Goal: Information Seeking & Learning: Learn about a topic

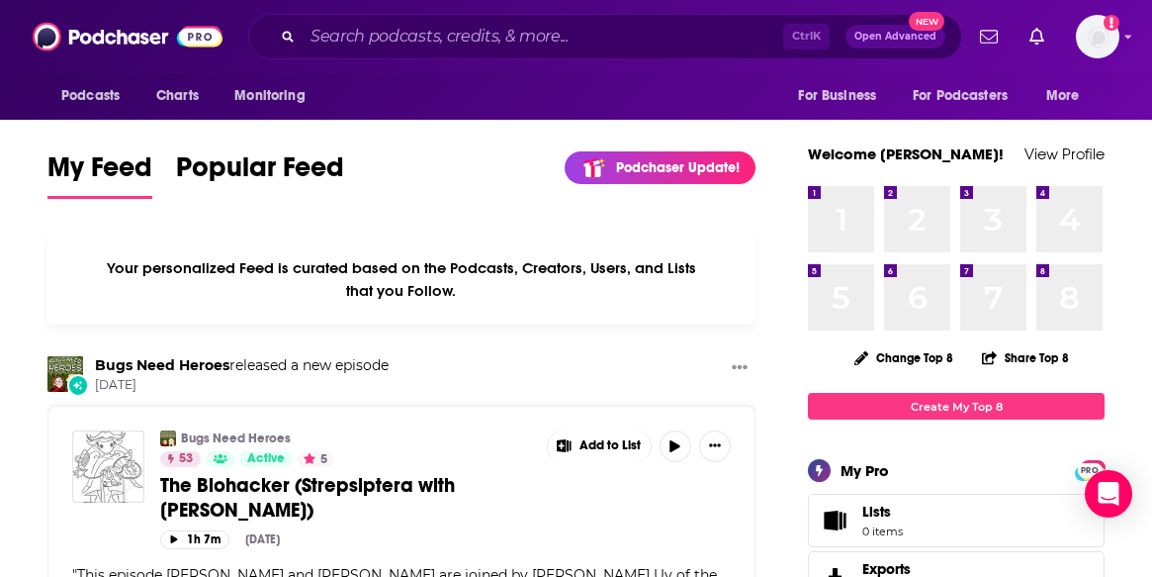
click at [415, 21] on input "Search podcasts, credits, & more..." at bounding box center [543, 37] width 481 height 32
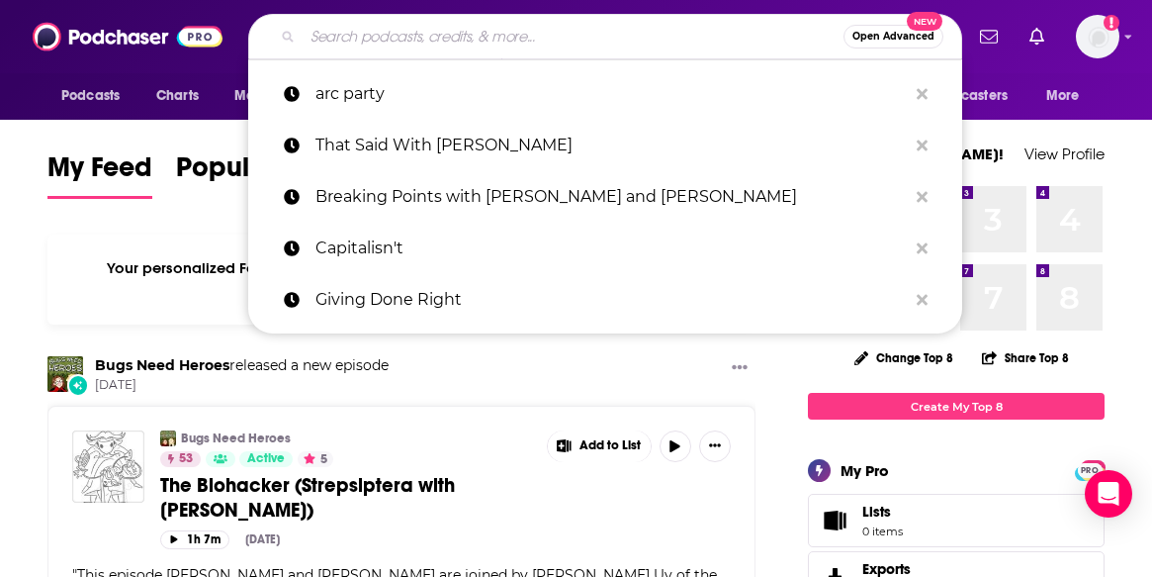
paste input "[PERSON_NAME] Xperience"
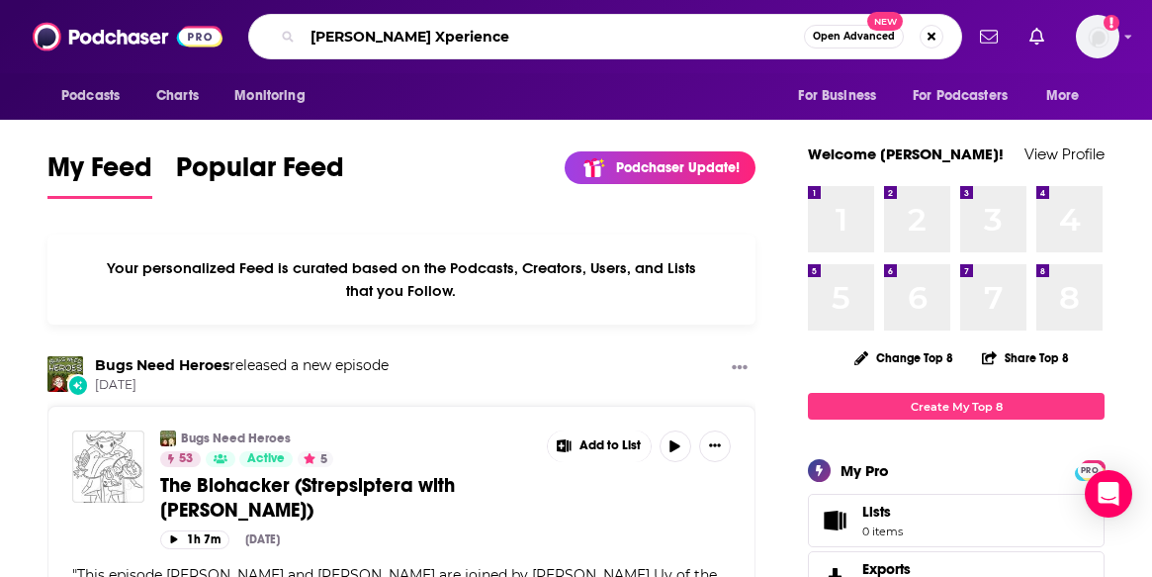
type input "[PERSON_NAME] Xperience"
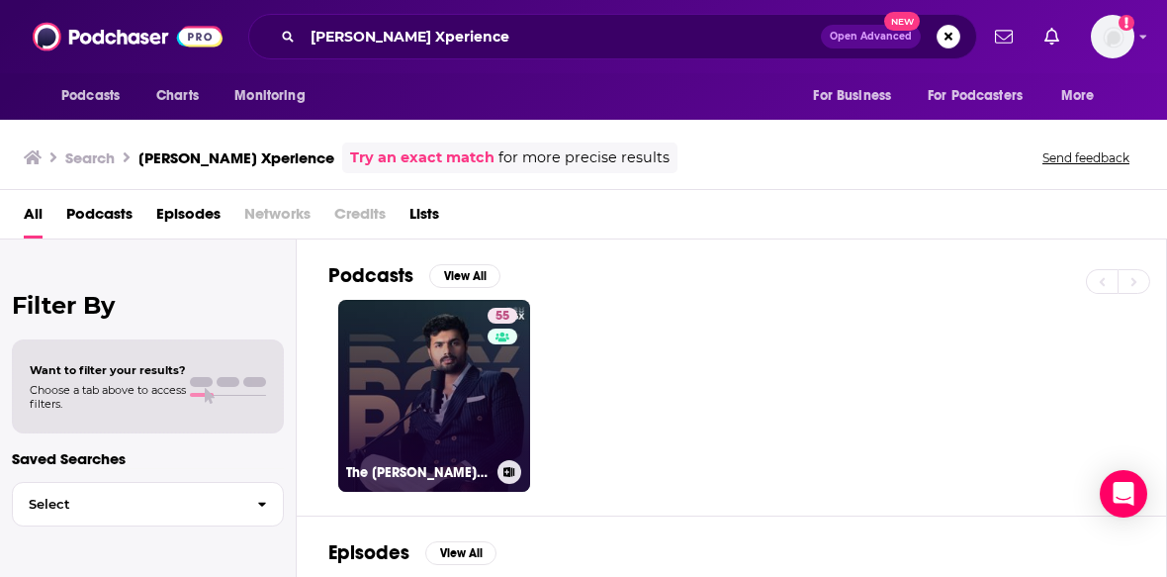
click at [411, 432] on link "55 The [PERSON_NAME] Xperience" at bounding box center [434, 396] width 192 height 192
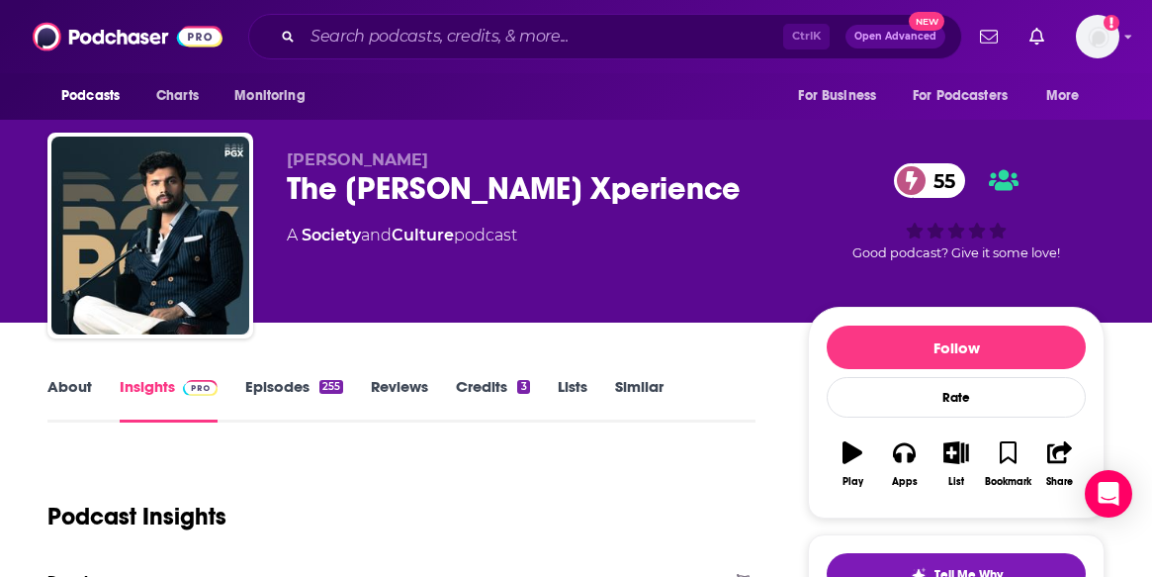
click at [641, 259] on div "[PERSON_NAME] The [PERSON_NAME] Xperience 55 A Society and Culture podcast" at bounding box center [531, 229] width 489 height 158
click at [61, 388] on link "About" at bounding box center [69, 399] width 44 height 45
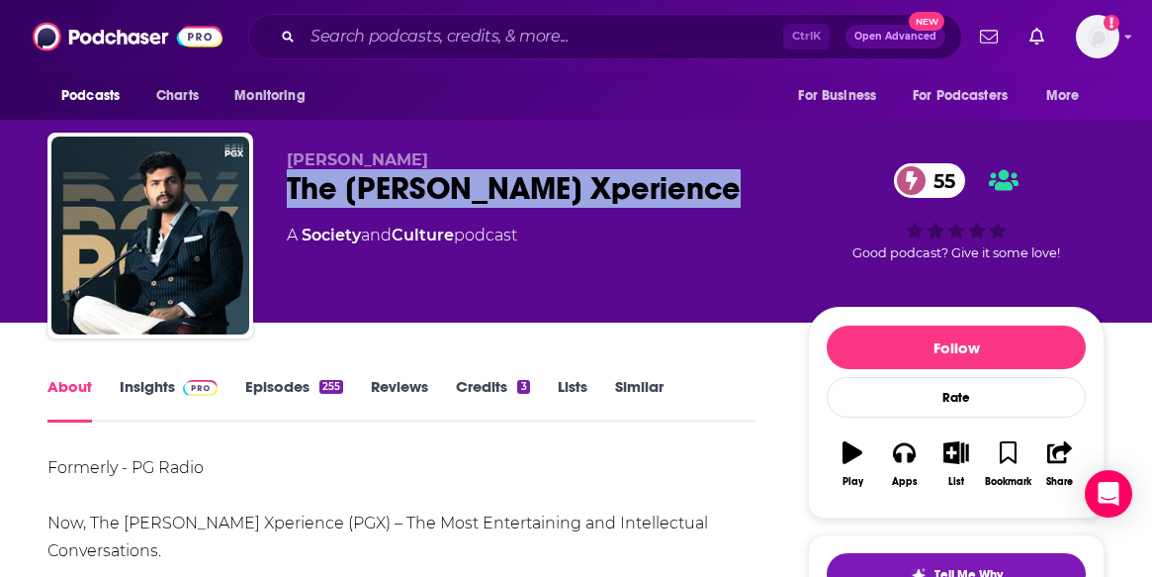
drag, startPoint x: 292, startPoint y: 185, endPoint x: 715, endPoint y: 184, distance: 423.2
click at [715, 184] on div "The [PERSON_NAME] Xperience 55" at bounding box center [531, 188] width 489 height 39
copy h1 "The [PERSON_NAME] Xperience"
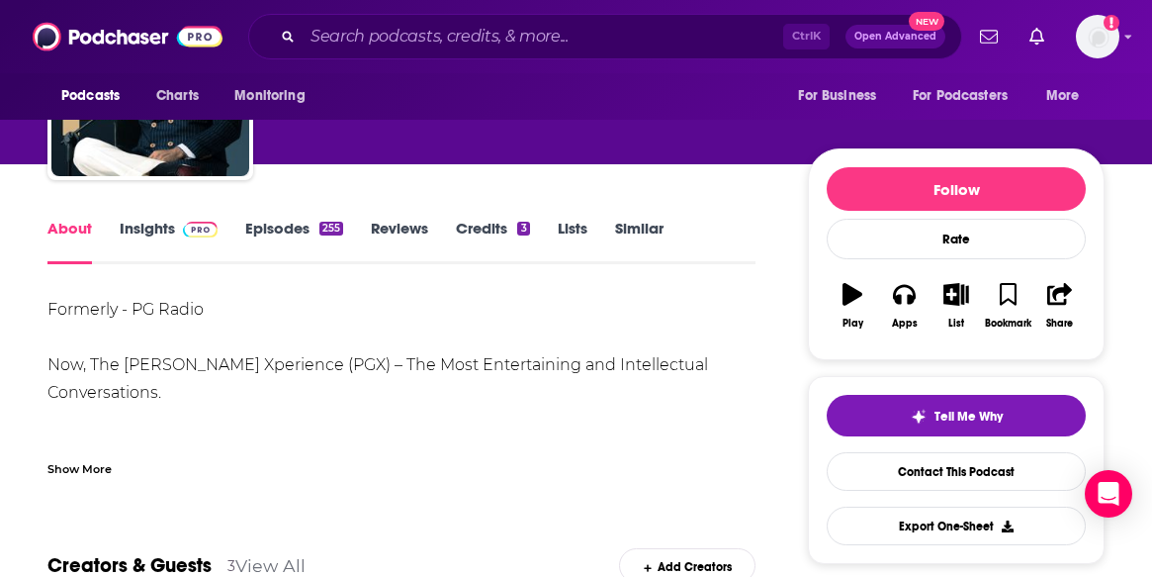
scroll to position [99, 0]
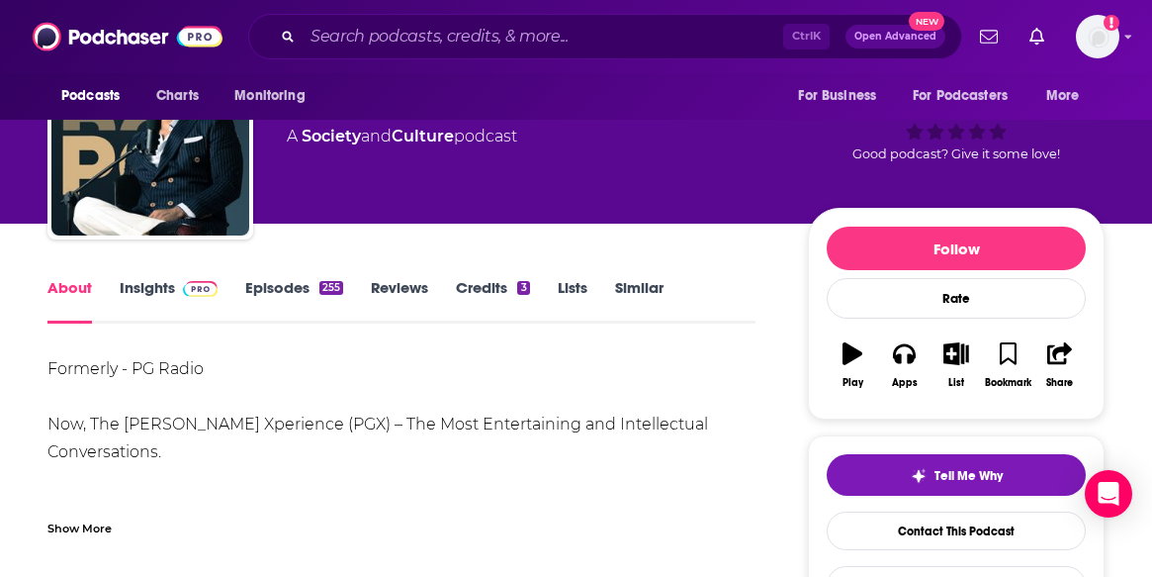
click at [154, 300] on link "Insights" at bounding box center [169, 300] width 98 height 45
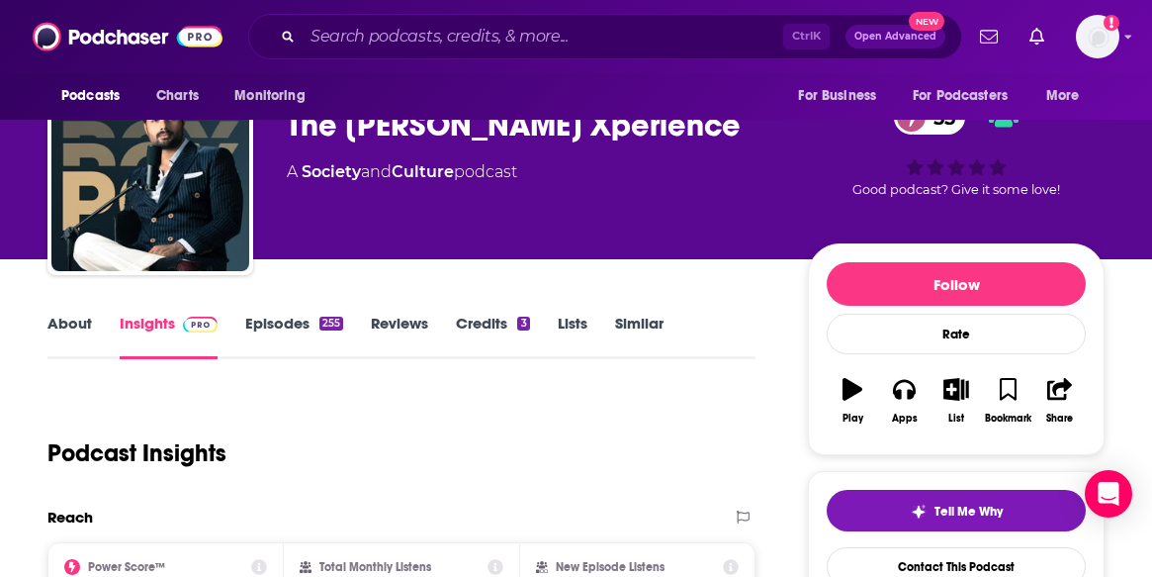
scroll to position [297, 0]
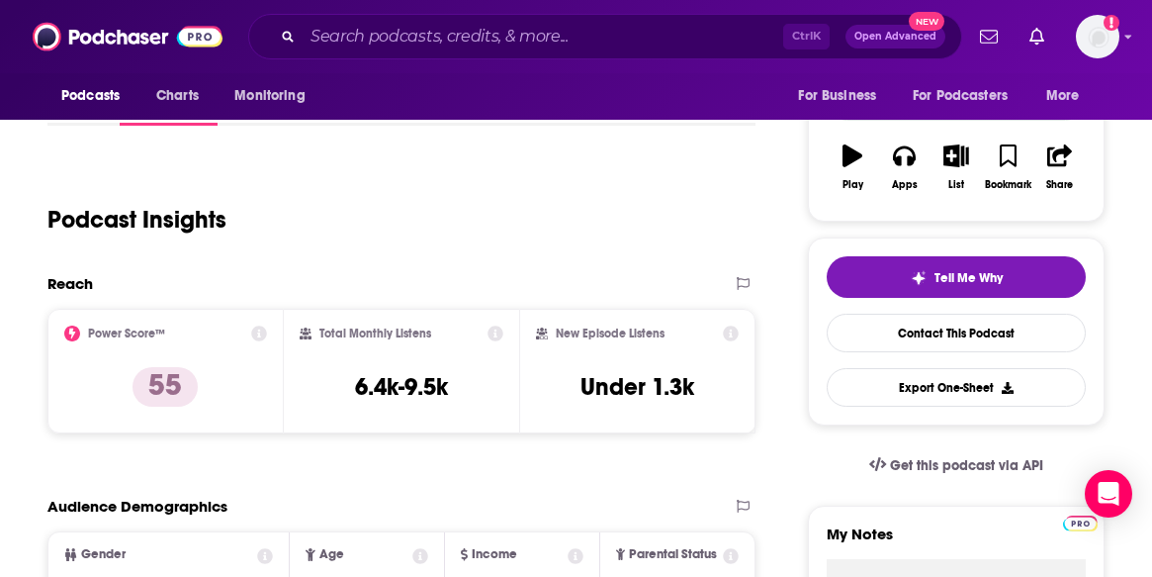
click at [0, 0] on p "Charts" at bounding box center [0, 0] width 0 height 0
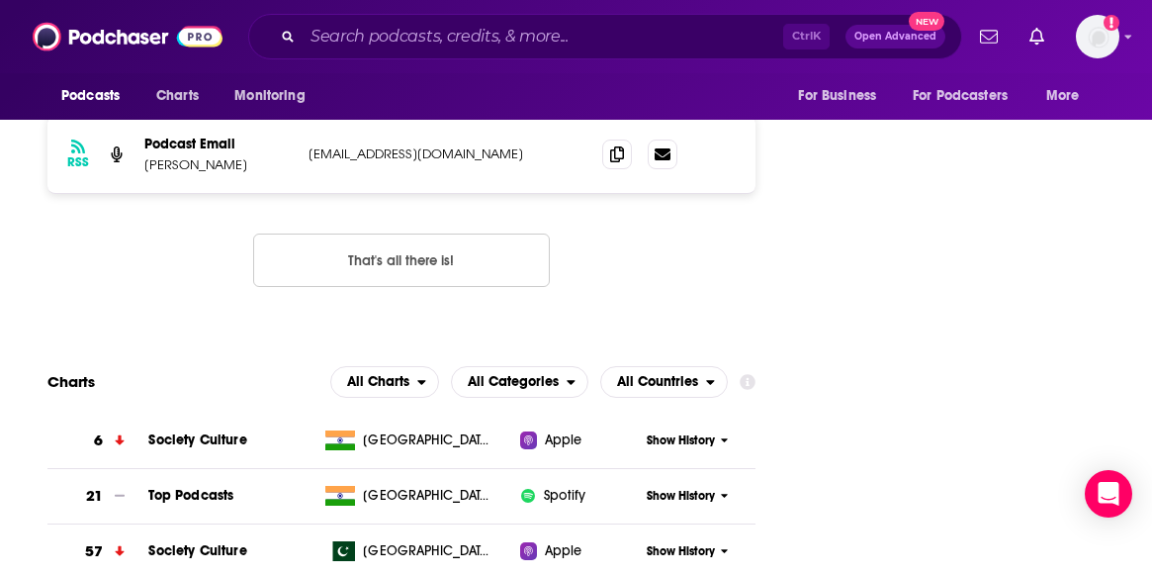
scroll to position [1971, 0]
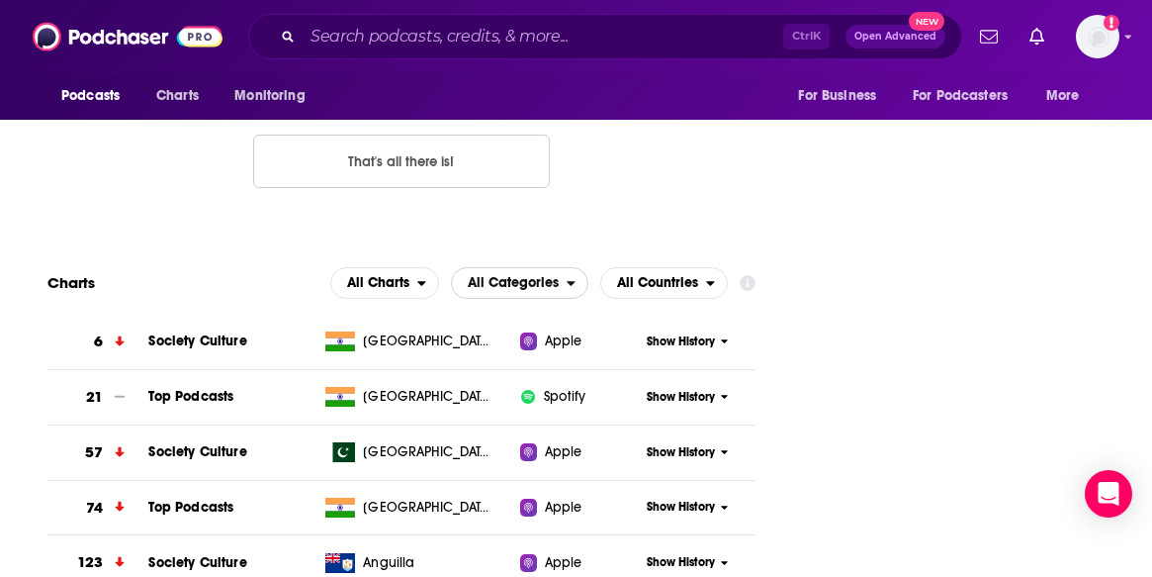
click at [559, 276] on span "All Categories" at bounding box center [513, 283] width 91 height 14
click at [417, 266] on span "All Charts" at bounding box center [374, 283] width 86 height 34
click at [566, 266] on span "All Categories" at bounding box center [509, 283] width 115 height 34
click at [580, 331] on div "Top Podcasts" at bounding box center [520, 343] width 122 height 24
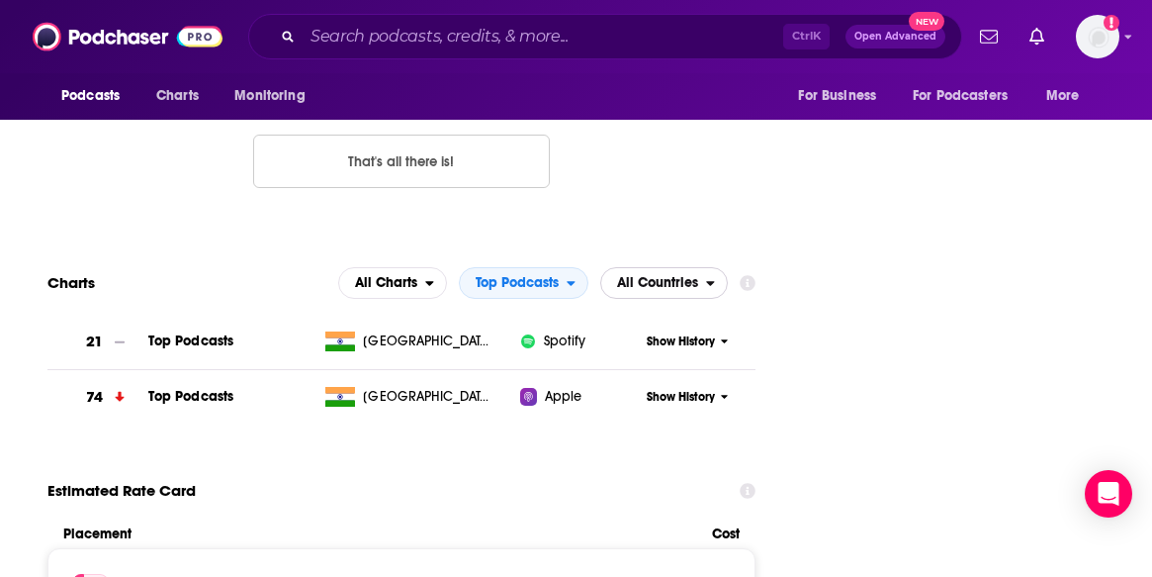
click at [698, 276] on span "All Countries" at bounding box center [657, 283] width 81 height 14
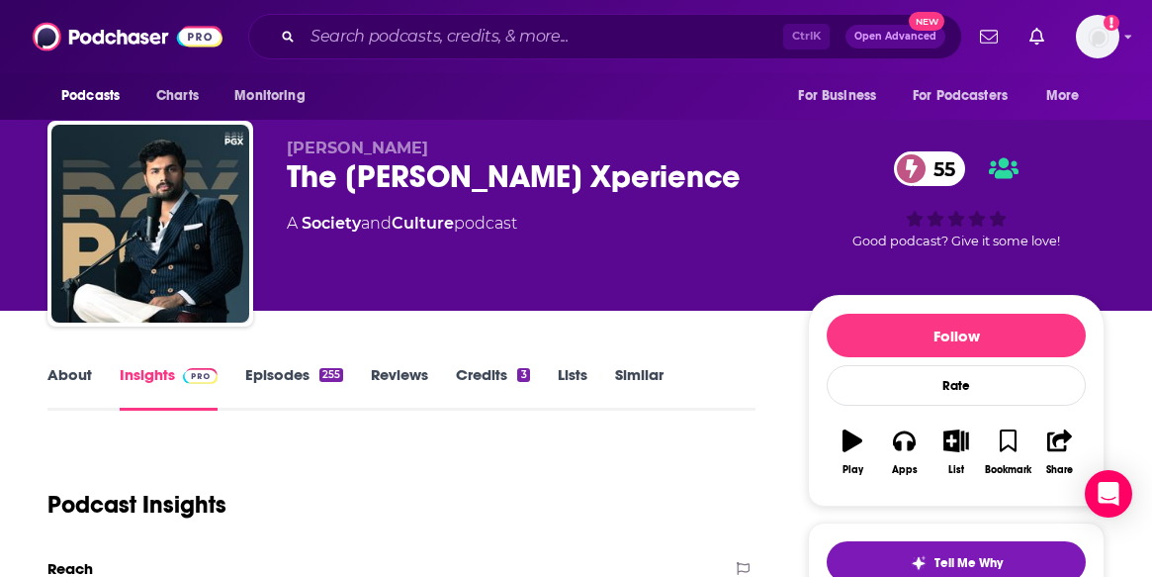
scroll to position [0, 0]
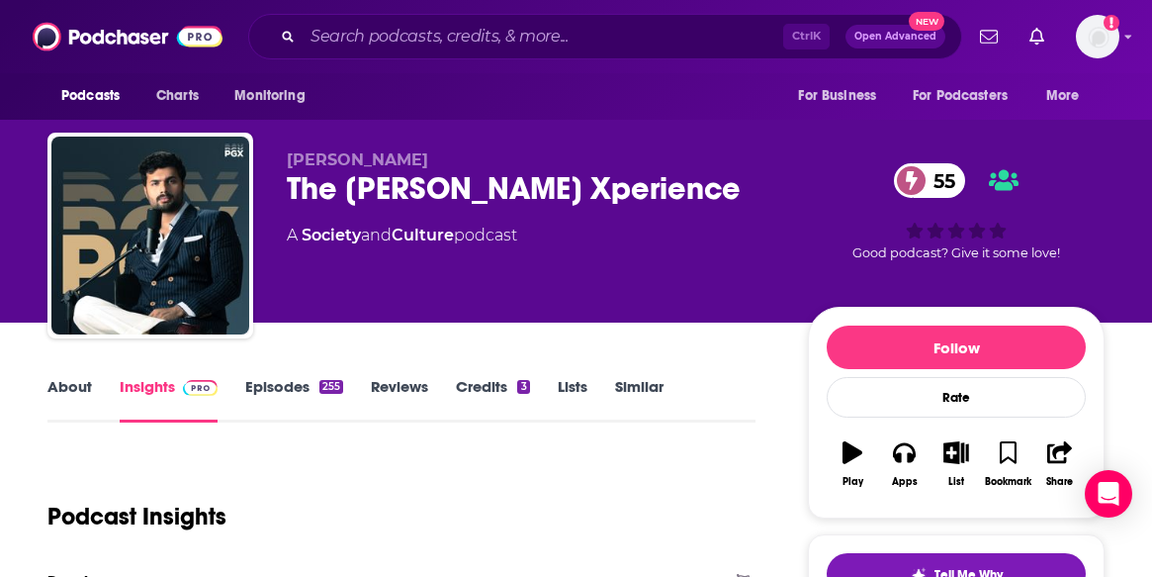
click at [298, 393] on link "Episodes 255" at bounding box center [294, 399] width 98 height 45
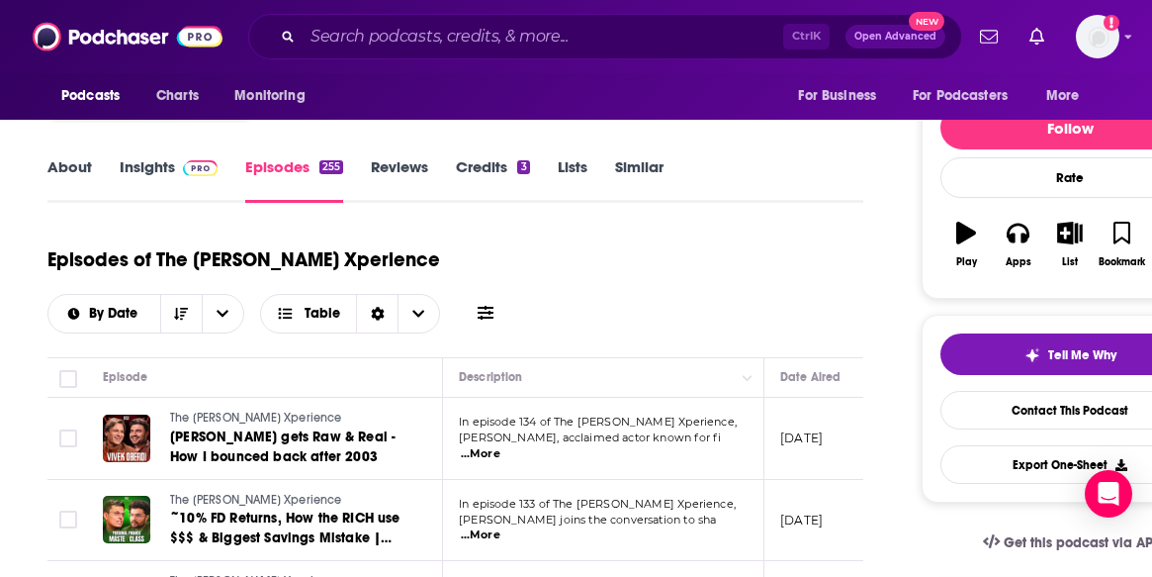
scroll to position [198, 0]
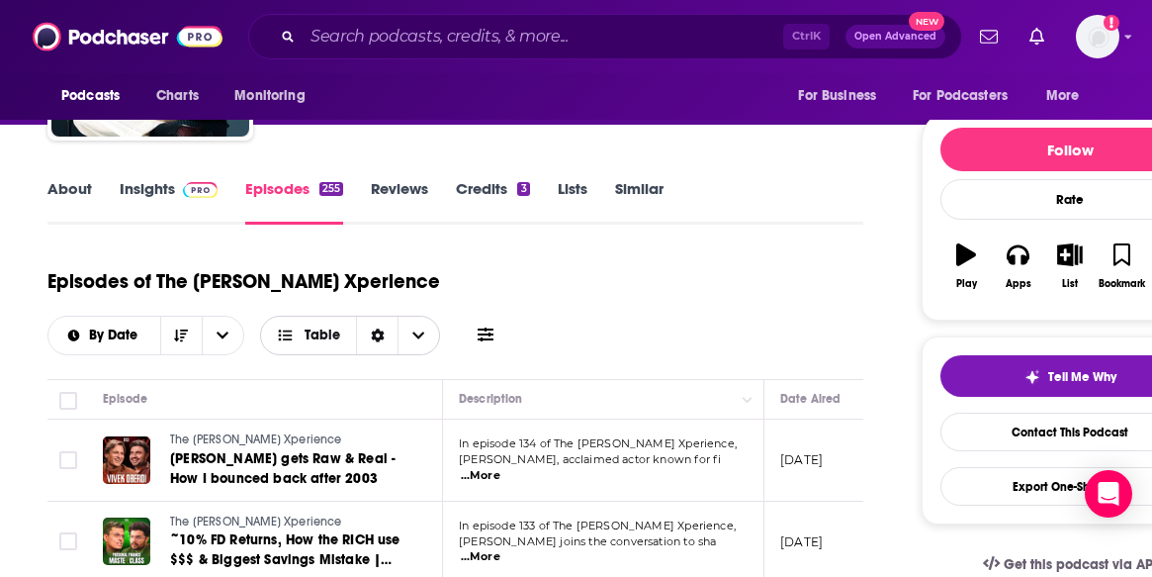
click at [430, 337] on span "Choose View" at bounding box center [419, 335] width 42 height 38
click at [111, 341] on span "By Date" at bounding box center [116, 335] width 55 height 14
click at [125, 396] on div "By Rating" at bounding box center [145, 405] width 197 height 34
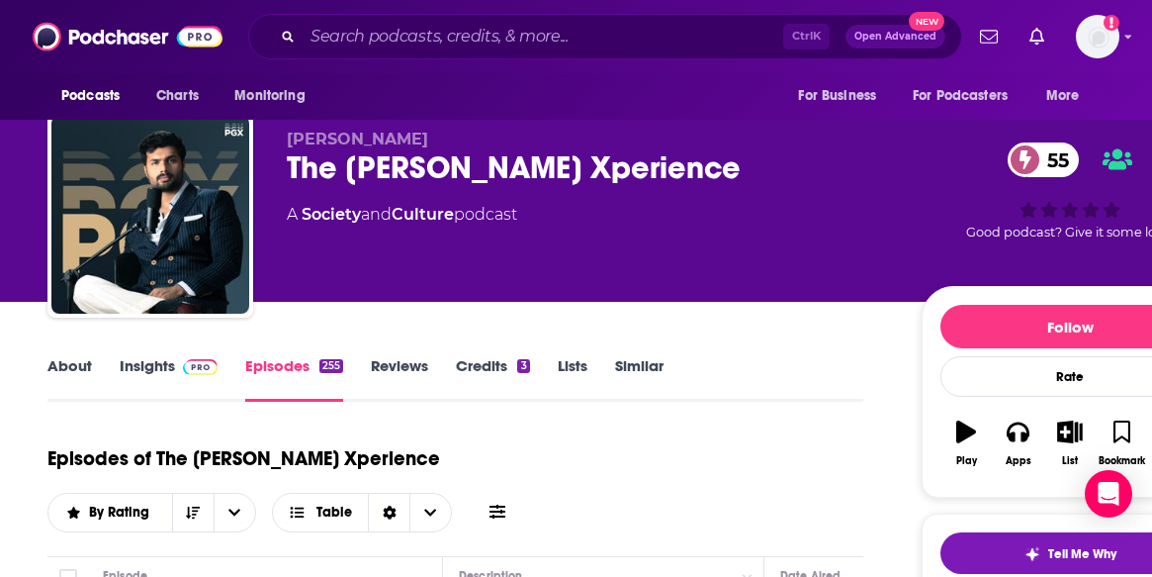
scroll to position [0, 0]
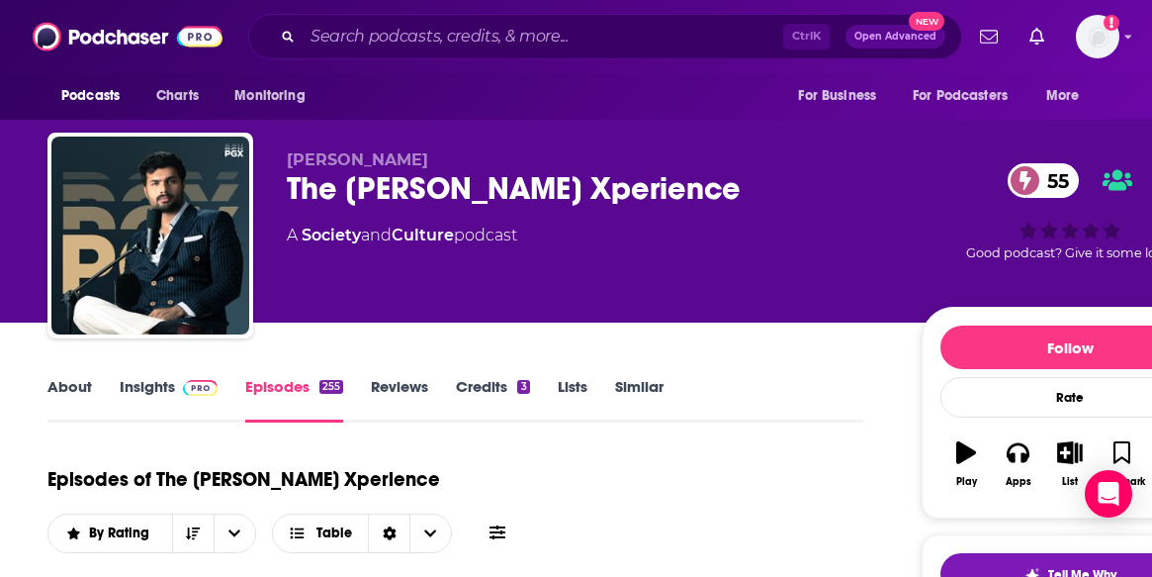
click at [62, 396] on link "About" at bounding box center [69, 399] width 44 height 45
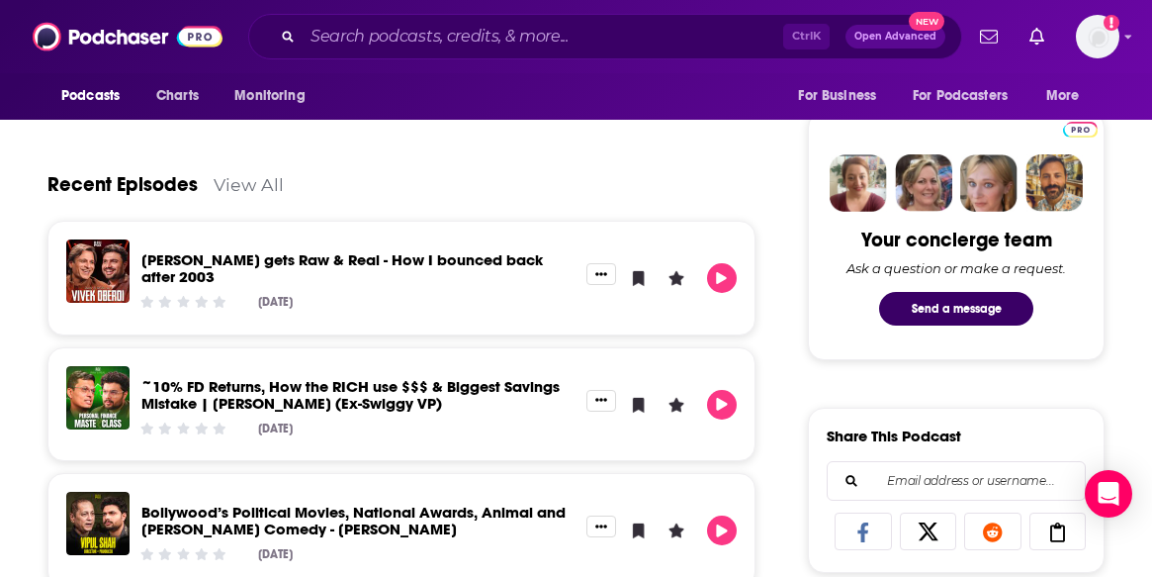
scroll to position [875, 0]
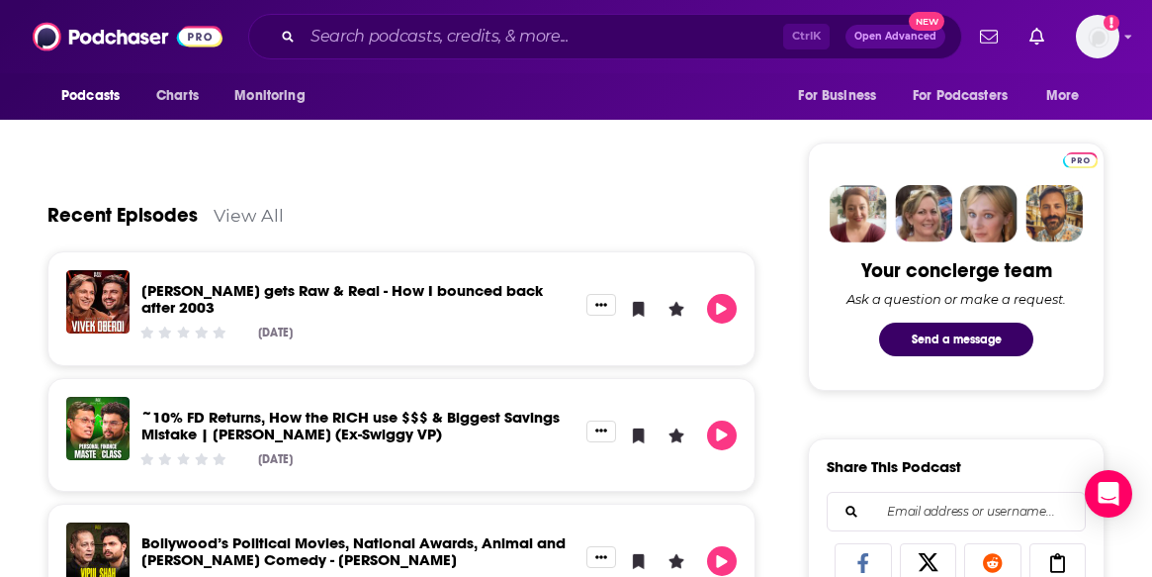
click at [224, 292] on link "[PERSON_NAME] gets Raw & Real - How I bounced back after 2003" at bounding box center [341, 299] width 401 height 36
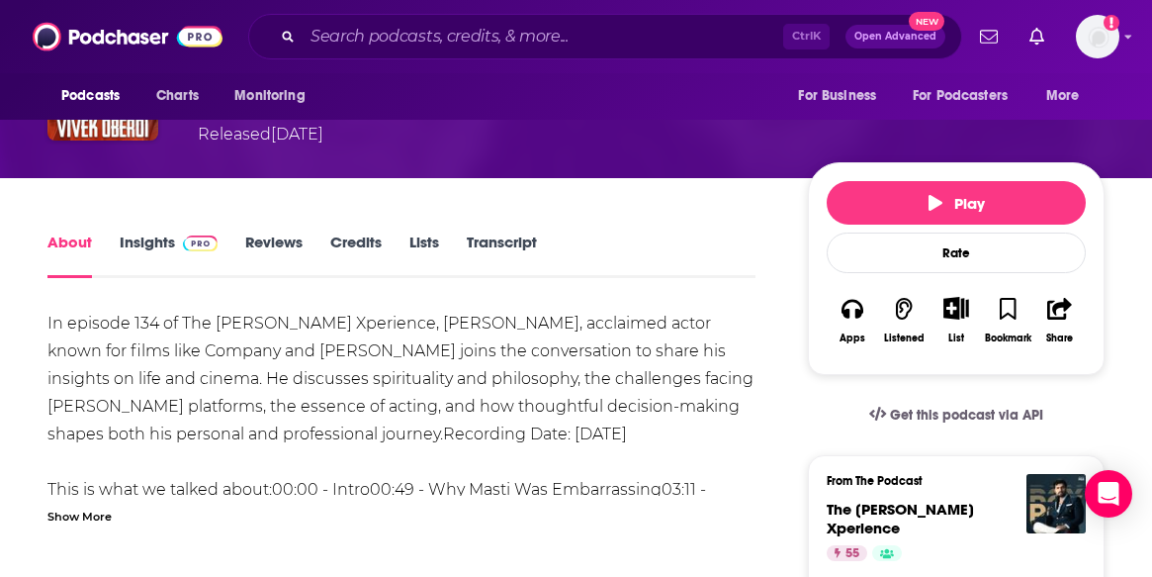
scroll to position [198, 0]
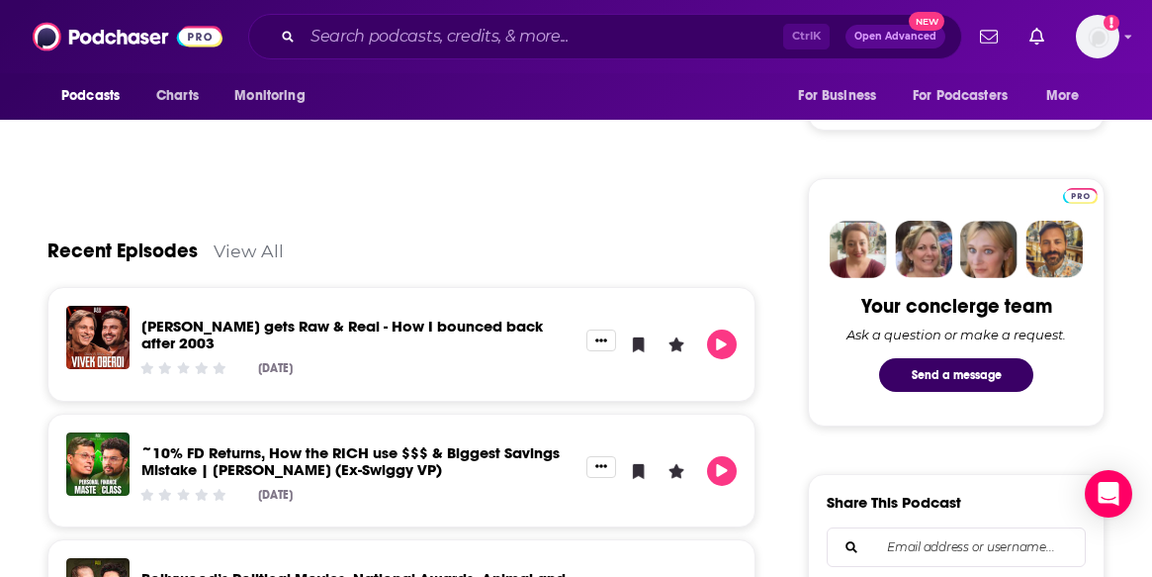
scroll to position [791, 0]
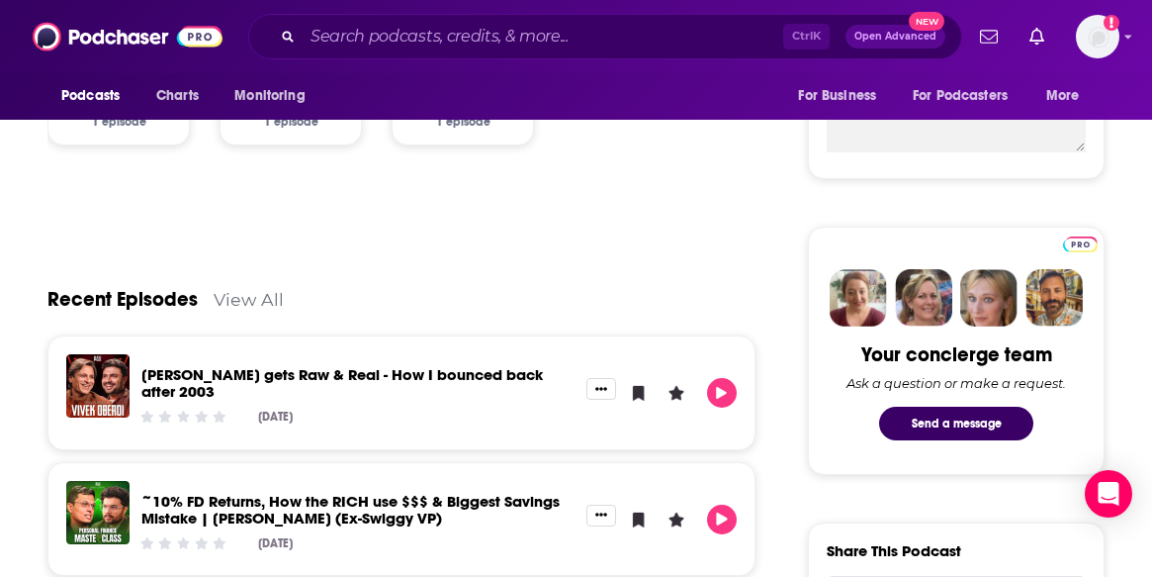
click at [227, 299] on link "View All" at bounding box center [249, 299] width 70 height 21
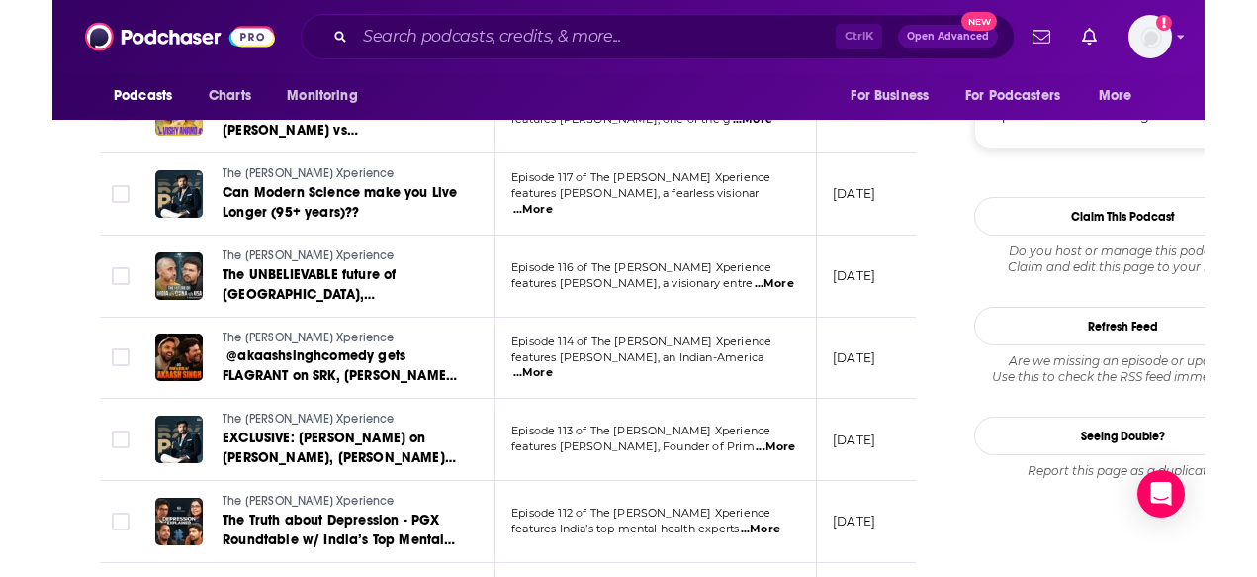
scroll to position [1879, 0]
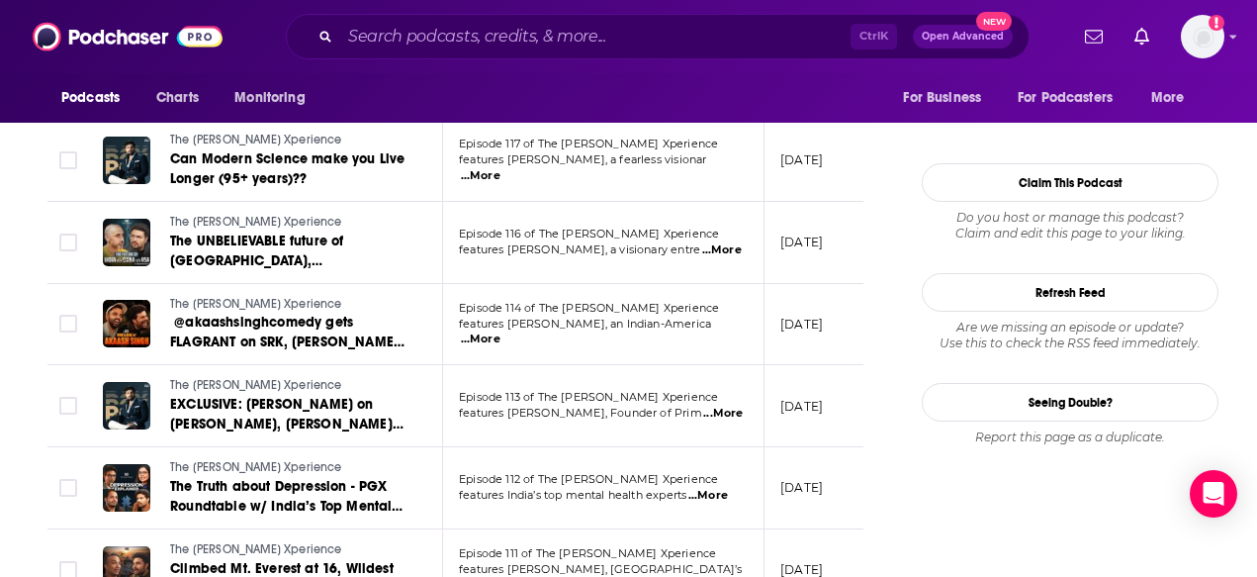
click at [704, 247] on span "...More" at bounding box center [722, 250] width 40 height 16
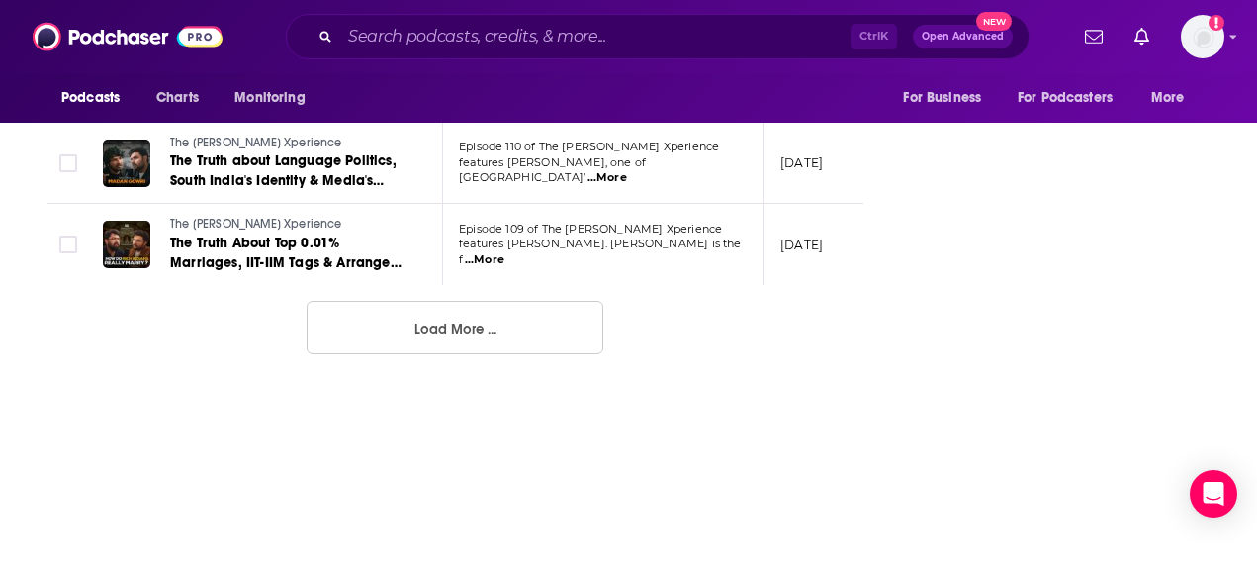
scroll to position [2373, 0]
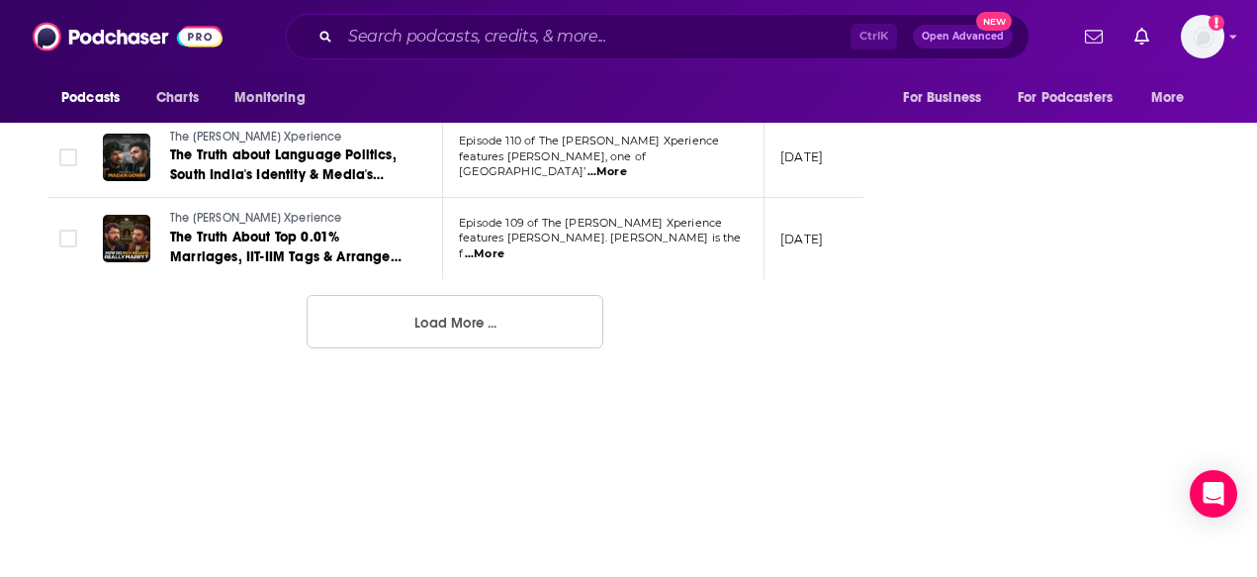
click at [533, 319] on button "Load More ..." at bounding box center [455, 321] width 297 height 53
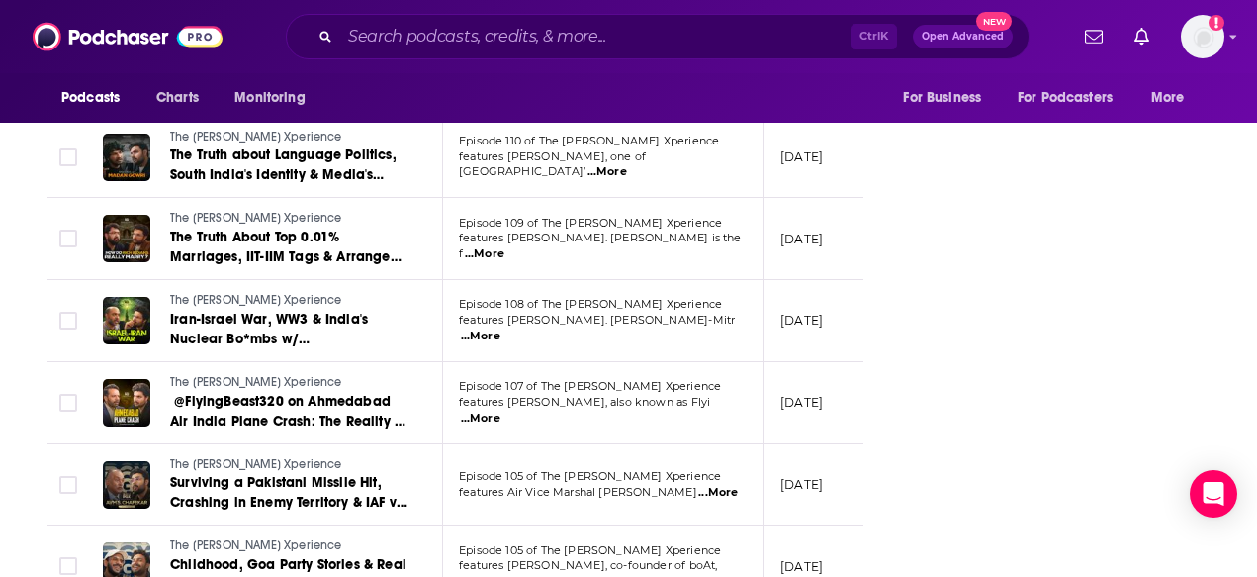
click at [500, 331] on span "...More" at bounding box center [481, 336] width 40 height 16
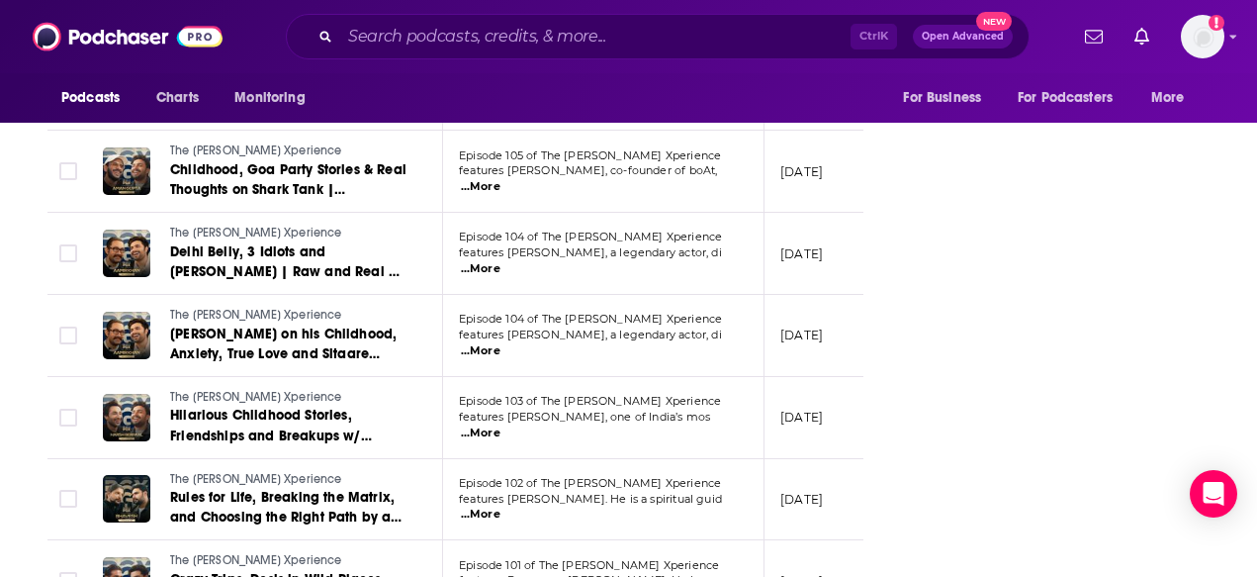
scroll to position [2769, 0]
click at [500, 342] on span "...More" at bounding box center [481, 350] width 40 height 16
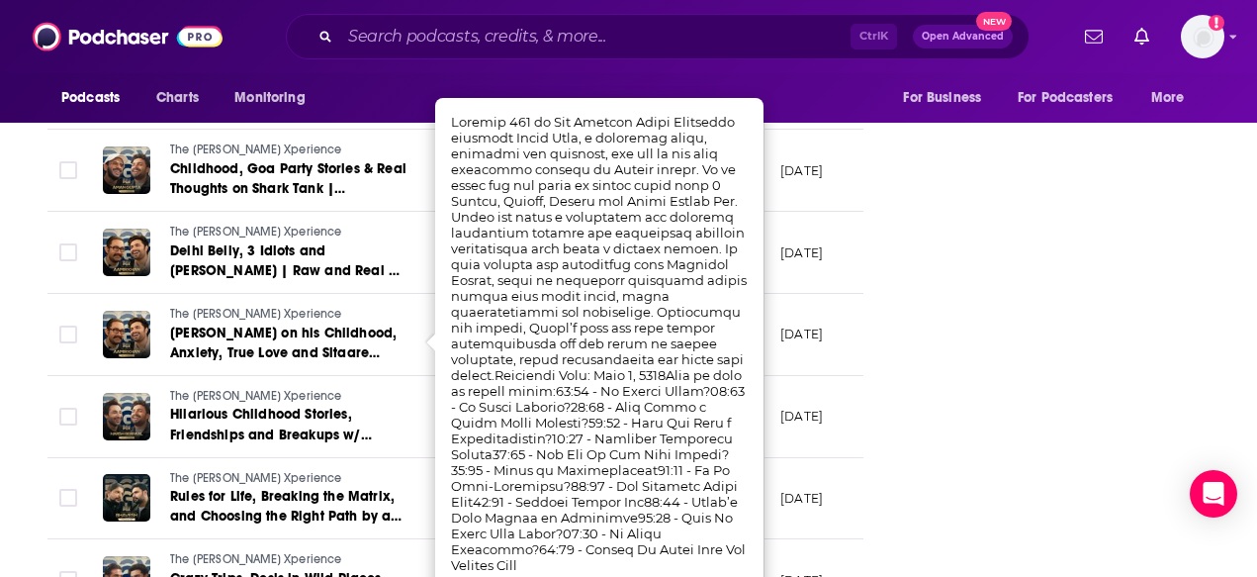
click at [429, 333] on td "The [PERSON_NAME] Xperience [PERSON_NAME] on his Childhood, Anxiety, True Love …" at bounding box center [265, 335] width 356 height 82
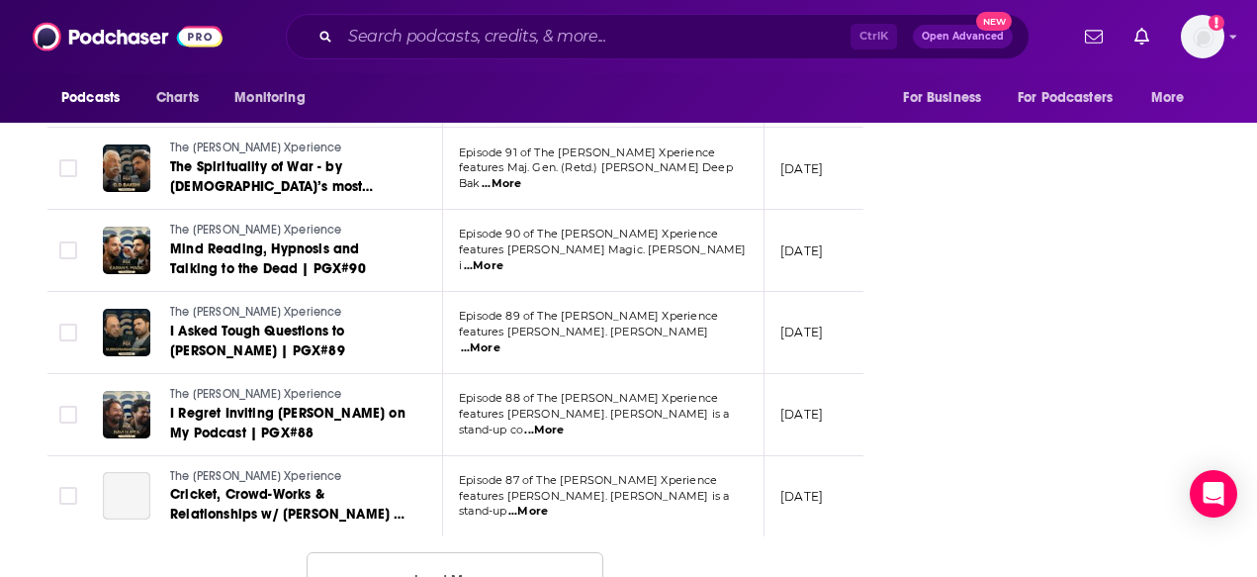
scroll to position [4239, 0]
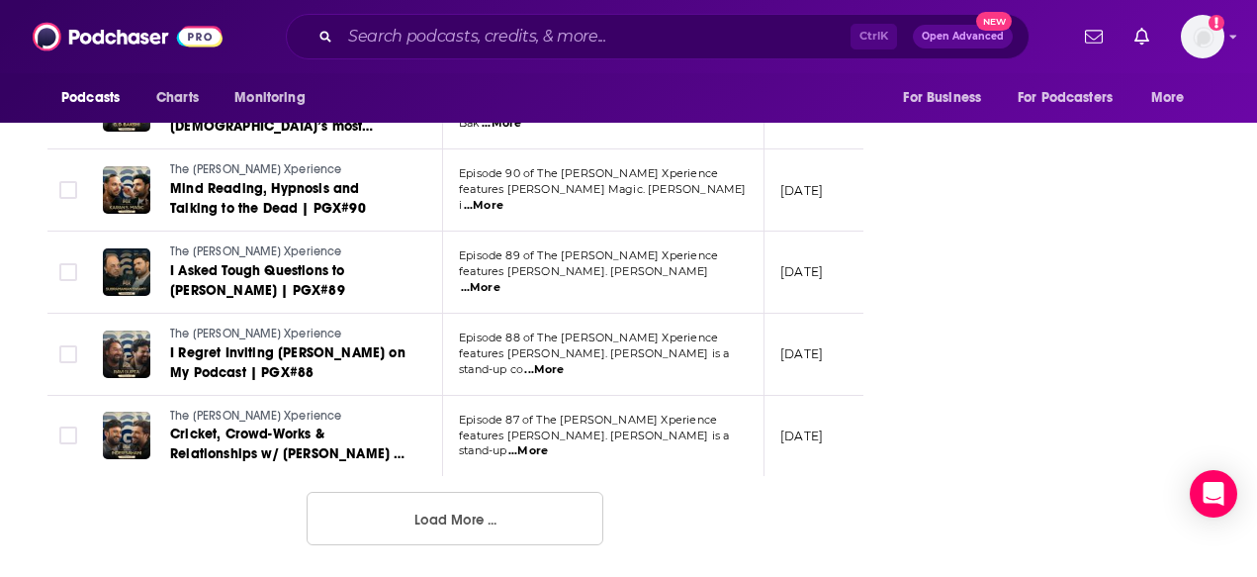
click at [564, 362] on span "...More" at bounding box center [544, 370] width 40 height 16
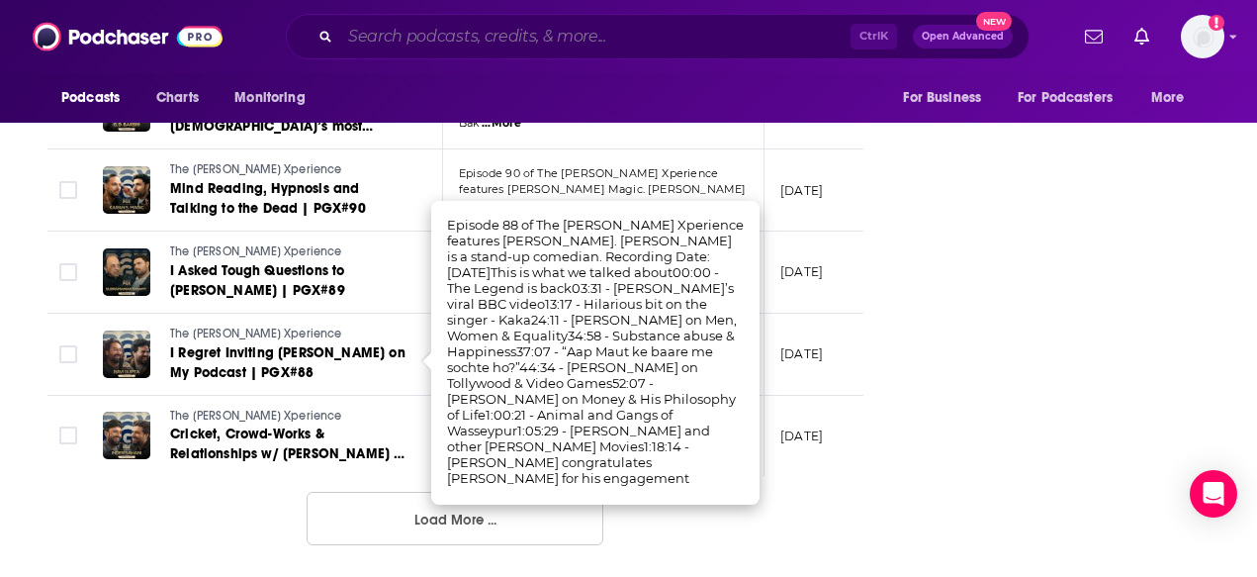
click at [495, 33] on input "Search podcasts, credits, & more..." at bounding box center [595, 37] width 510 height 32
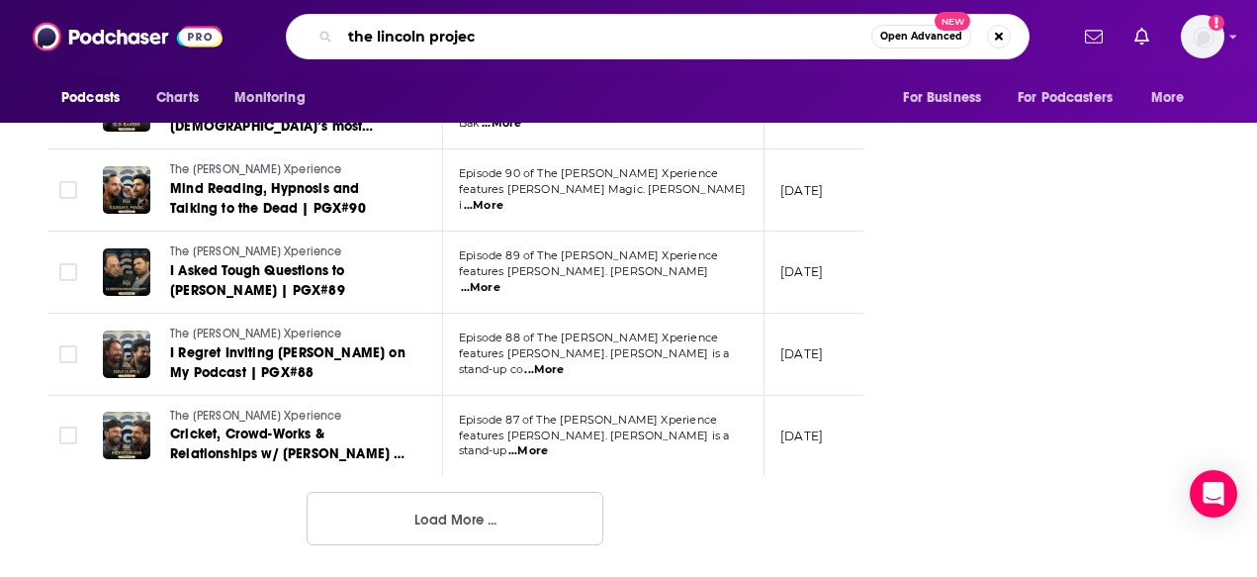
type input "the lincoln project"
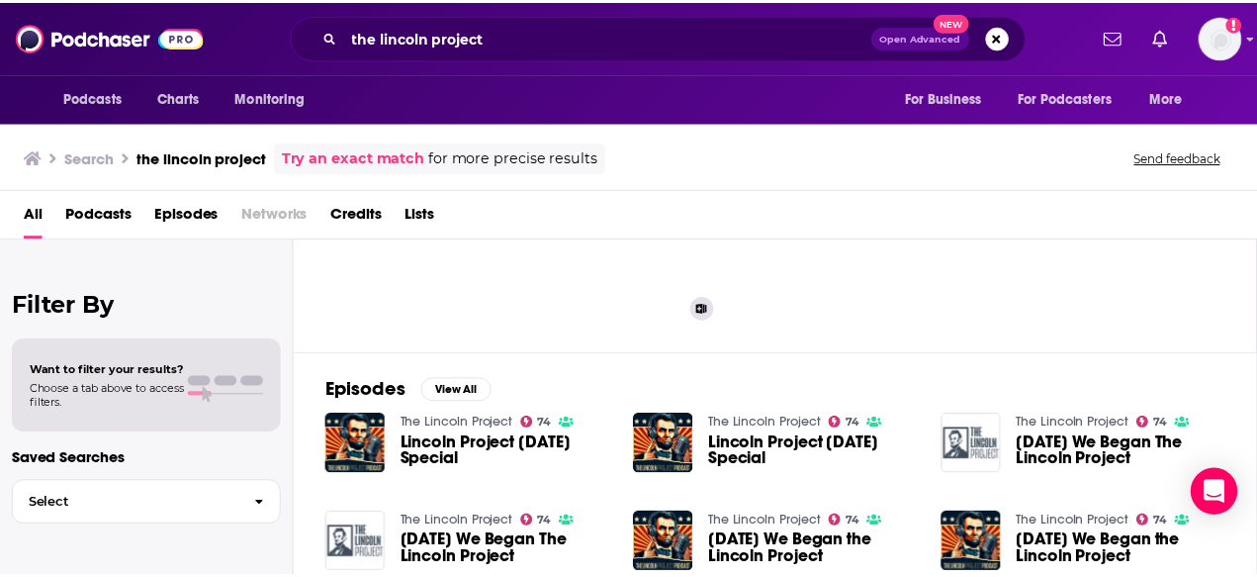
scroll to position [198, 0]
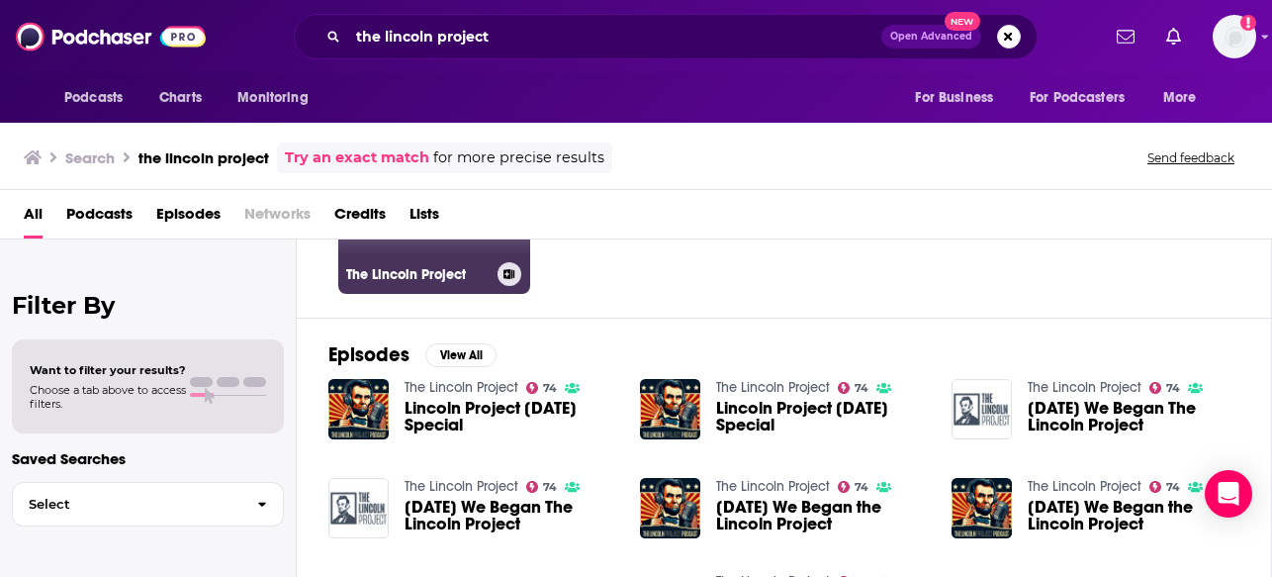
click at [429, 241] on link "74 The Lincoln Project" at bounding box center [434, 198] width 192 height 192
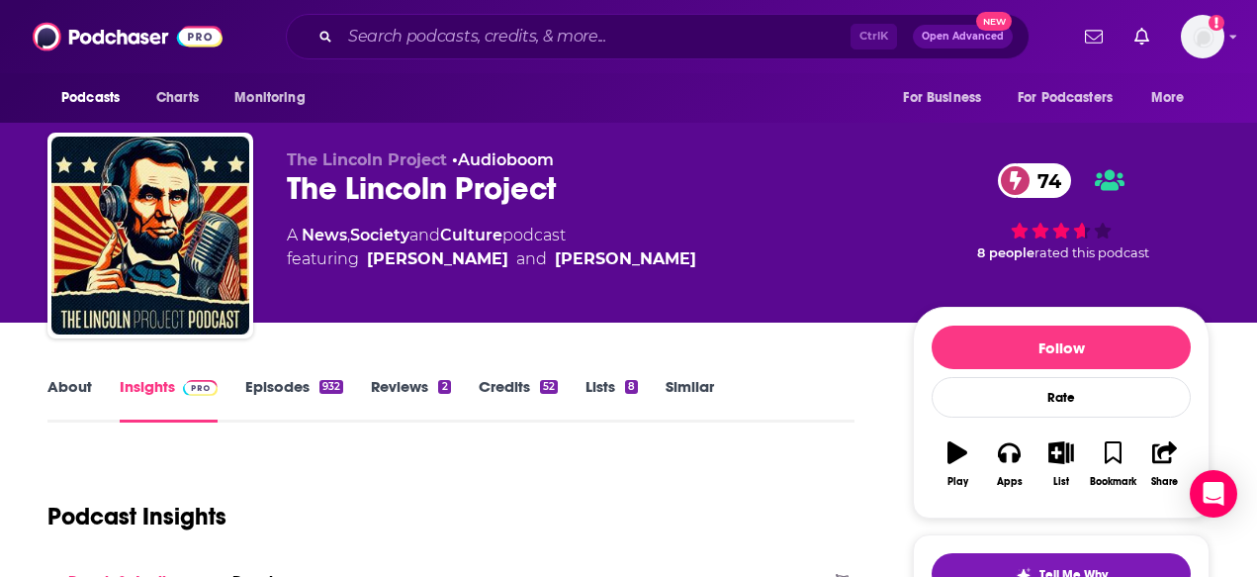
click at [596, 191] on div "The Lincoln Project 74" at bounding box center [584, 188] width 594 height 39
click at [77, 383] on link "About" at bounding box center [69, 399] width 44 height 45
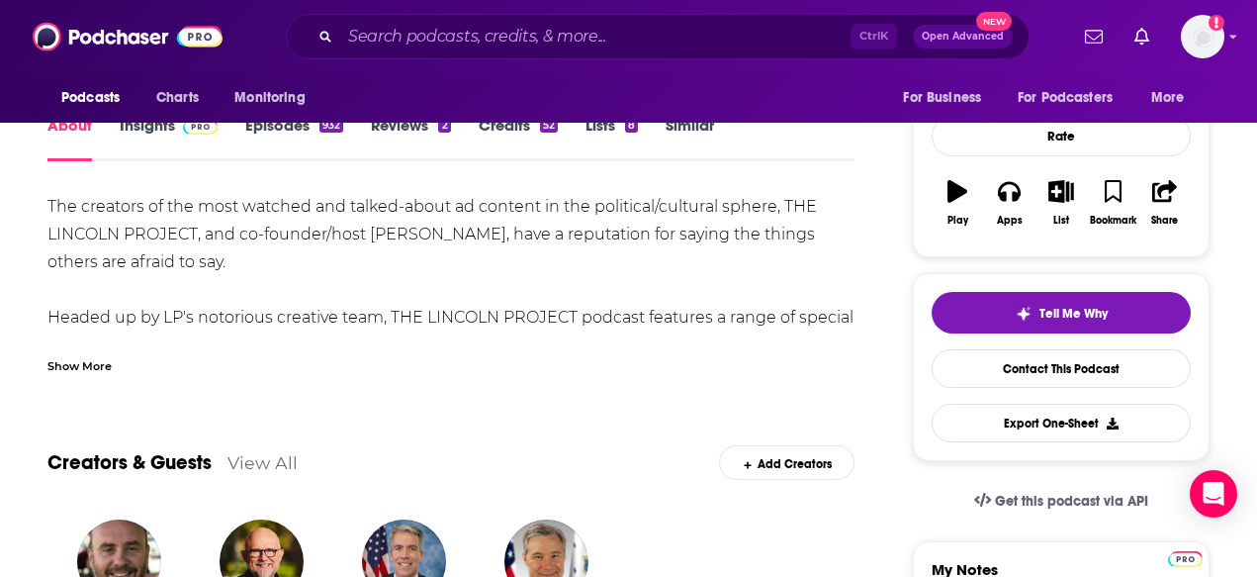
scroll to position [198, 0]
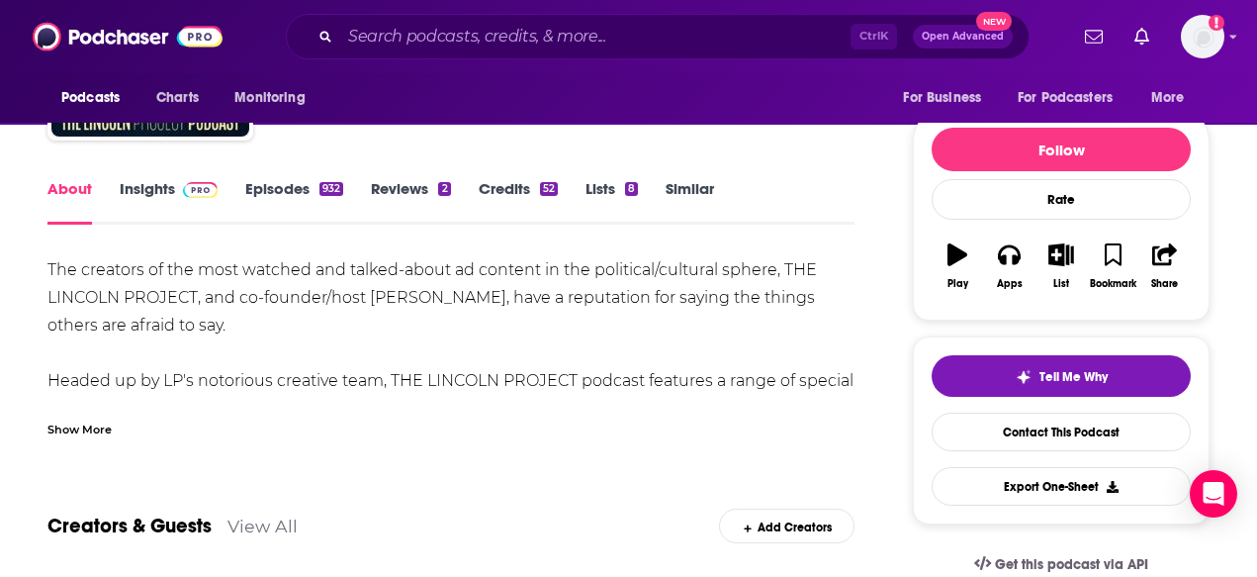
click at [76, 427] on div "Show More" at bounding box center [79, 427] width 64 height 19
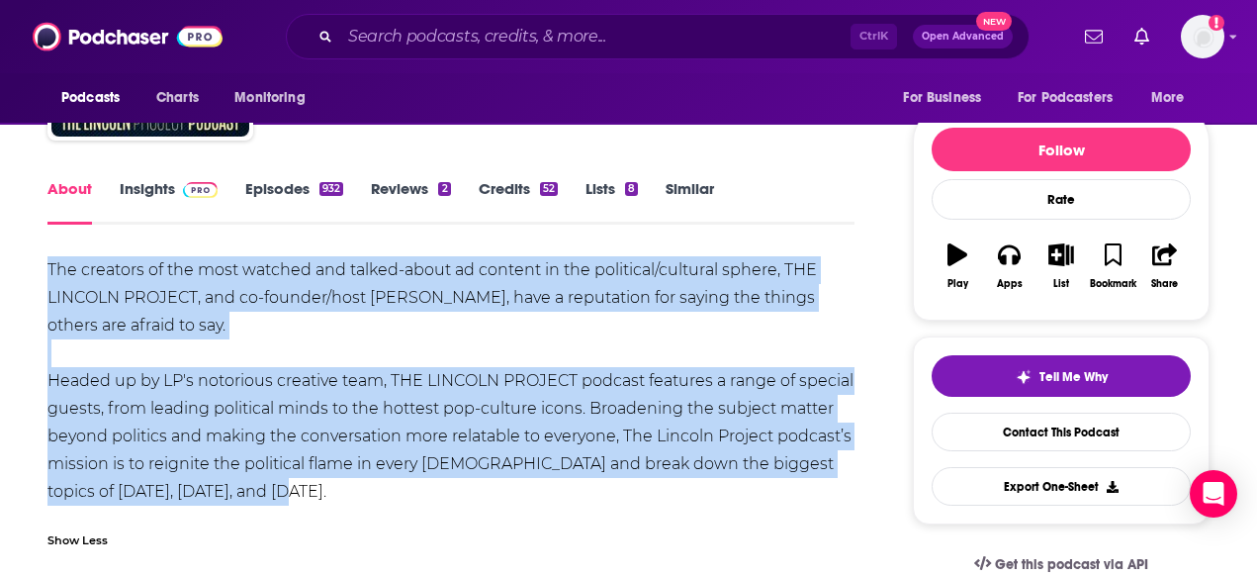
drag, startPoint x: 324, startPoint y: 485, endPoint x: 49, endPoint y: 276, distance: 345.1
click at [49, 276] on div "The creators of the most watched and talked-about ad content in the political/c…" at bounding box center [450, 380] width 807 height 249
copy div "The creators of the most watched and talked-about ad content in the political/c…"
click at [164, 193] on link "Insights" at bounding box center [169, 201] width 98 height 45
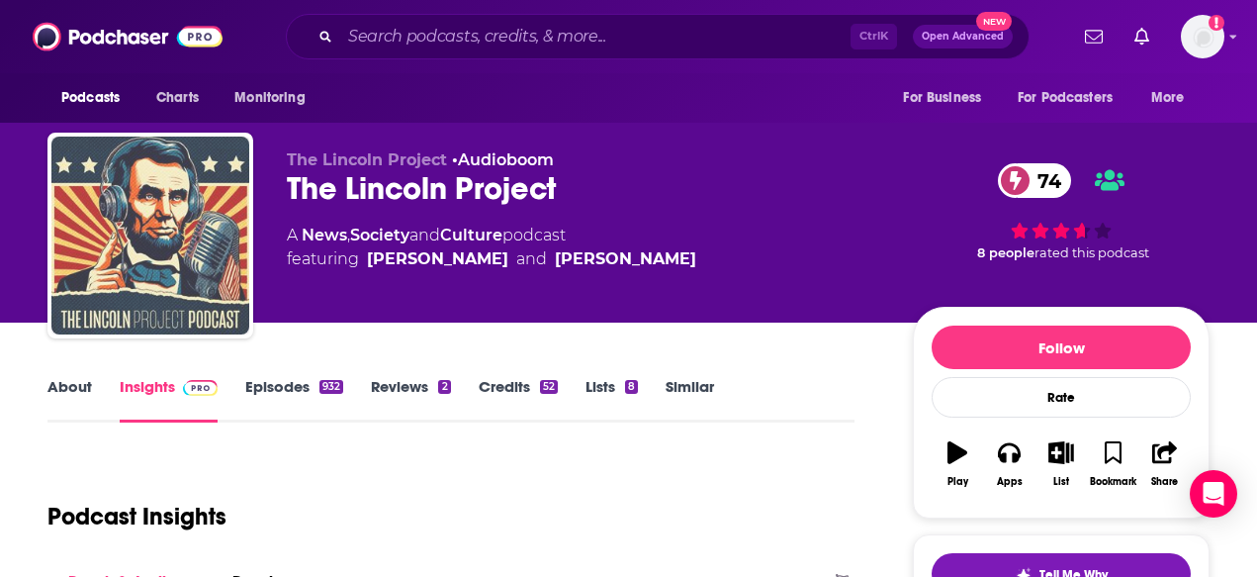
click at [145, 188] on img "The Lincoln Project" at bounding box center [150, 235] width 198 height 198
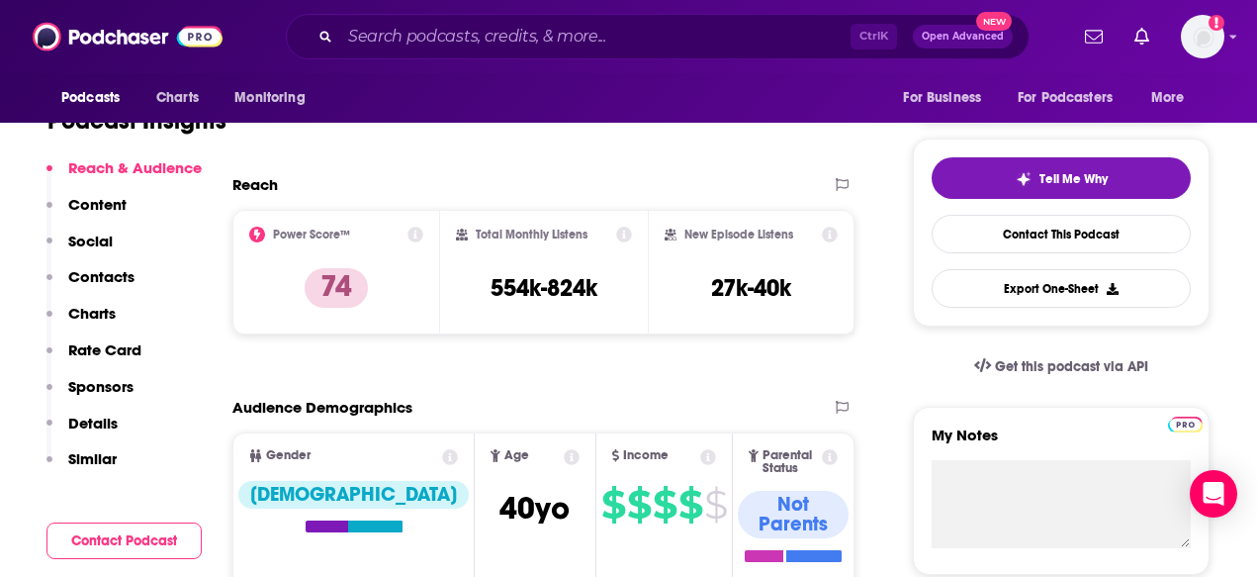
click at [112, 312] on p "Charts" at bounding box center [91, 313] width 47 height 19
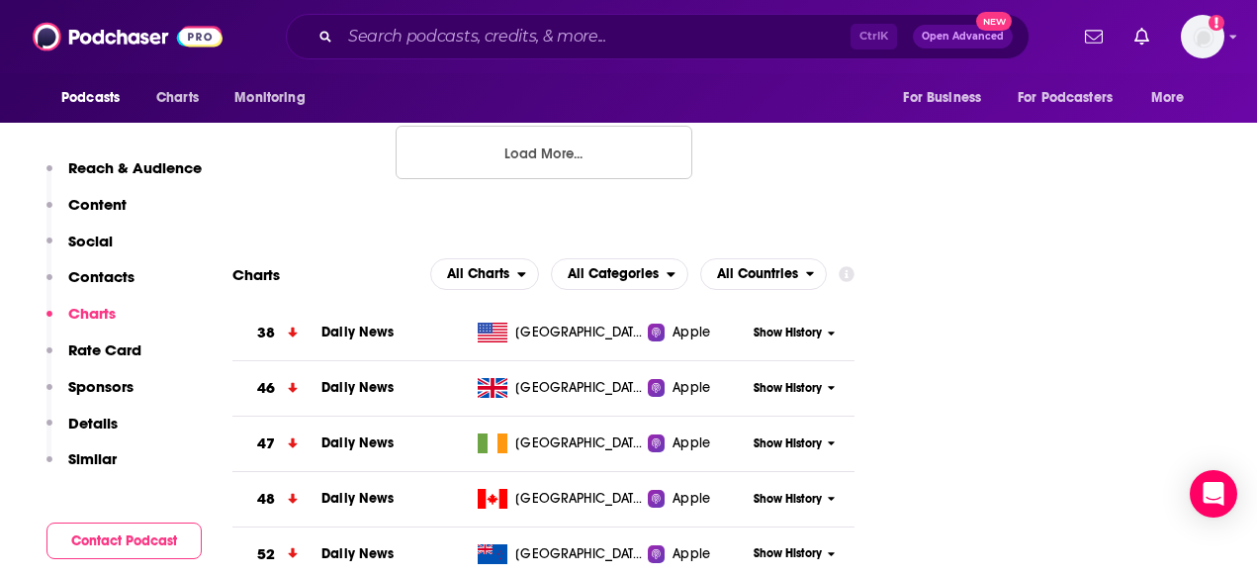
scroll to position [2588, 0]
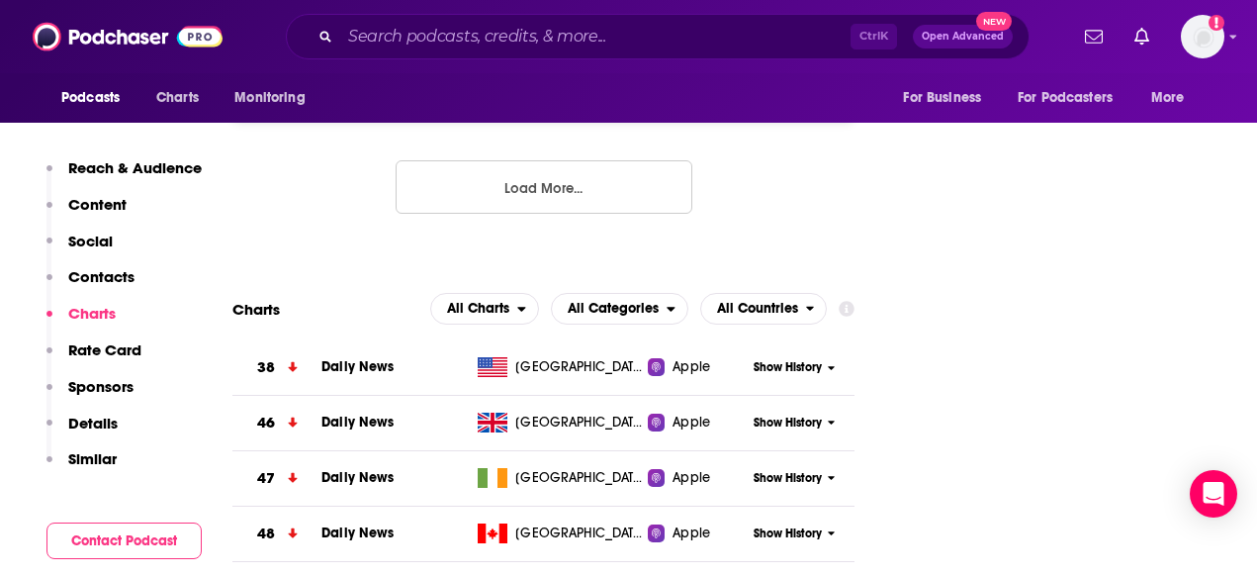
click at [548, 293] on div "All Charts All Categories All Countries" at bounding box center [628, 309] width 397 height 32
click at [514, 292] on span "All Charts" at bounding box center [474, 309] width 86 height 34
click at [575, 302] on span "All Categories" at bounding box center [613, 309] width 91 height 14
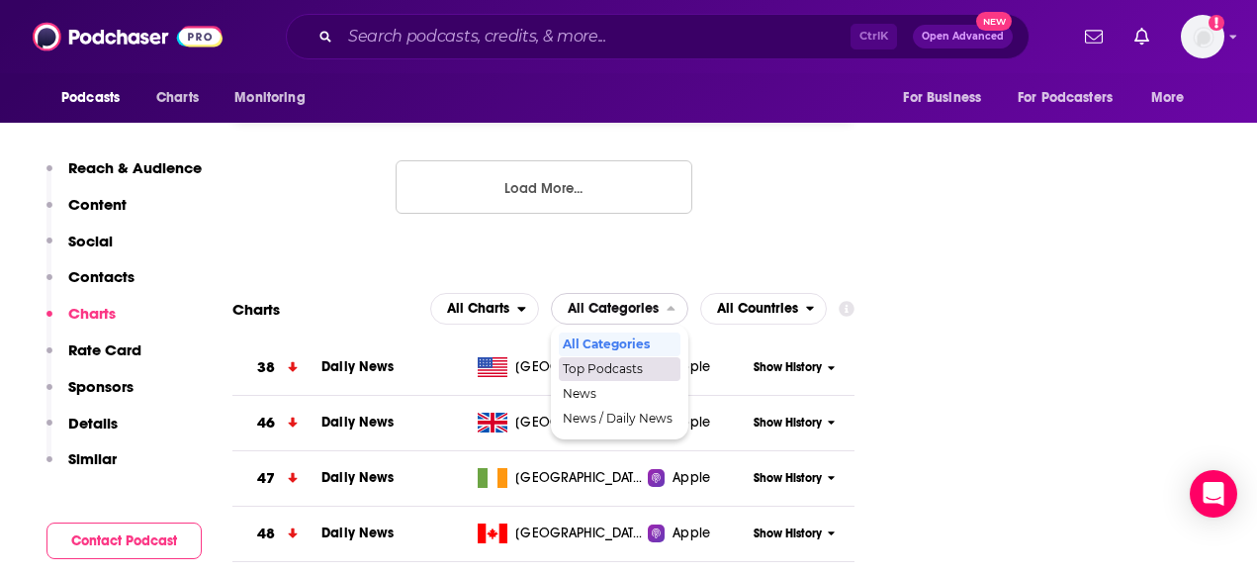
click at [580, 363] on span "Top Podcasts" at bounding box center [619, 369] width 112 height 12
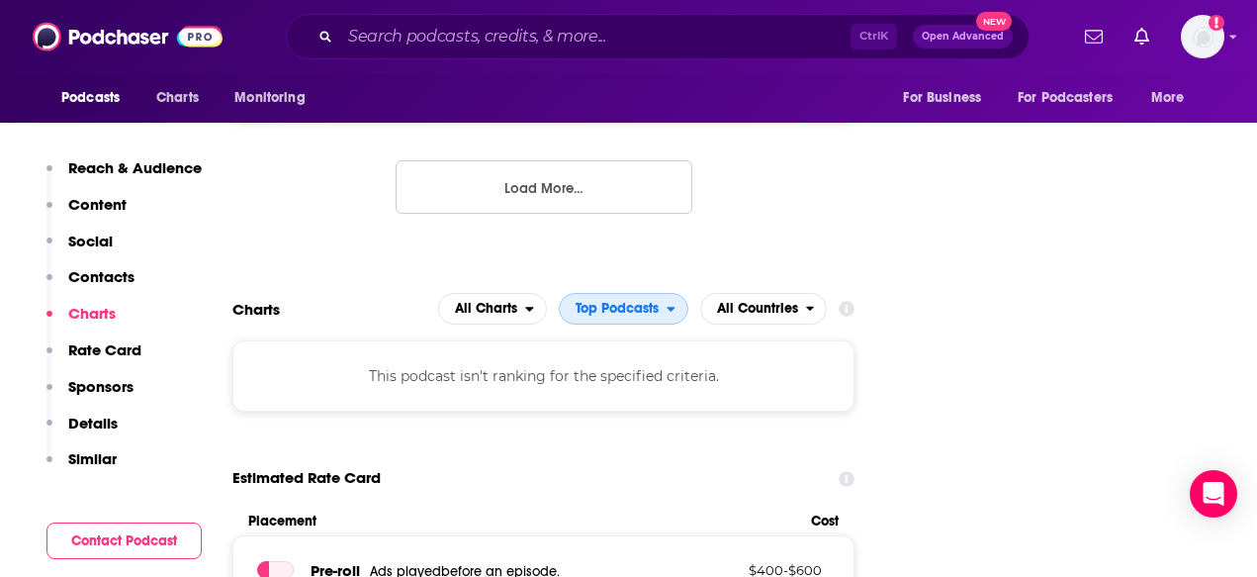
click at [642, 302] on span "Top Podcasts" at bounding box center [617, 309] width 83 height 14
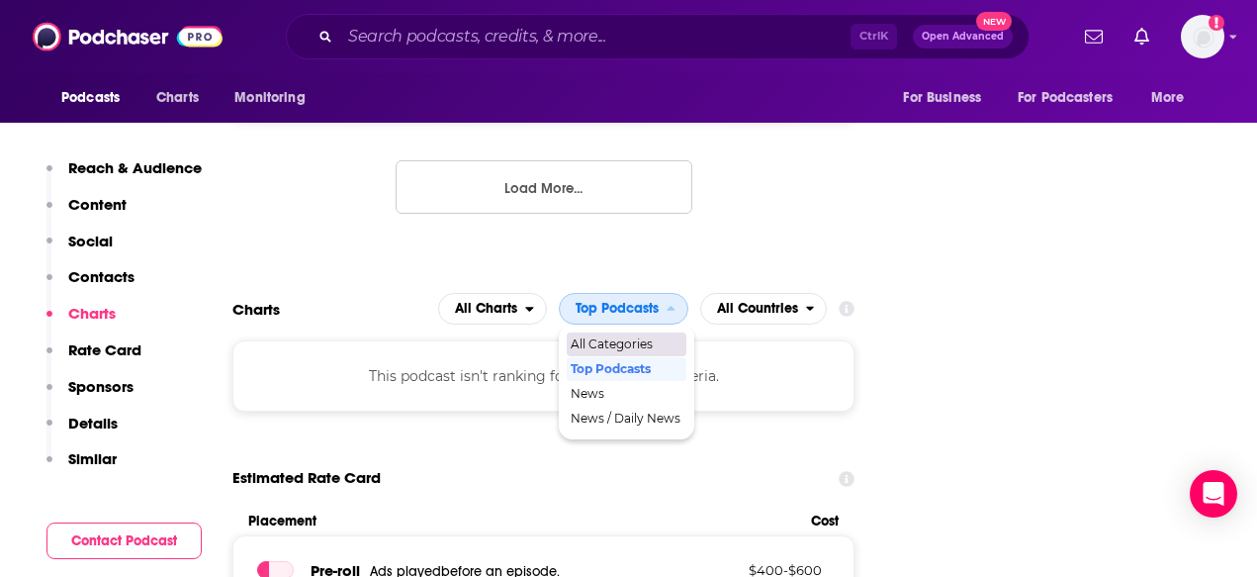
click at [630, 338] on span "All Categories" at bounding box center [626, 344] width 110 height 12
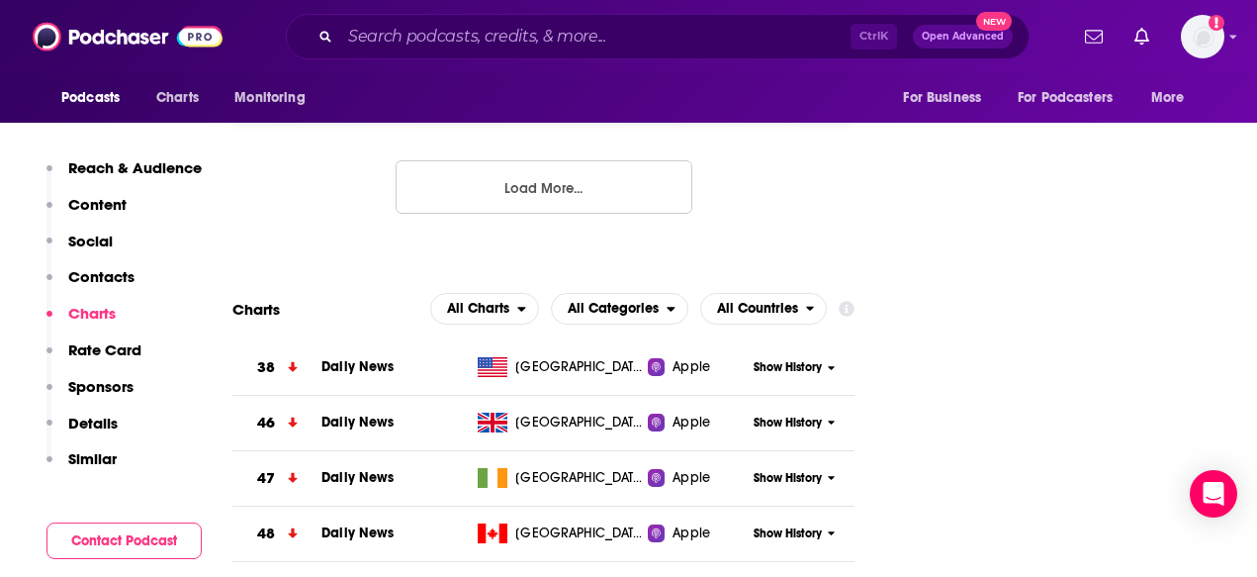
scroll to position [2687, 0]
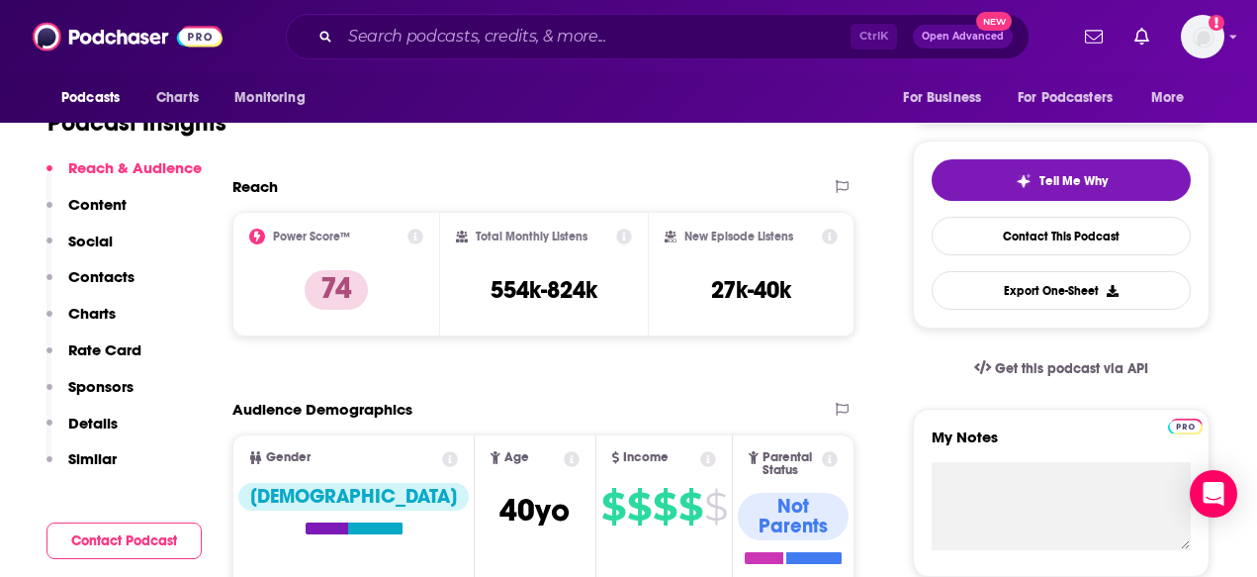
scroll to position [396, 0]
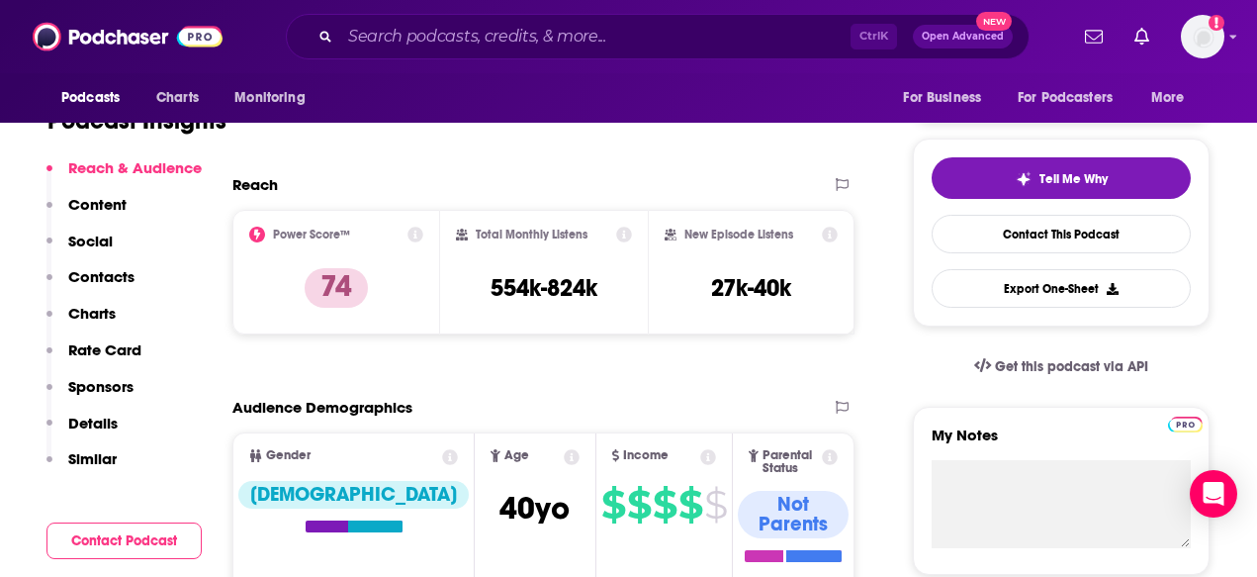
click at [105, 313] on p "Charts" at bounding box center [91, 313] width 47 height 19
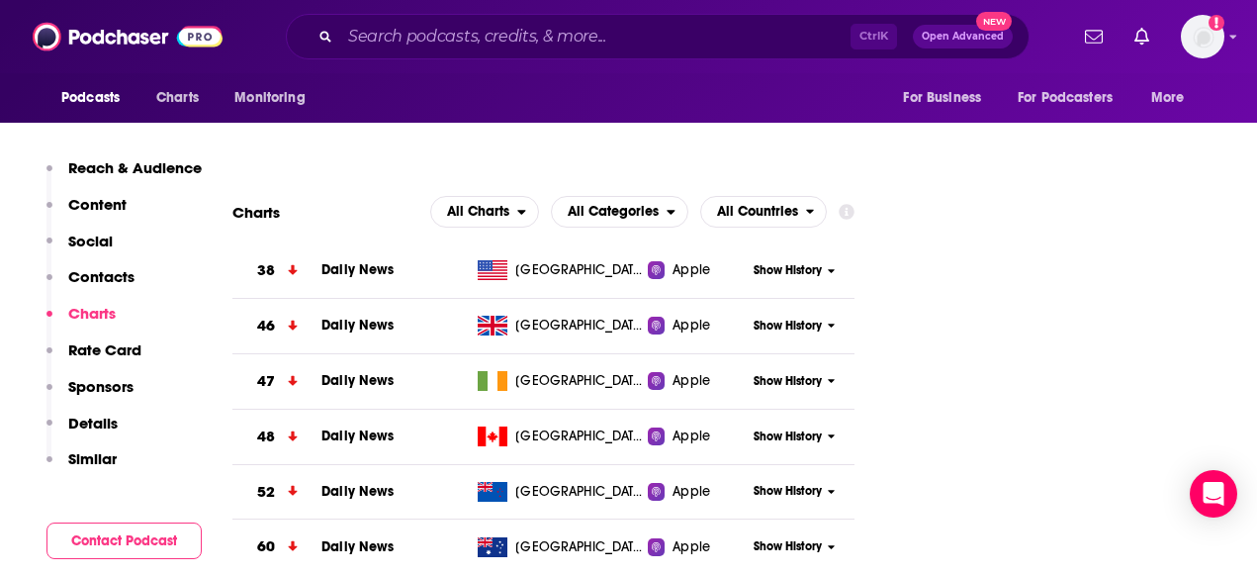
scroll to position [2687, 0]
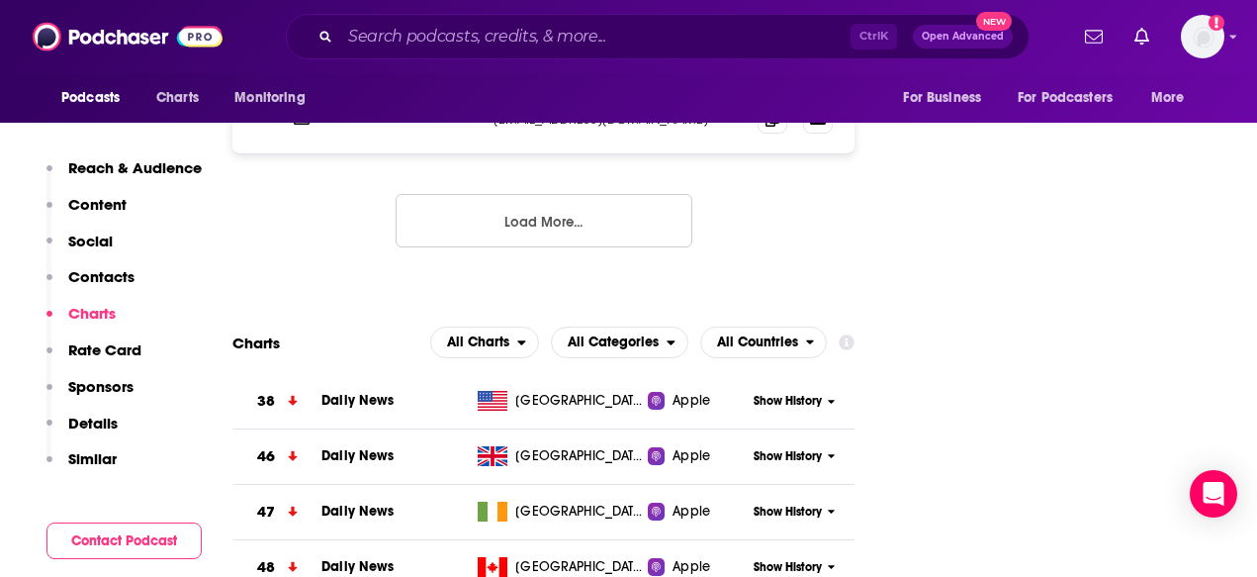
scroll to position [2489, 0]
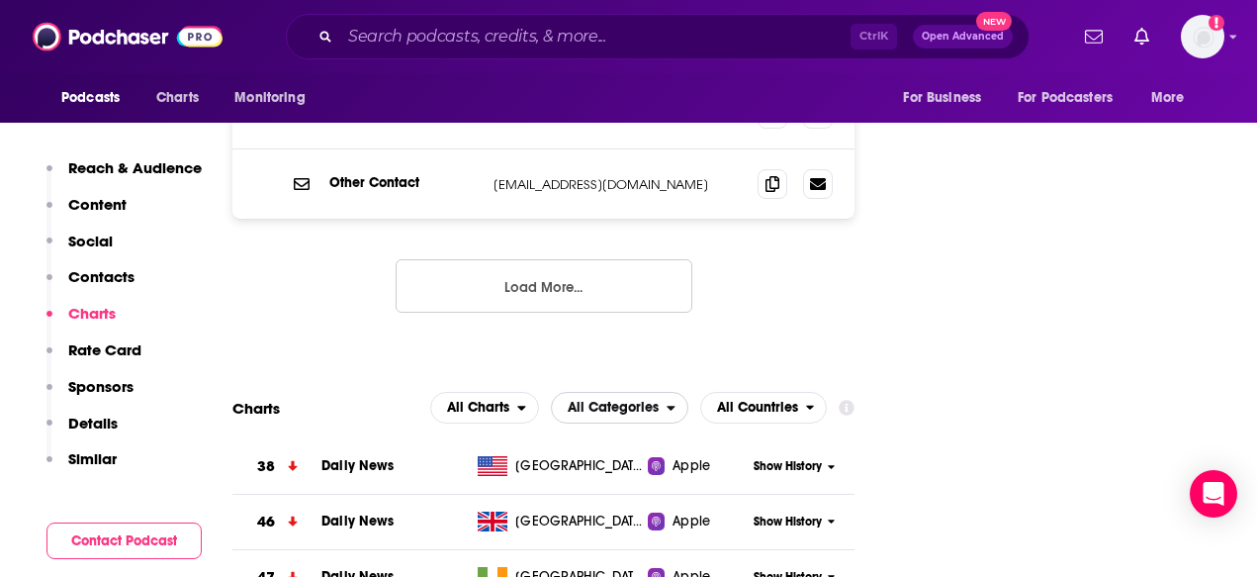
click at [595, 400] on span "All Categories" at bounding box center [613, 407] width 91 height 14
click at [730, 400] on span "All Countries" at bounding box center [757, 407] width 81 height 14
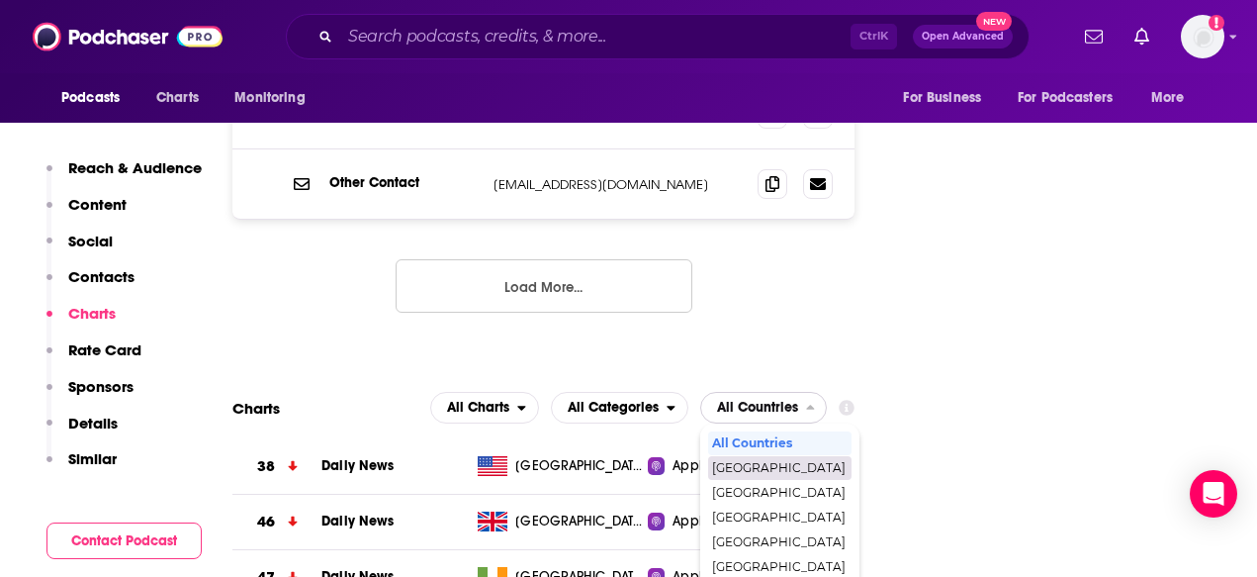
click at [740, 456] on div "[GEOGRAPHIC_DATA]" at bounding box center [779, 468] width 143 height 24
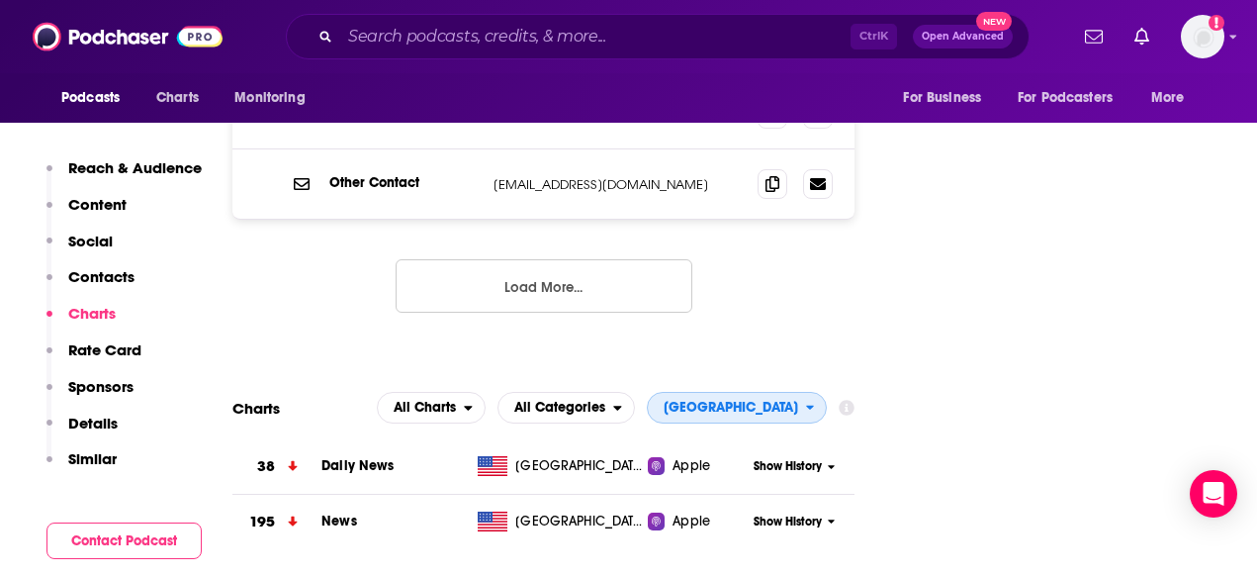
click at [718, 400] on span "[GEOGRAPHIC_DATA]" at bounding box center [731, 407] width 134 height 14
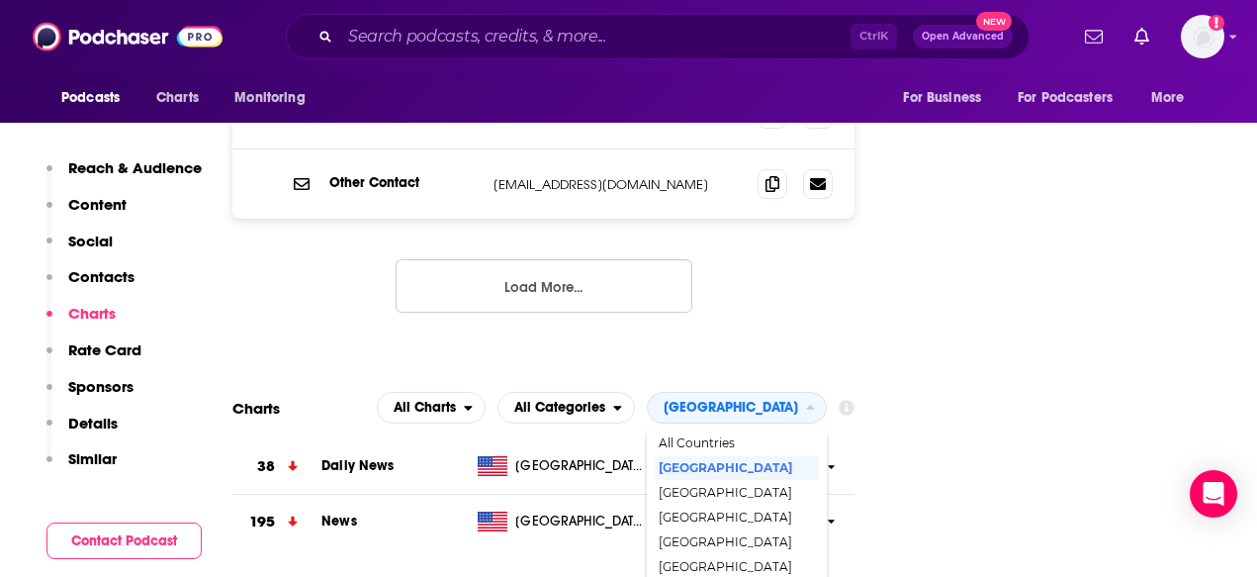
click at [722, 437] on span "All Countries" at bounding box center [736, 443] width 155 height 12
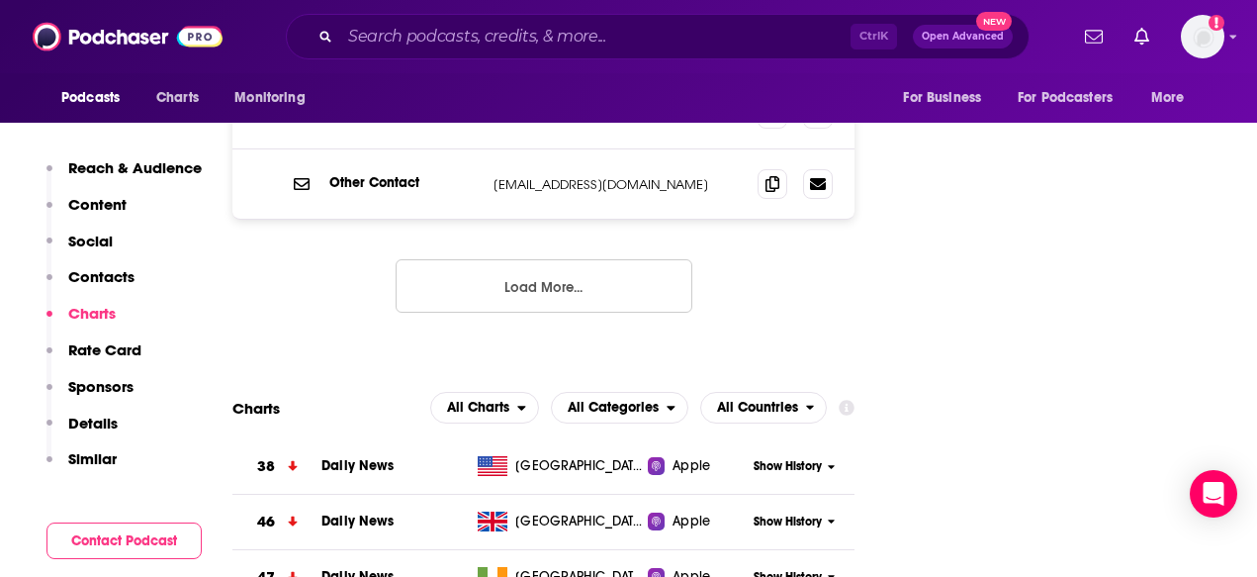
click at [430, 222] on div "Senior Communications Advisor [PERSON_NAME] [PERSON_NAME][EMAIL_ADDRESS][PERSON…" at bounding box center [543, 64] width 622 height 560
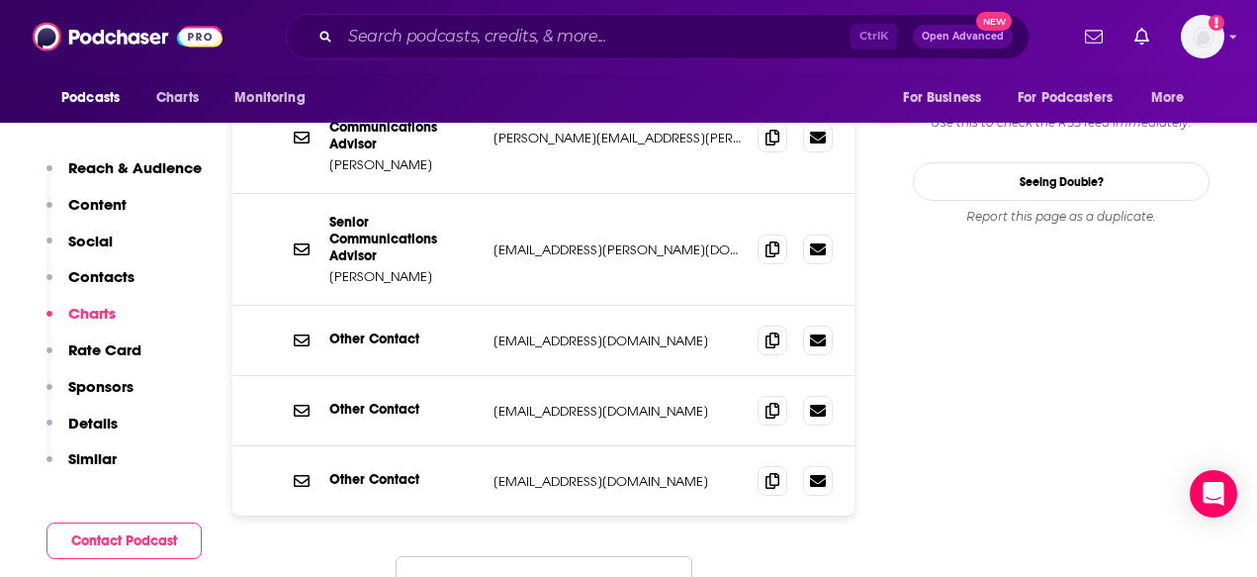
click at [101, 195] on p "Content" at bounding box center [97, 204] width 58 height 19
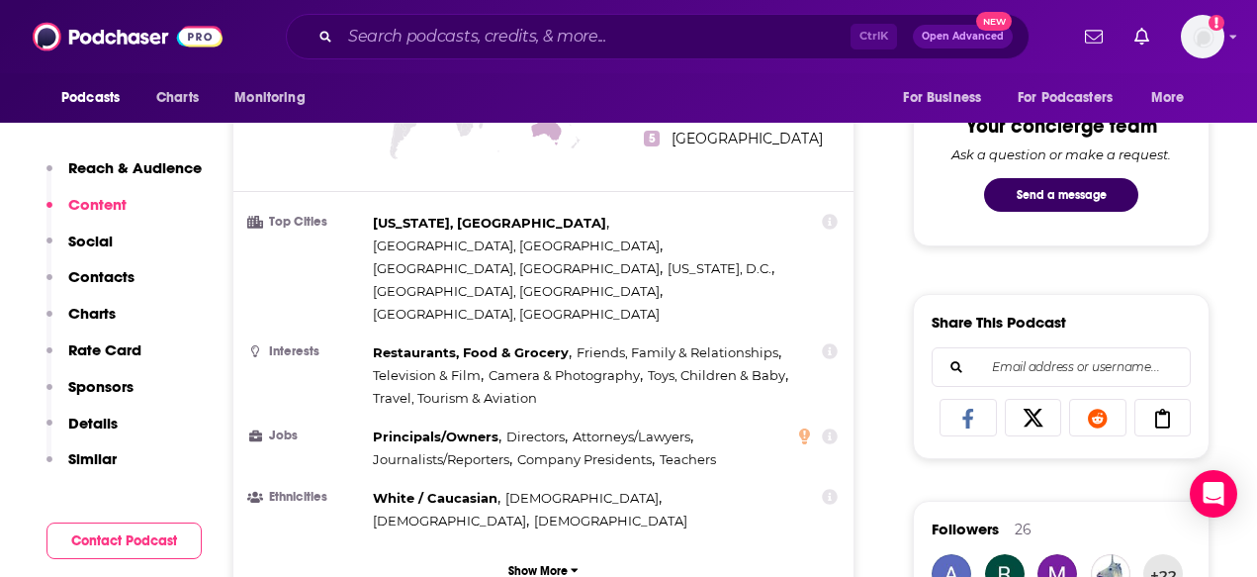
scroll to position [984, 0]
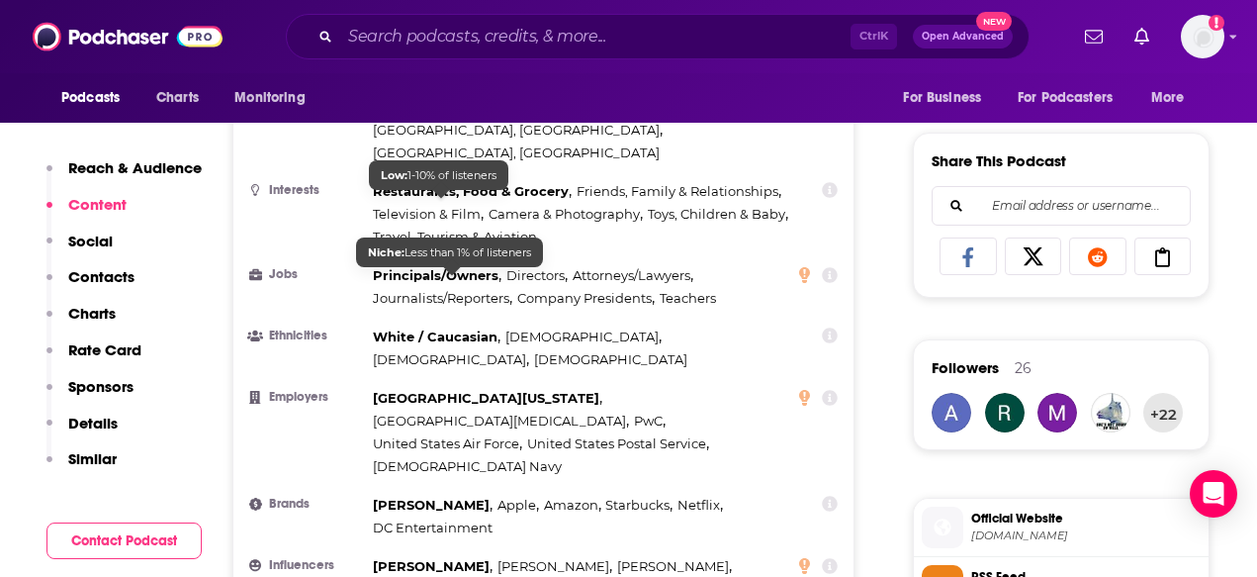
scroll to position [1182, 0]
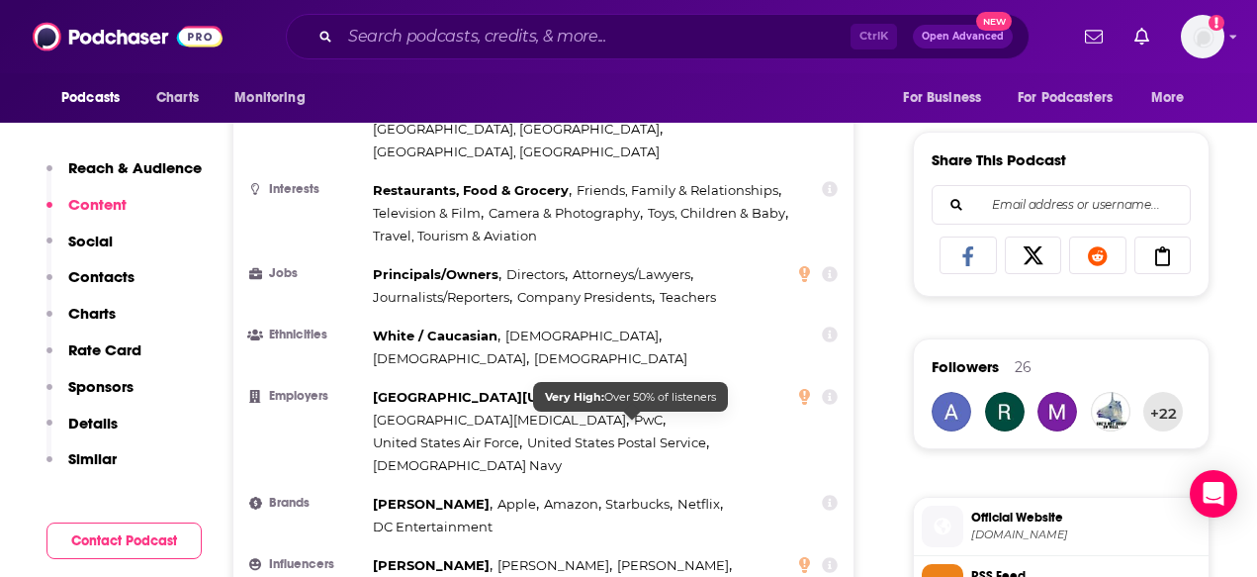
click at [630, 557] on span "[PERSON_NAME]" at bounding box center [673, 565] width 112 height 16
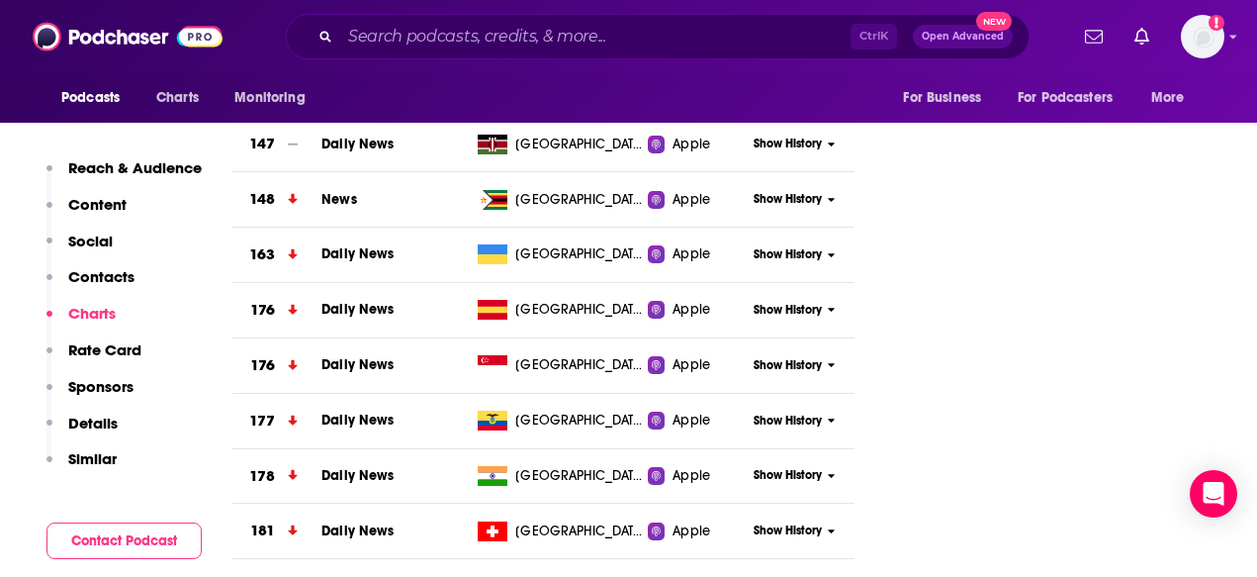
scroll to position [6621, 0]
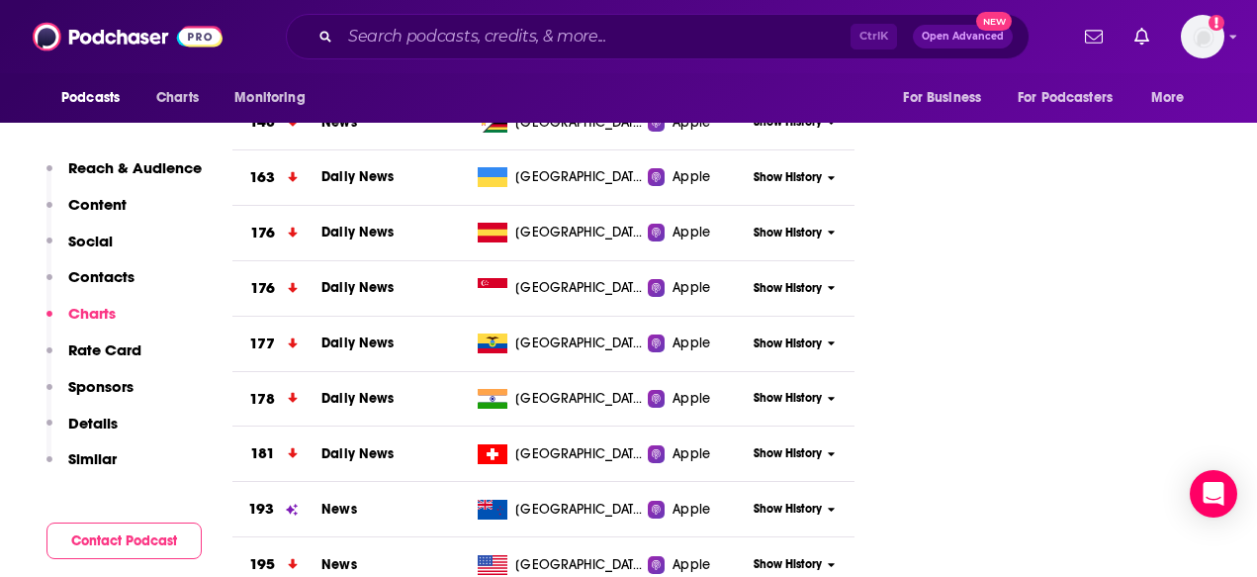
click at [94, 211] on p "Content" at bounding box center [97, 204] width 58 height 19
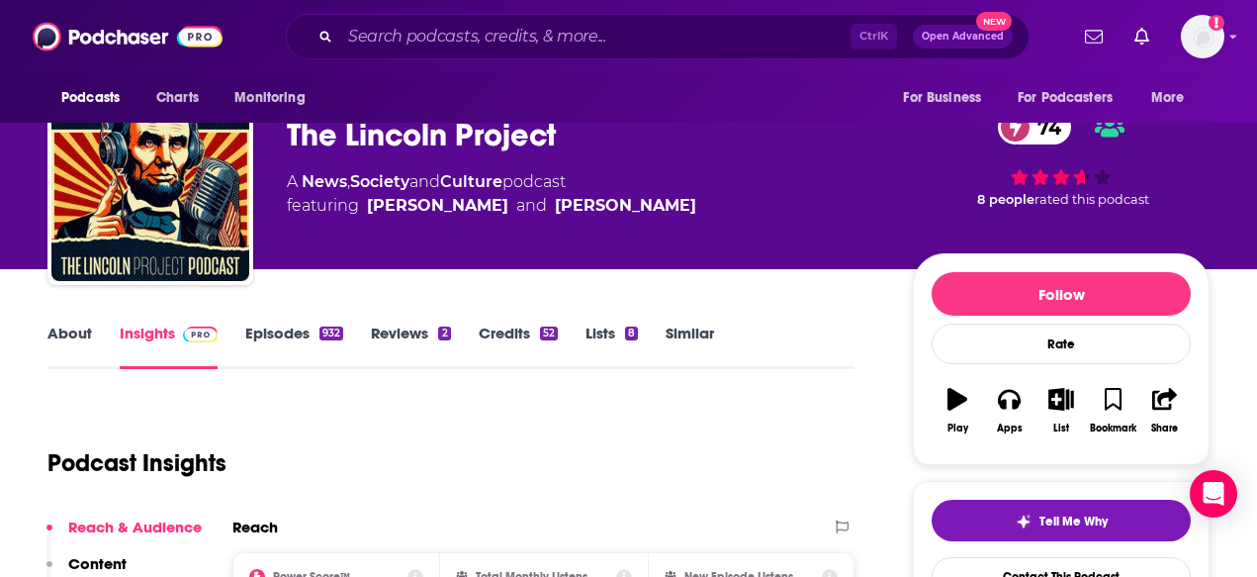
scroll to position [0, 0]
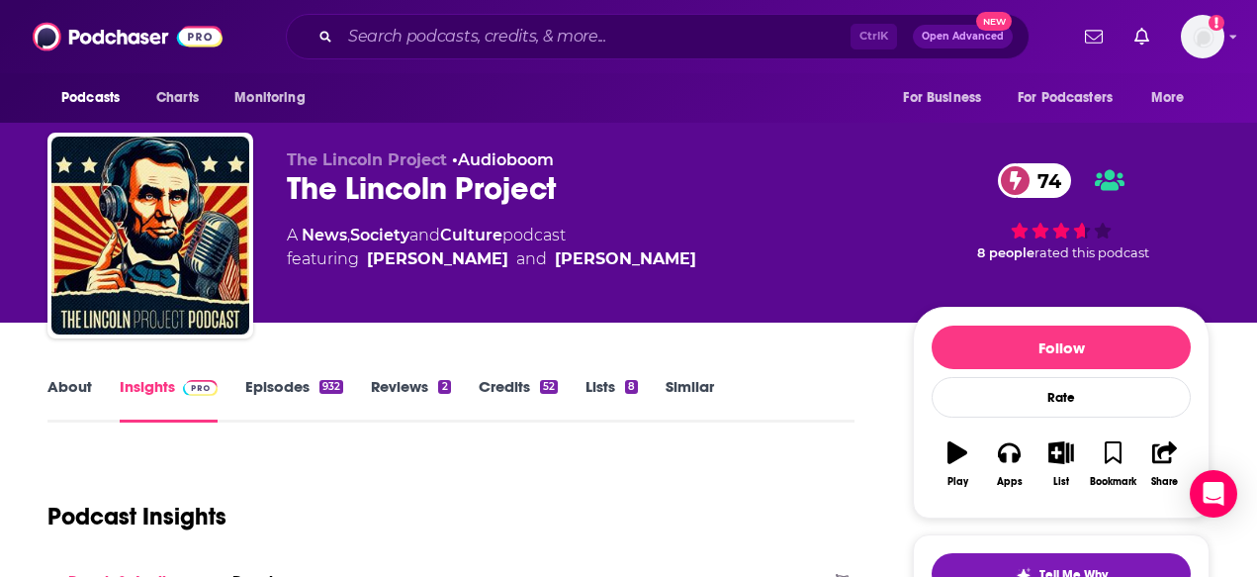
click at [287, 394] on link "Episodes 932" at bounding box center [294, 399] width 98 height 45
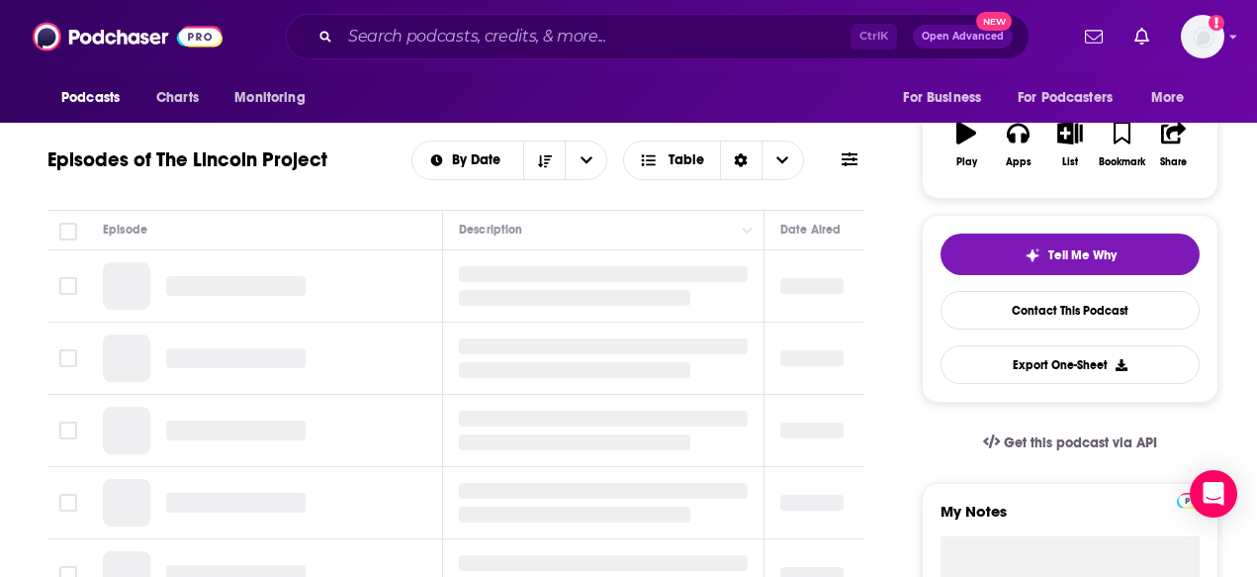
scroll to position [198, 0]
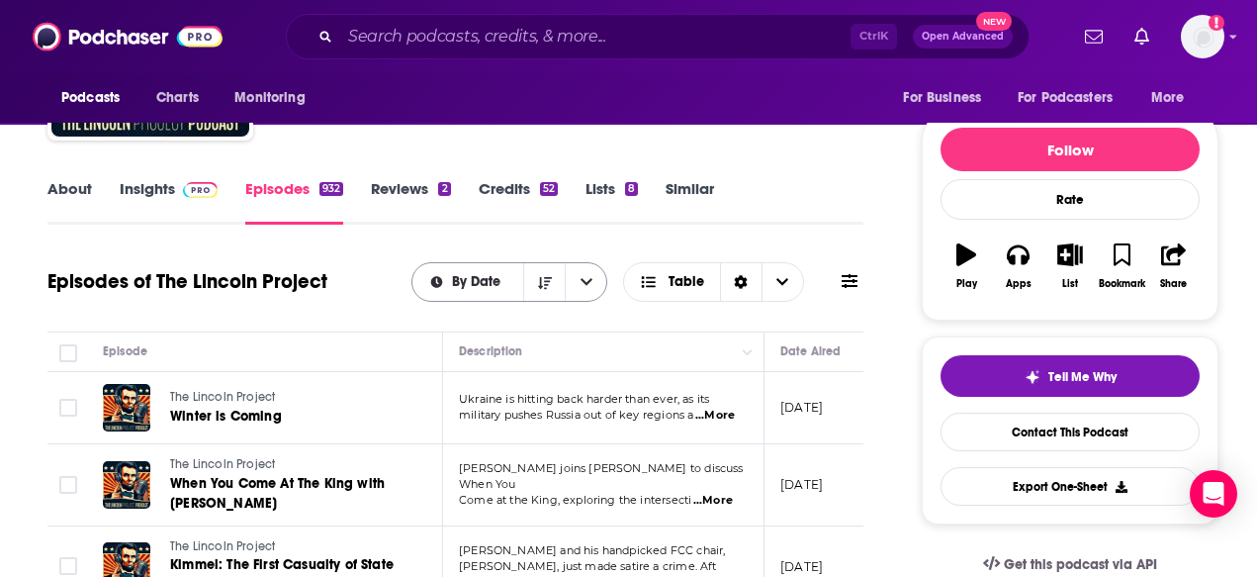
click at [443, 281] on icon "open menu" at bounding box center [436, 282] width 15 height 12
click at [470, 346] on span "By Rating" at bounding box center [521, 351] width 140 height 11
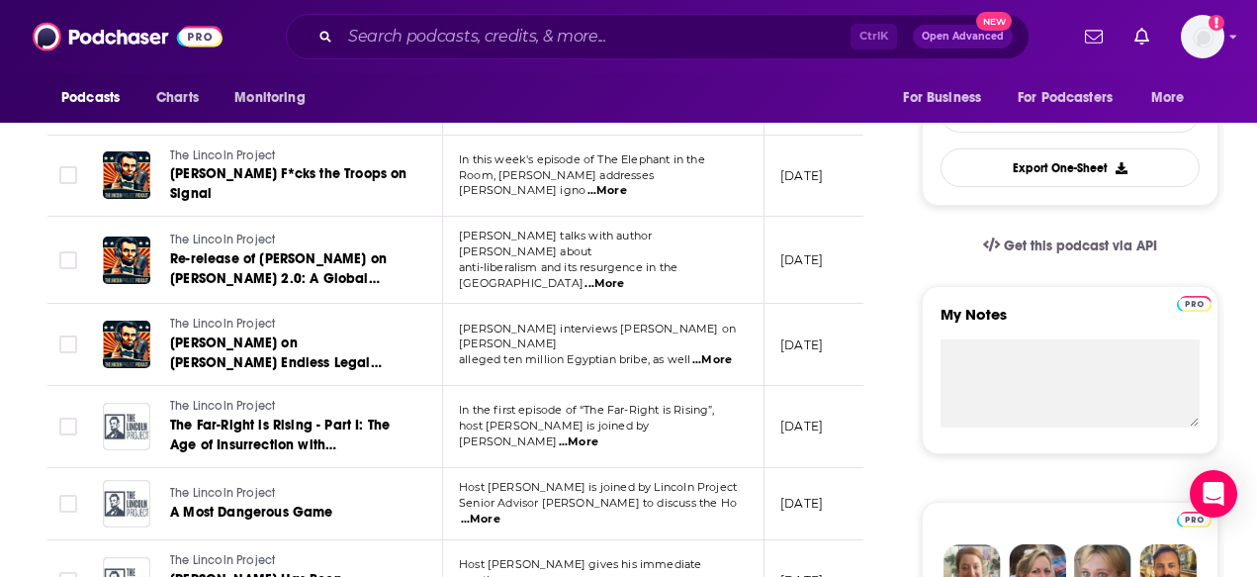
scroll to position [692, 0]
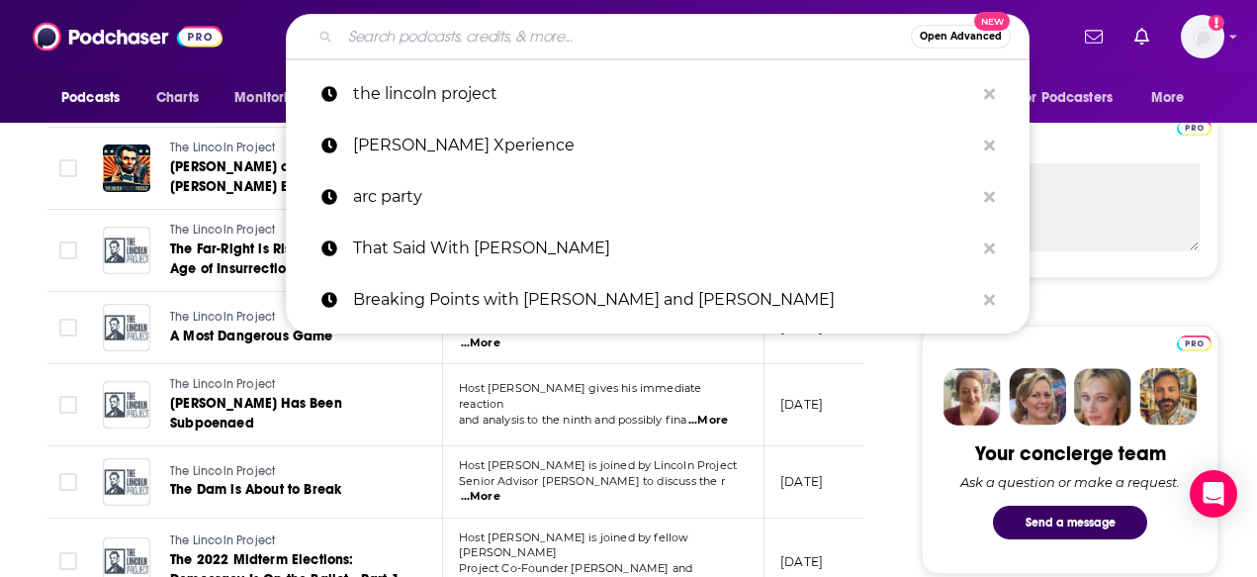
click at [405, 39] on input "Search podcasts, credits, & more..." at bounding box center [625, 37] width 571 height 32
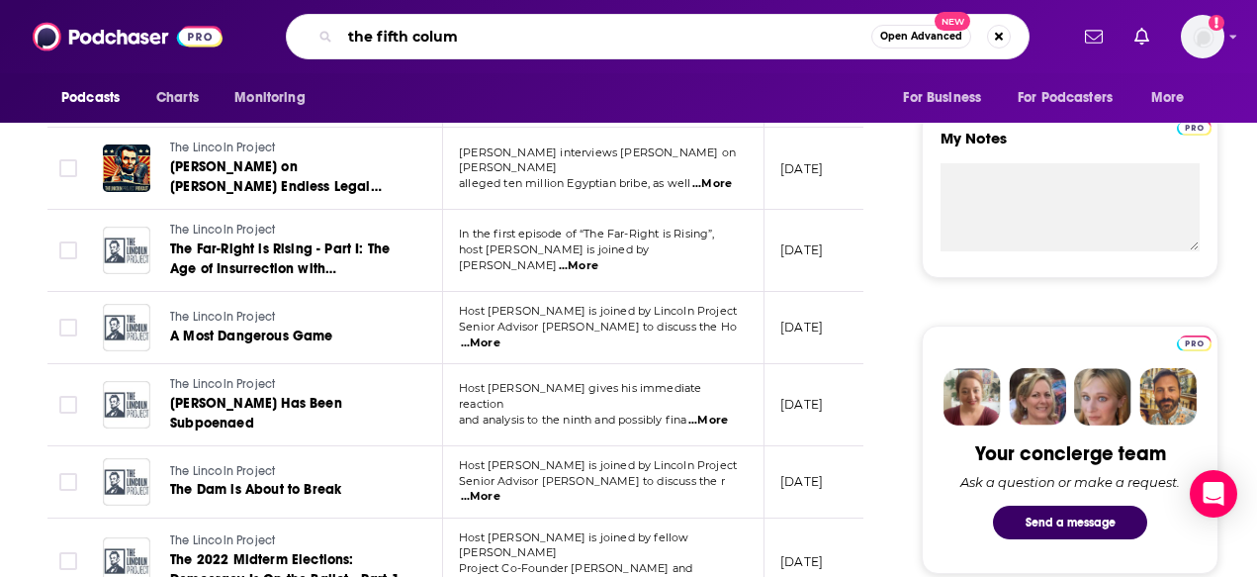
type input "the fifth column"
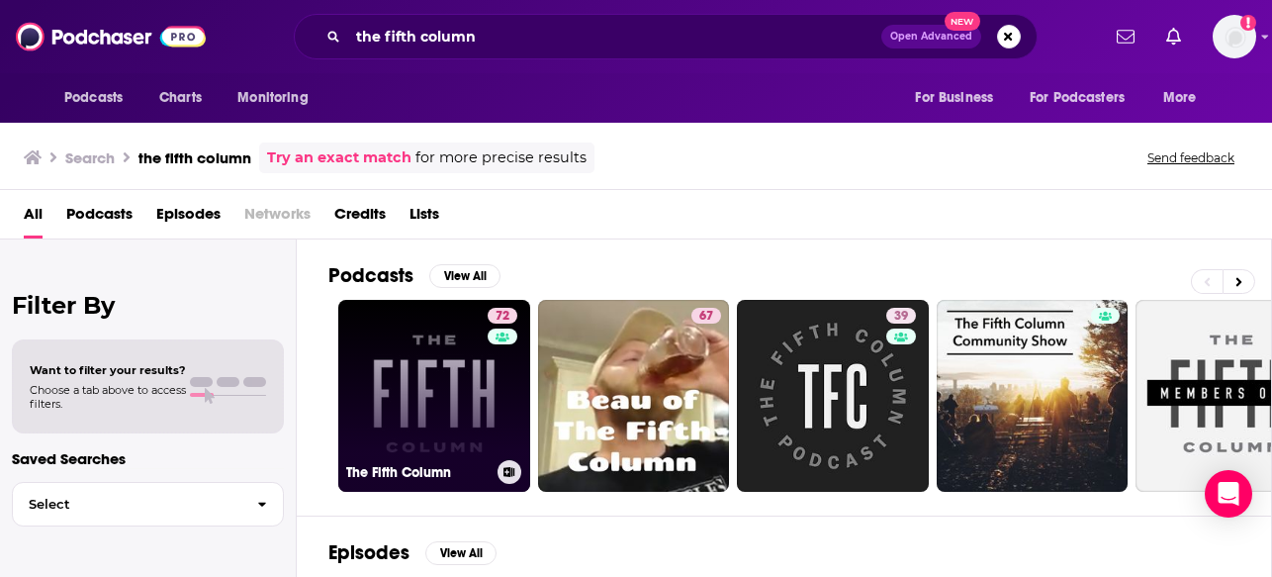
click at [415, 316] on link "72 The Fifth Column" at bounding box center [434, 396] width 192 height 192
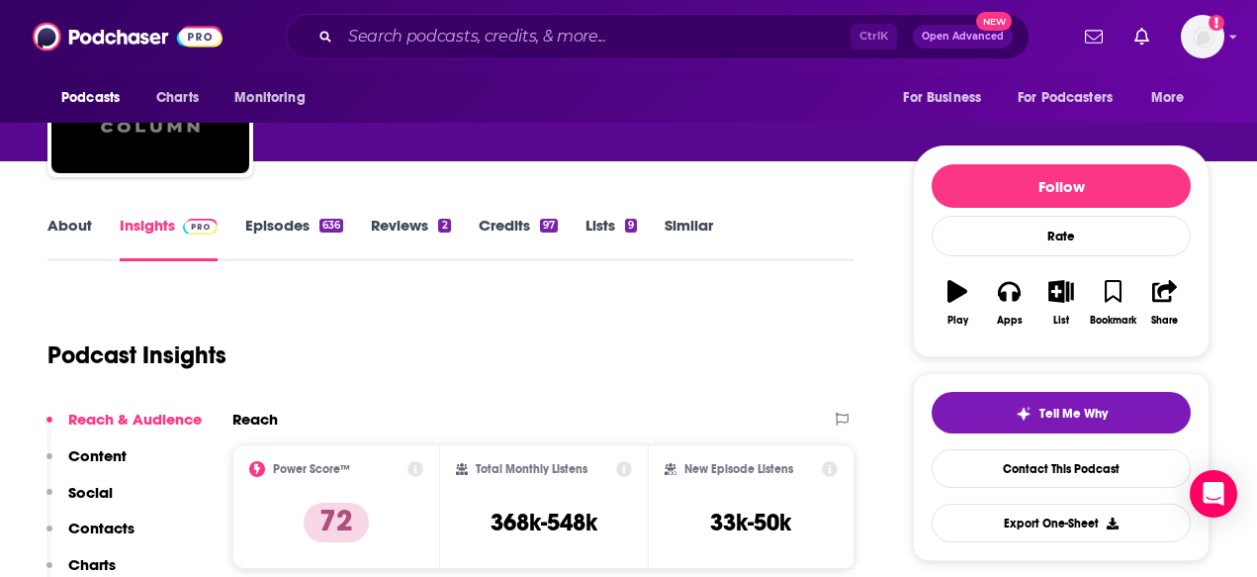
scroll to position [99, 0]
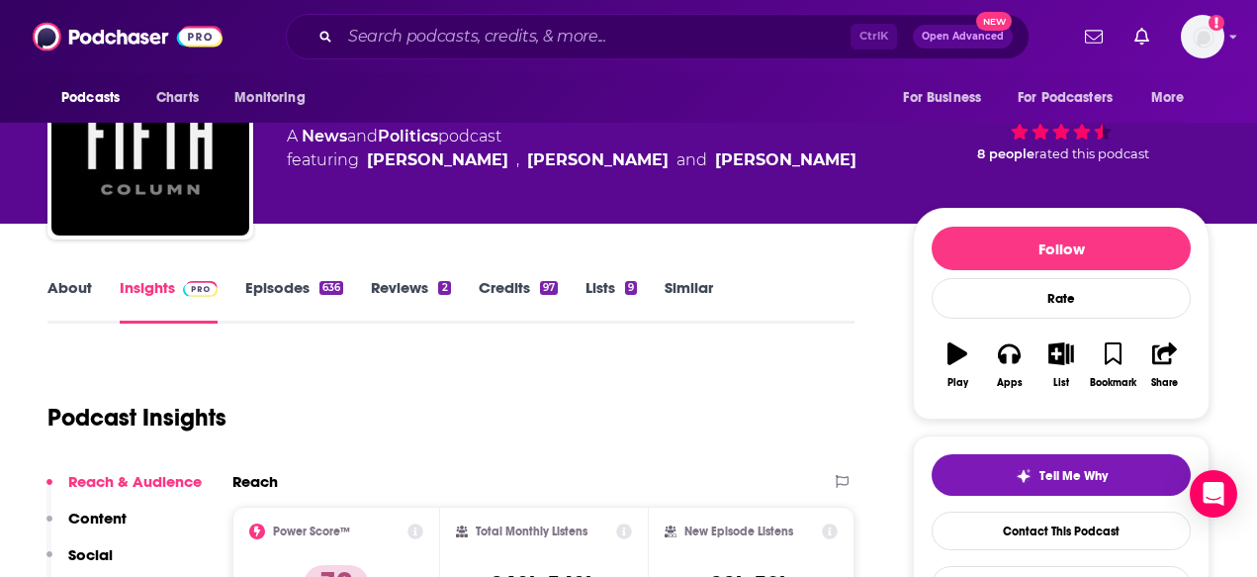
click at [87, 285] on link "About" at bounding box center [69, 300] width 44 height 45
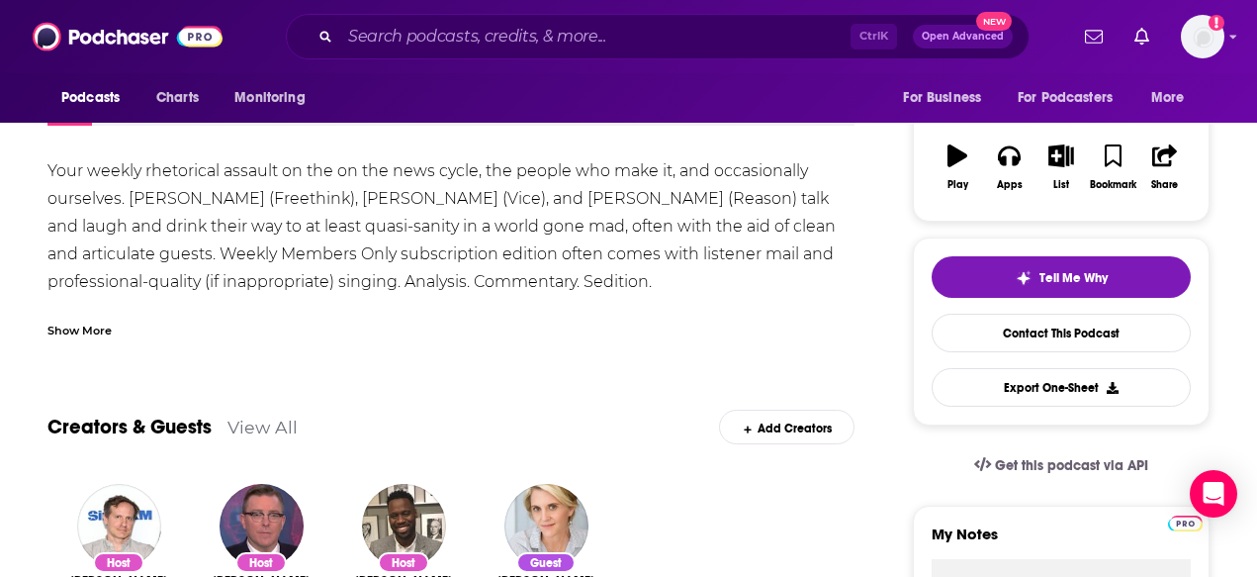
scroll to position [198, 0]
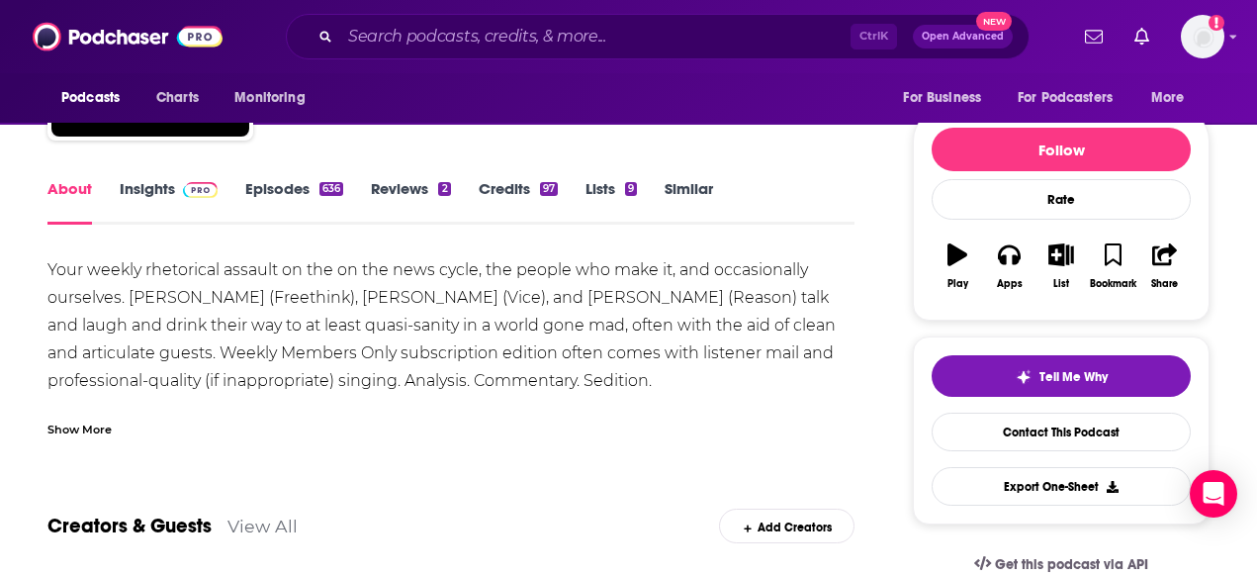
click at [82, 419] on div "Show More" at bounding box center [79, 427] width 64 height 19
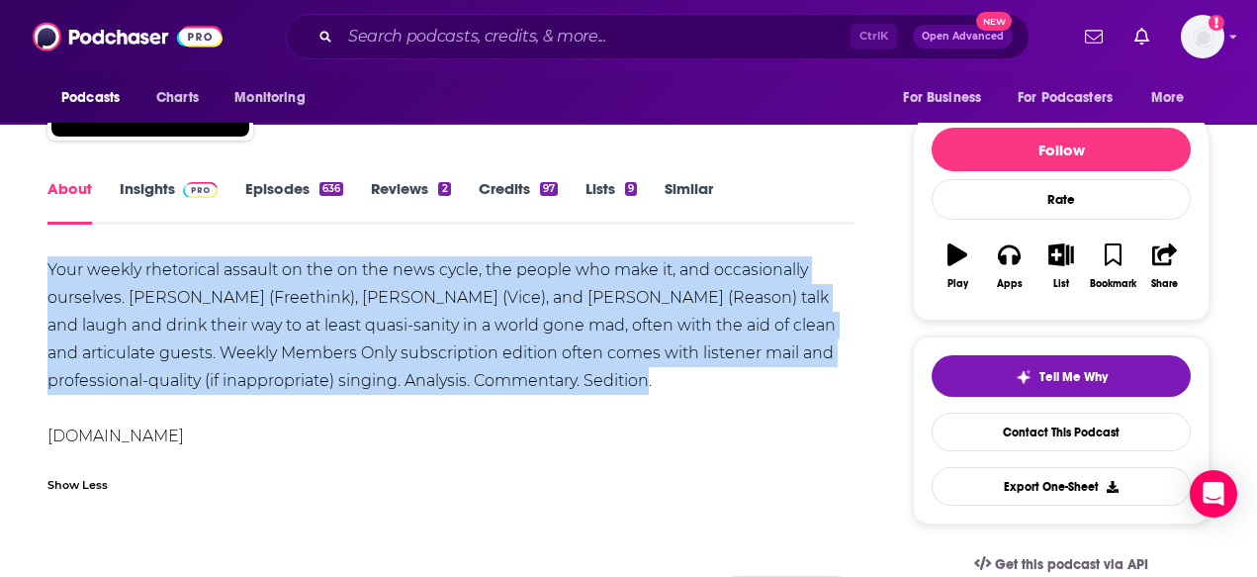
drag, startPoint x: 671, startPoint y: 388, endPoint x: 45, endPoint y: 267, distance: 637.5
copy div "Your weekly rhetorical assault on the on the news cycle, the people who make it…"
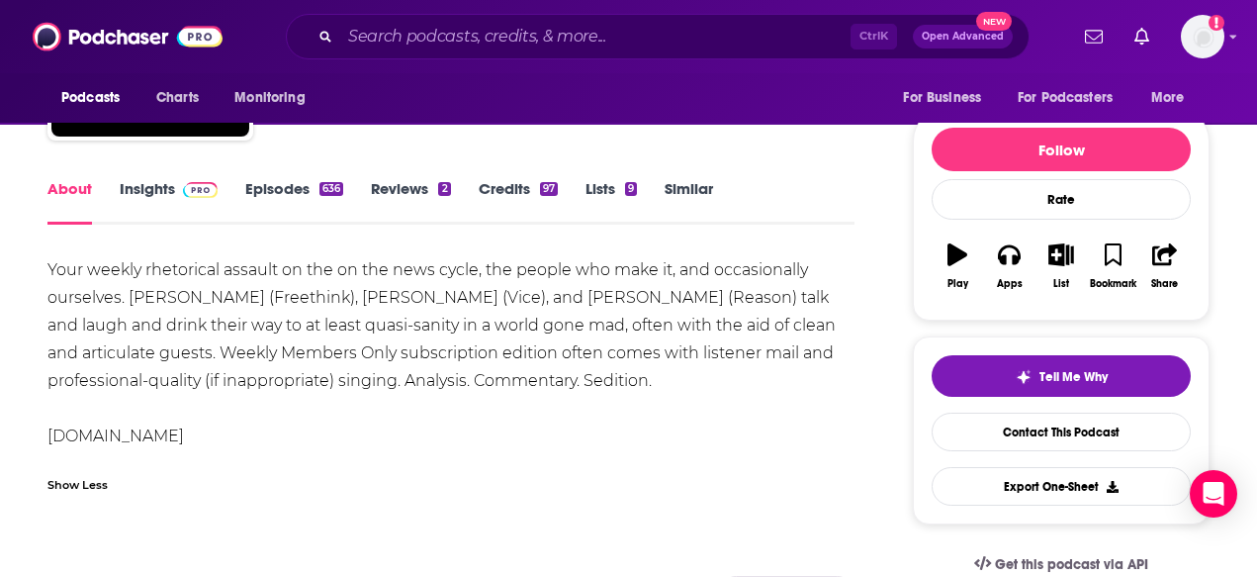
drag, startPoint x: 224, startPoint y: 437, endPoint x: 44, endPoint y: 425, distance: 181.4
copy div "[DOMAIN_NAME]"
click at [168, 186] on link "Insights" at bounding box center [169, 201] width 98 height 45
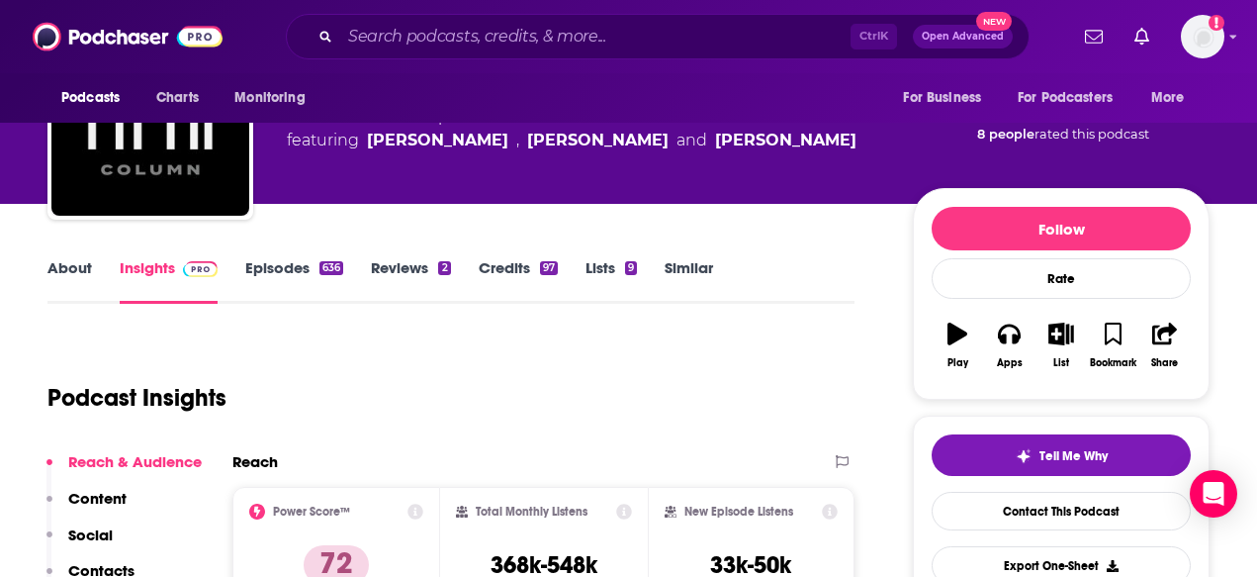
scroll to position [297, 0]
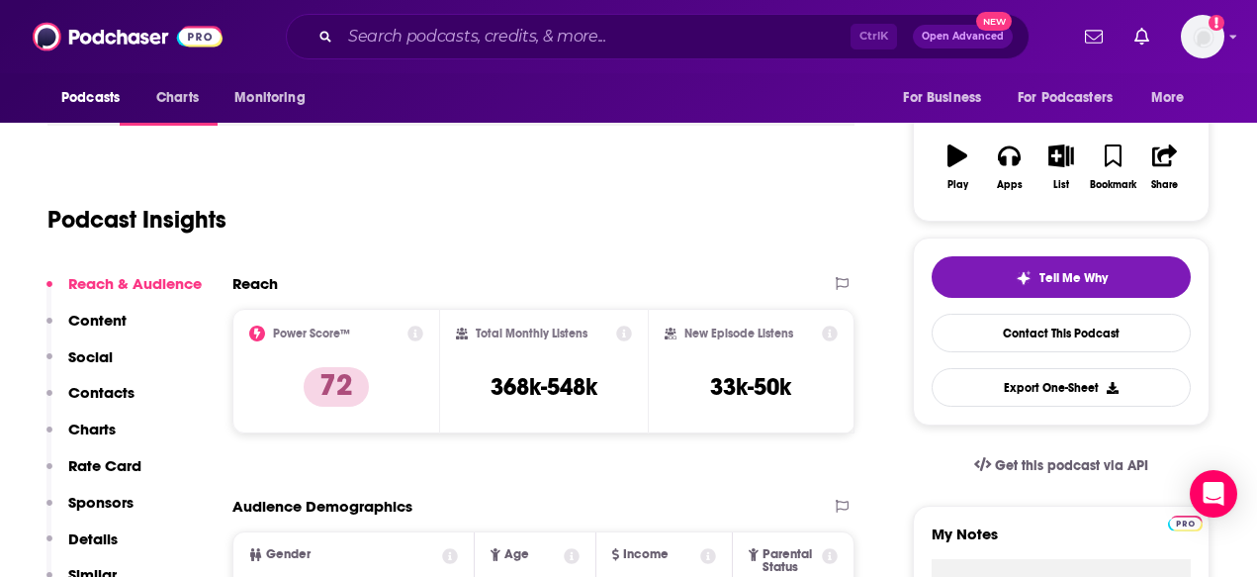
click at [102, 420] on p "Charts" at bounding box center [91, 428] width 47 height 19
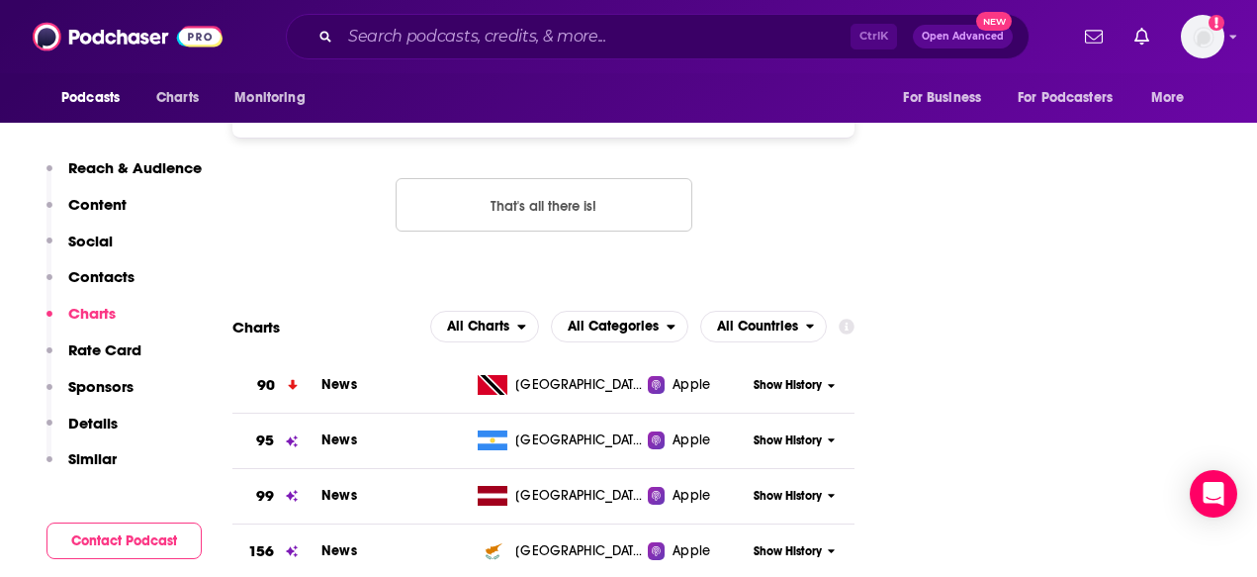
scroll to position [2346, 0]
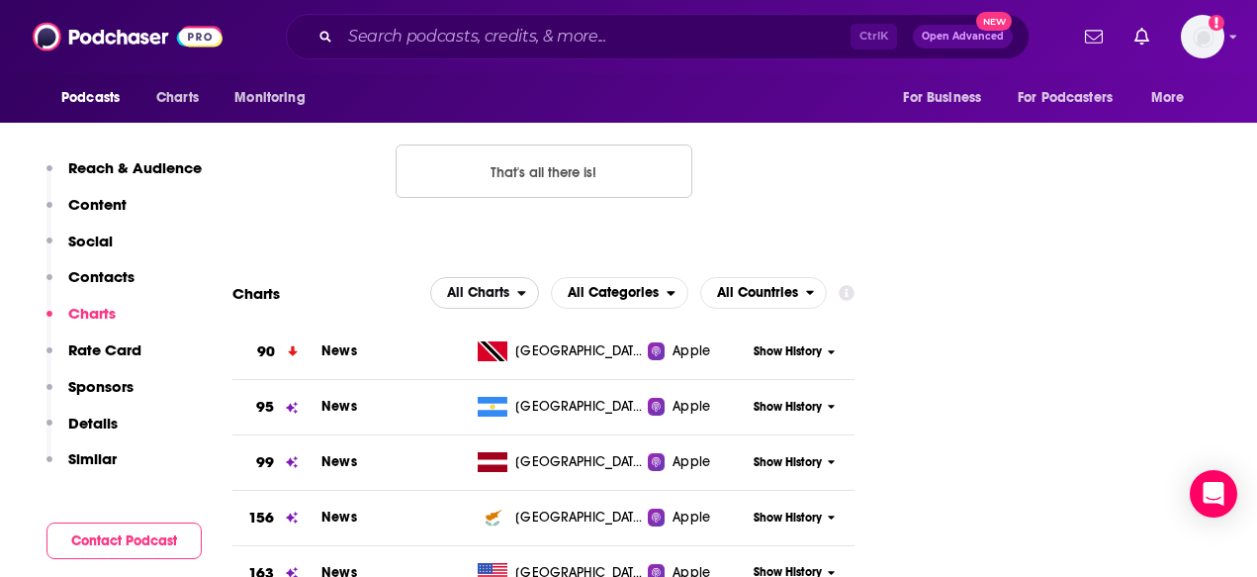
click at [493, 276] on span "All Charts" at bounding box center [474, 293] width 86 height 34
click at [620, 286] on span "All Categories" at bounding box center [613, 293] width 91 height 14
click at [621, 347] on span "Top Podcasts" at bounding box center [619, 353] width 112 height 12
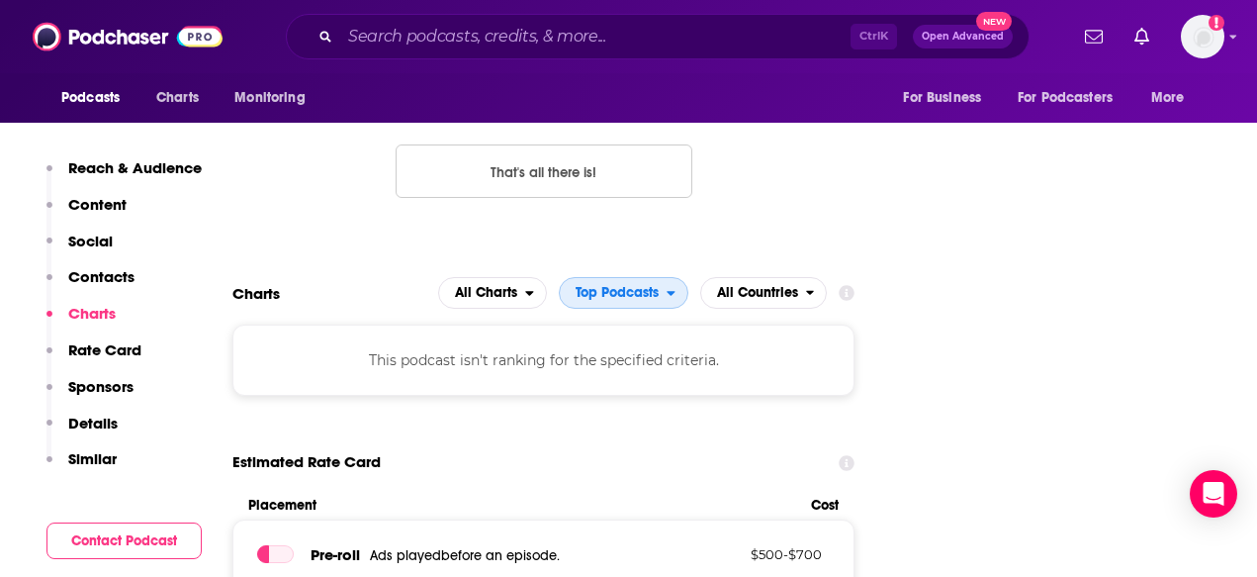
click at [633, 286] on span "Top Podcasts" at bounding box center [617, 293] width 83 height 14
click at [624, 316] on div "All Categories" at bounding box center [624, 328] width 114 height 24
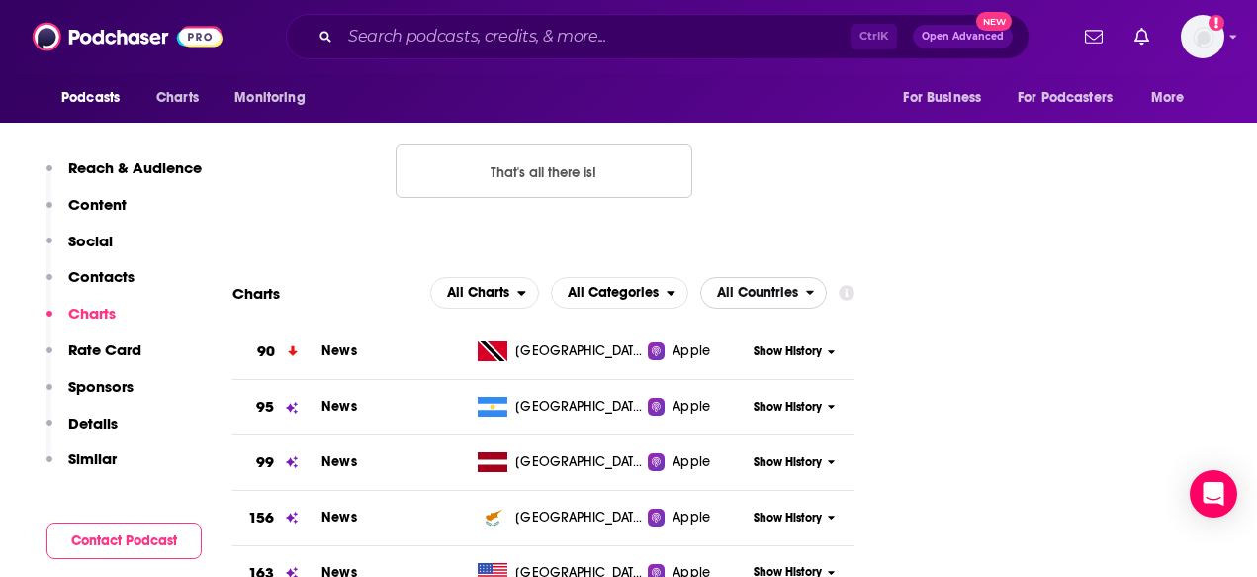
click at [763, 286] on span "All Countries" at bounding box center [757, 293] width 81 height 14
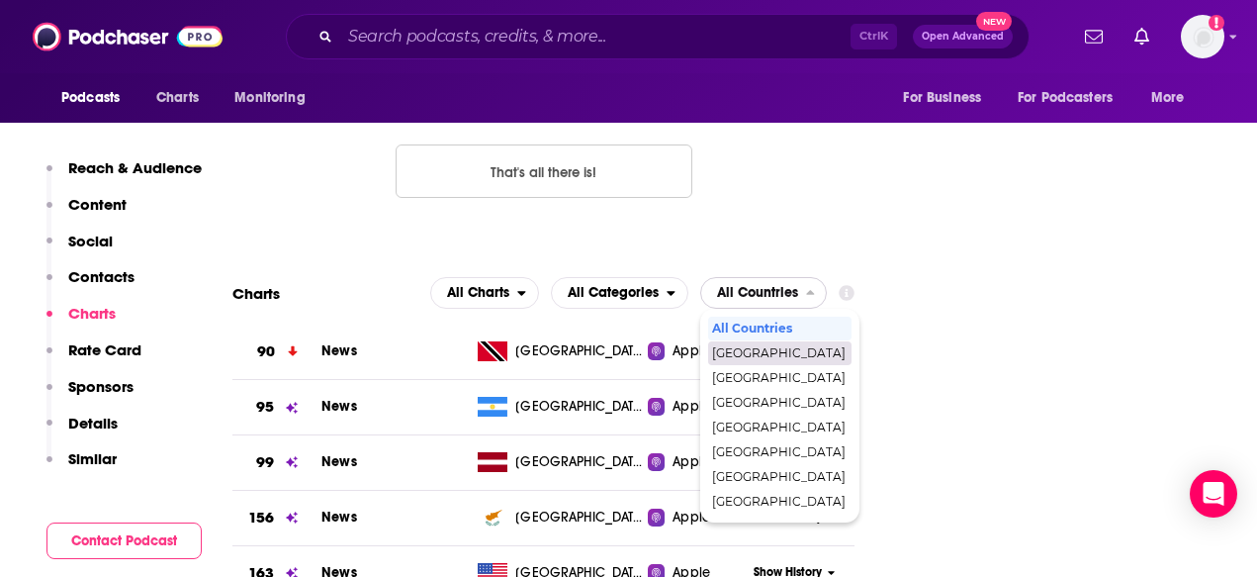
click at [756, 347] on span "[GEOGRAPHIC_DATA]" at bounding box center [778, 353] width 133 height 12
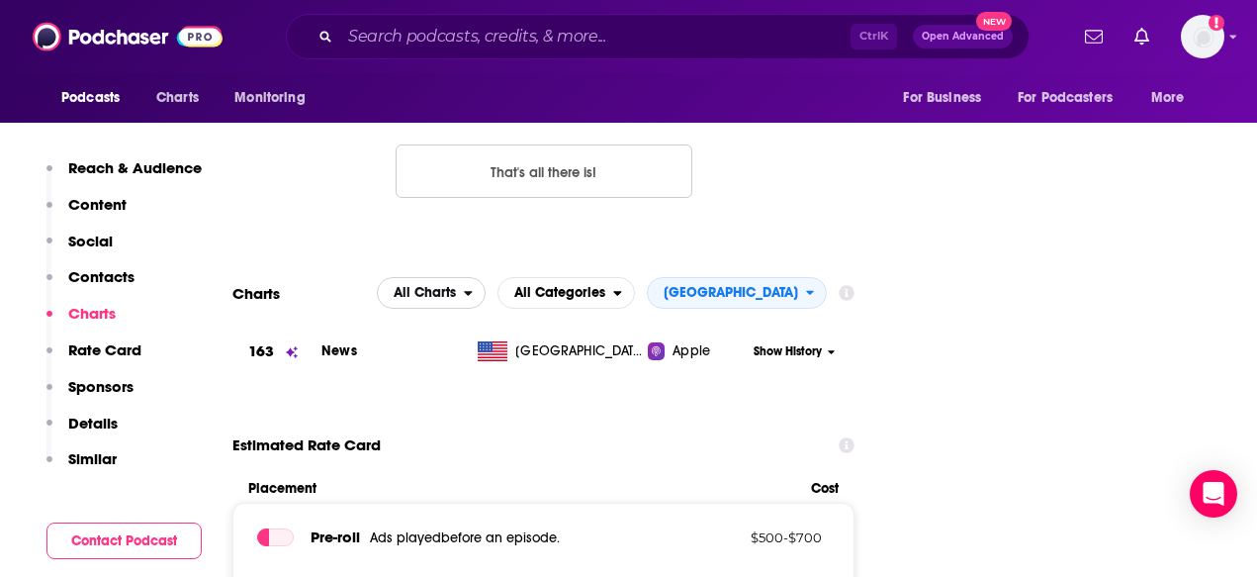
click at [456, 286] on span "All Charts" at bounding box center [425, 293] width 62 height 14
click at [763, 286] on span "[GEOGRAPHIC_DATA]" at bounding box center [731, 293] width 134 height 14
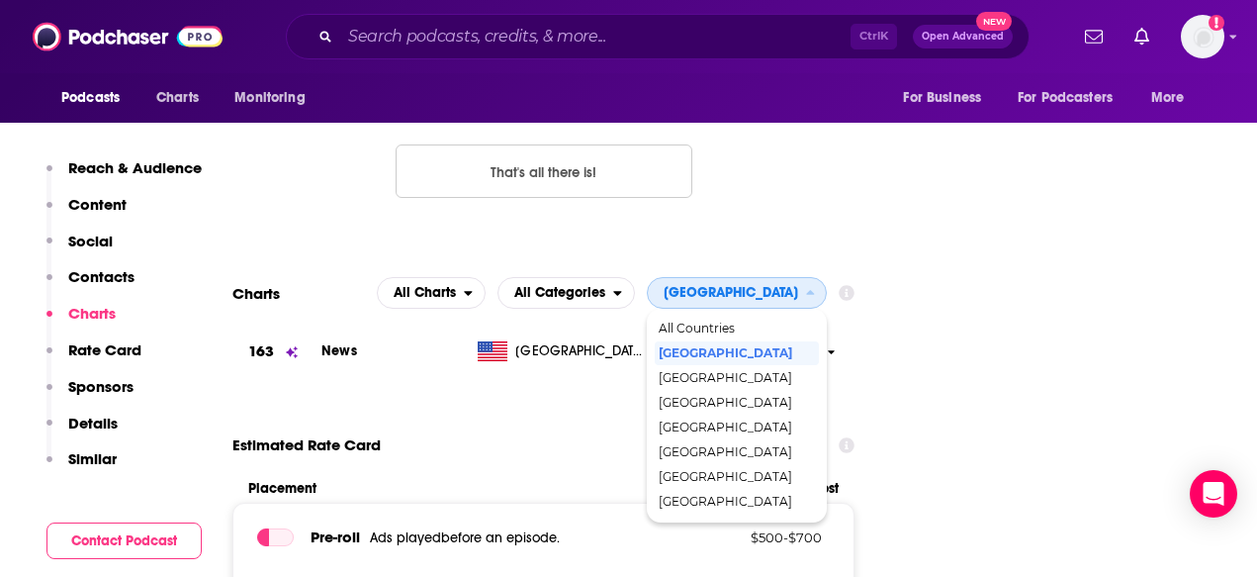
click at [762, 316] on div "All Countries" at bounding box center [737, 328] width 165 height 24
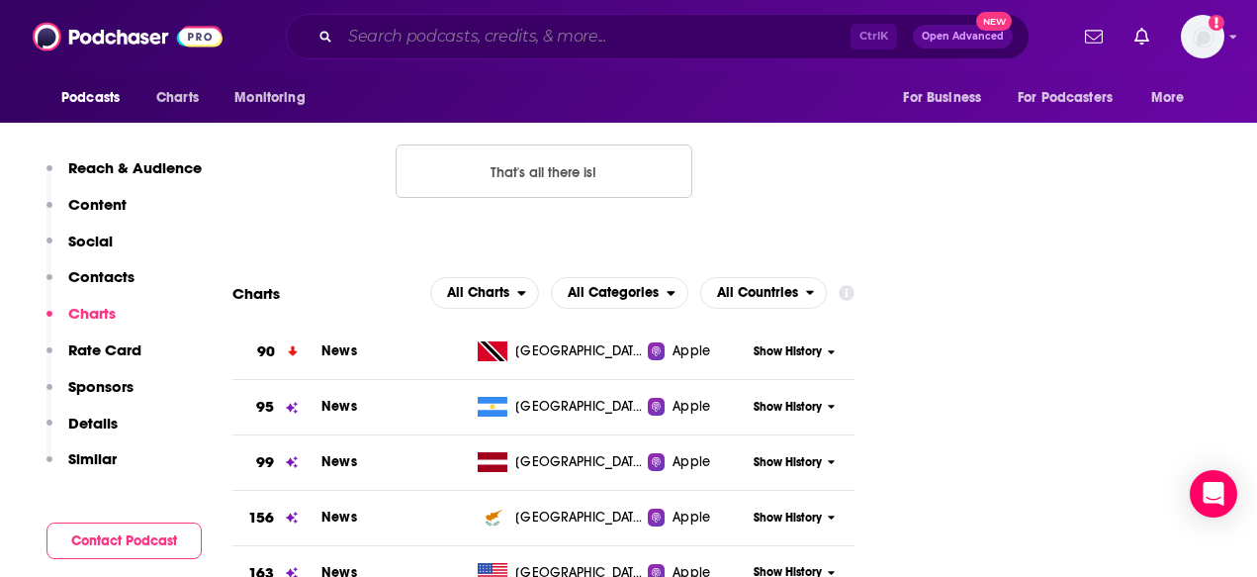
click at [561, 24] on input "Search podcasts, credits, & more..." at bounding box center [595, 37] width 510 height 32
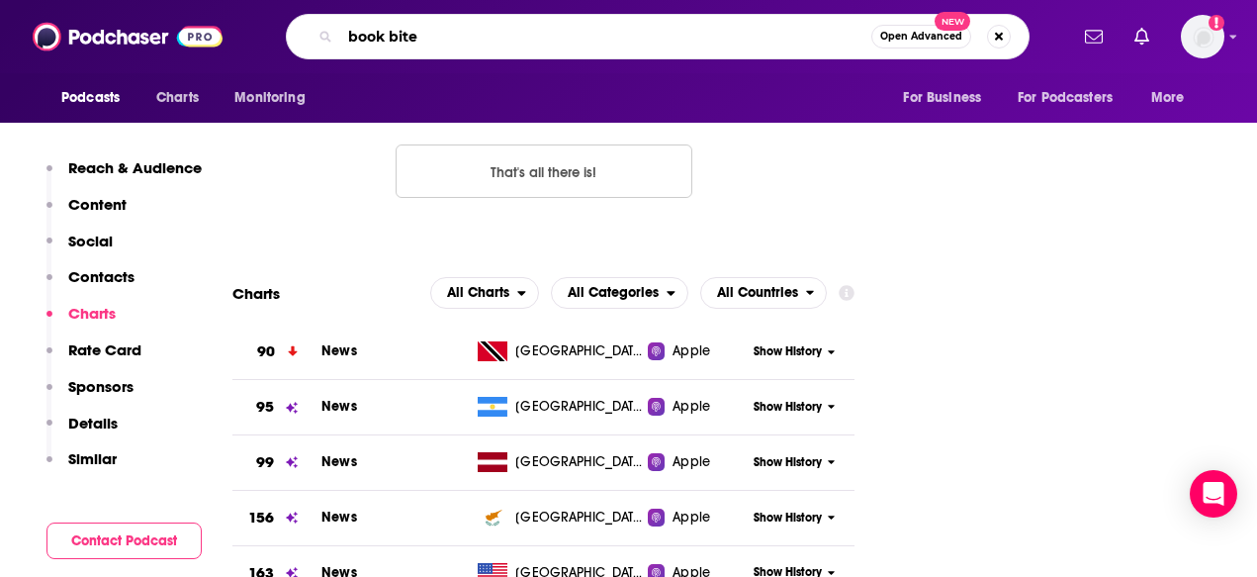
type input "book bites"
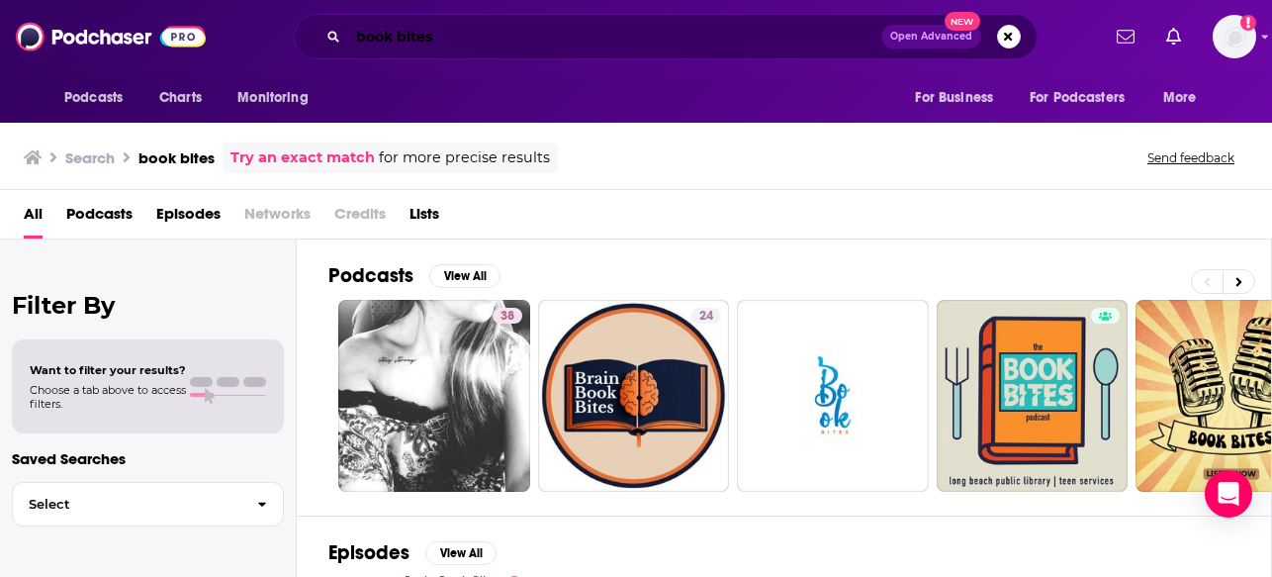
click at [454, 44] on input "book bites" at bounding box center [614, 37] width 533 height 32
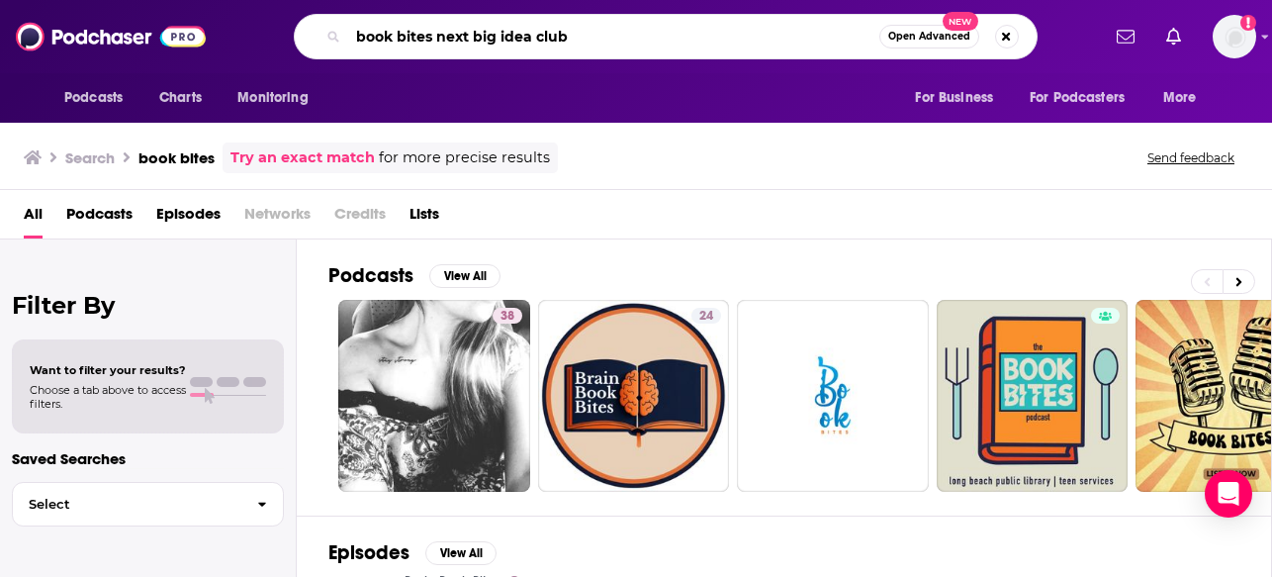
type input "book bites next big idea club"
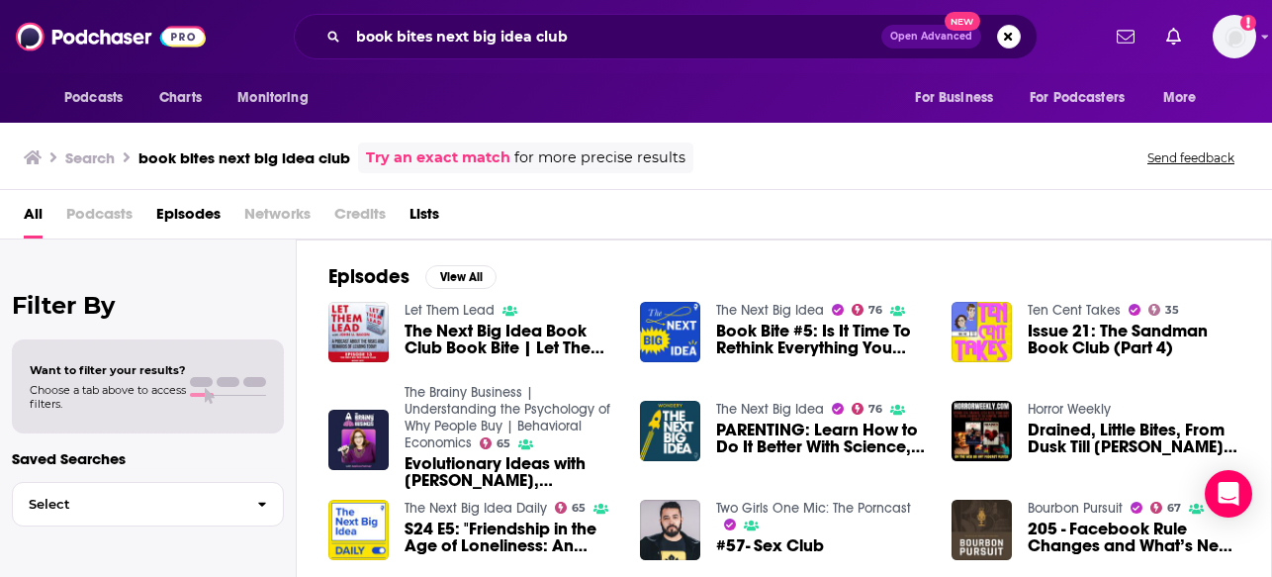
click at [518, 350] on span "The Next Big Idea Book Club Book Bite | Let Them Lead Episode 13" at bounding box center [510, 339] width 212 height 34
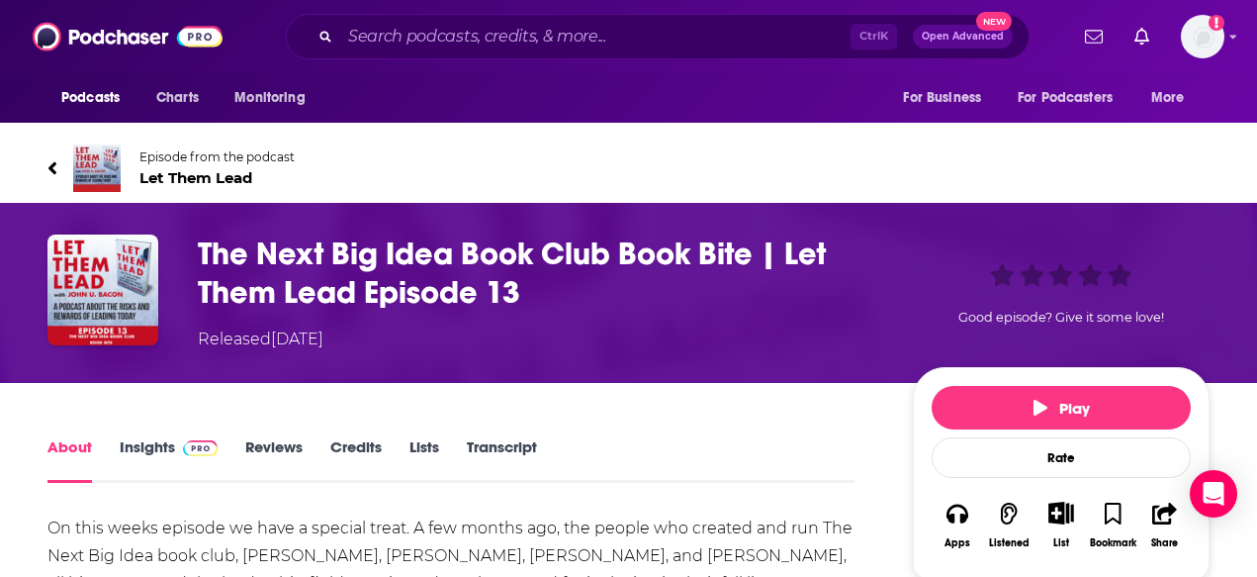
click at [523, 248] on h1 "The Next Big Idea Book Club Book Bite | Let Them Lead Episode 13" at bounding box center [539, 272] width 683 height 77
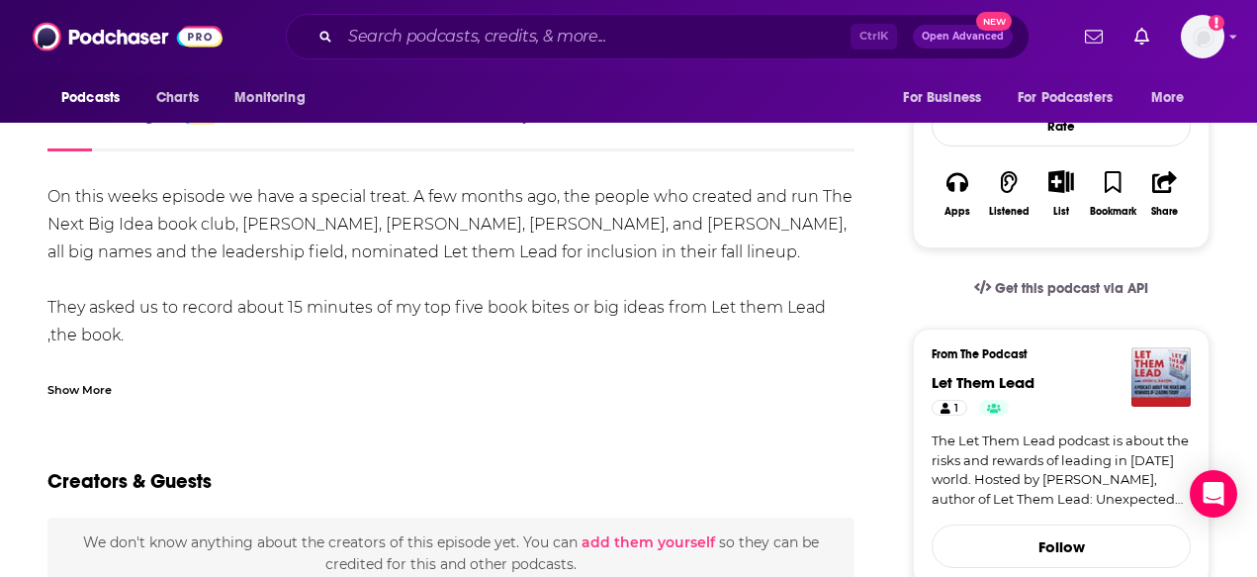
scroll to position [297, 0]
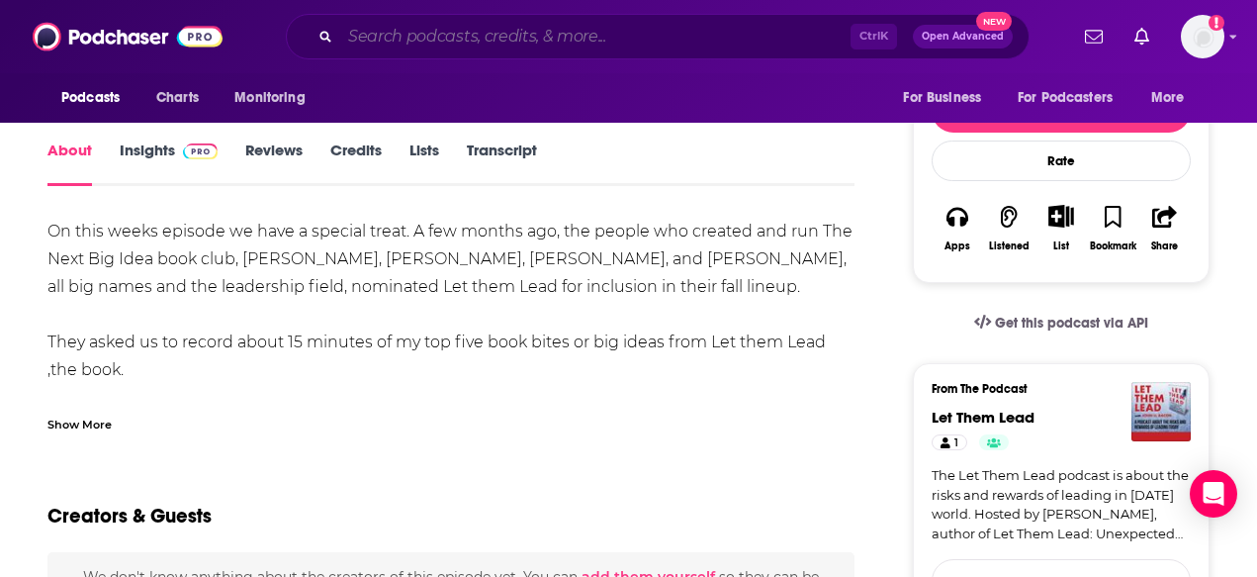
click at [405, 29] on input "Search podcasts, credits, & more..." at bounding box center [595, 37] width 510 height 32
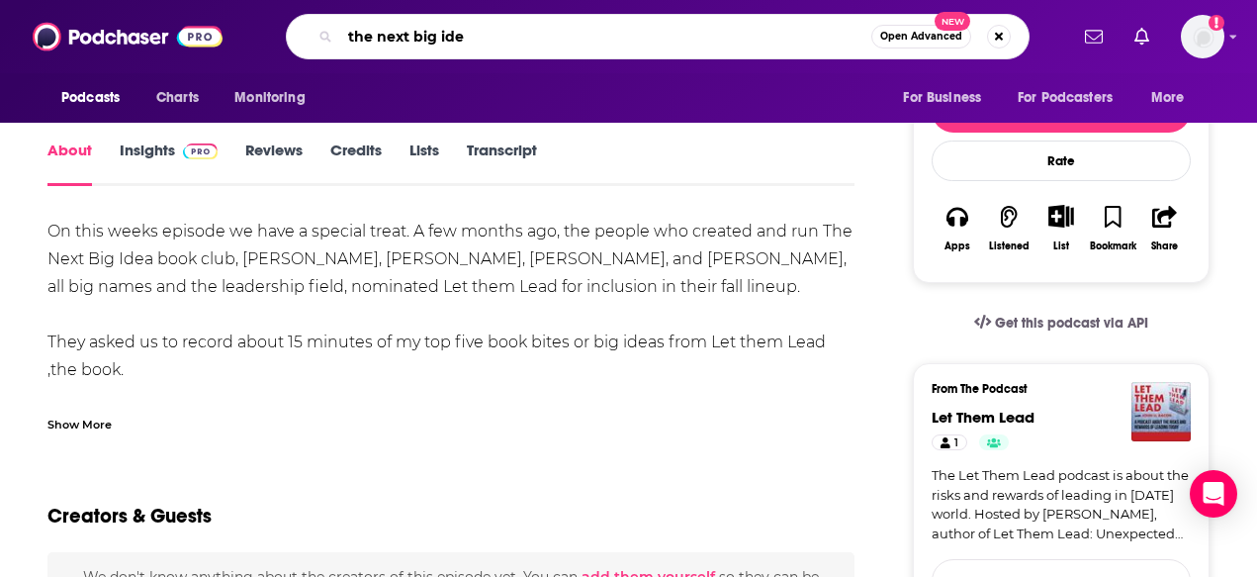
type input "the next big idea"
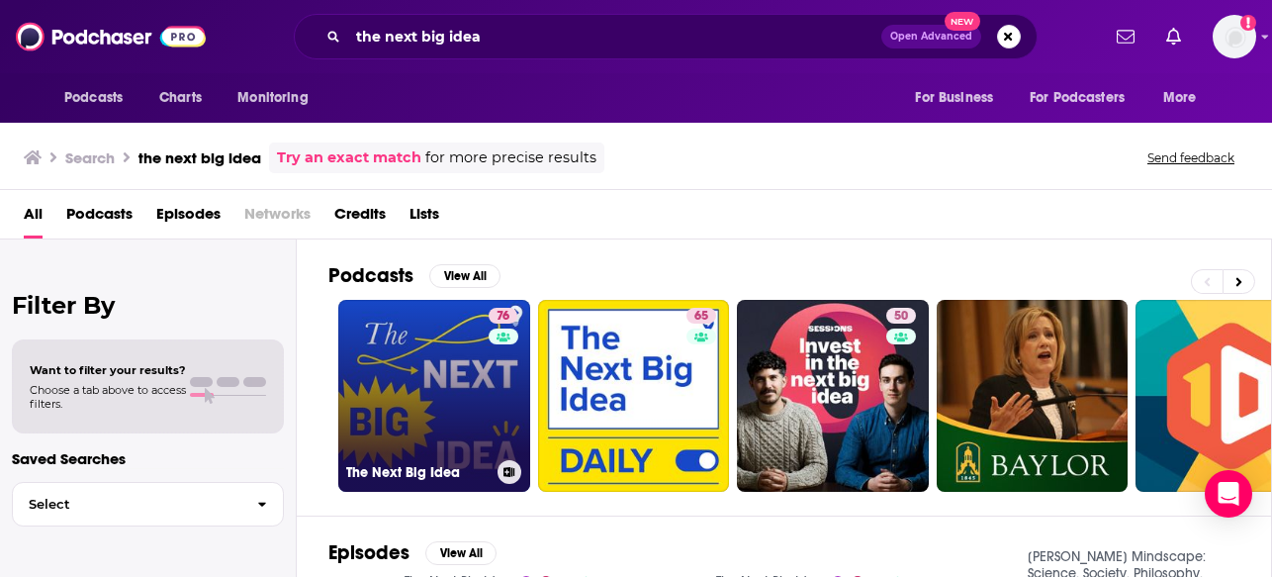
click at [407, 372] on link "76 The Next Big Idea" at bounding box center [434, 396] width 192 height 192
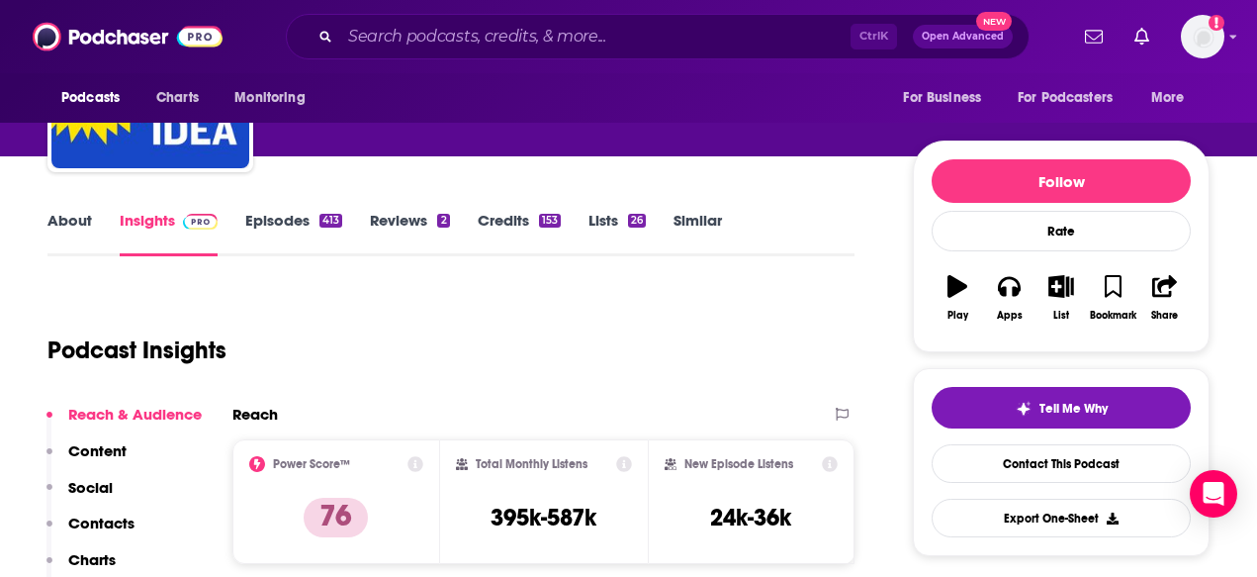
scroll to position [297, 0]
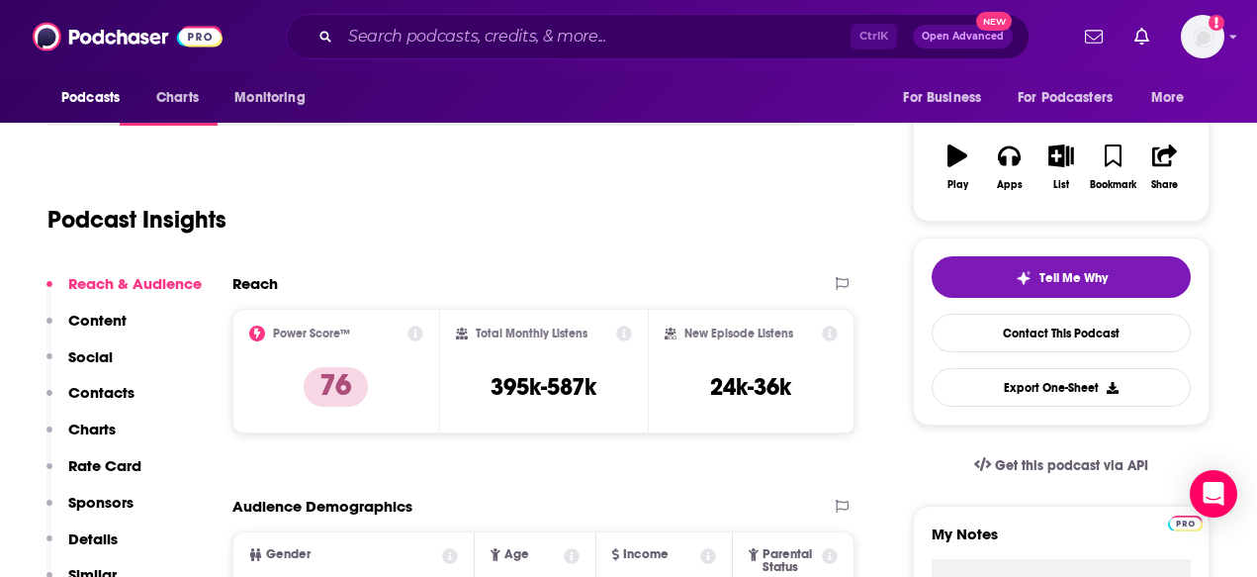
drag, startPoint x: 484, startPoint y: 202, endPoint x: 456, endPoint y: 205, distance: 27.8
click at [484, 201] on div "Podcast Insights" at bounding box center [442, 207] width 791 height 101
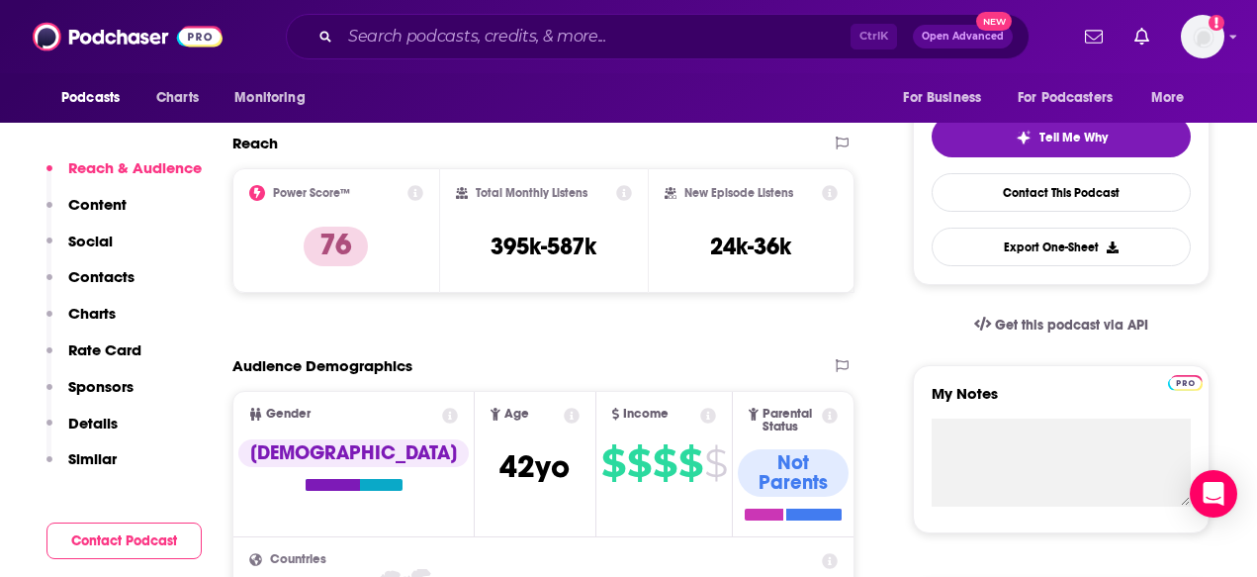
scroll to position [396, 0]
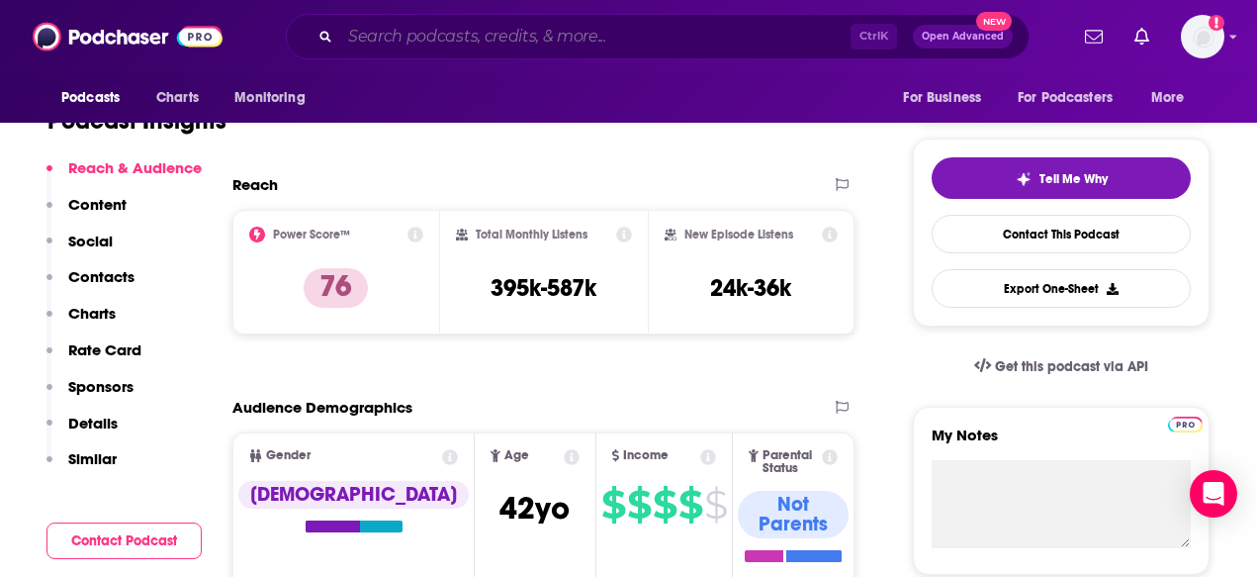
click at [405, 43] on input "Search podcasts, credits, & more..." at bounding box center [595, 37] width 510 height 32
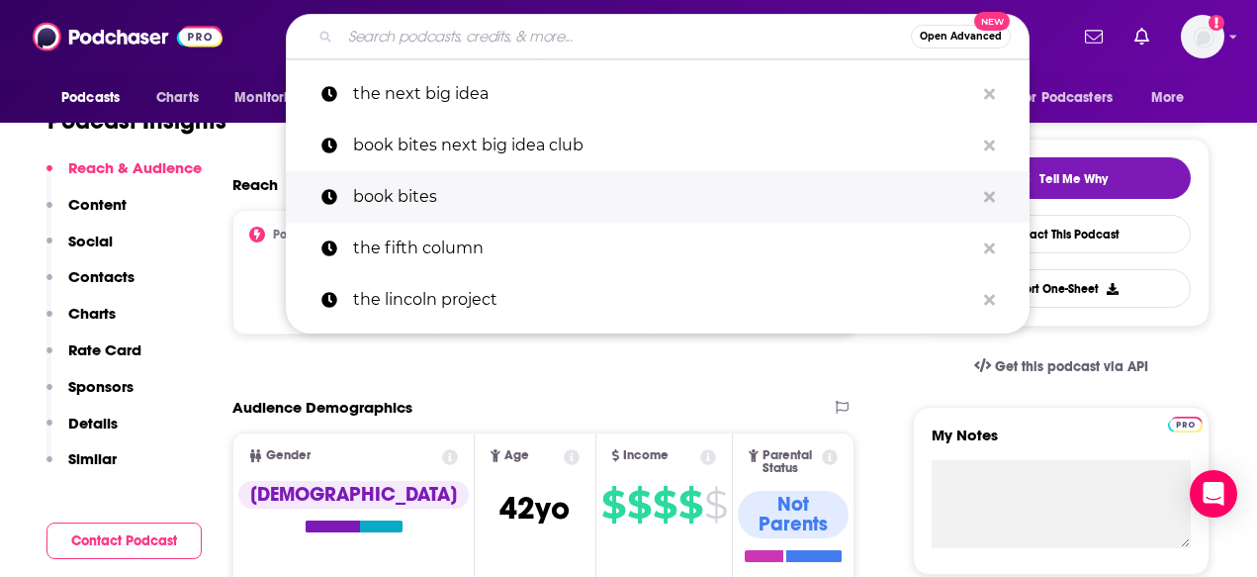
click at [587, 180] on p "book bites" at bounding box center [663, 196] width 621 height 51
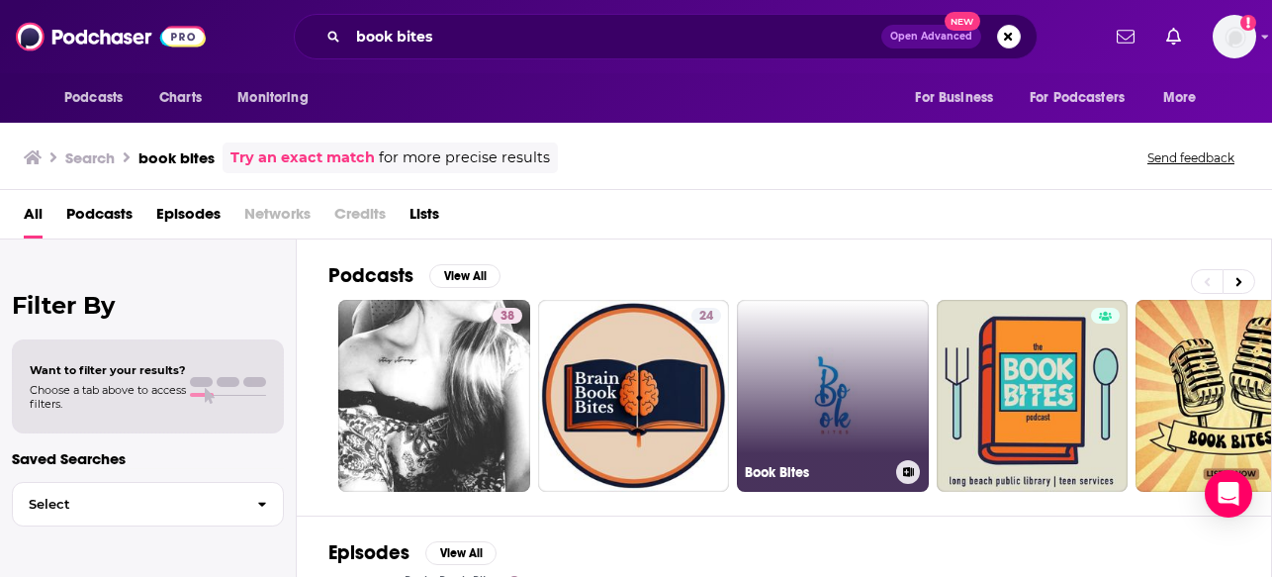
click at [773, 354] on link "Book Bites" at bounding box center [833, 396] width 192 height 192
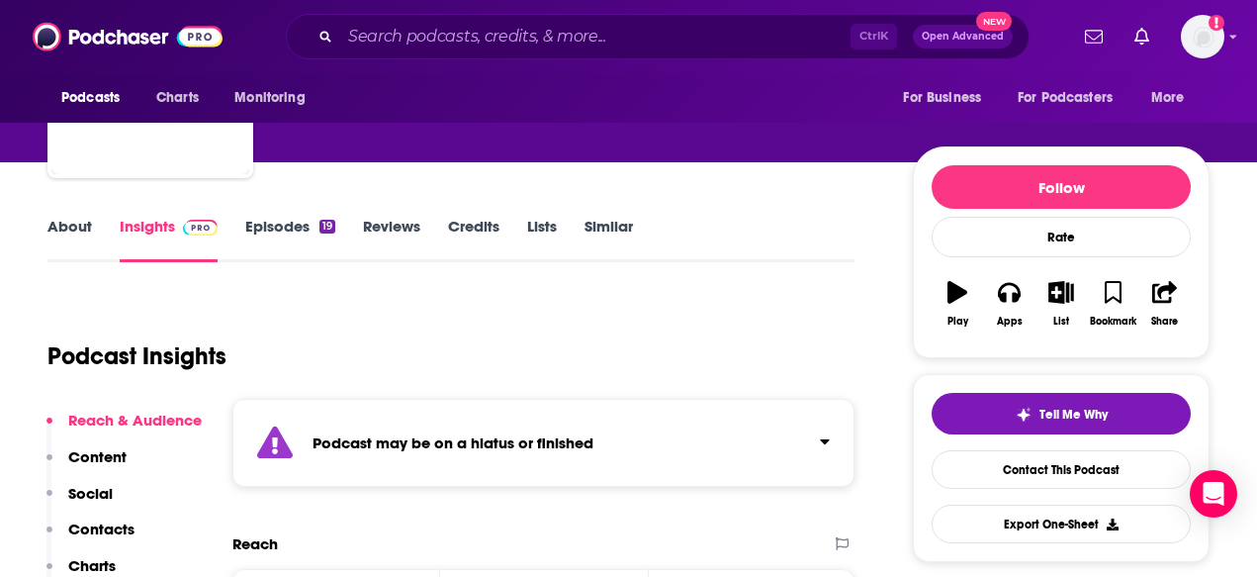
scroll to position [99, 0]
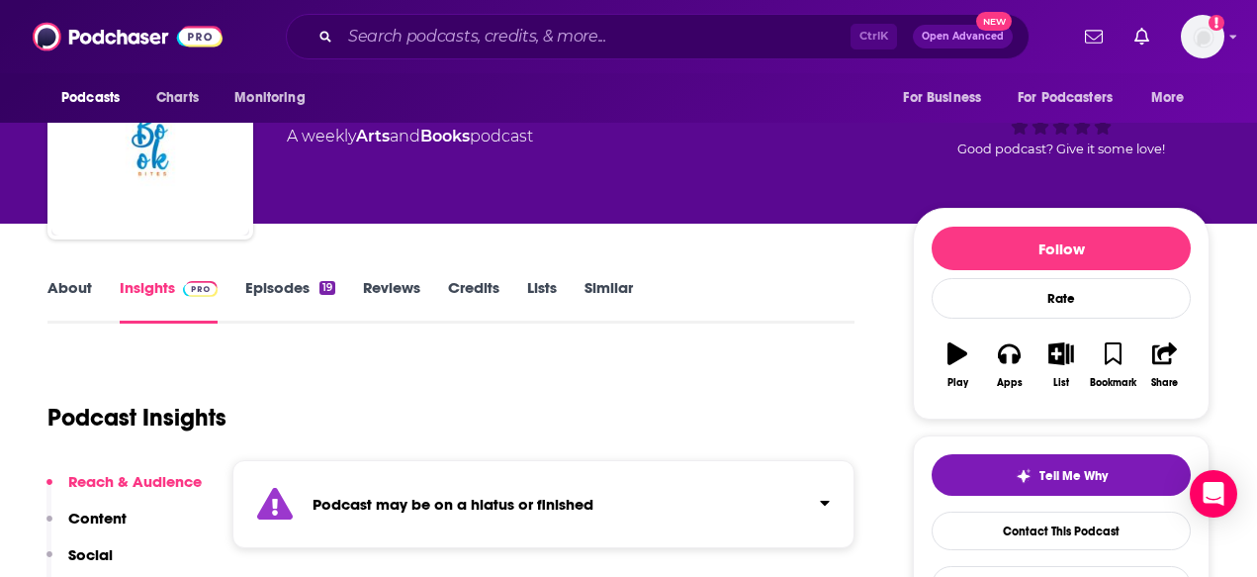
click at [258, 281] on link "Episodes 19" at bounding box center [290, 300] width 90 height 45
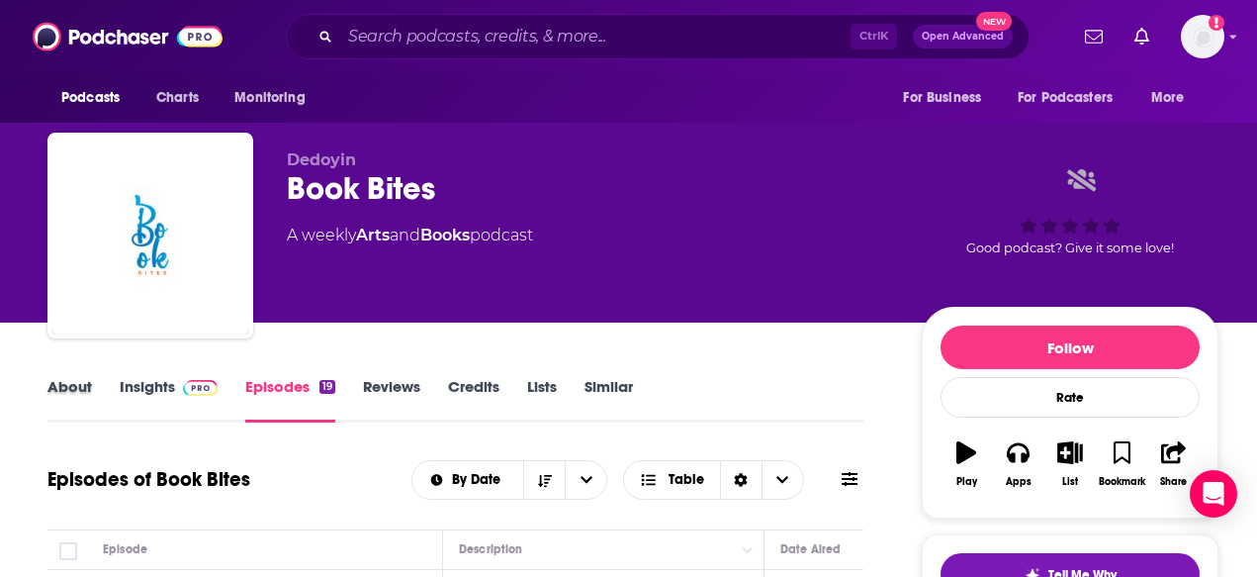
click at [116, 379] on div "About" at bounding box center [83, 399] width 72 height 45
click at [86, 387] on link "About" at bounding box center [69, 399] width 44 height 45
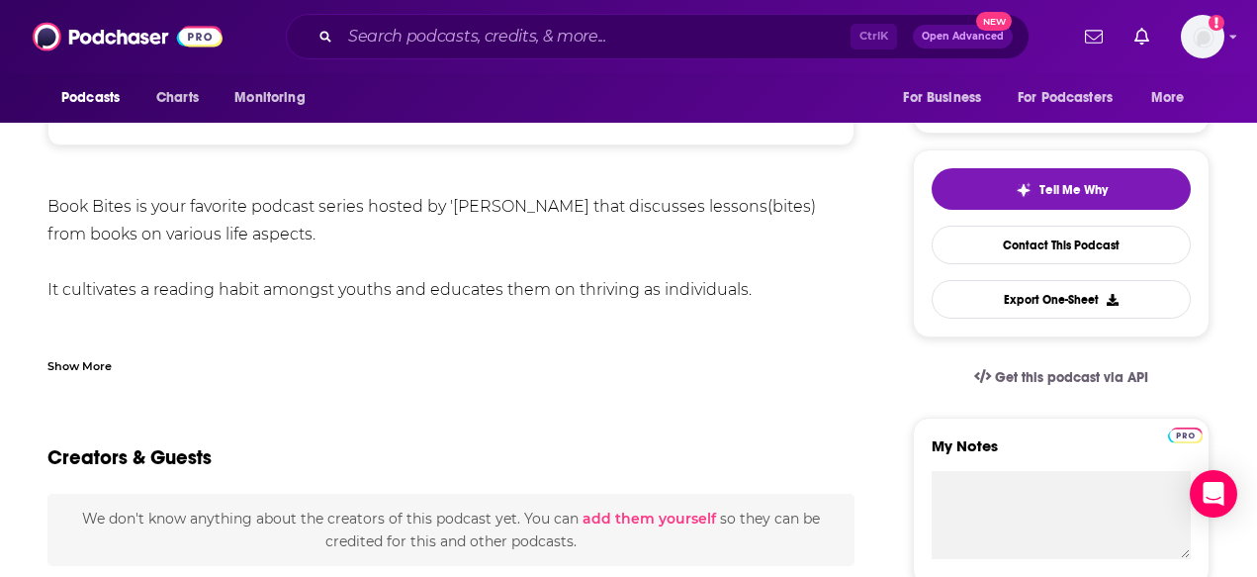
scroll to position [396, 0]
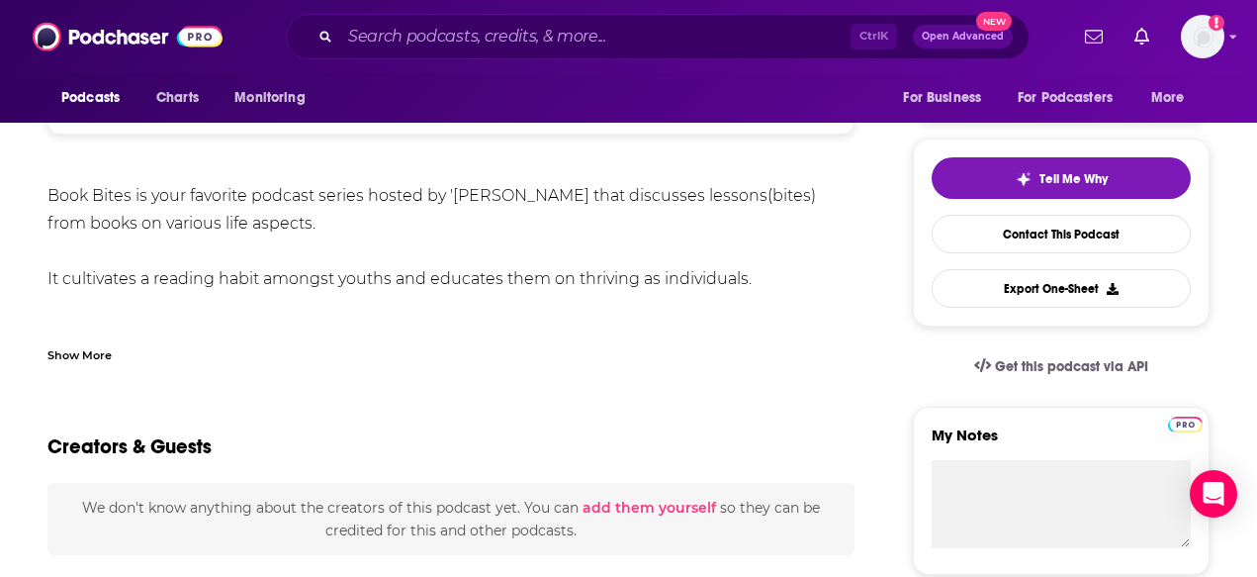
click at [120, 333] on div "Show More" at bounding box center [450, 347] width 807 height 34
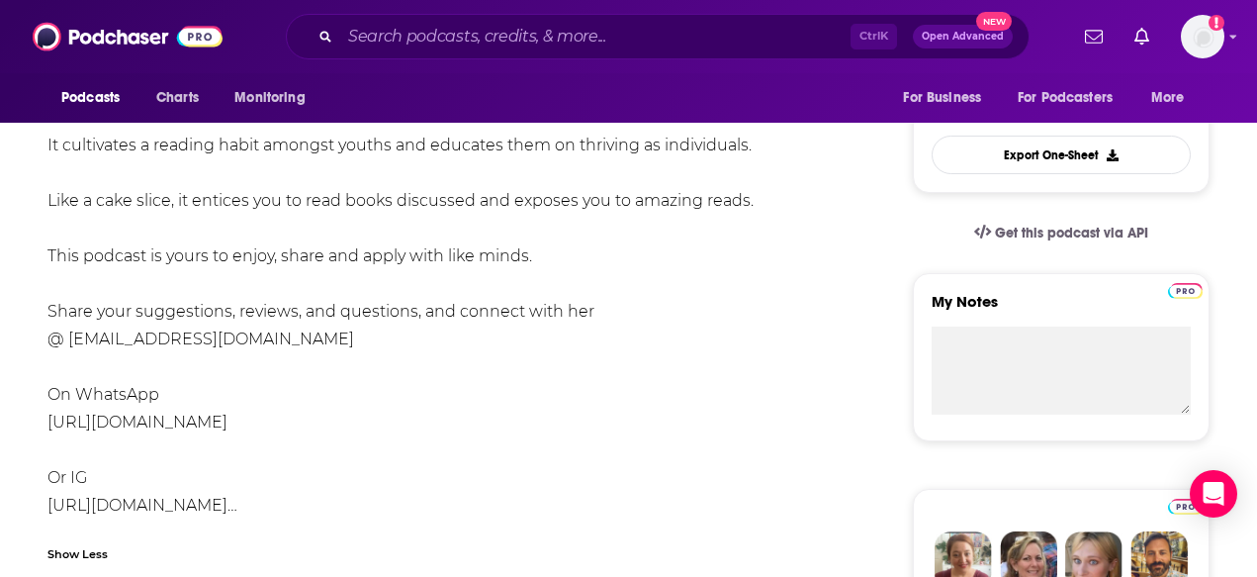
scroll to position [494, 0]
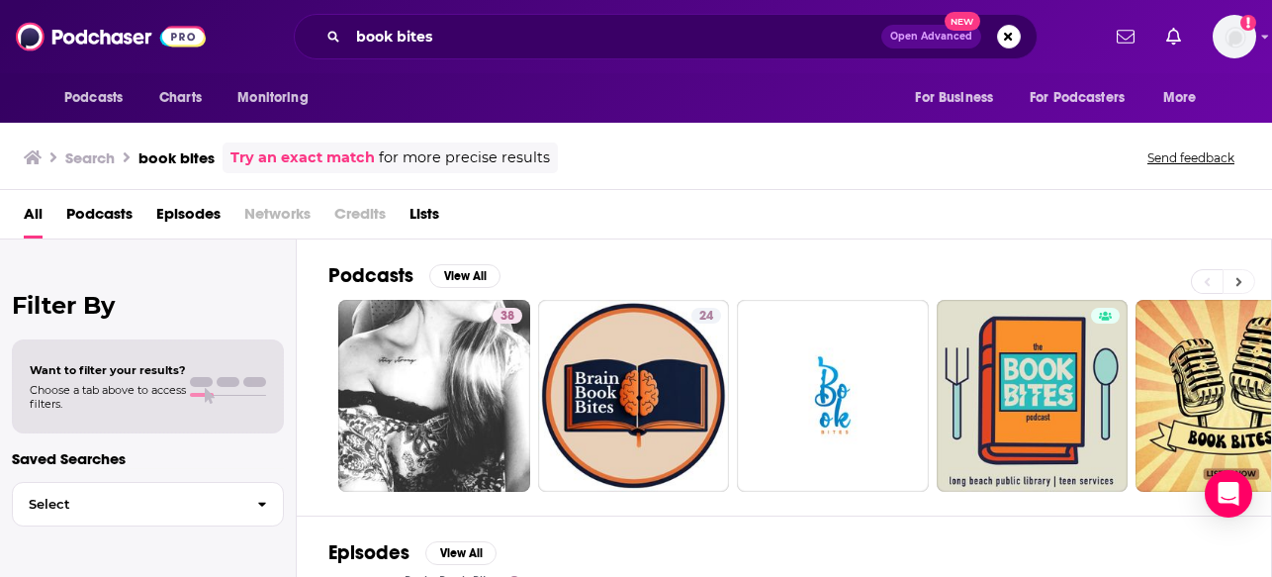
click at [1151, 275] on button at bounding box center [1238, 281] width 33 height 25
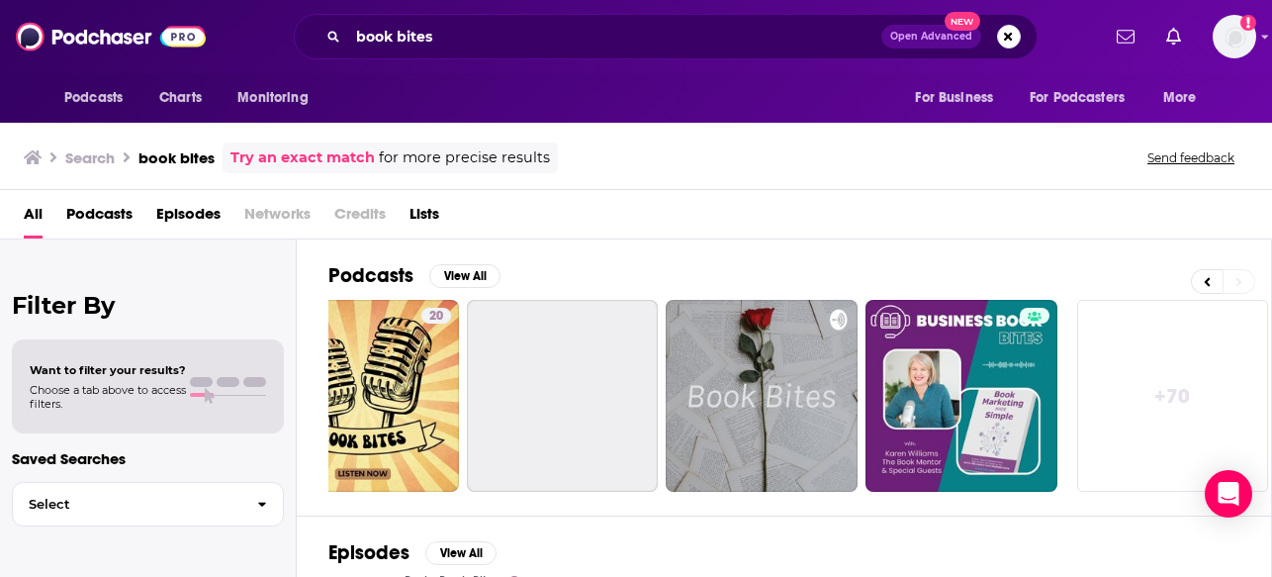
scroll to position [0, 873]
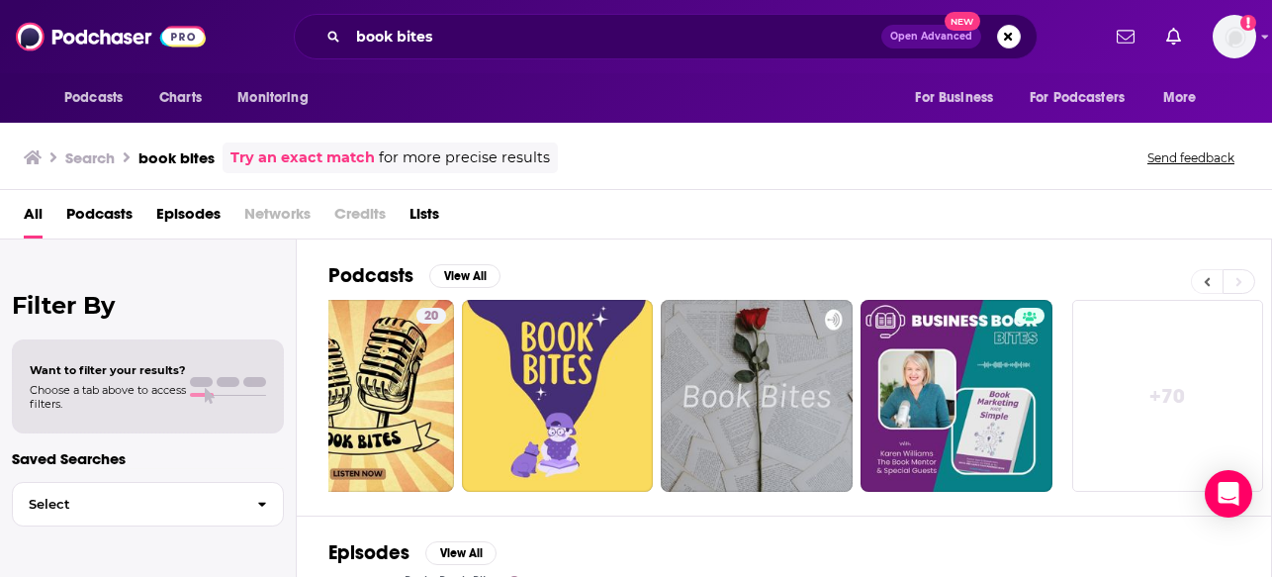
click at [1151, 279] on button at bounding box center [1207, 281] width 32 height 25
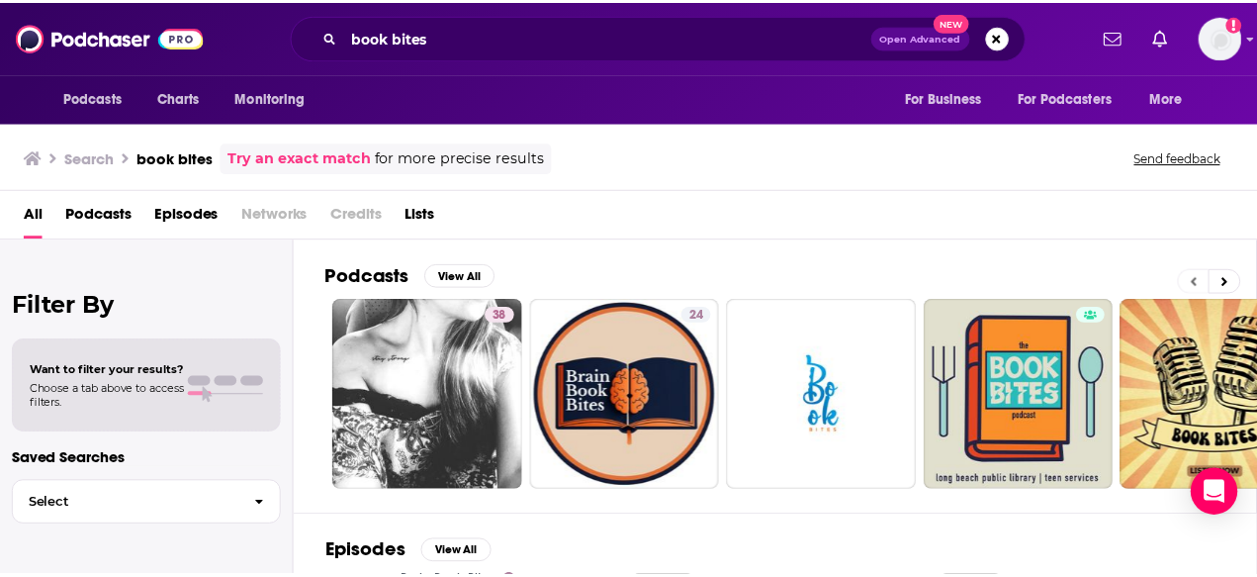
scroll to position [0, 0]
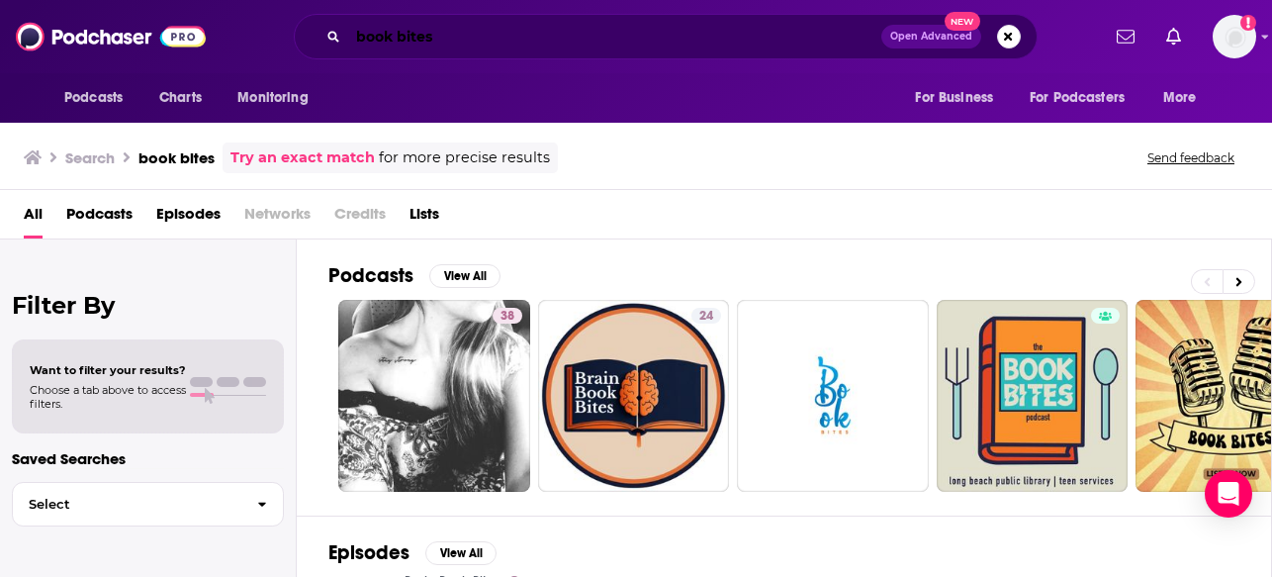
click at [462, 44] on input "book bites" at bounding box center [614, 37] width 533 height 32
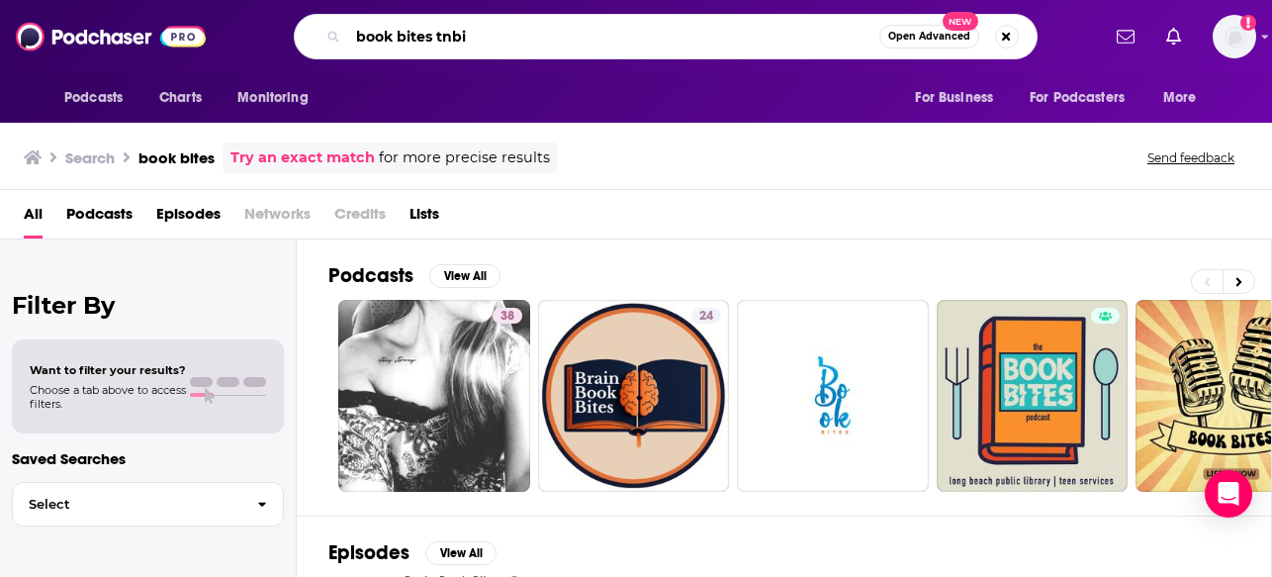
type input "book bites tnbi"
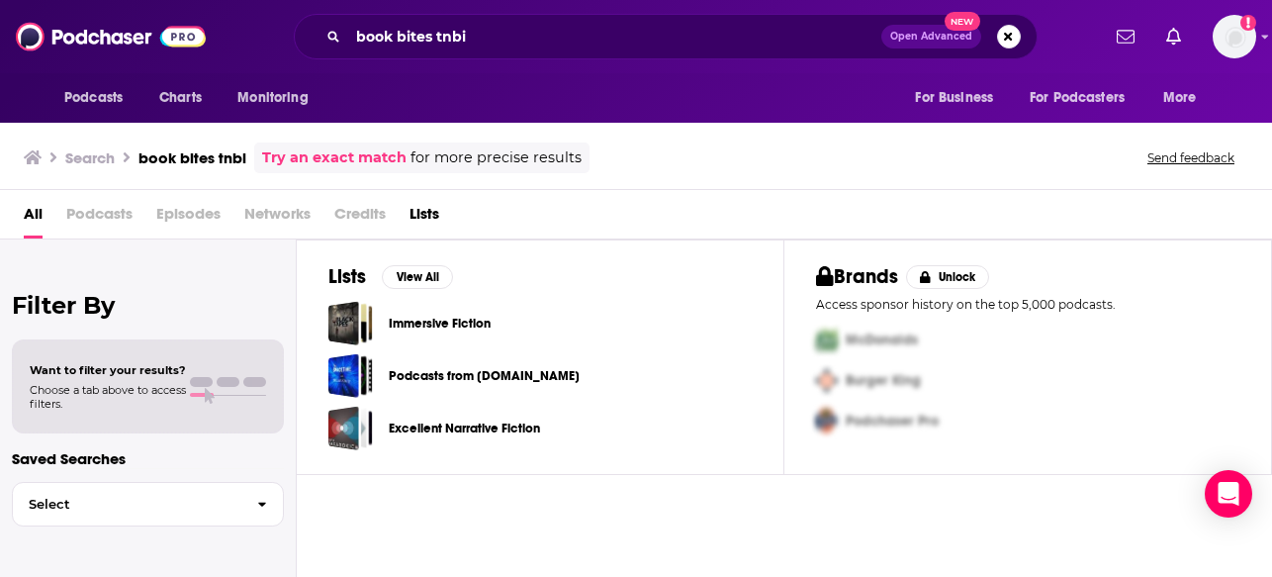
drag, startPoint x: 634, startPoint y: 195, endPoint x: 621, endPoint y: 192, distance: 13.2
click at [634, 195] on div "All Podcasts Episodes Networks Credits Lists" at bounding box center [636, 214] width 1272 height 49
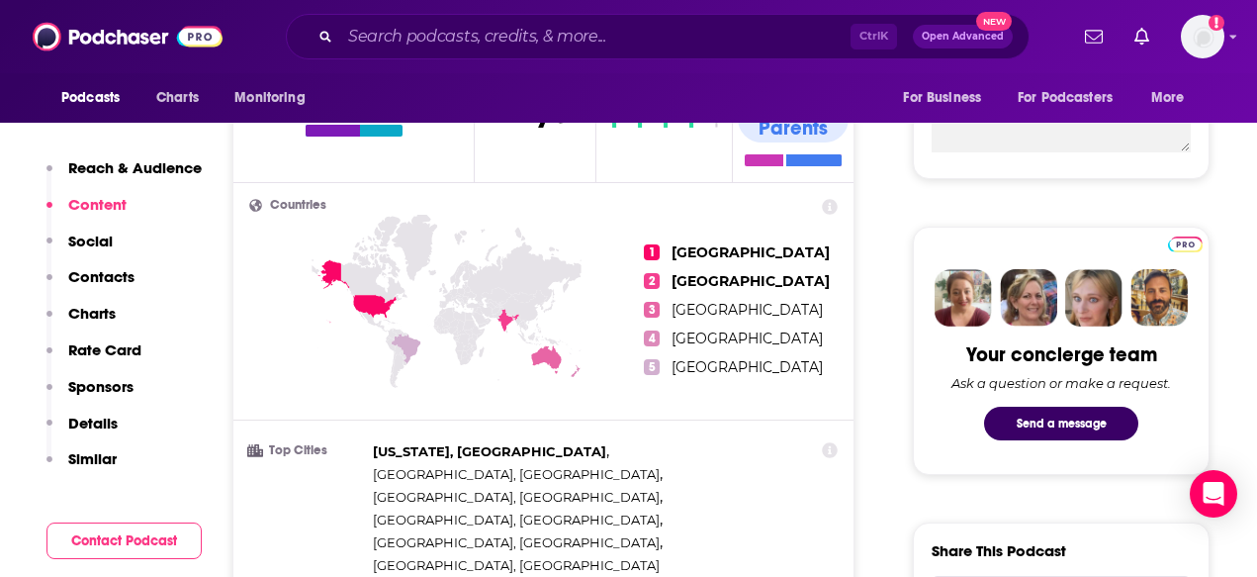
scroll to position [99, 0]
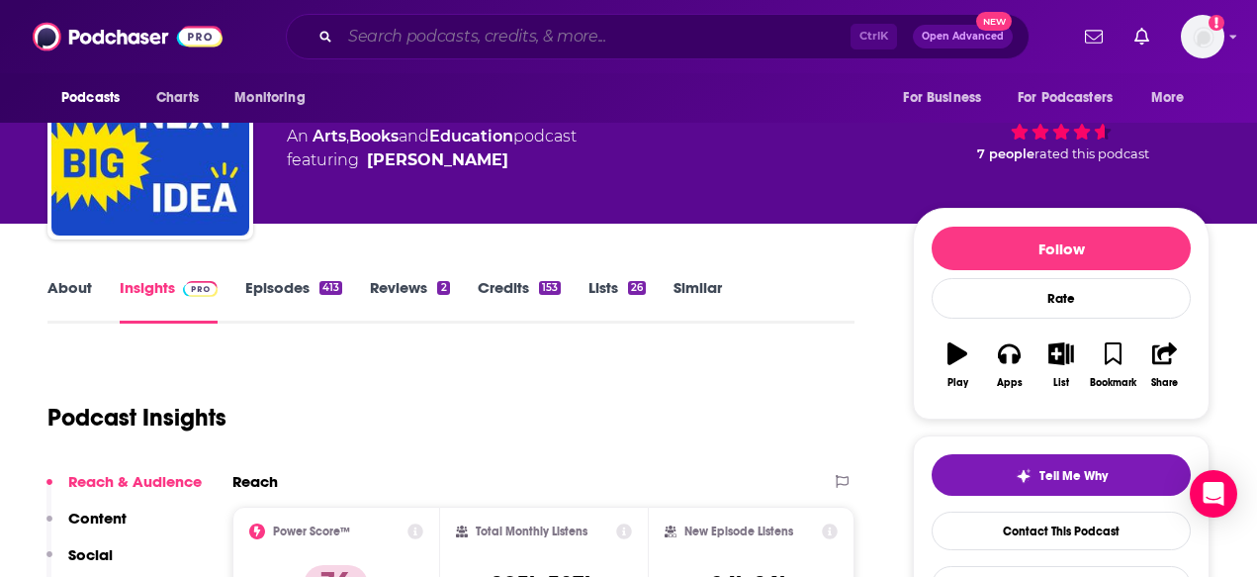
click at [408, 32] on input "Search podcasts, credits, & more..." at bounding box center [595, 37] width 510 height 32
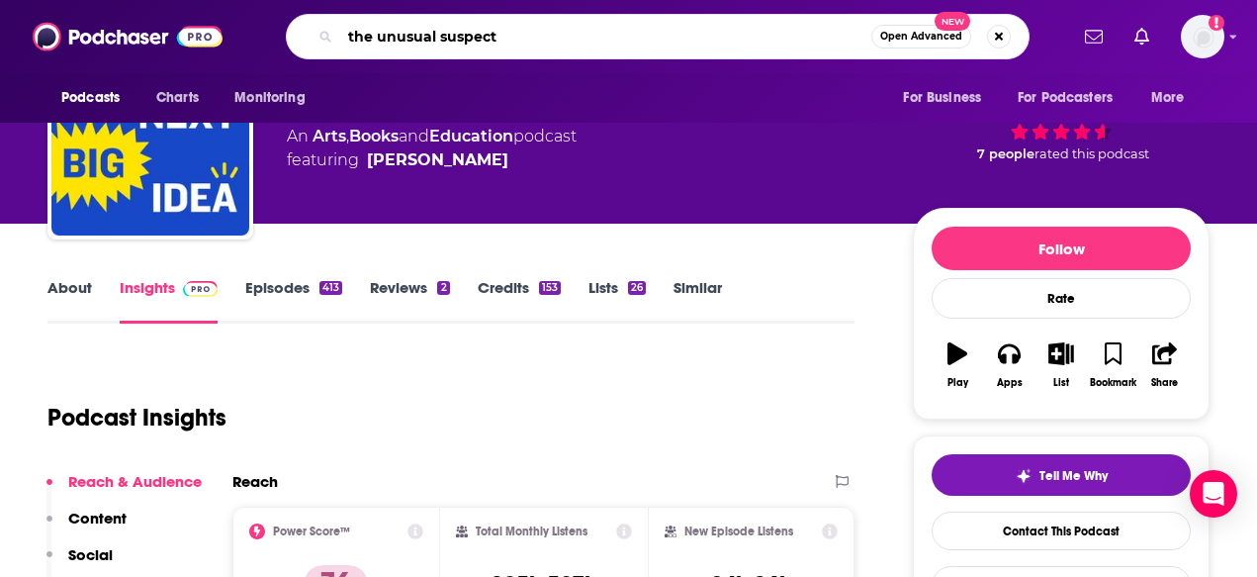
type input "the unusual suspects"
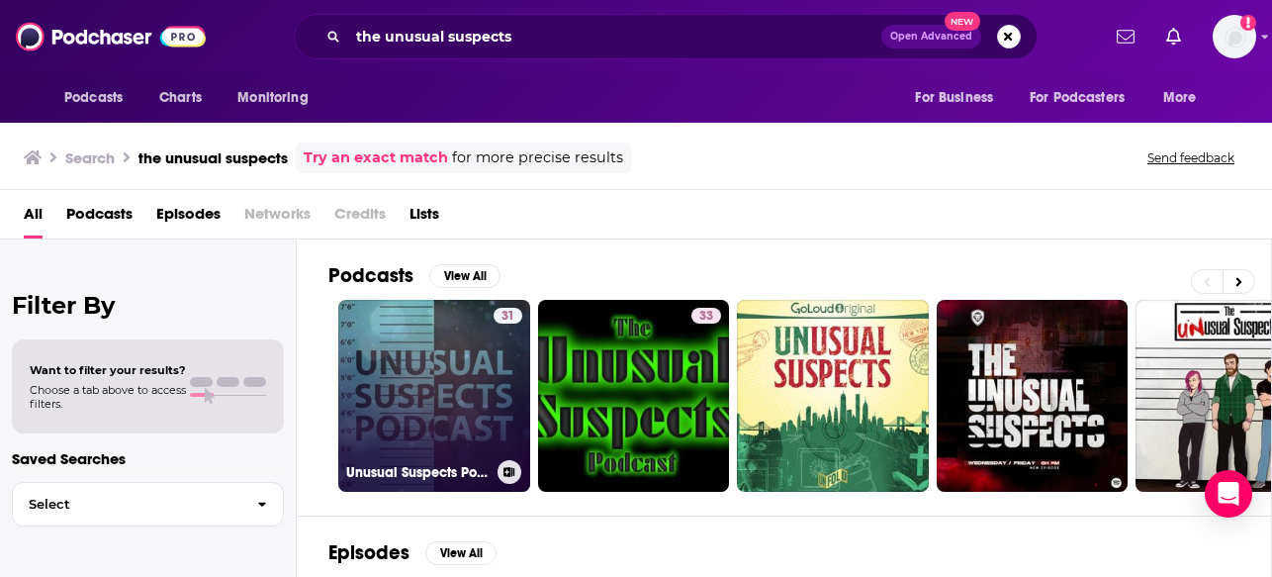
click at [453, 391] on link "31 Unusual Suspects Podcast" at bounding box center [434, 396] width 192 height 192
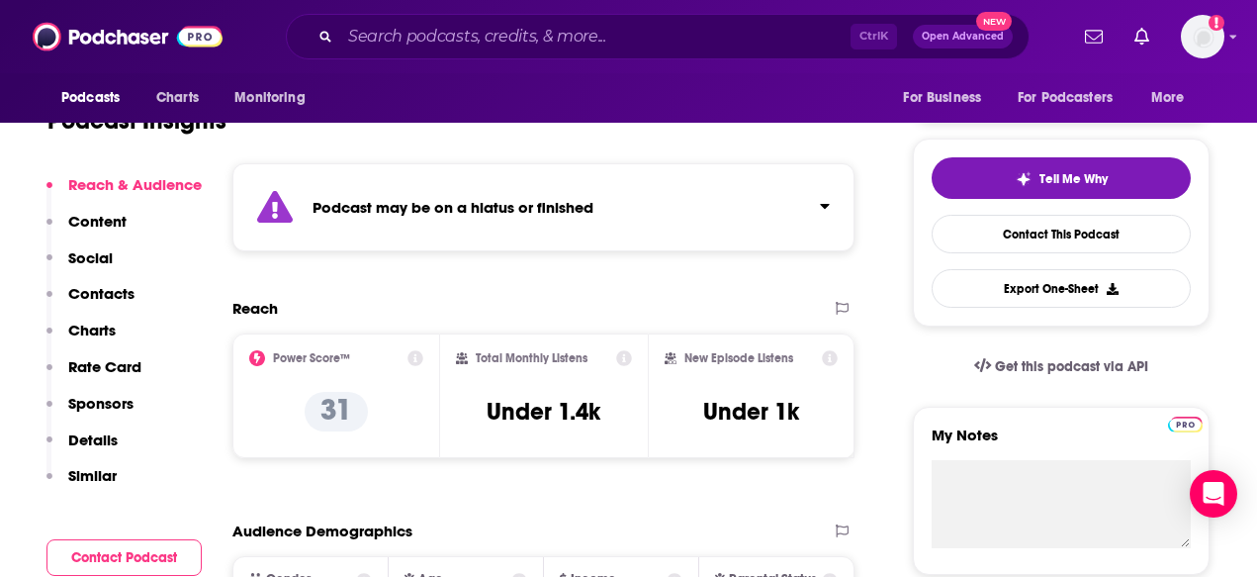
scroll to position [198, 0]
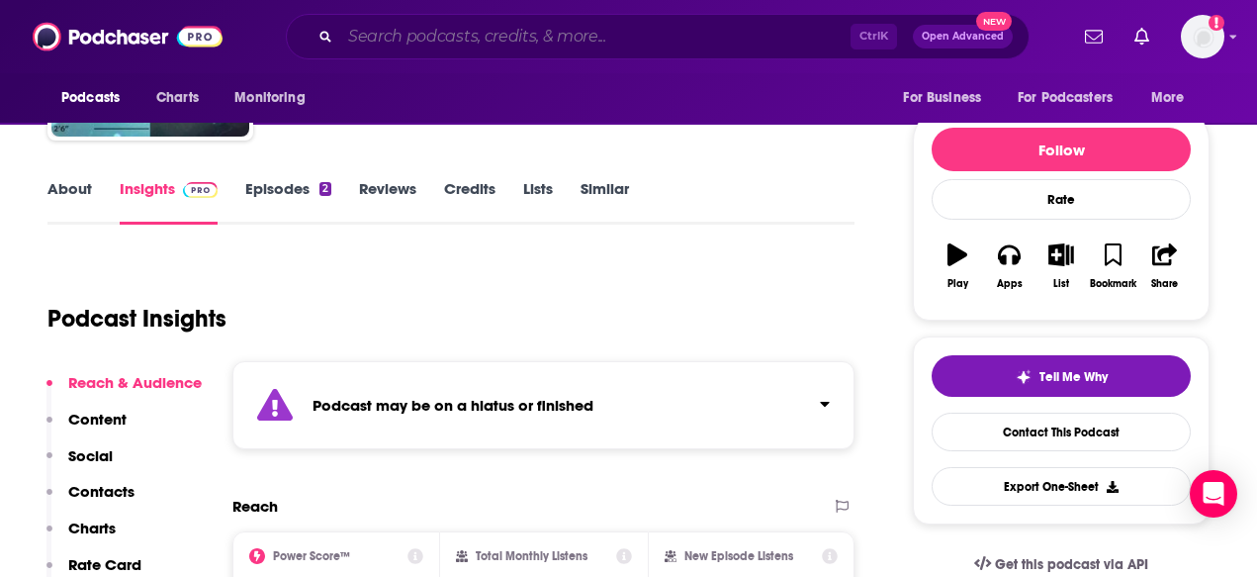
click at [423, 46] on input "Search podcasts, credits, & more..." at bounding box center [595, 37] width 510 height 32
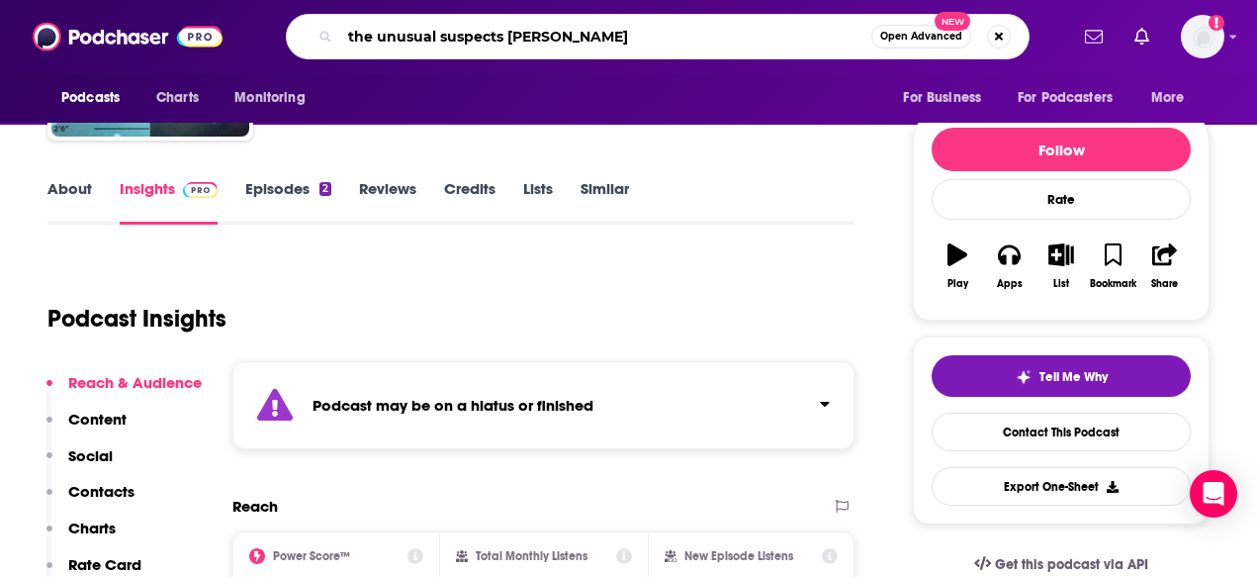
type input "the unusual suspects [PERSON_NAME]"
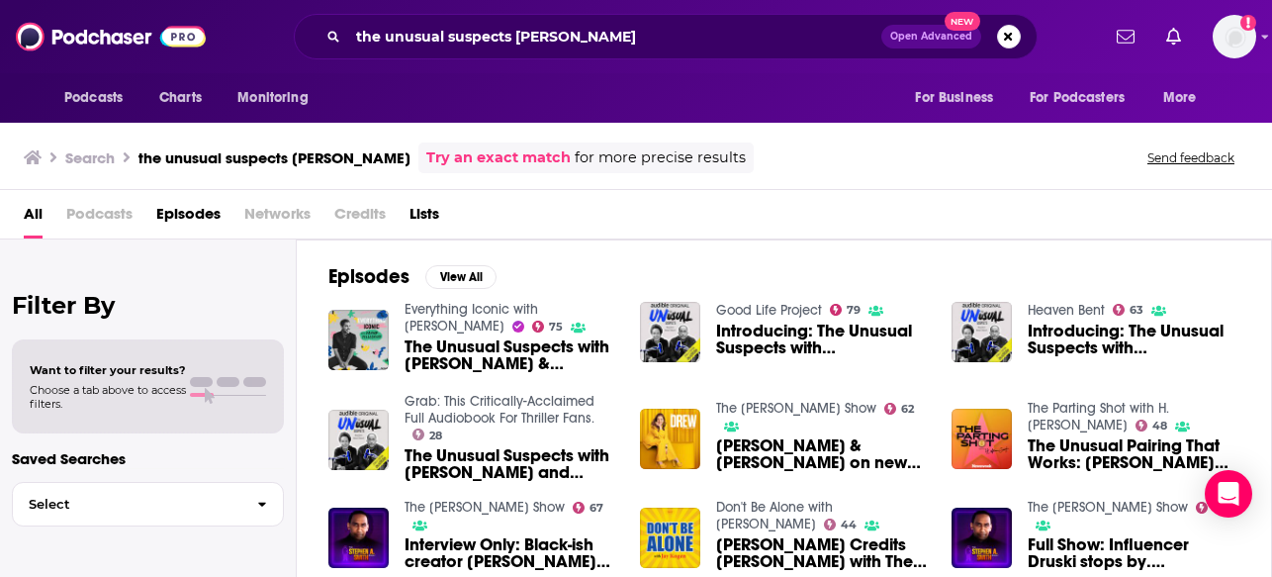
click at [501, 361] on span "The Unusual Suspects with [PERSON_NAME] & [PERSON_NAME]" at bounding box center [510, 355] width 212 height 34
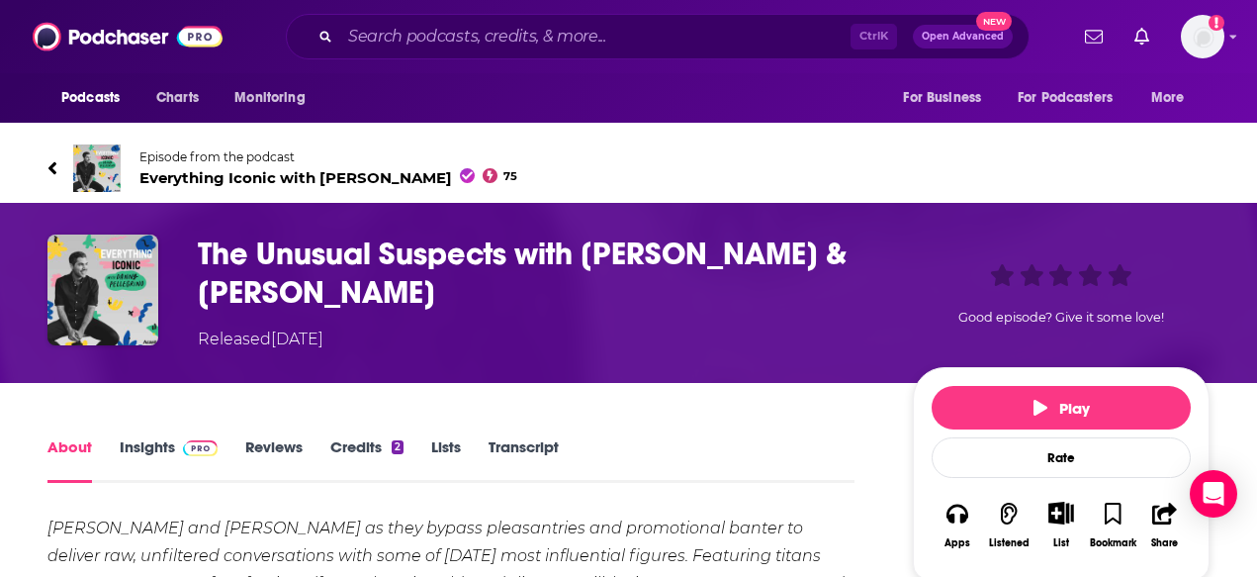
click at [347, 264] on h1 "The Unusual Suspects with [PERSON_NAME] & [PERSON_NAME]" at bounding box center [539, 272] width 683 height 77
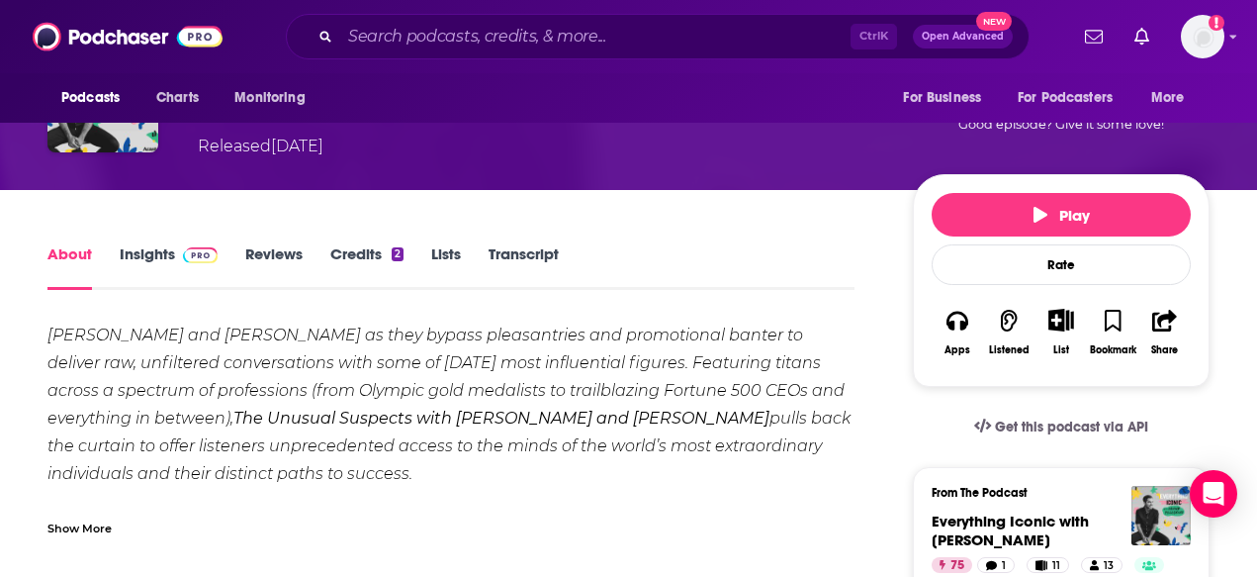
scroll to position [198, 0]
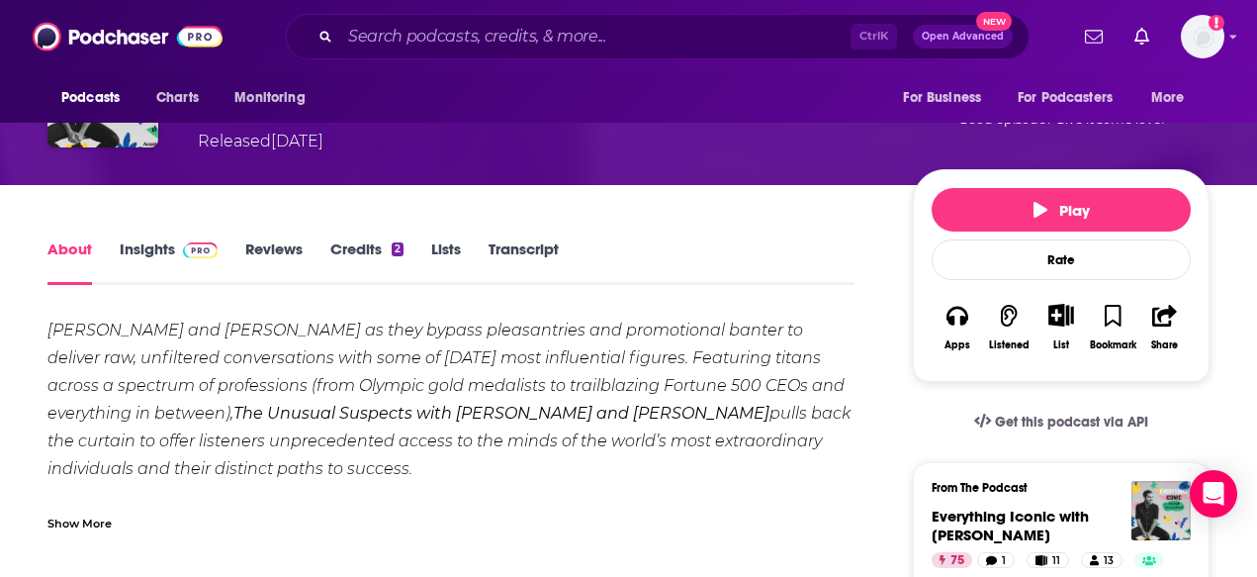
click at [101, 510] on div "[PERSON_NAME] and [PERSON_NAME] as they bypass pleasantries and promotional ban…" at bounding box center [450, 423] width 807 height 215
click at [88, 520] on div "Show More" at bounding box center [79, 521] width 64 height 19
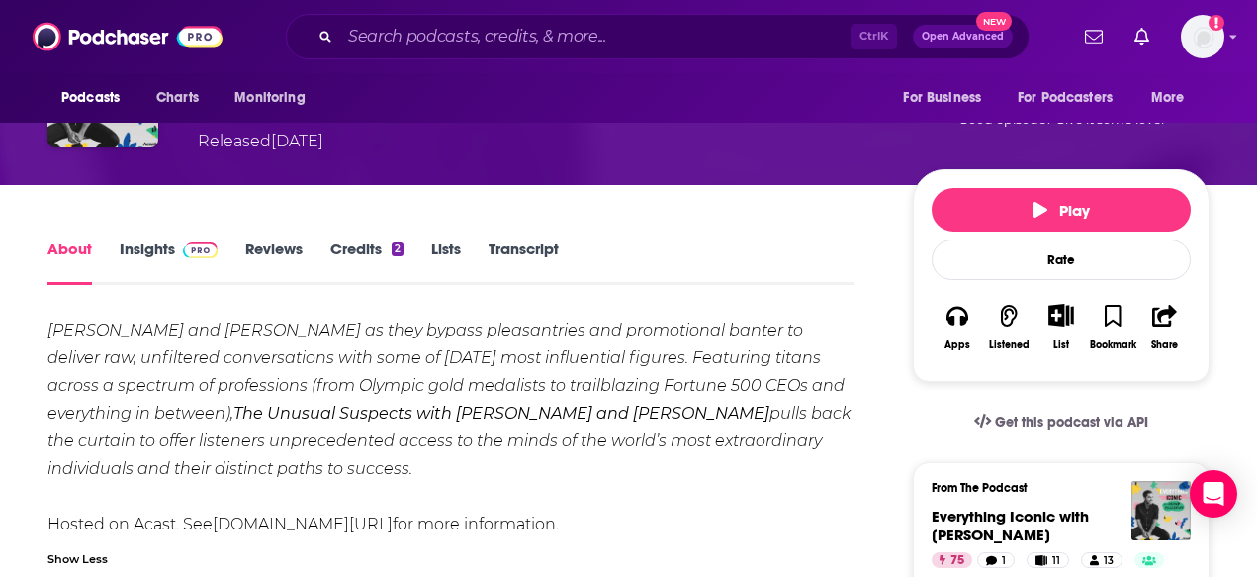
drag, startPoint x: 418, startPoint y: 460, endPoint x: 48, endPoint y: 333, distance: 390.9
click at [48, 333] on div "[PERSON_NAME] and [PERSON_NAME] as they bypass pleasantries and promotional ban…" at bounding box center [450, 427] width 807 height 222
copy div "[PERSON_NAME] and [PERSON_NAME] as they bypass pleasantries and promotional ban…"
click at [413, 250] on div "Credits 2" at bounding box center [380, 261] width 101 height 45
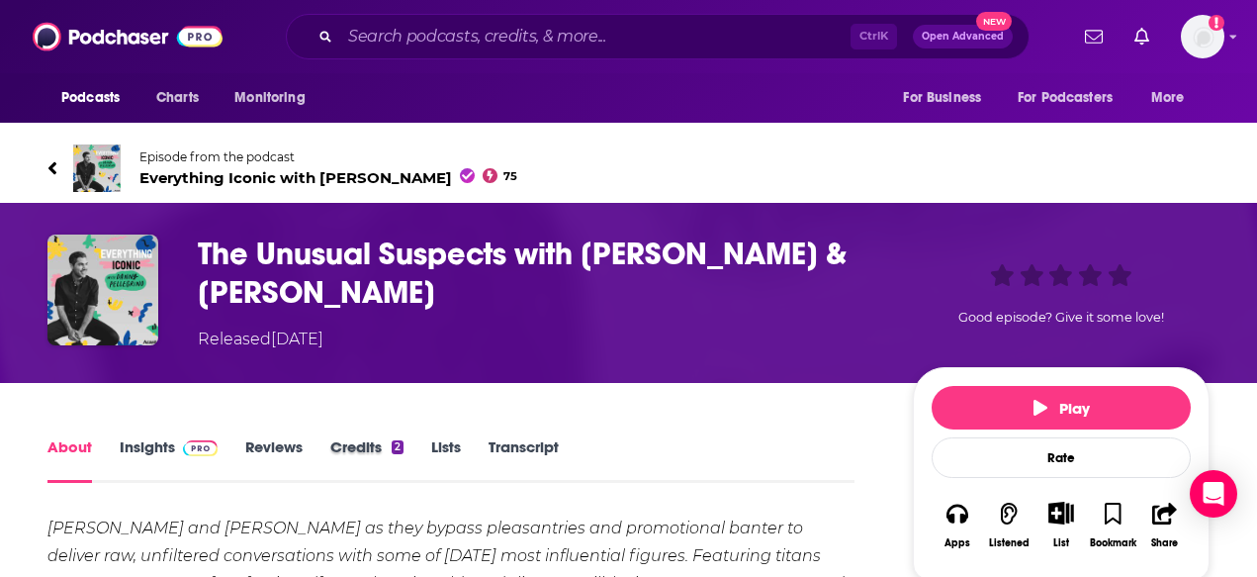
click at [424, 437] on div "Credits 2" at bounding box center [380, 459] width 101 height 45
click at [441, 437] on link "Lists" at bounding box center [446, 459] width 30 height 45
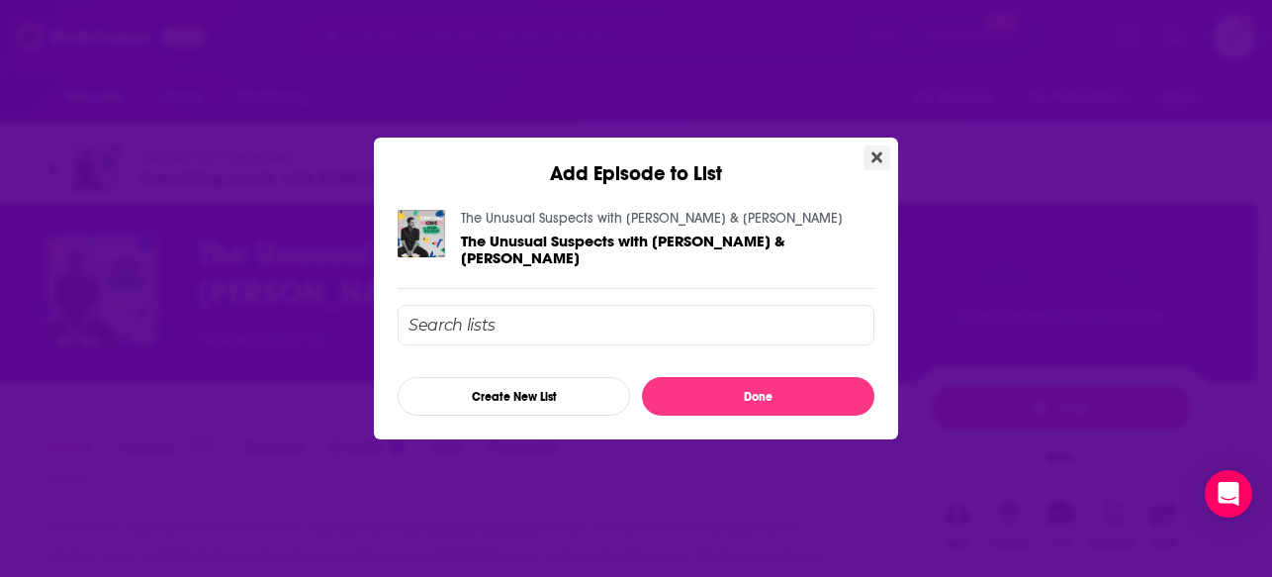
click at [872, 155] on icon "Close" at bounding box center [876, 157] width 11 height 16
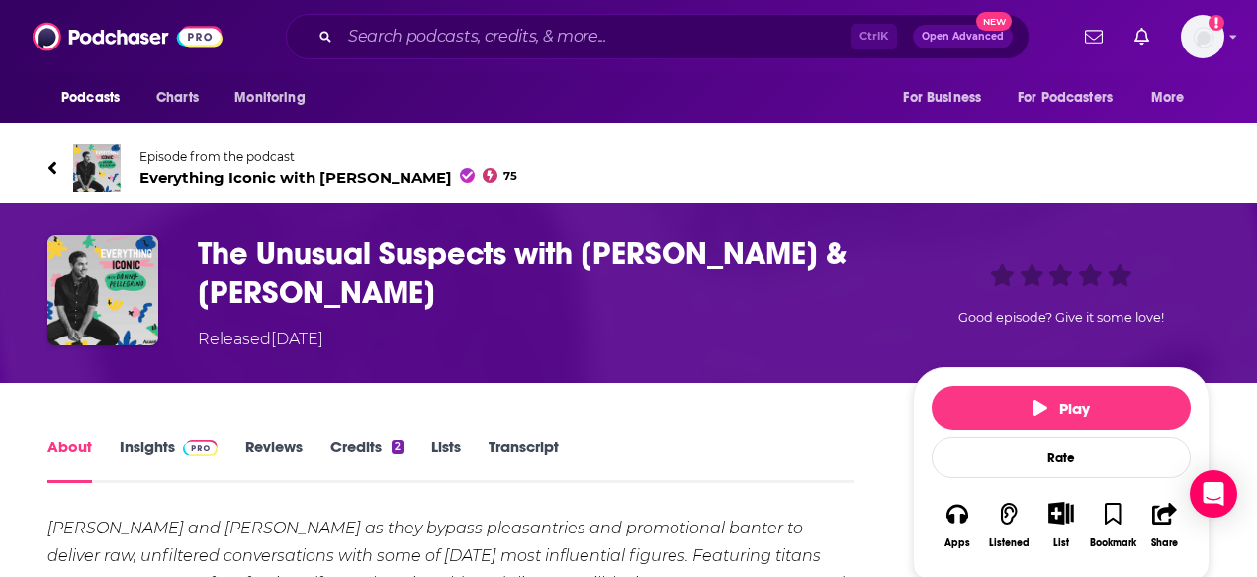
click at [348, 166] on span "Episode from the podcast Everything Iconic with [PERSON_NAME] 75" at bounding box center [328, 168] width 378 height 38
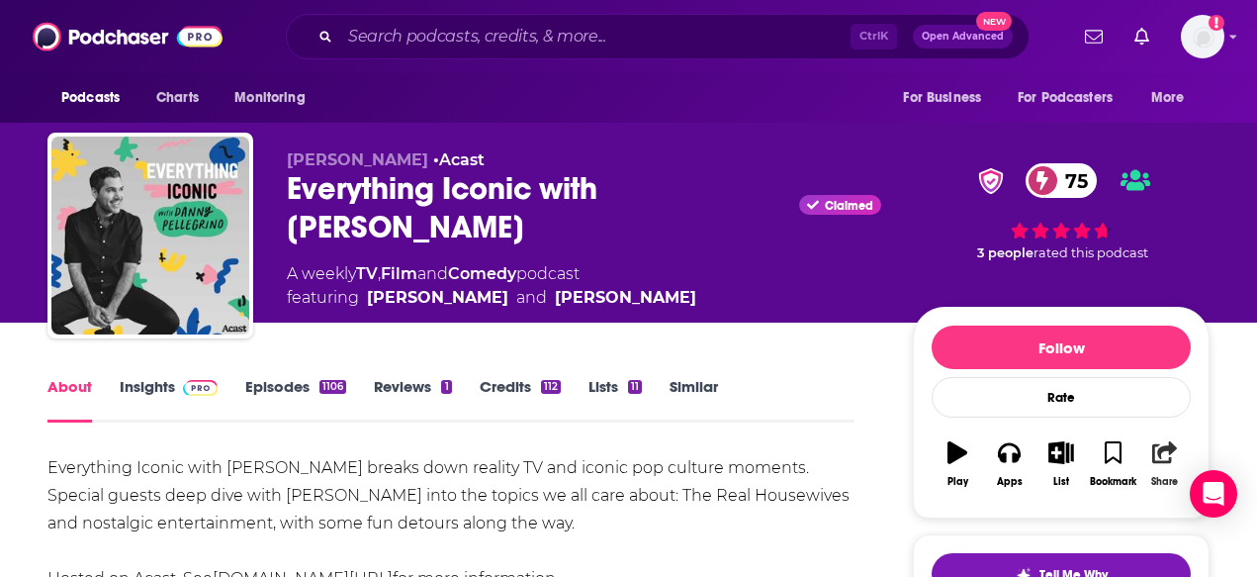
click at [1151, 440] on button "Share" at bounding box center [1164, 463] width 51 height 71
click at [711, 222] on div "Everything Iconic with [PERSON_NAME] Claimed 75" at bounding box center [584, 207] width 594 height 77
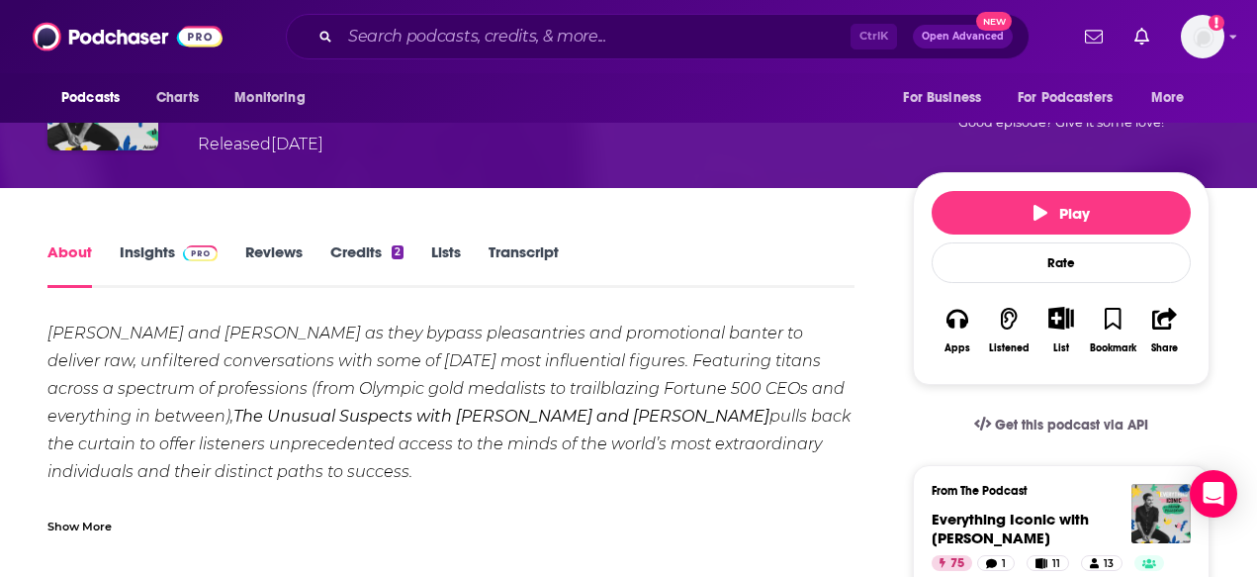
scroll to position [198, 0]
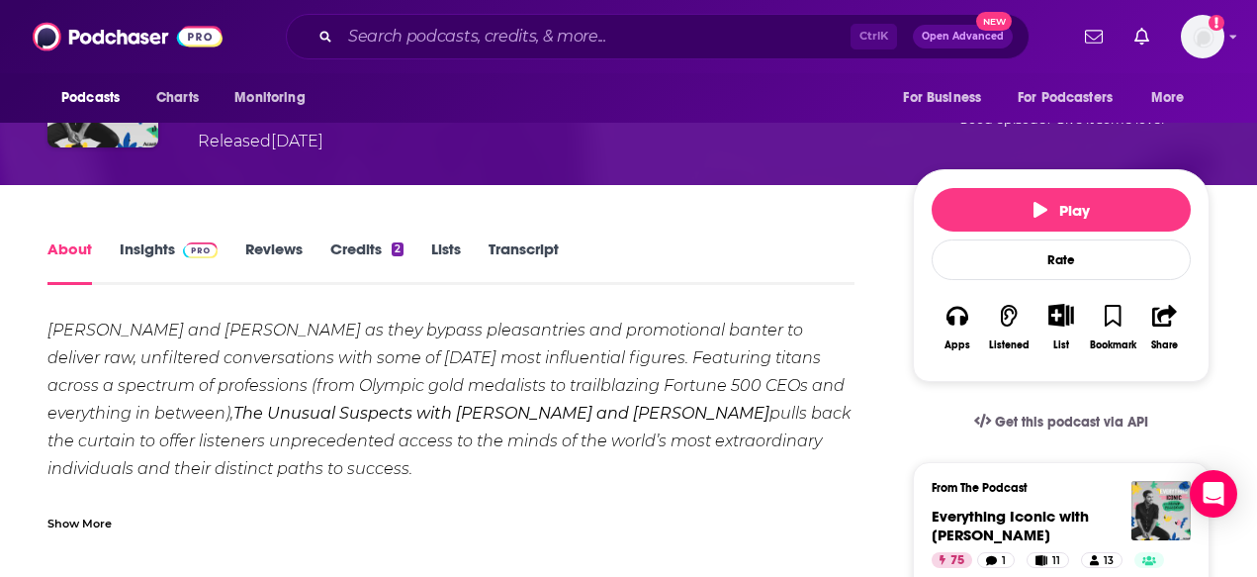
click at [297, 405] on em "The Unusual Suspects with [PERSON_NAME] and [PERSON_NAME]" at bounding box center [501, 412] width 536 height 19
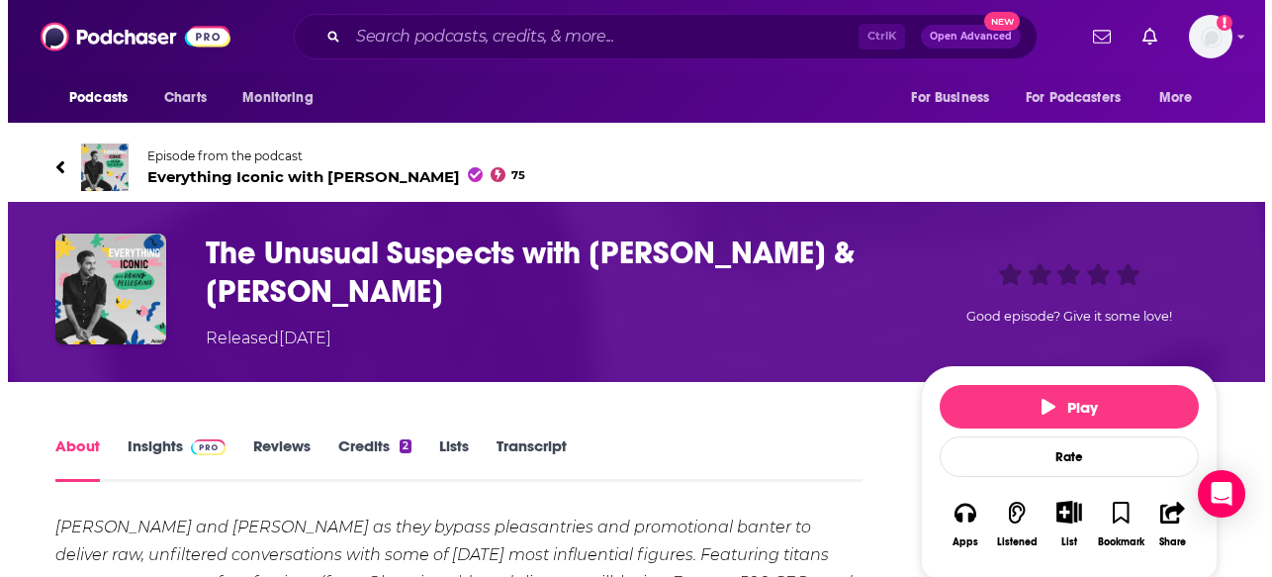
scroll to position [0, 0]
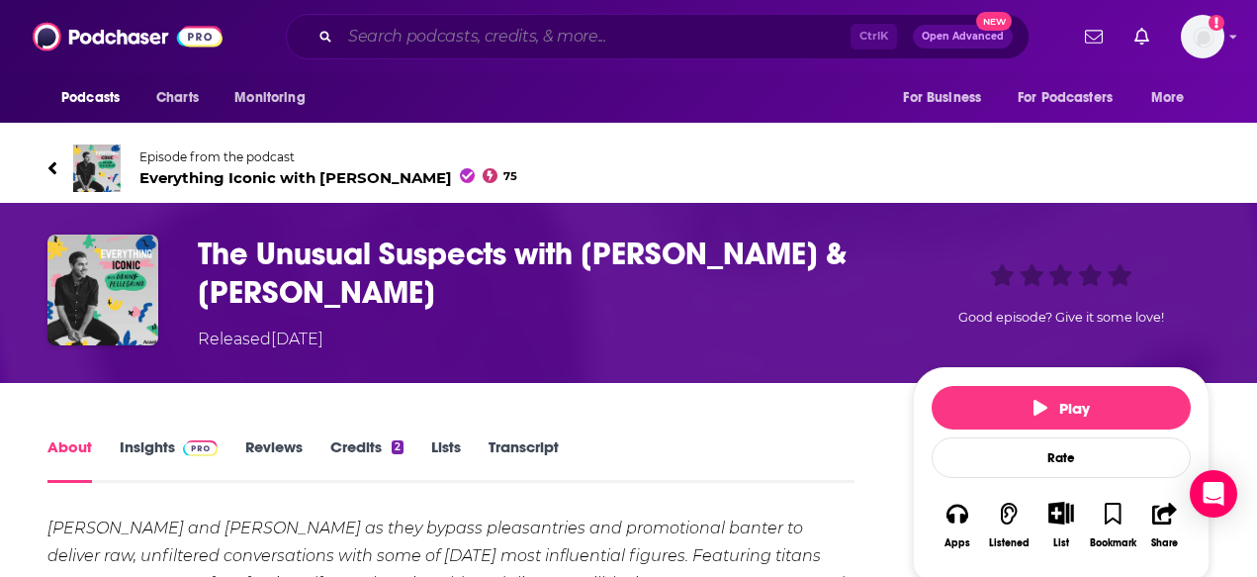
click at [456, 27] on input "Search podcasts, credits, & more..." at bounding box center [595, 37] width 510 height 32
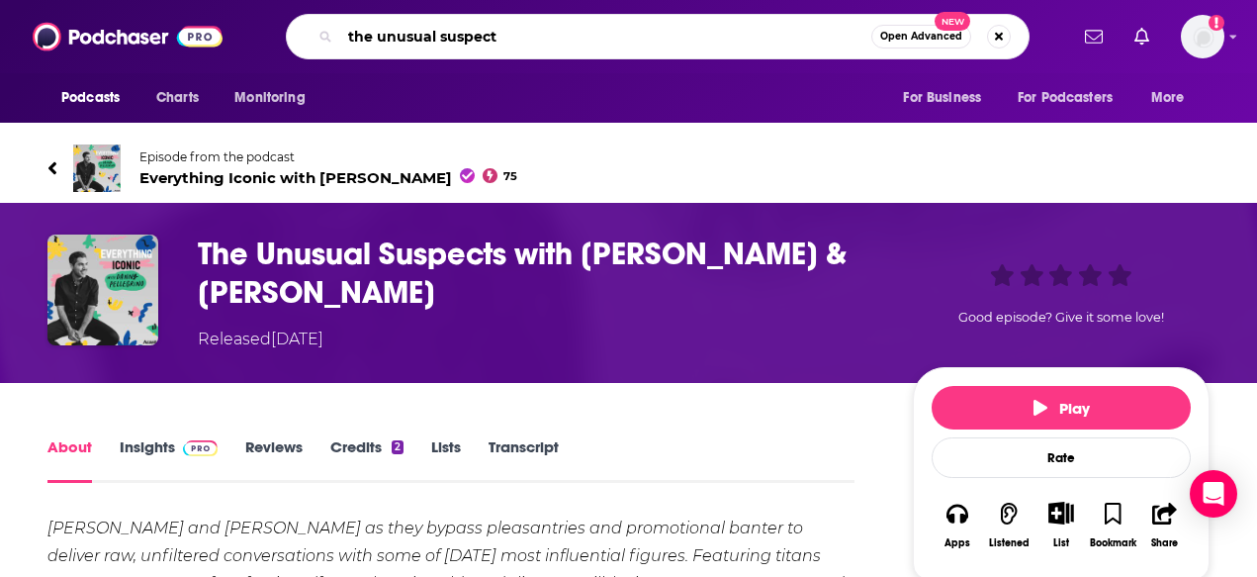
type input "the unusual suspects"
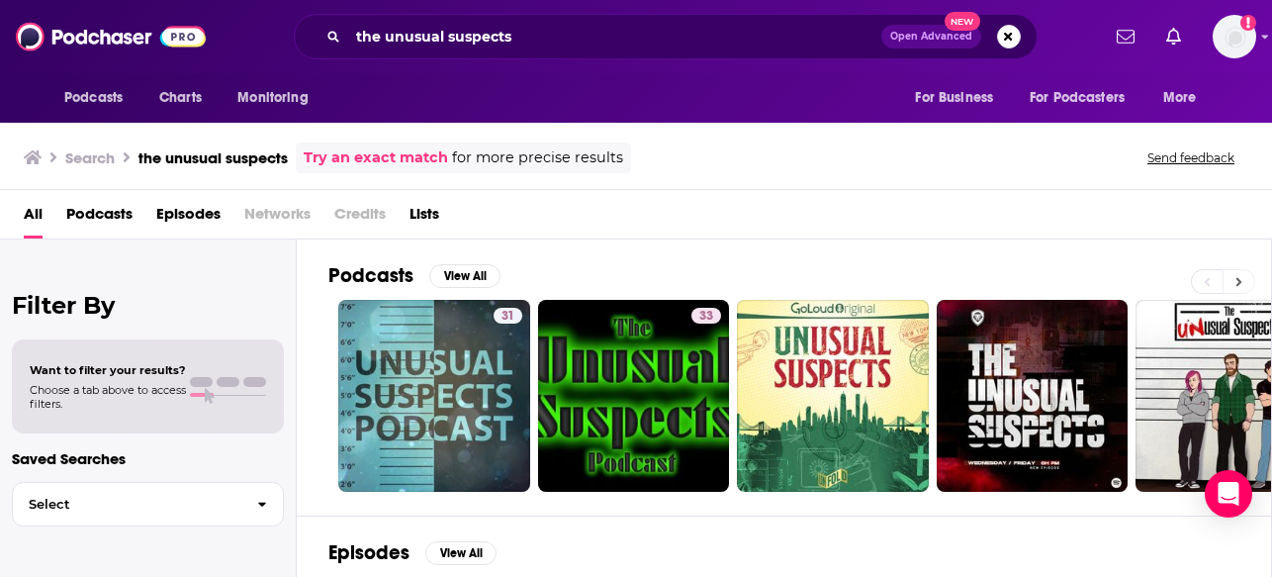
click at [1151, 284] on button at bounding box center [1238, 281] width 33 height 25
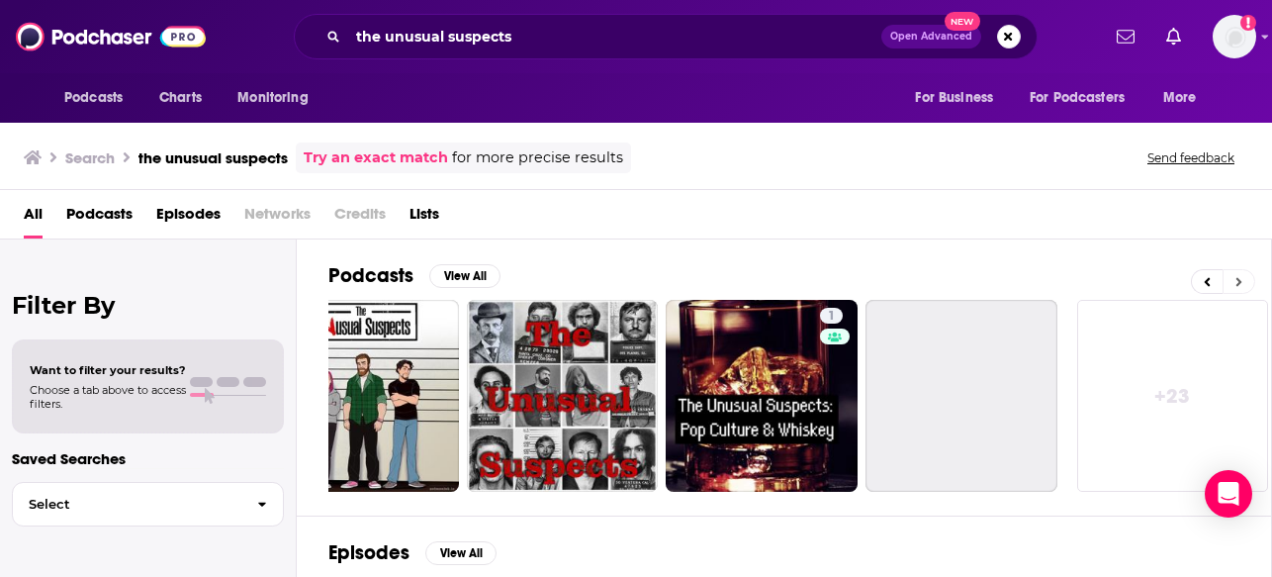
scroll to position [0, 873]
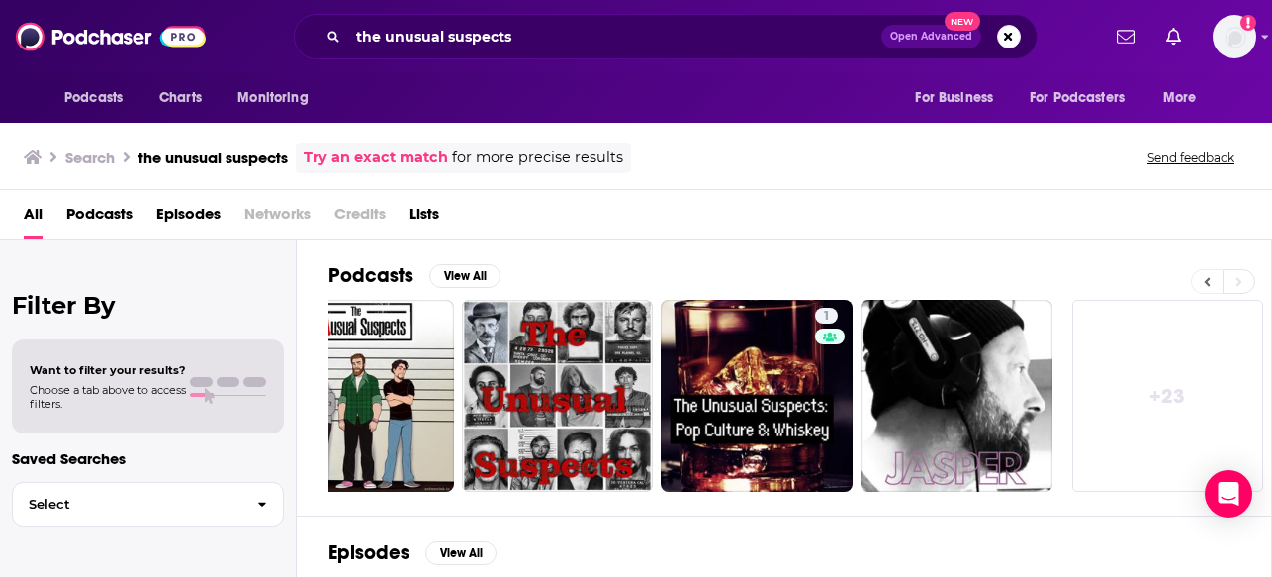
click at [1151, 281] on icon at bounding box center [1207, 281] width 6 height 9
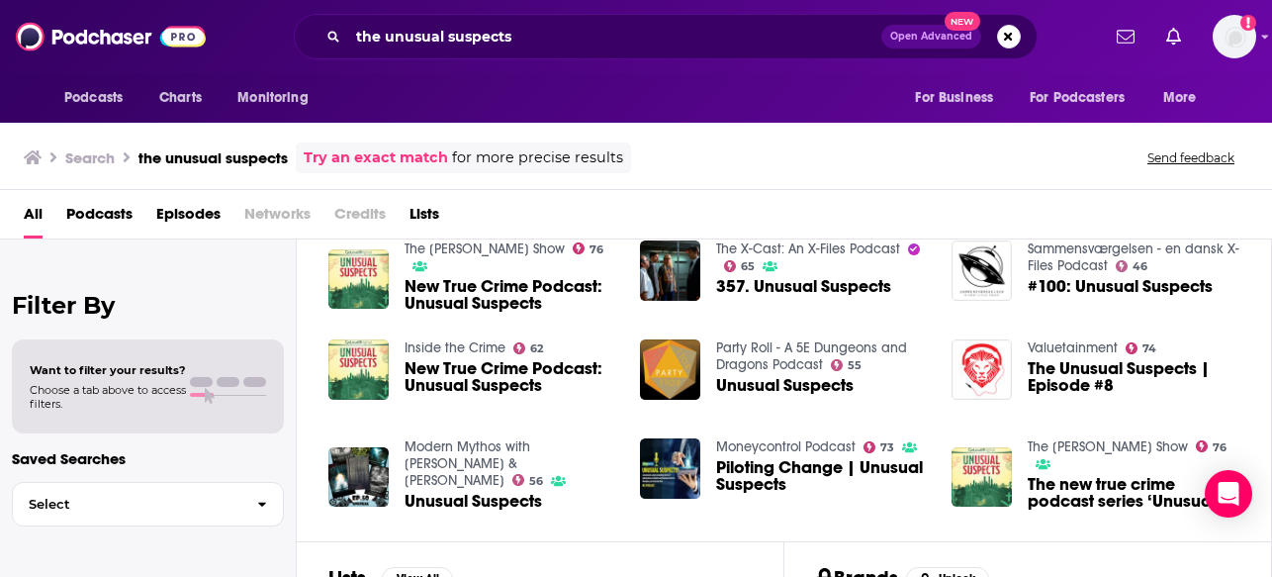
scroll to position [534, 0]
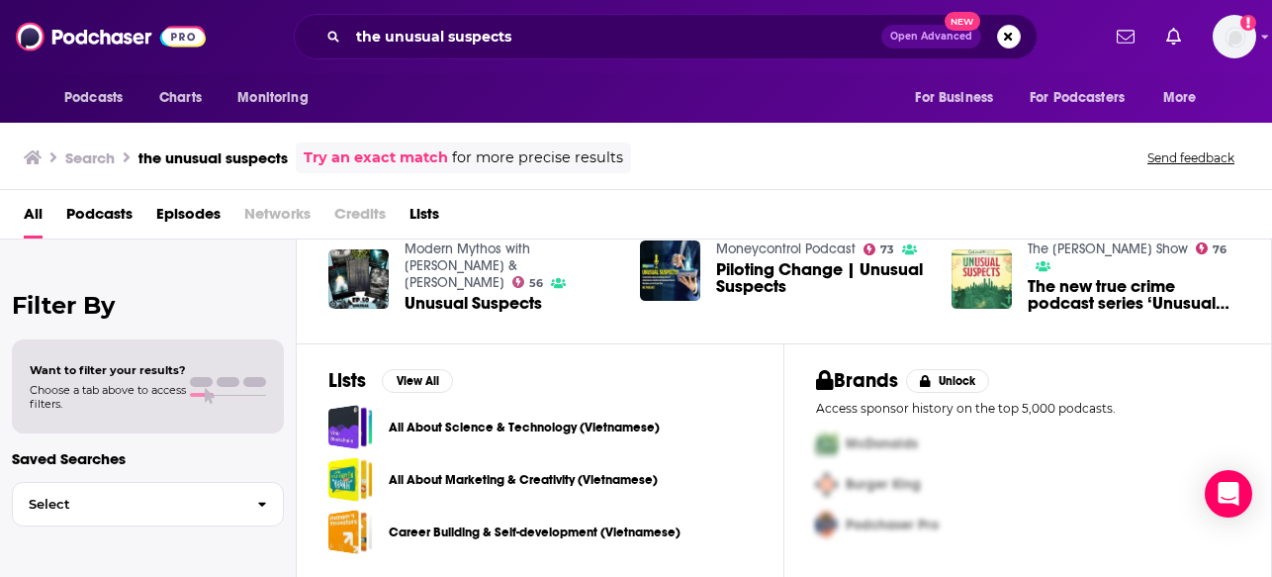
click at [559, 335] on div "Episodes View All The [PERSON_NAME] Show 76 New True Crime Podcast: Unusual Sus…" at bounding box center [784, 162] width 975 height 362
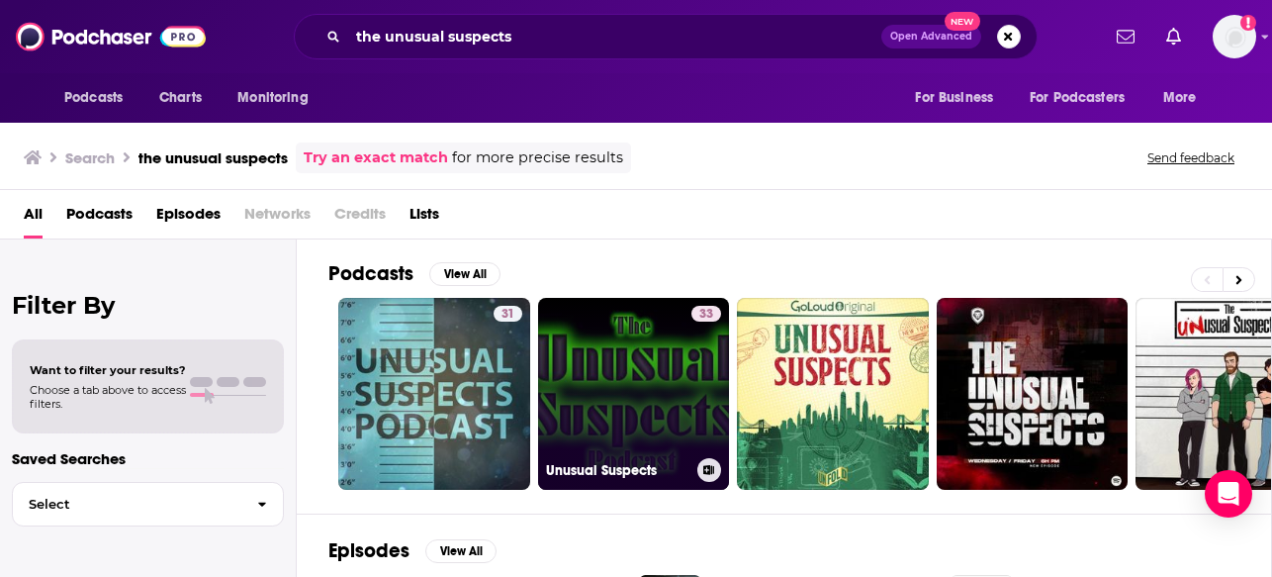
scroll to position [0, 0]
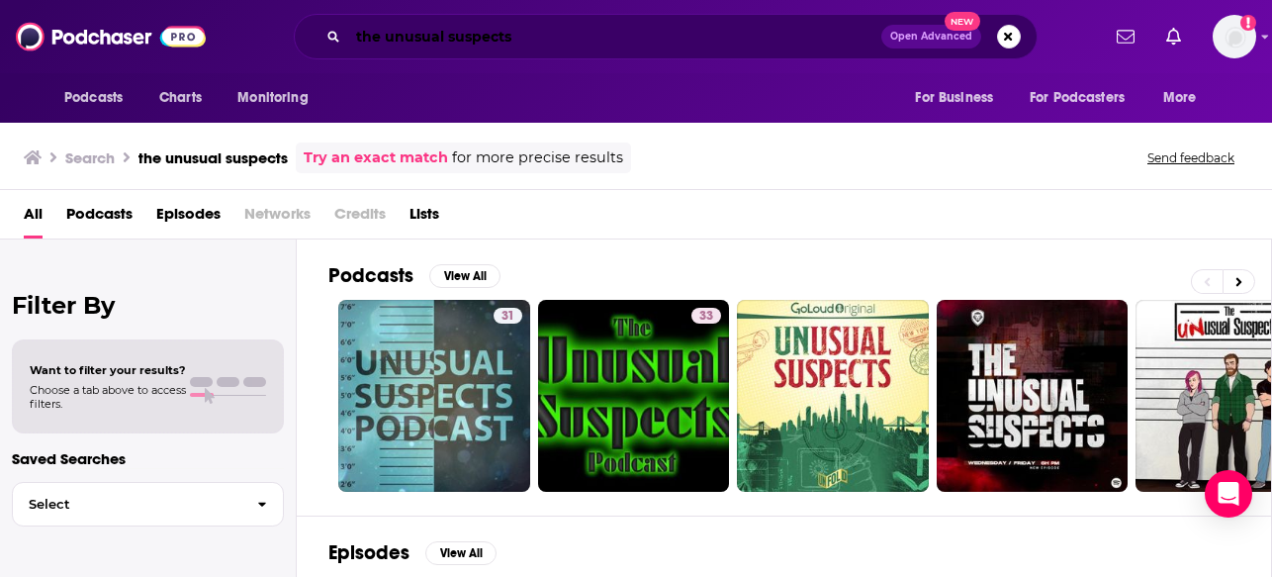
click at [371, 37] on input "the unusual suspects" at bounding box center [614, 37] width 533 height 32
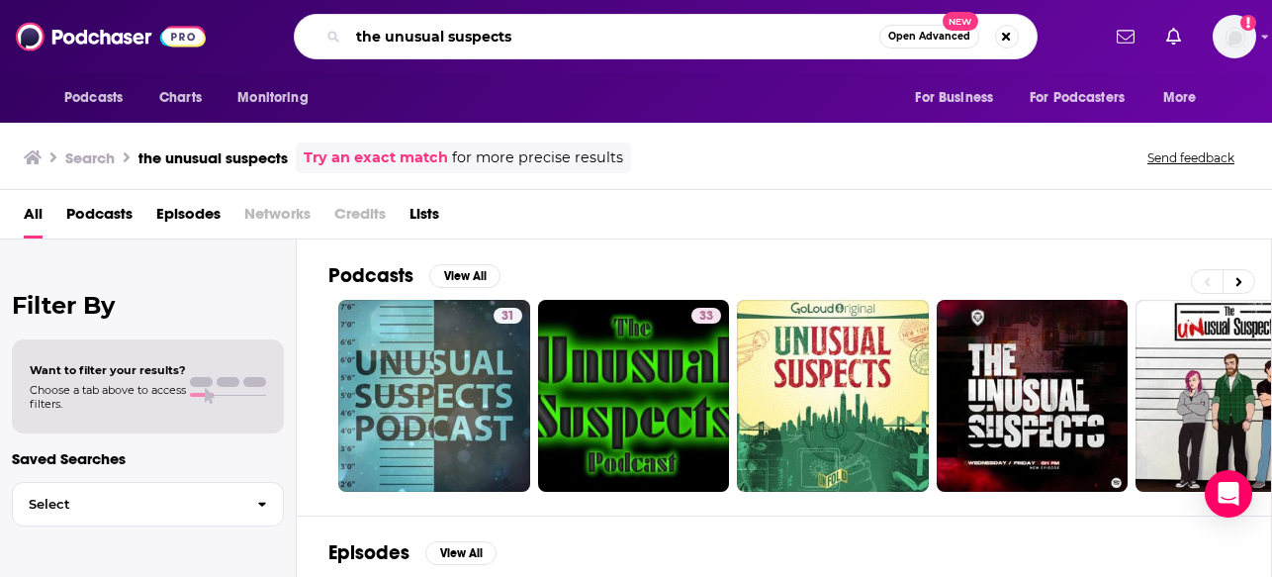
click at [371, 37] on input "the unusual suspects" at bounding box center [613, 37] width 531 height 32
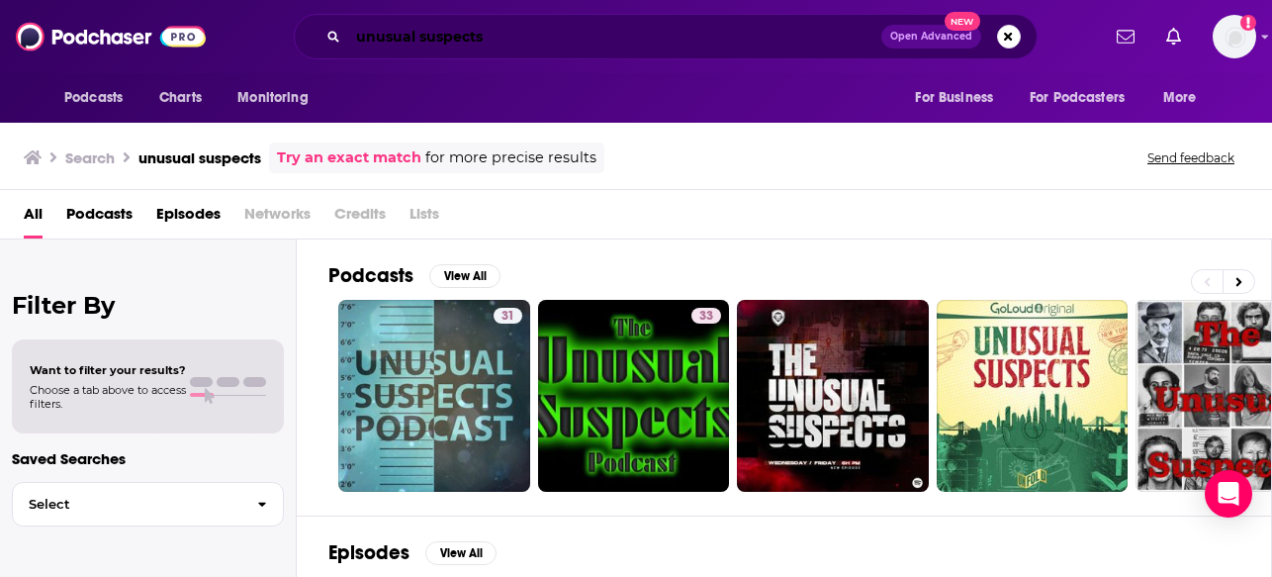
click at [524, 26] on input "unusual suspects" at bounding box center [614, 37] width 533 height 32
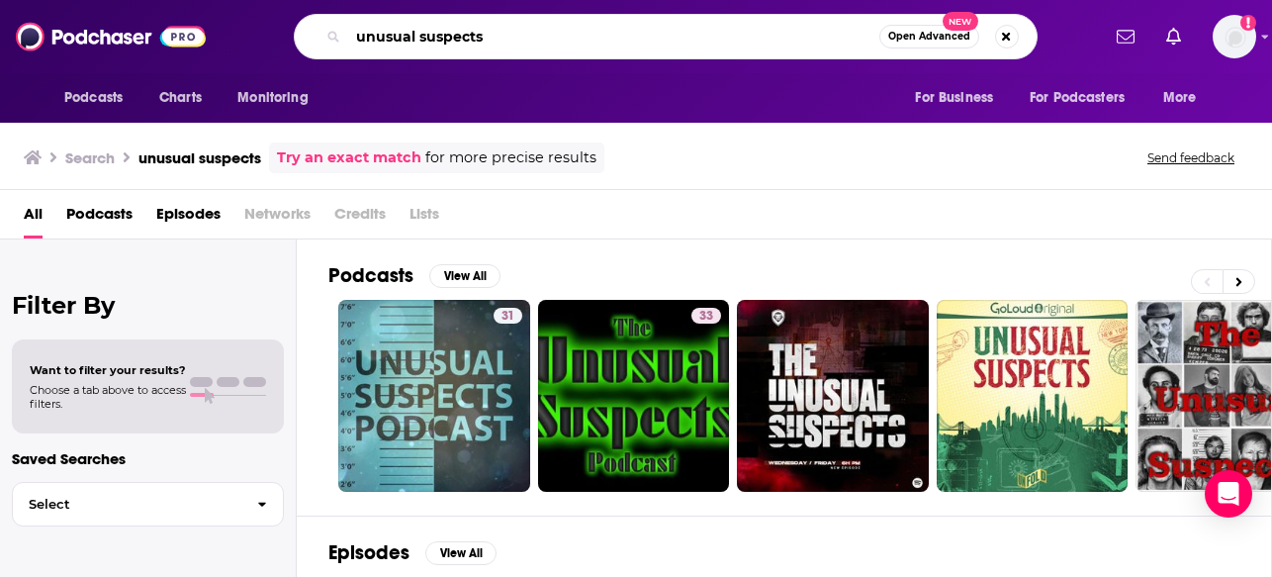
click at [524, 26] on input "unusual suspects" at bounding box center [613, 37] width 531 height 32
type input "[PERSON_NAME]"
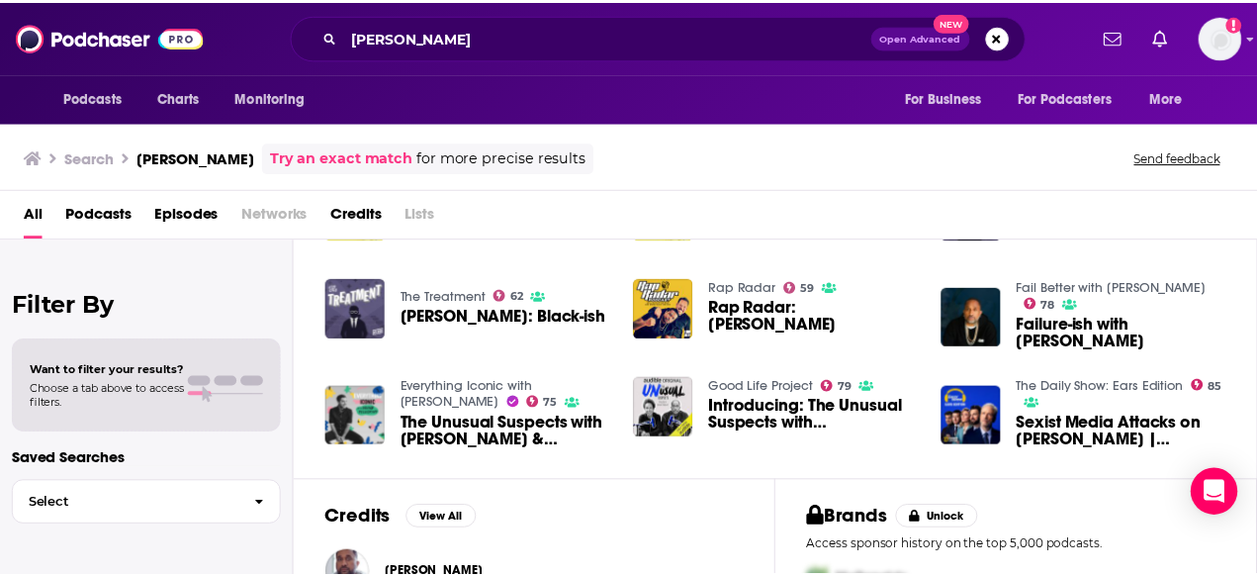
scroll to position [494, 0]
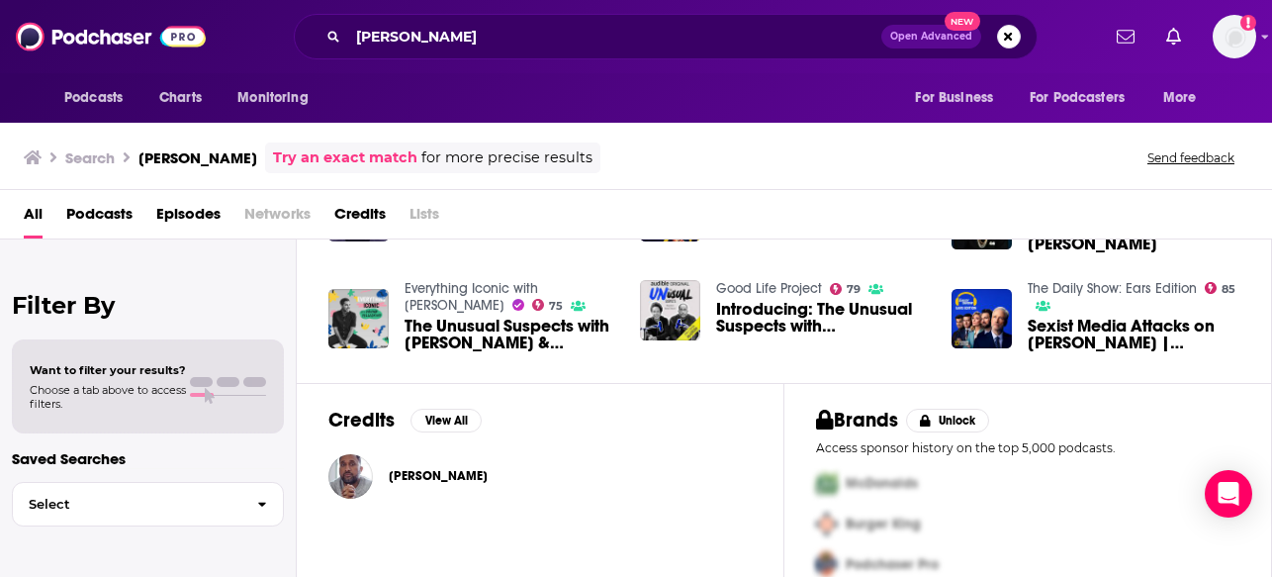
click at [507, 342] on span "The Unusual Suspects with [PERSON_NAME] & [PERSON_NAME]" at bounding box center [510, 334] width 212 height 34
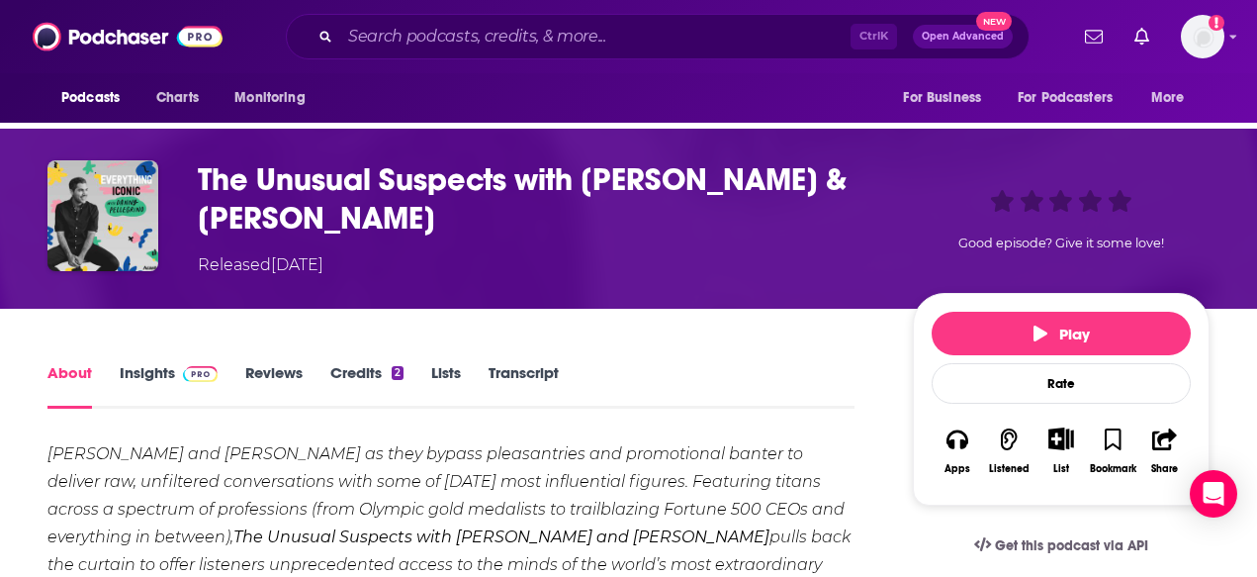
scroll to position [198, 0]
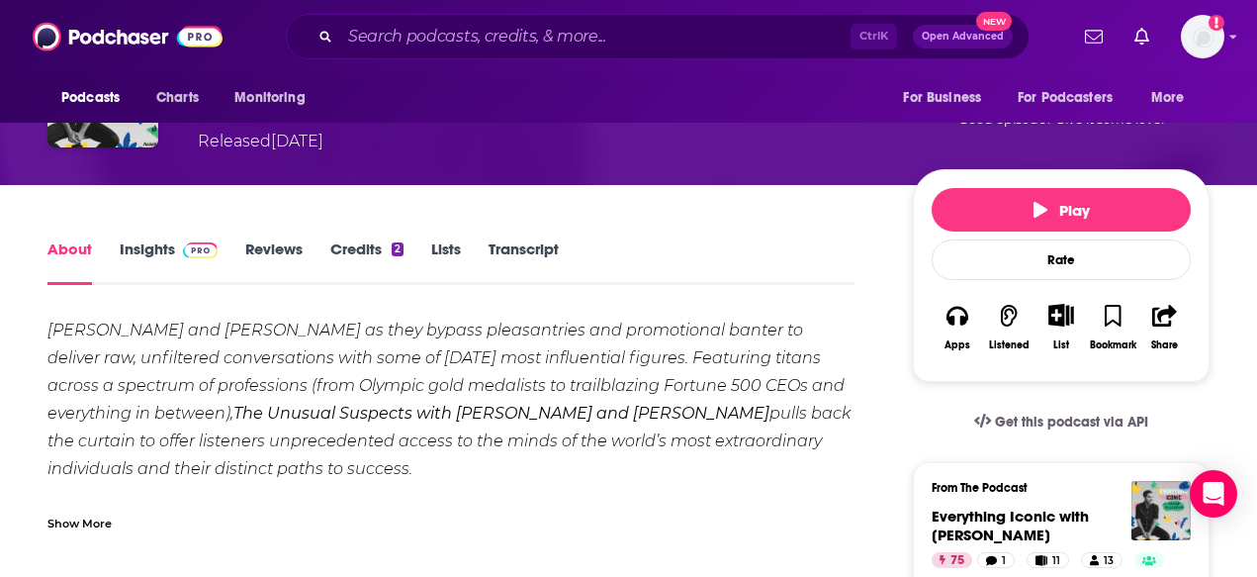
click at [155, 242] on link "Insights" at bounding box center [169, 261] width 98 height 45
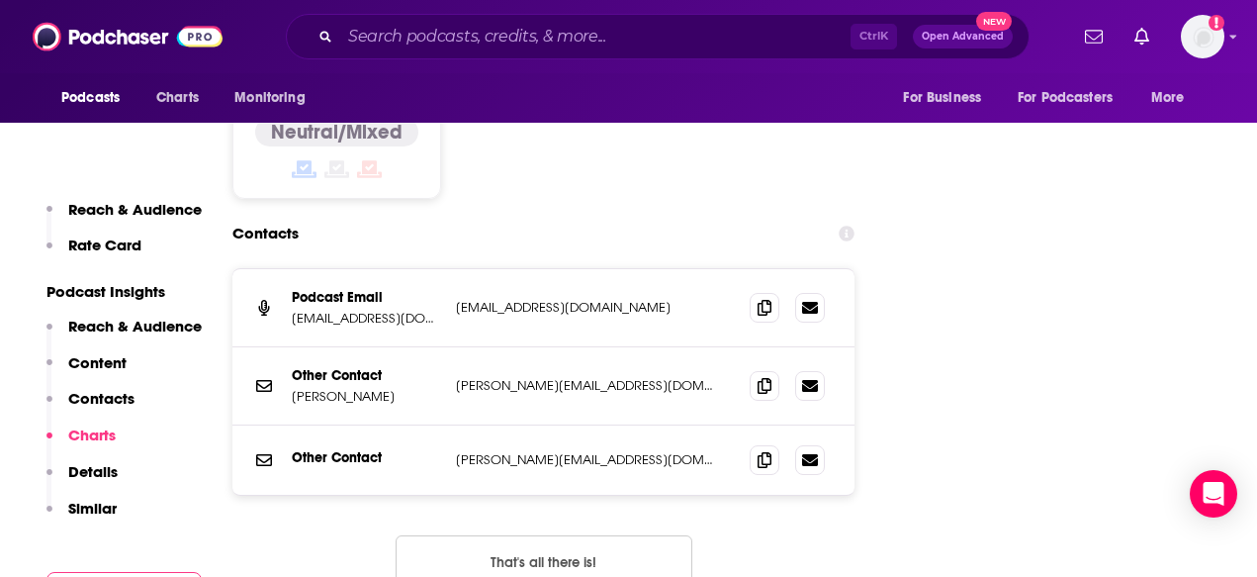
scroll to position [2571, 0]
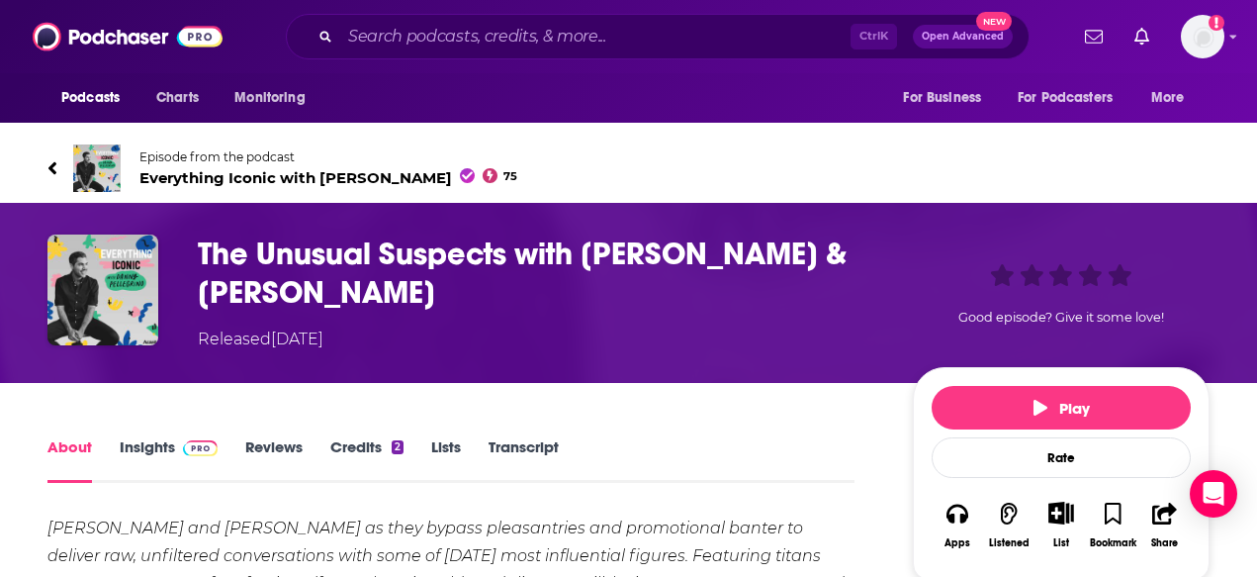
click at [342, 442] on link "Credits 2" at bounding box center [366, 459] width 73 height 45
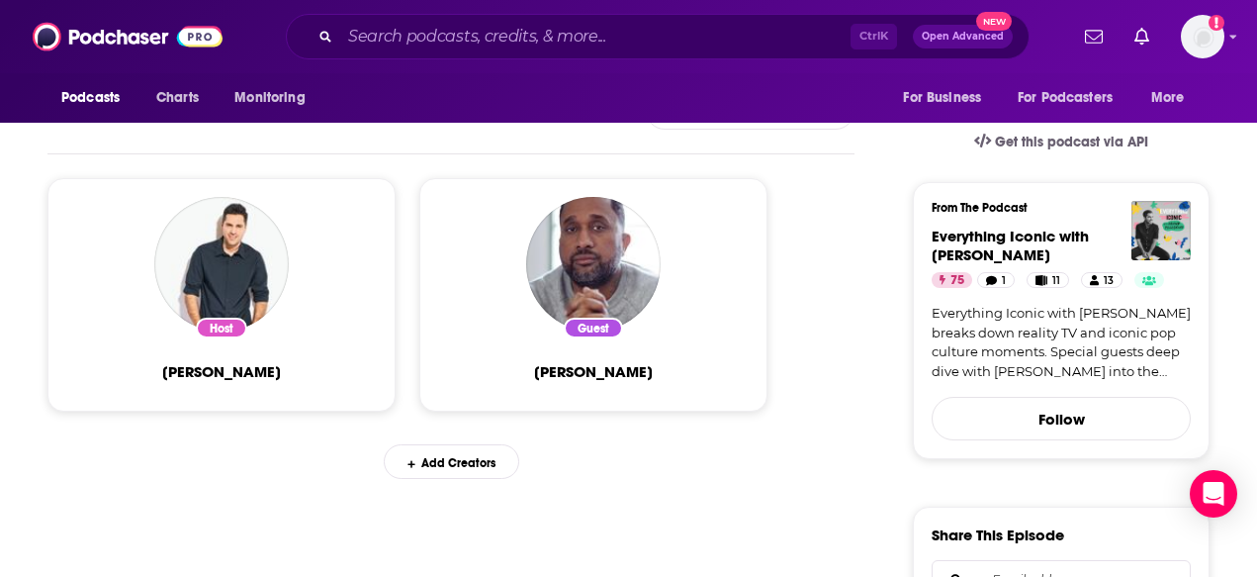
scroll to position [494, 0]
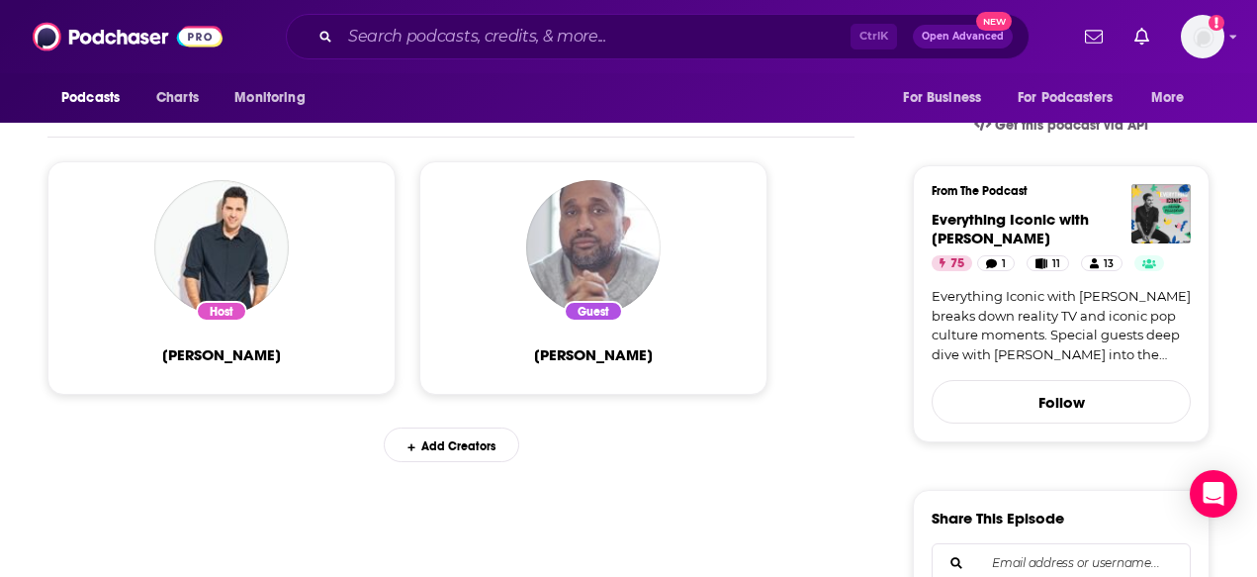
click at [550, 275] on img "Kenya Barris" at bounding box center [593, 247] width 134 height 134
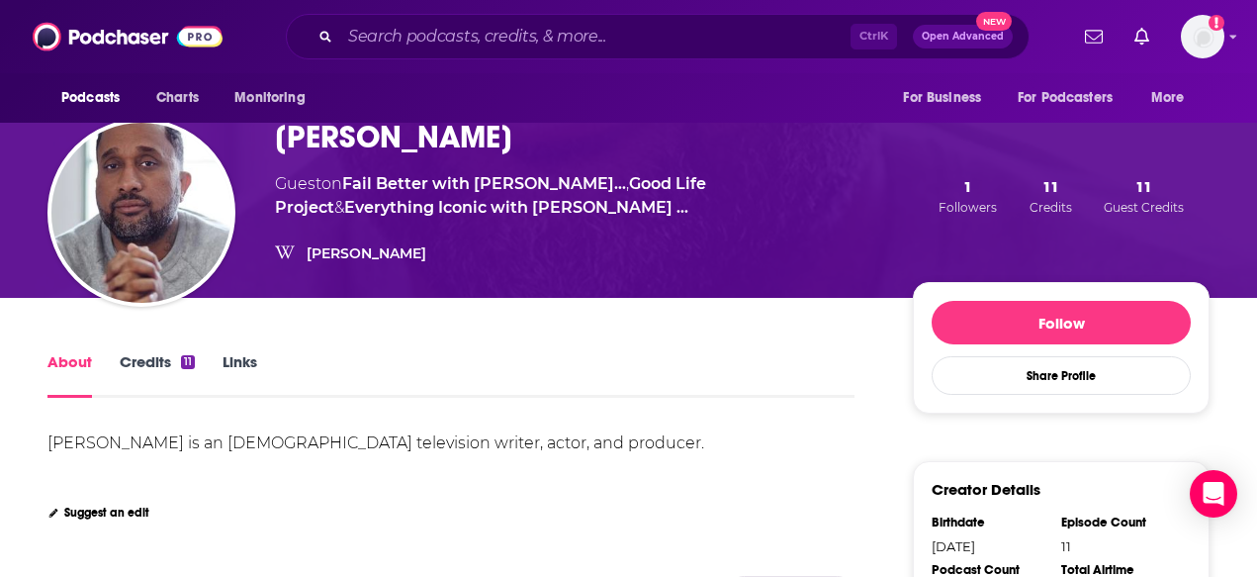
scroll to position [99, 0]
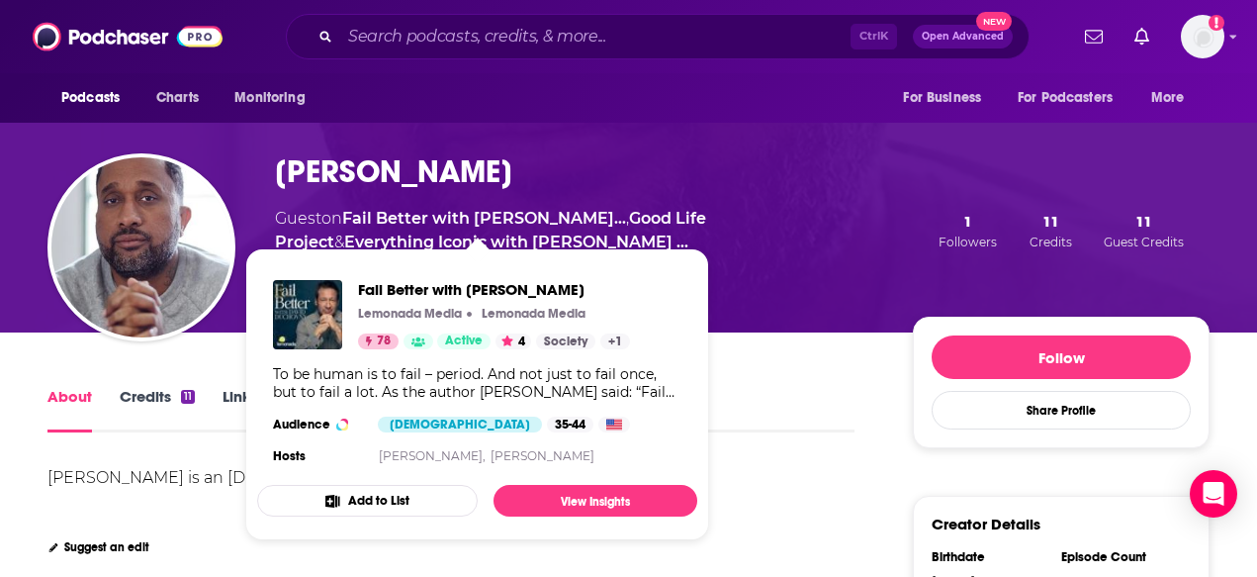
click at [178, 398] on link "Credits 11" at bounding box center [157, 409] width 75 height 45
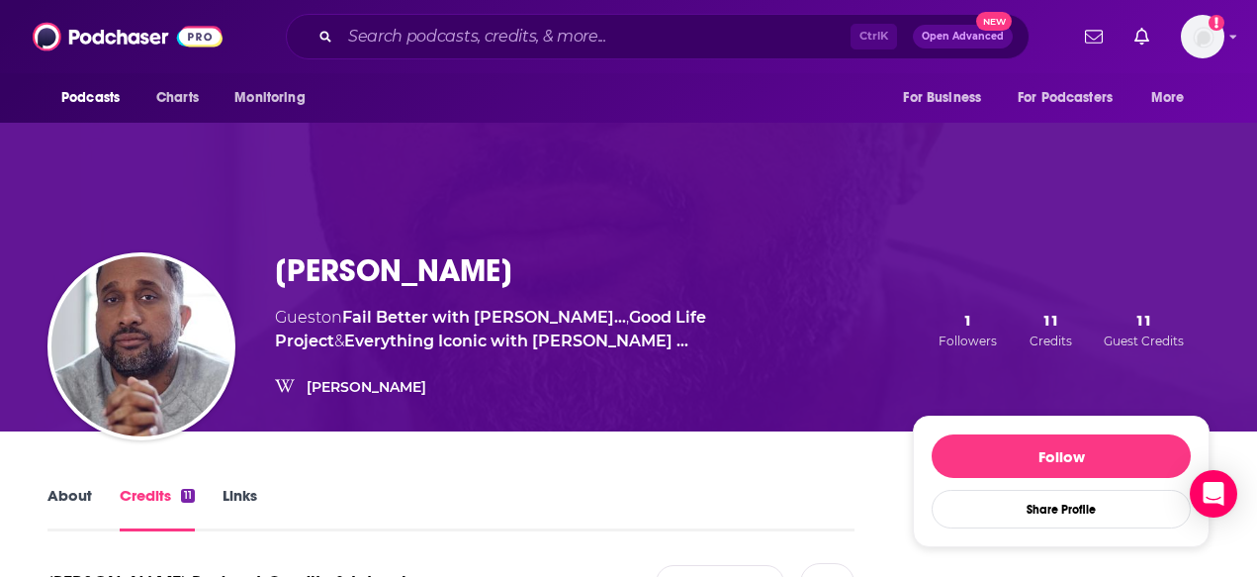
click at [73, 491] on link "About" at bounding box center [69, 508] width 44 height 45
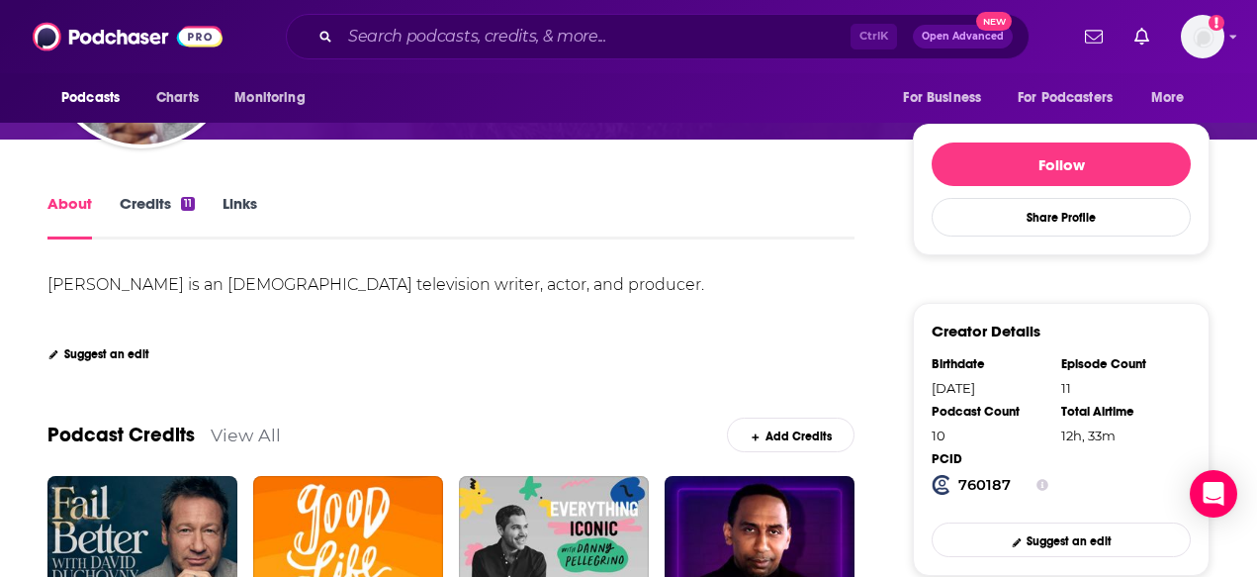
scroll to position [297, 0]
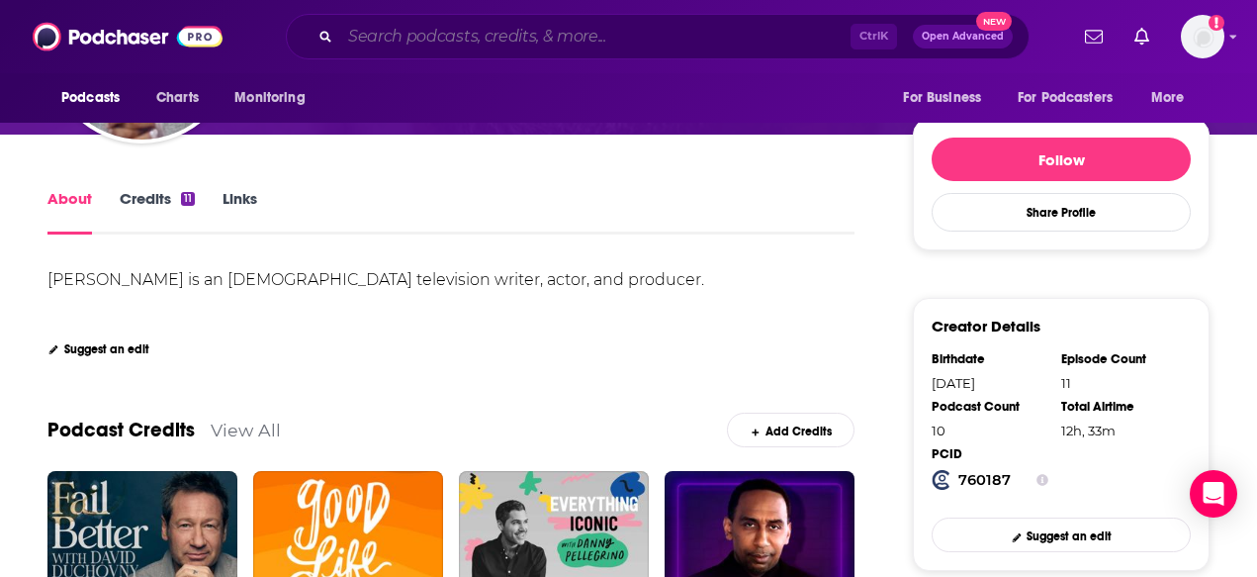
click at [403, 32] on input "Search podcasts, credits, & more..." at bounding box center [595, 37] width 510 height 32
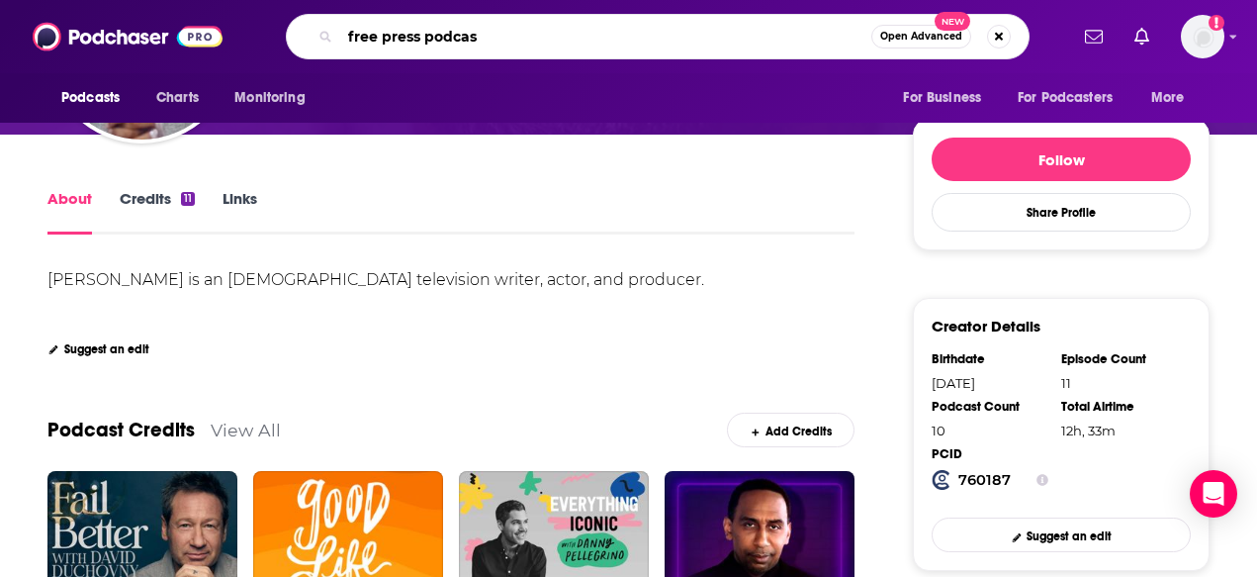
type input "free press podcast"
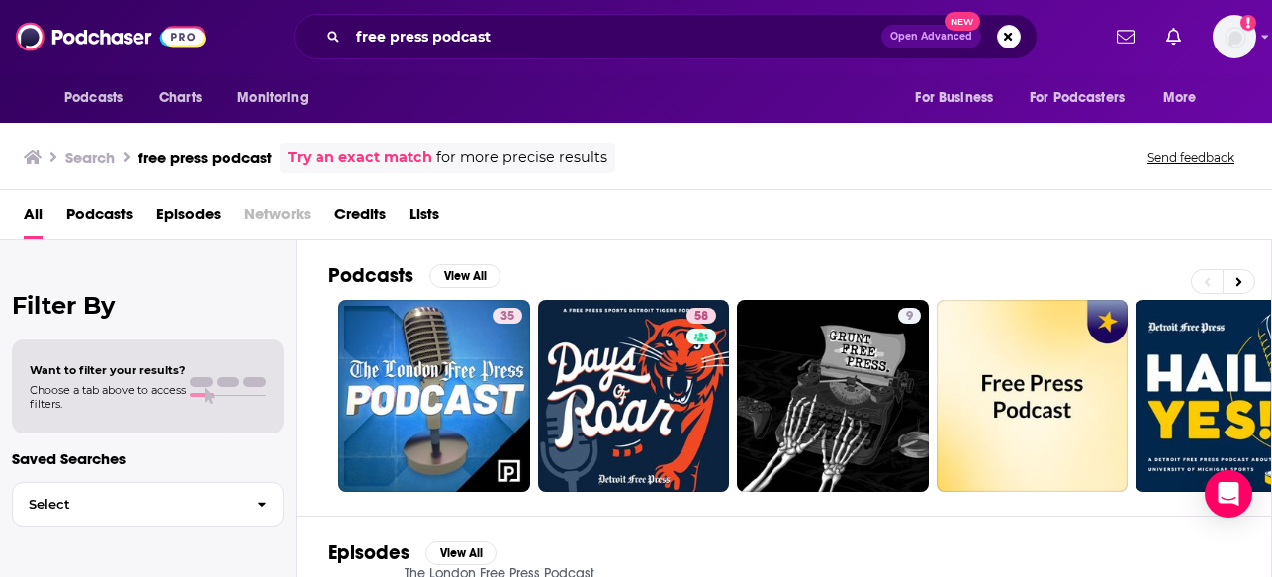
click at [693, 198] on div "All Podcasts Episodes Networks Credits Lists" at bounding box center [640, 218] width 1232 height 41
click at [1151, 280] on icon at bounding box center [1239, 281] width 6 height 9
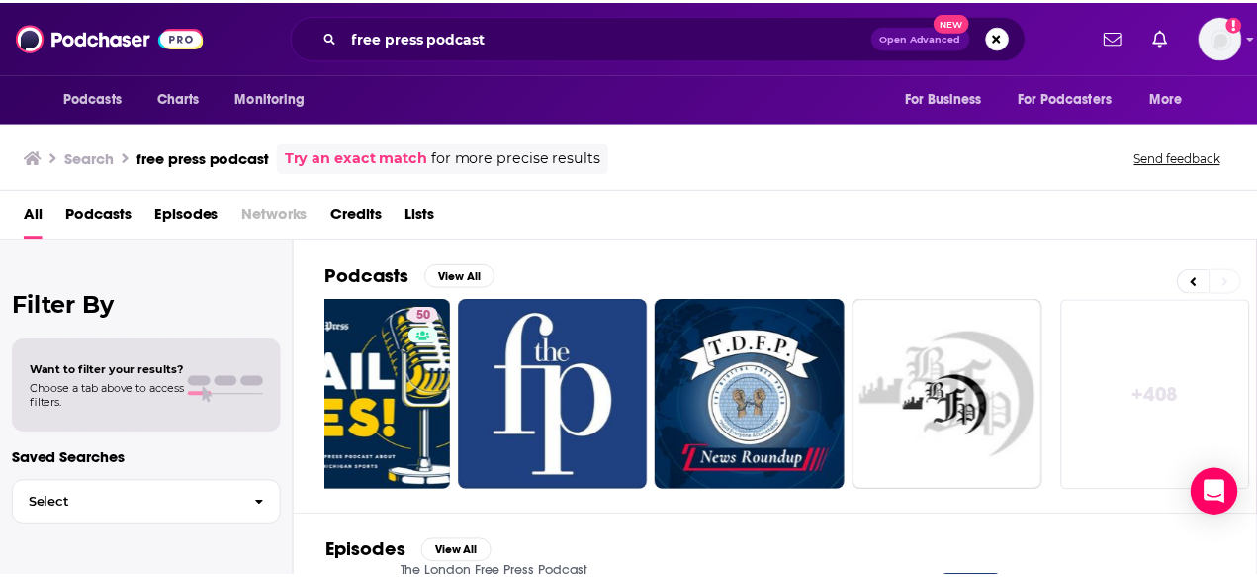
scroll to position [0, 873]
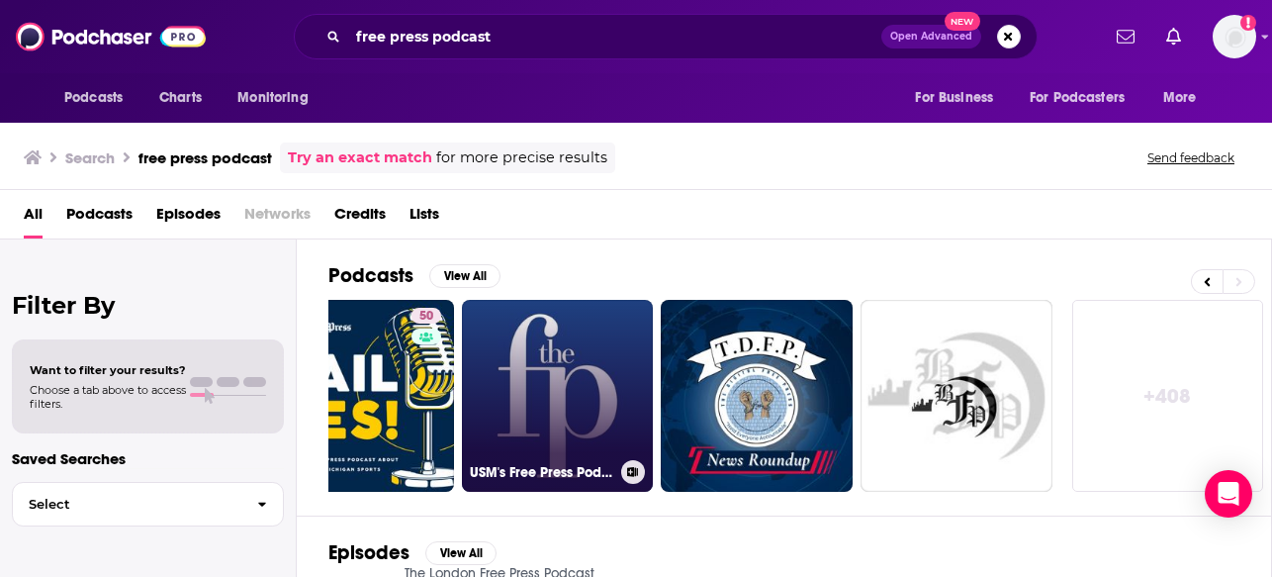
click at [525, 392] on link "USM's Free Press Podcast" at bounding box center [558, 396] width 192 height 192
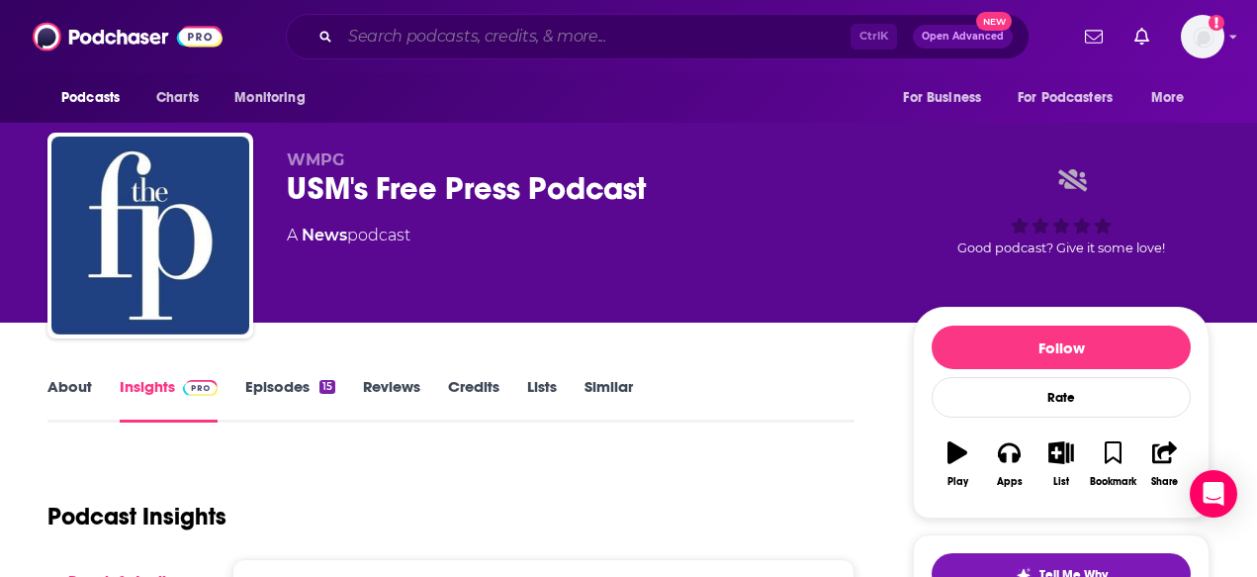
click at [459, 37] on input "Search podcasts, credits, & more..." at bounding box center [595, 37] width 510 height 32
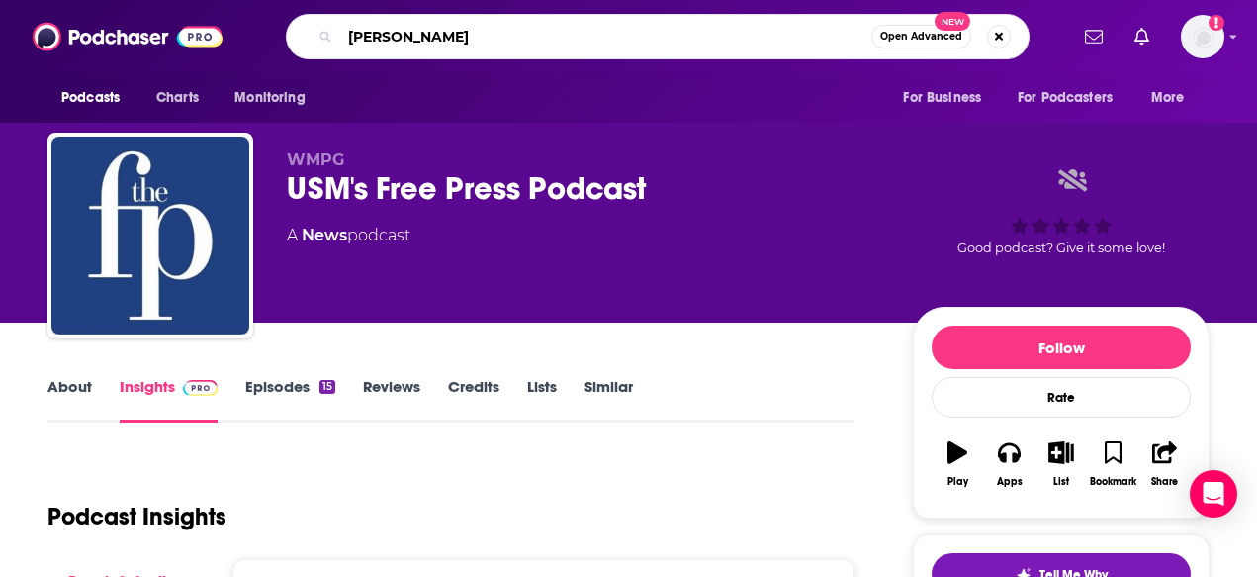
type input "[PERSON_NAME]"
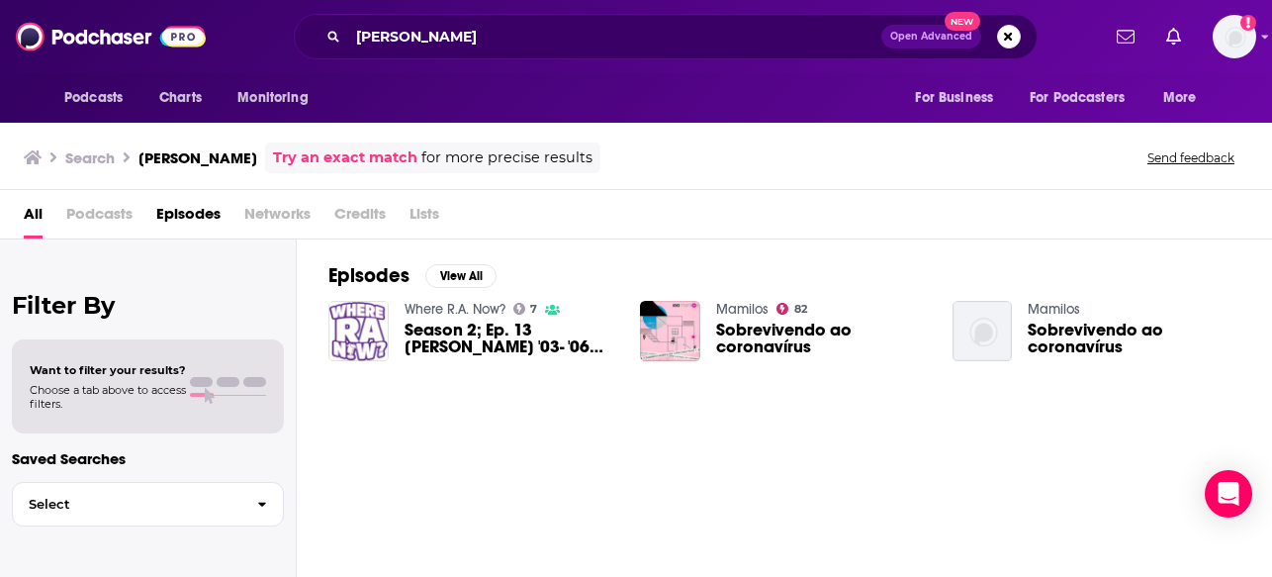
click at [272, 204] on span "Networks" at bounding box center [277, 218] width 66 height 41
click at [120, 221] on span "Podcasts" at bounding box center [99, 218] width 66 height 41
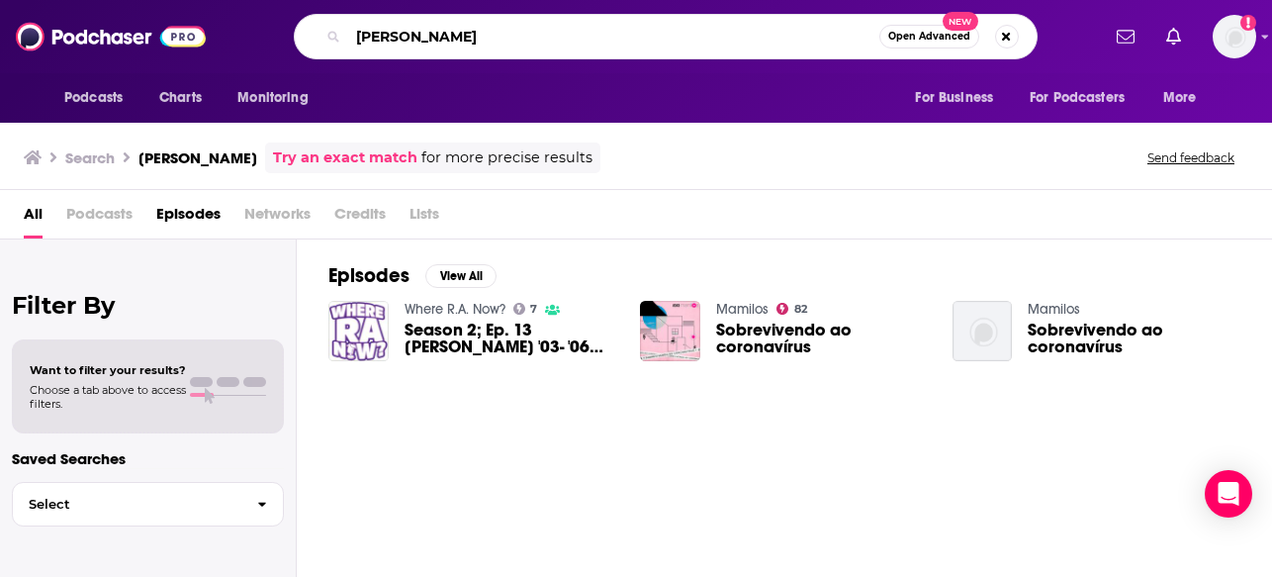
click at [458, 29] on input "[PERSON_NAME]" at bounding box center [613, 37] width 531 height 32
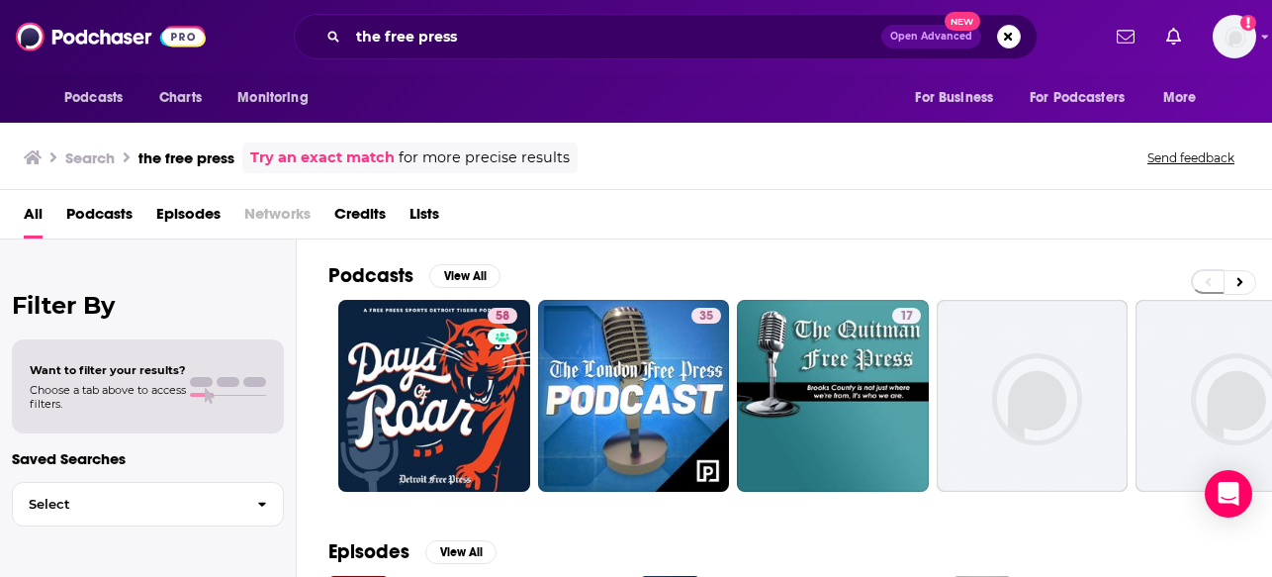
click at [81, 210] on span "Podcasts" at bounding box center [99, 218] width 66 height 41
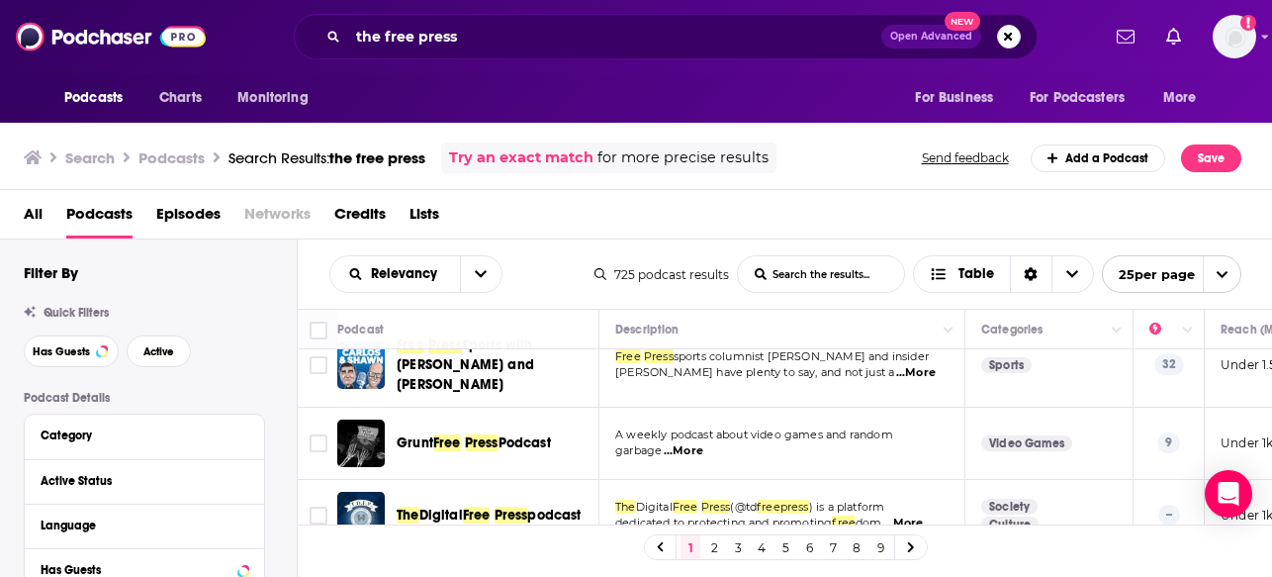
scroll to position [1187, 0]
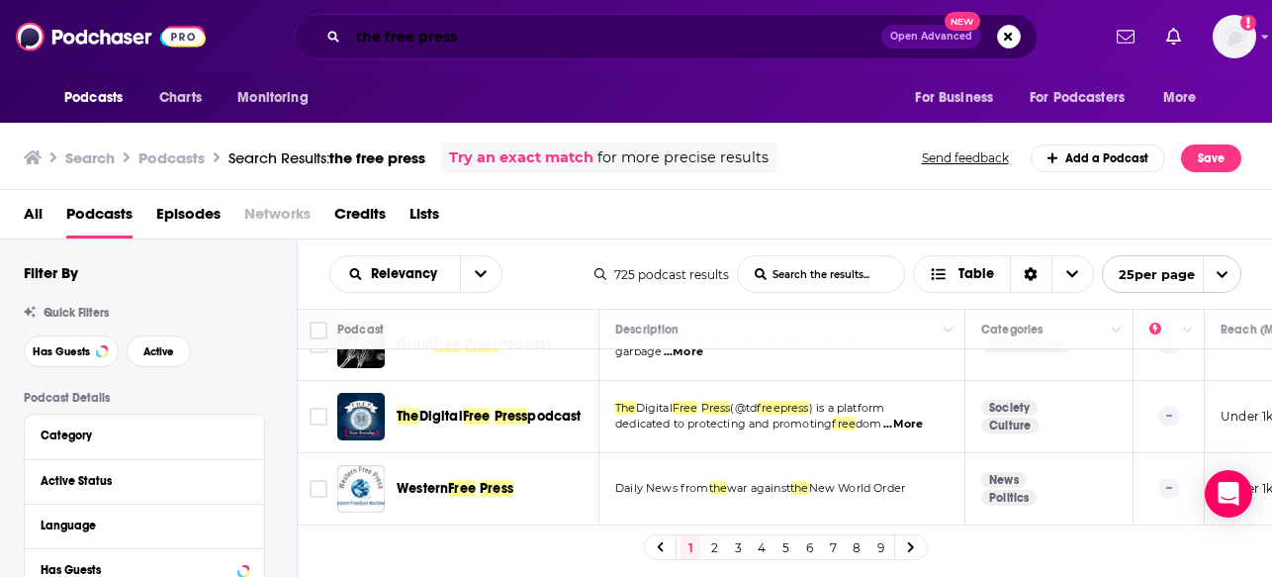
click at [418, 42] on input "the free press" at bounding box center [614, 37] width 533 height 32
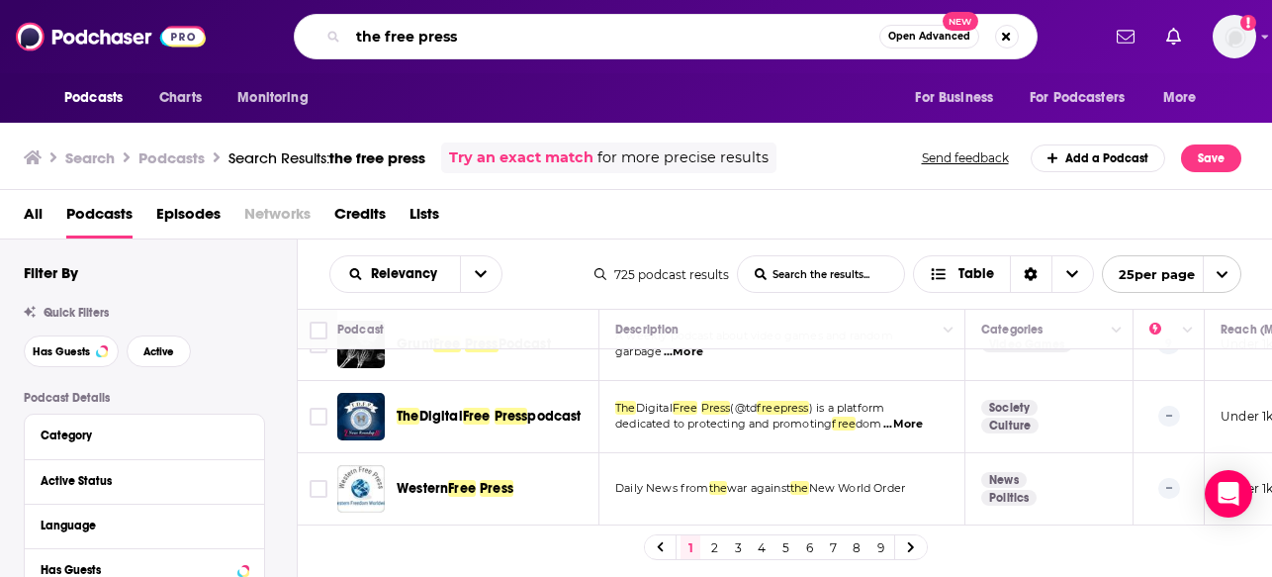
click at [418, 42] on input "the free press" at bounding box center [613, 37] width 531 height 32
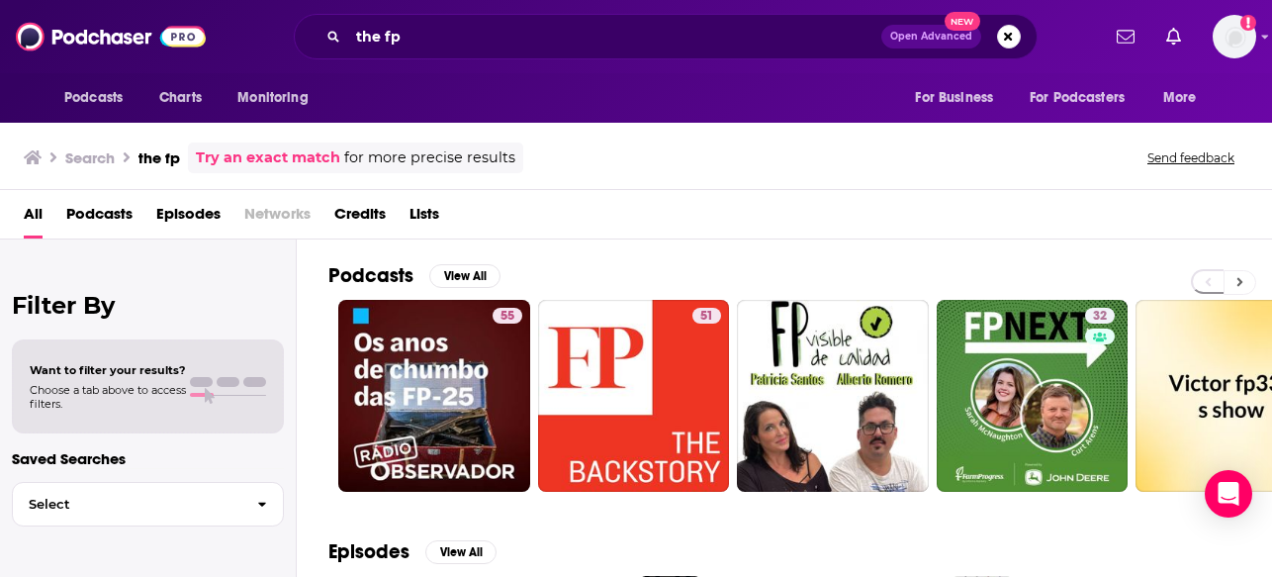
click at [1239, 282] on icon at bounding box center [1240, 282] width 6 height 9
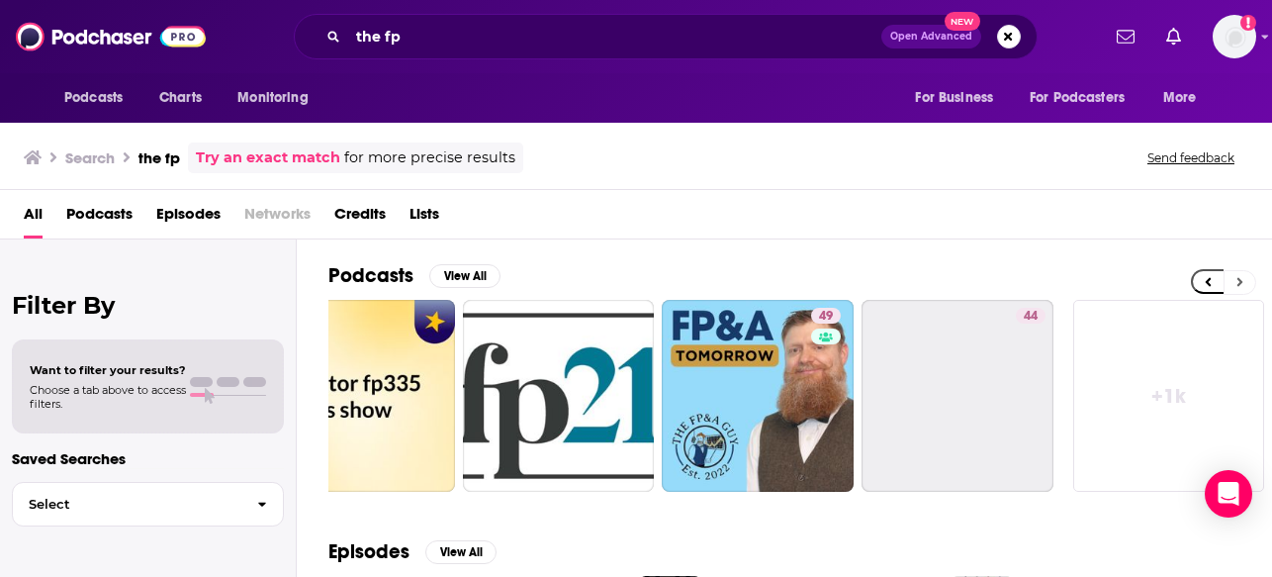
scroll to position [0, 873]
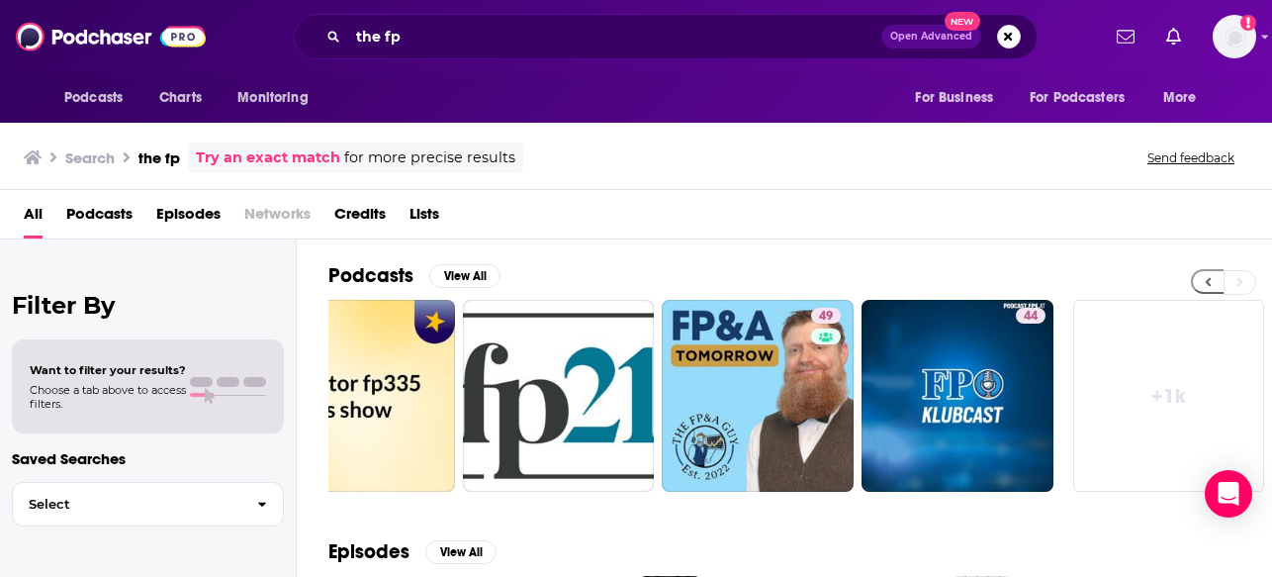
click at [1194, 283] on button at bounding box center [1207, 281] width 33 height 25
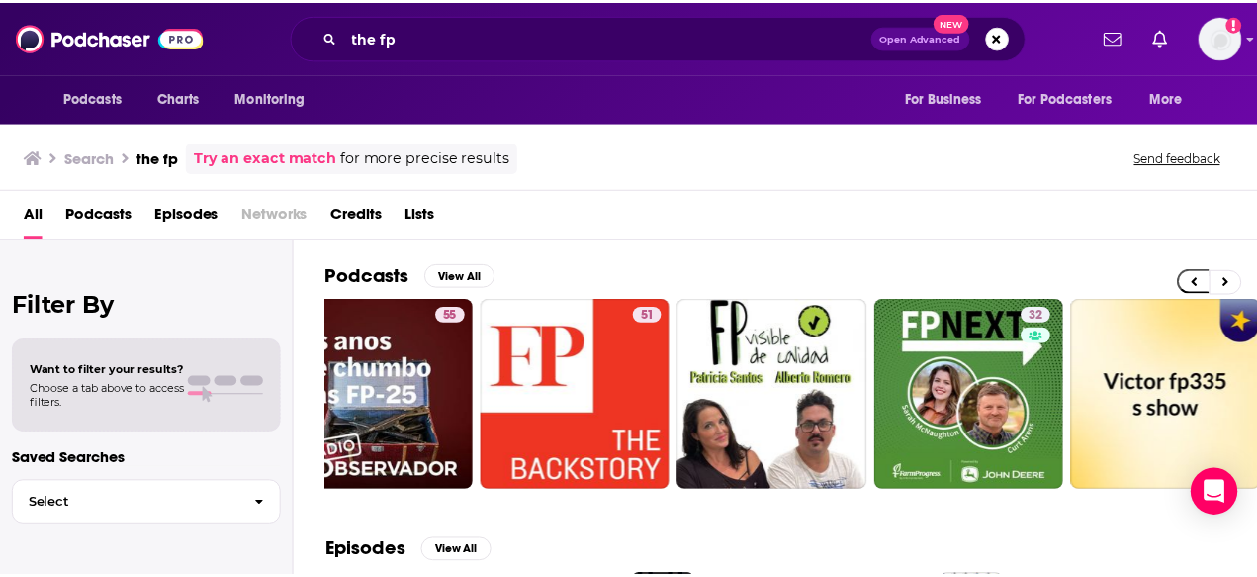
scroll to position [0, 0]
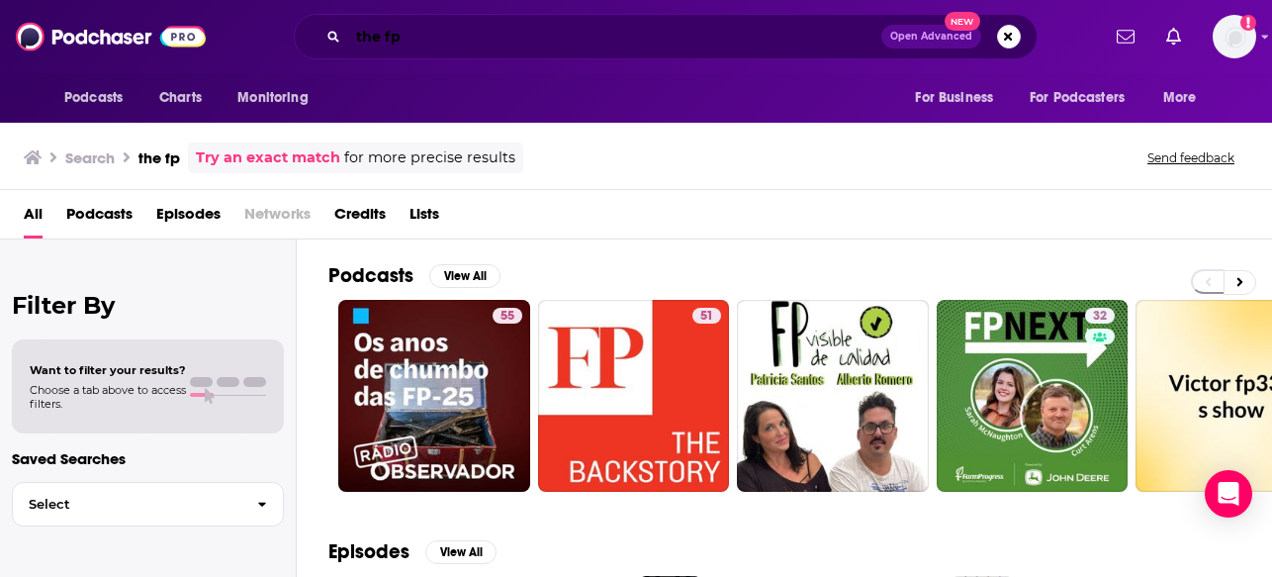
click at [566, 23] on input "the fp" at bounding box center [614, 37] width 533 height 32
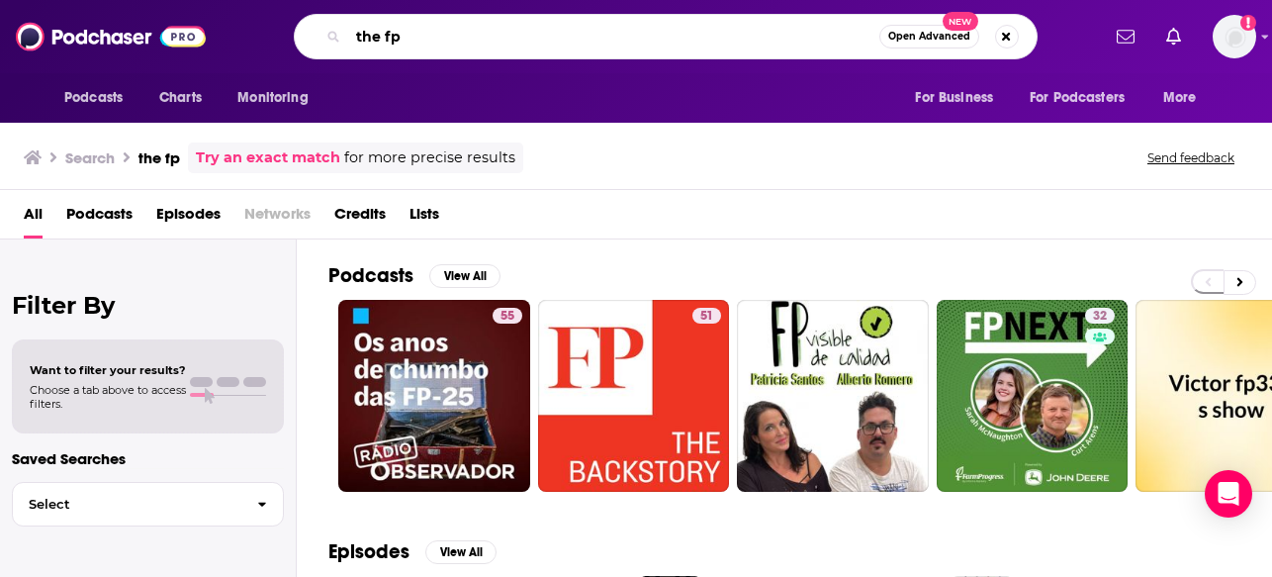
click at [566, 23] on input "the fp" at bounding box center [613, 37] width 531 height 32
type input "bari weiss"
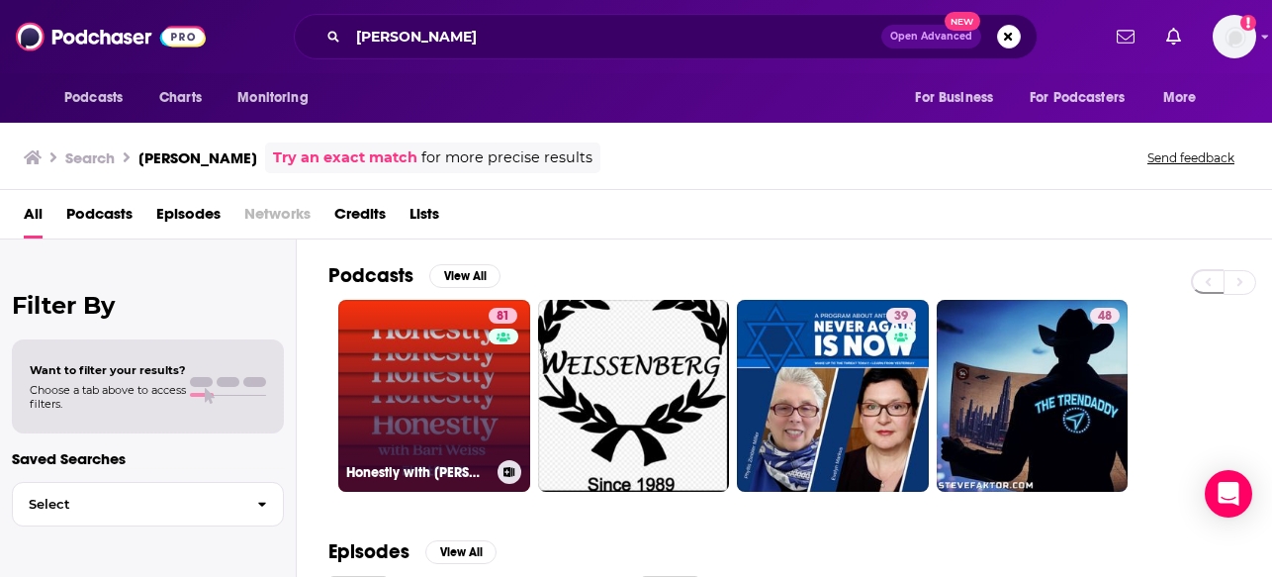
click at [377, 346] on link "81 Honestly with Bari Weiss" at bounding box center [434, 396] width 192 height 192
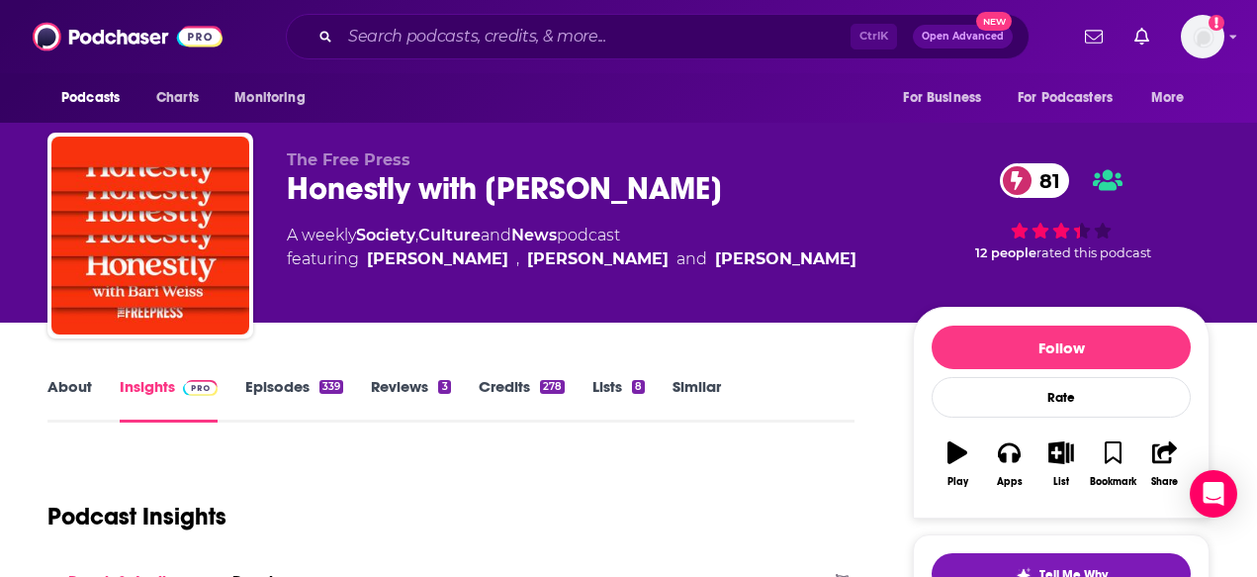
click at [75, 388] on link "About" at bounding box center [69, 399] width 44 height 45
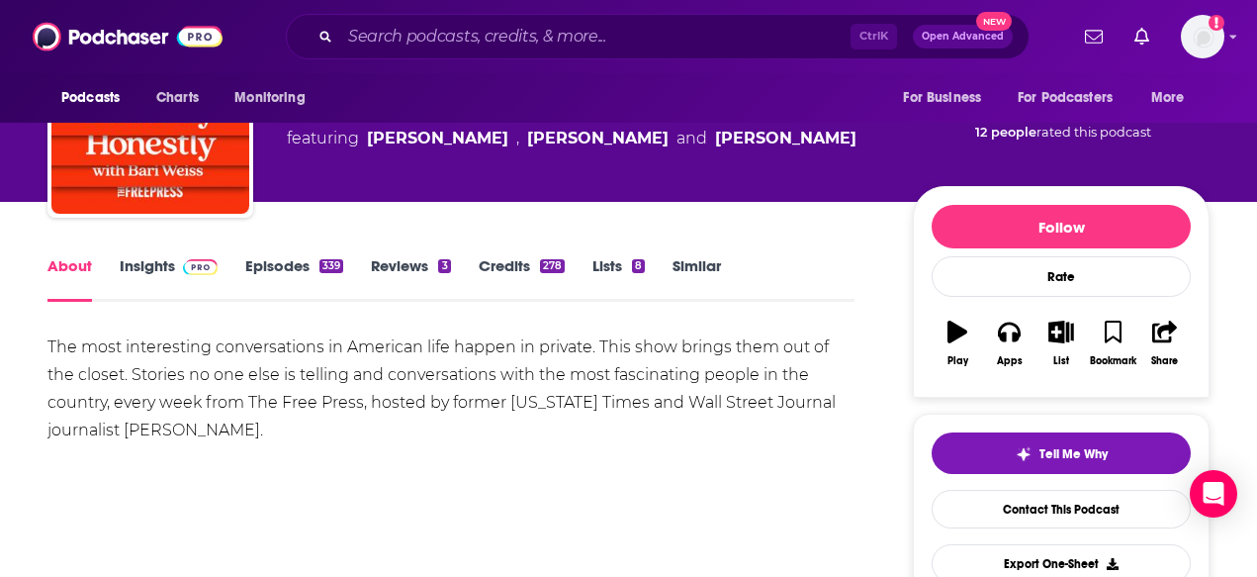
scroll to position [198, 0]
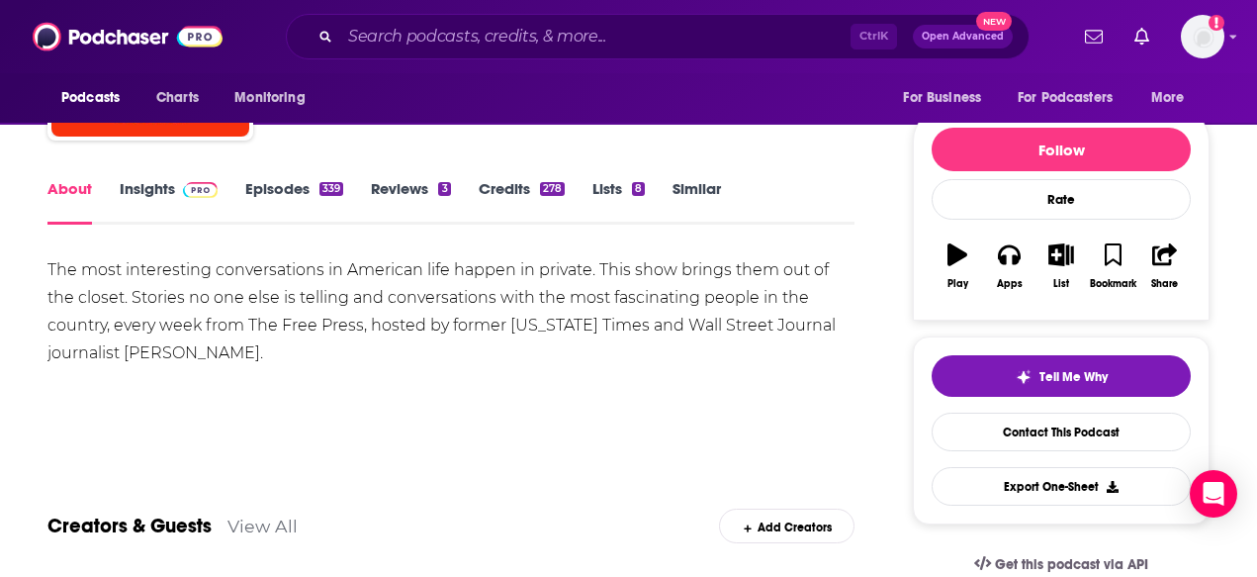
click at [233, 335] on div "The most interesting conversations in American life happen in private. This sho…" at bounding box center [450, 311] width 807 height 111
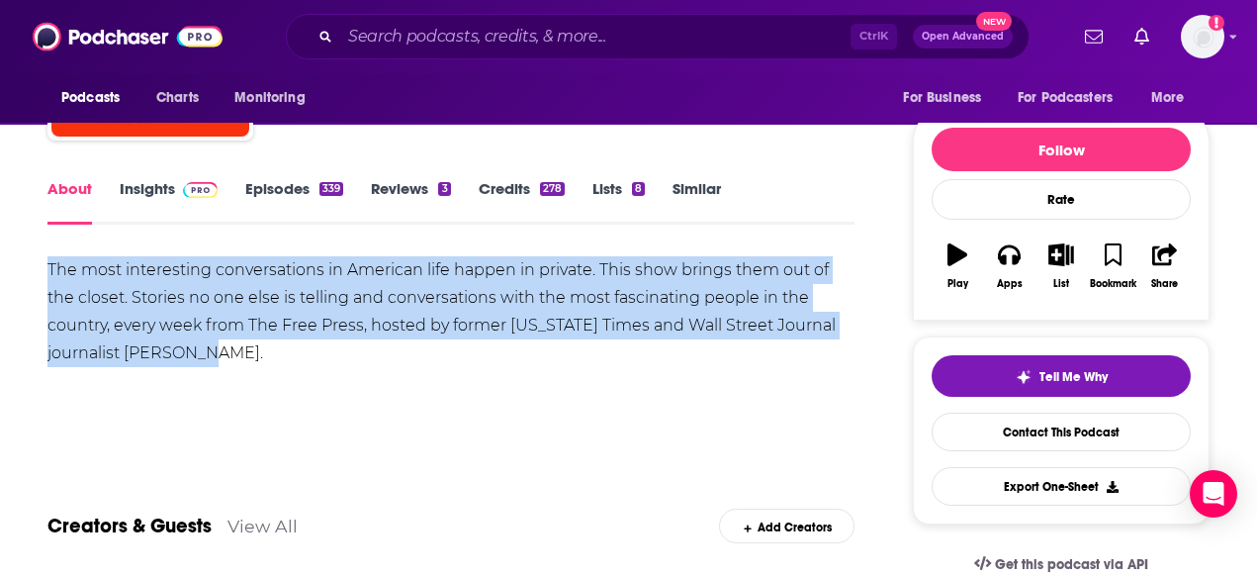
drag, startPoint x: 254, startPoint y: 361, endPoint x: 42, endPoint y: 270, distance: 231.3
copy div "The most interesting conversations in American life happen in private. This sho…"
drag, startPoint x: 488, startPoint y: 298, endPoint x: 470, endPoint y: 298, distance: 17.8
click at [488, 298] on div "The most interesting conversations in American life happen in private. This sho…" at bounding box center [450, 311] width 807 height 111
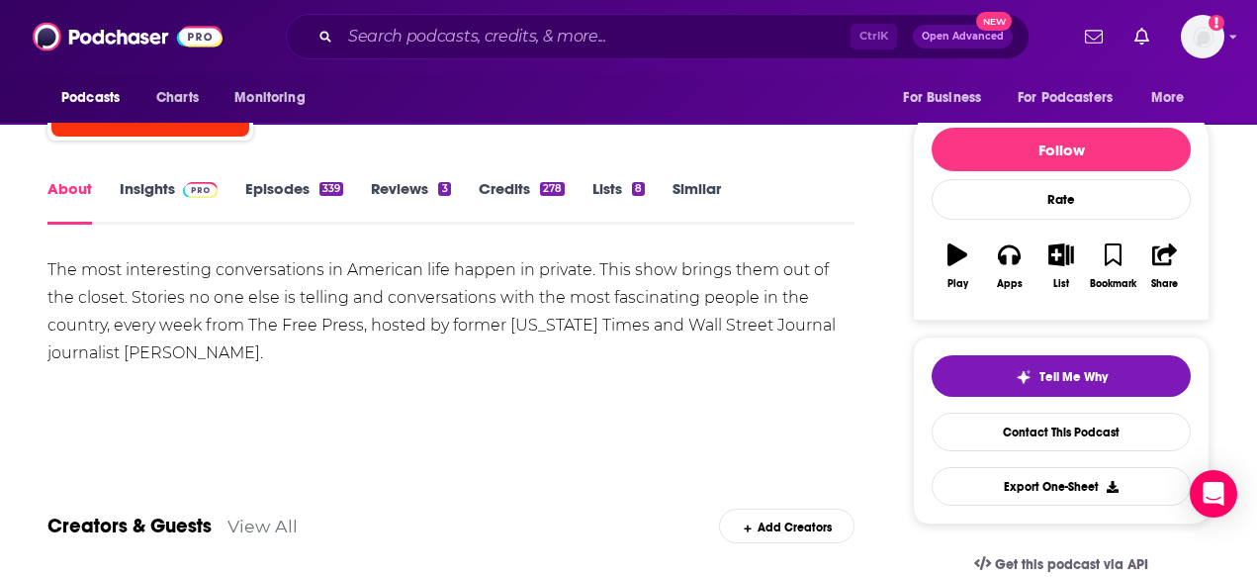
scroll to position [0, 0]
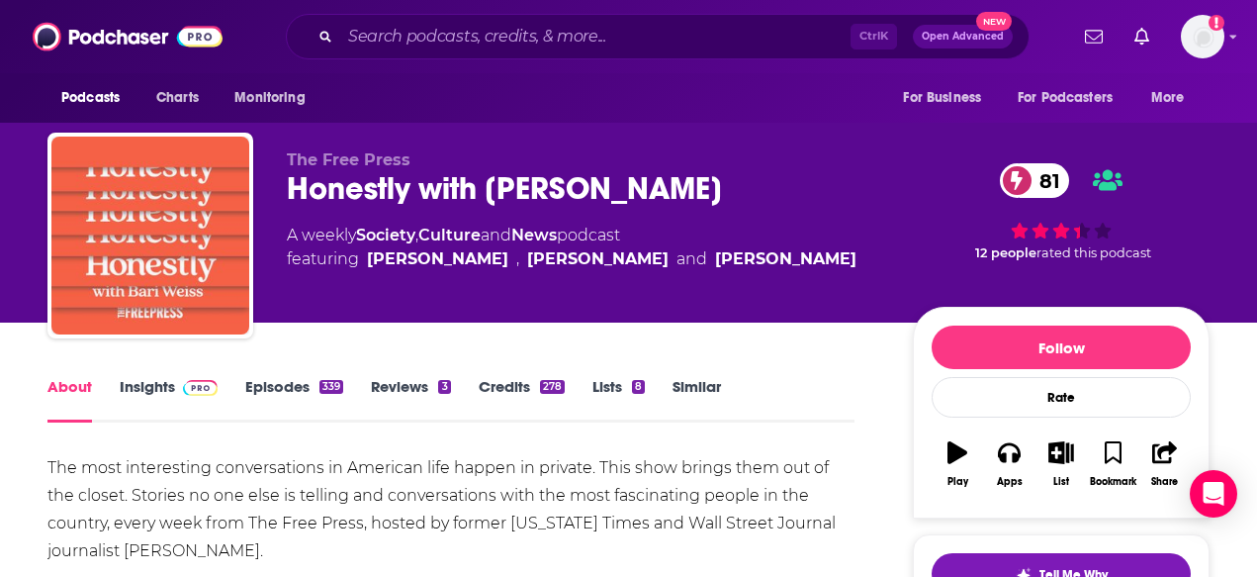
click at [141, 197] on img "Honestly with Bari Weiss" at bounding box center [150, 235] width 198 height 198
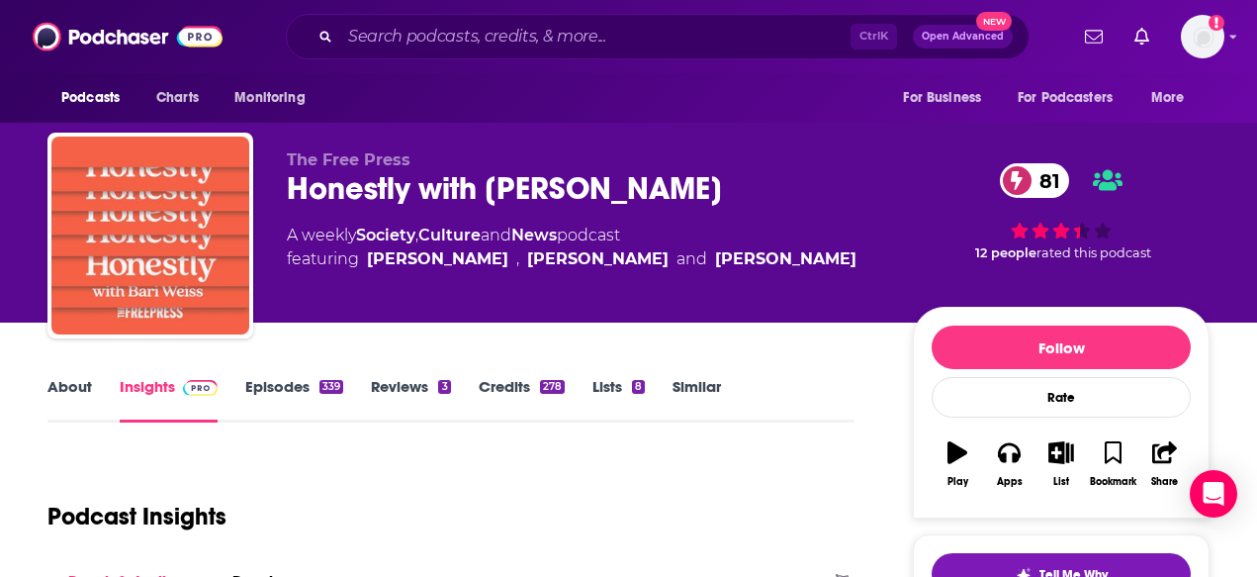
drag, startPoint x: 163, startPoint y: 211, endPoint x: 397, endPoint y: 161, distance: 238.6
click at [163, 211] on img "Honestly with Bari Weiss" at bounding box center [150, 235] width 198 height 198
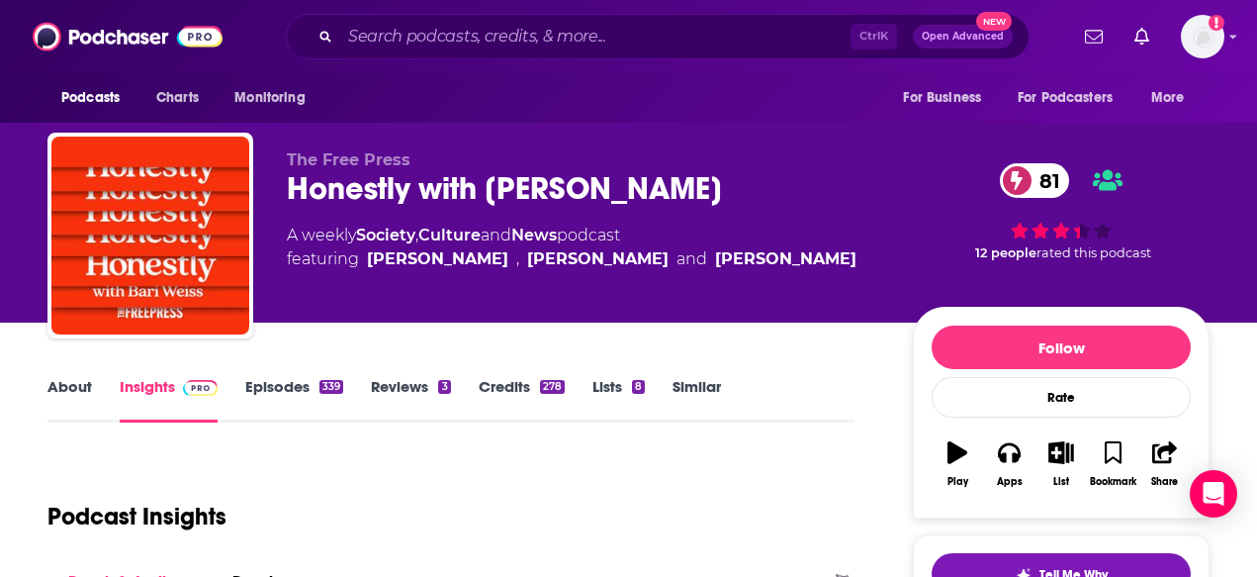
click at [402, 179] on div "Honestly with Bari Weiss 81" at bounding box center [584, 188] width 594 height 39
click at [358, 162] on span "The Free Press" at bounding box center [349, 159] width 124 height 19
click at [359, 162] on span "The Free Press" at bounding box center [349, 159] width 124 height 19
click at [347, 153] on span "The Free Press" at bounding box center [349, 159] width 124 height 19
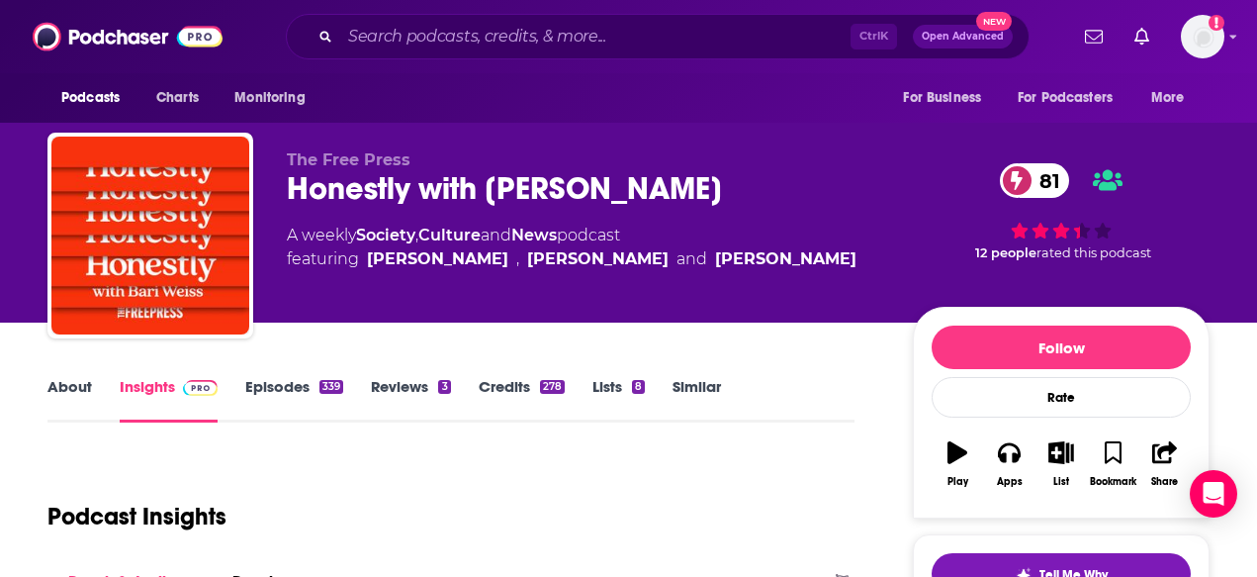
click at [382, 153] on span "The Free Press" at bounding box center [349, 159] width 124 height 19
click at [176, 95] on span "Charts" at bounding box center [177, 98] width 43 height 28
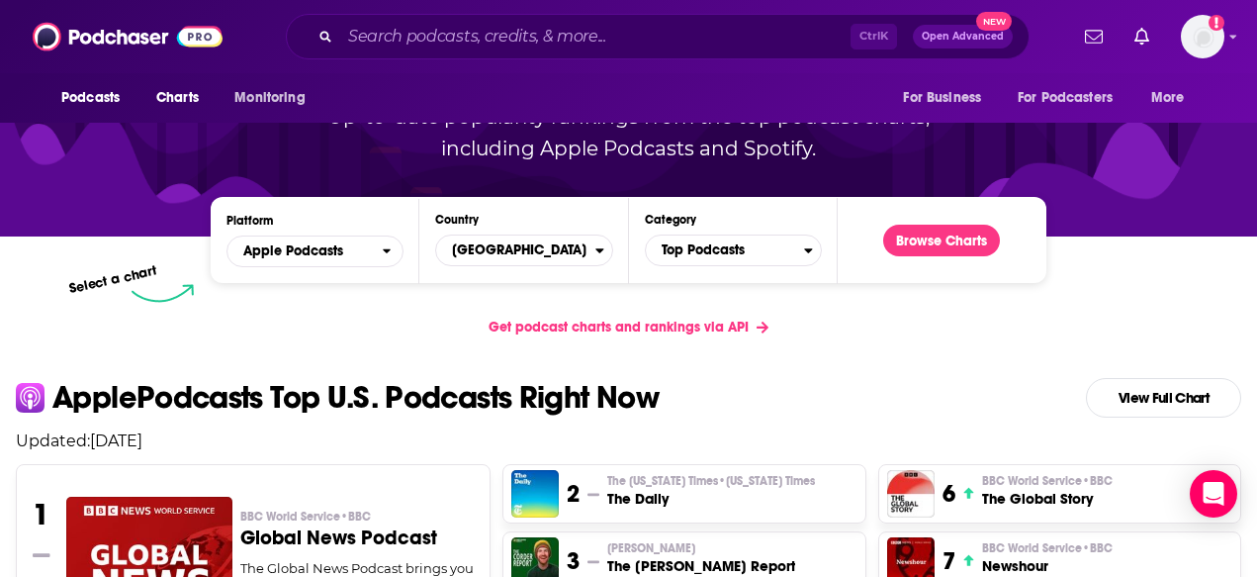
scroll to position [198, 0]
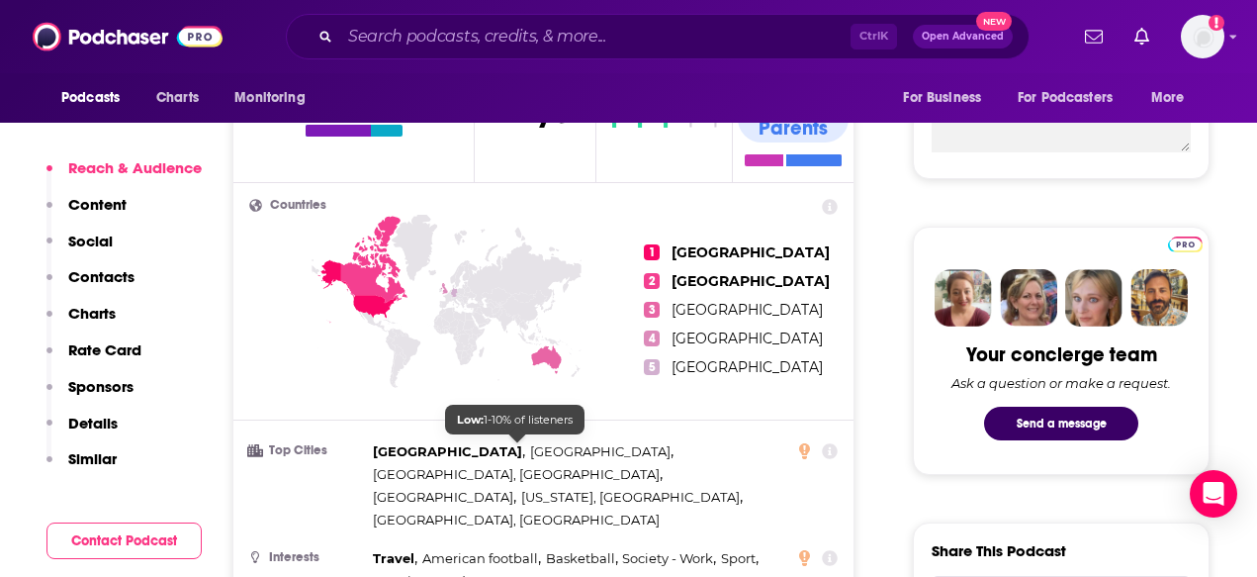
scroll to position [396, 0]
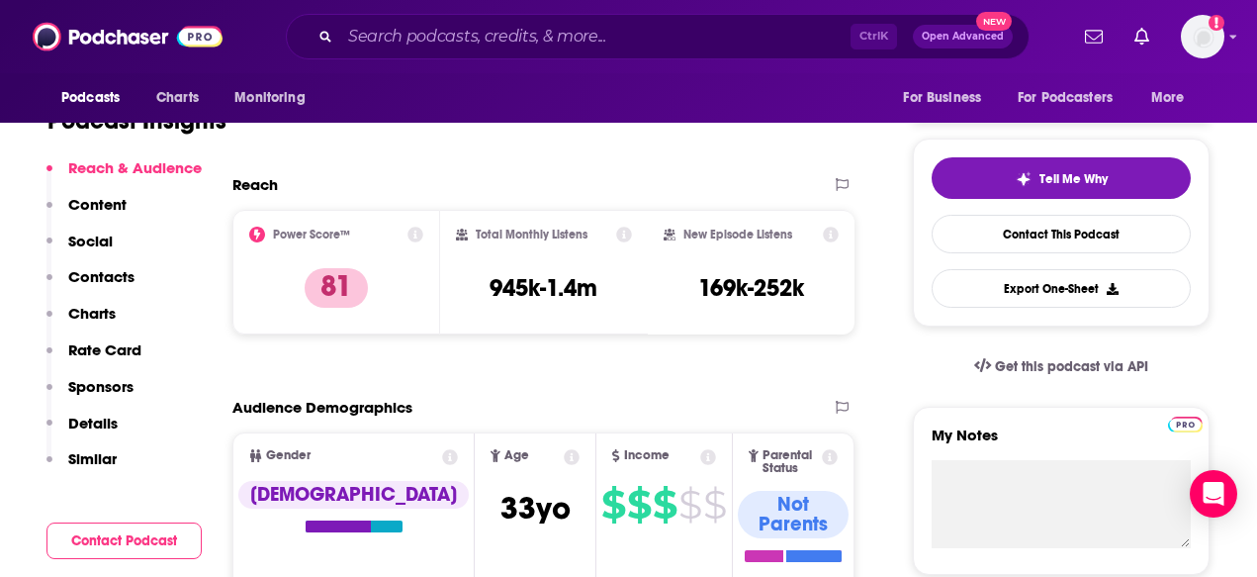
drag, startPoint x: 74, startPoint y: 307, endPoint x: 111, endPoint y: 314, distance: 37.4
click at [74, 307] on p "Charts" at bounding box center [91, 313] width 47 height 19
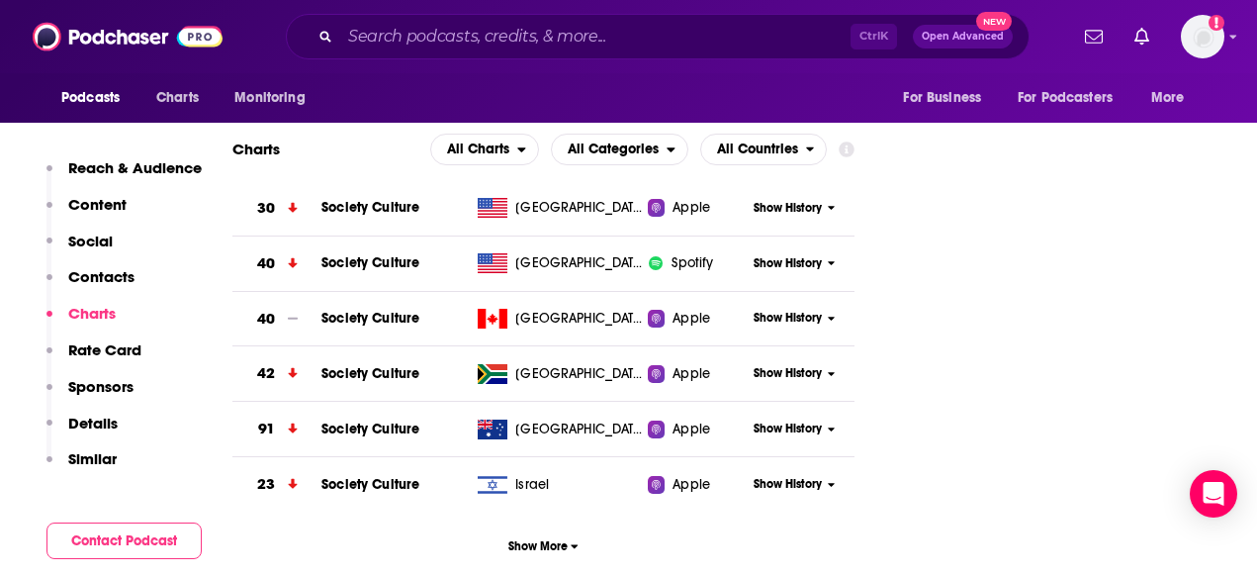
scroll to position [2639, 0]
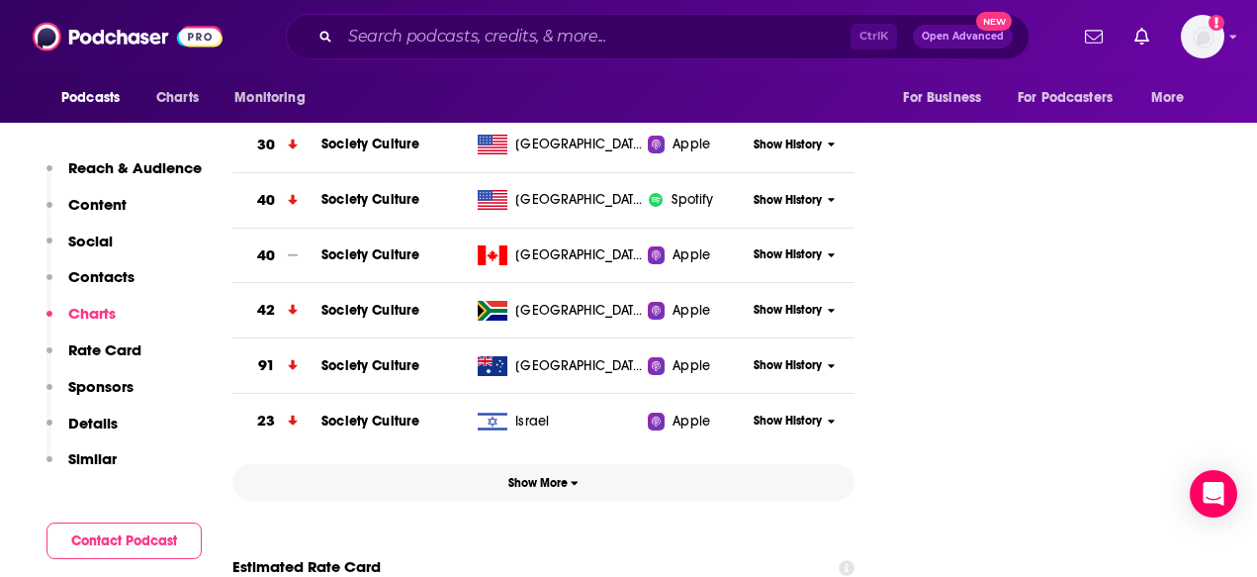
click at [559, 476] on span "Show More" at bounding box center [543, 483] width 70 height 14
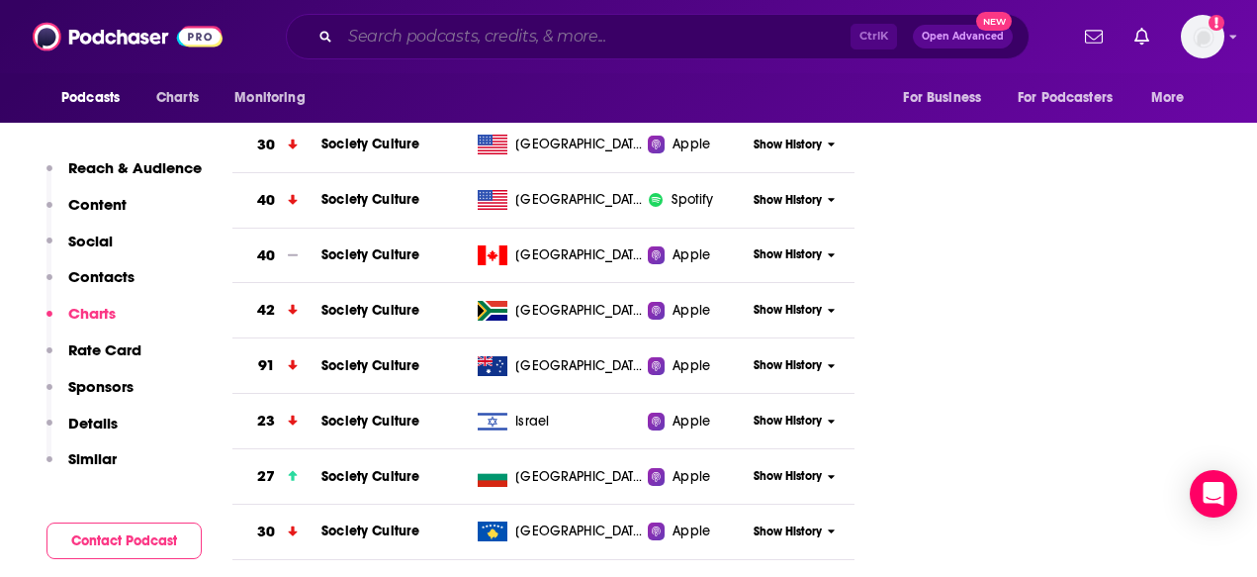
click at [397, 40] on input "Search podcasts, credits, & more..." at bounding box center [595, 37] width 510 height 32
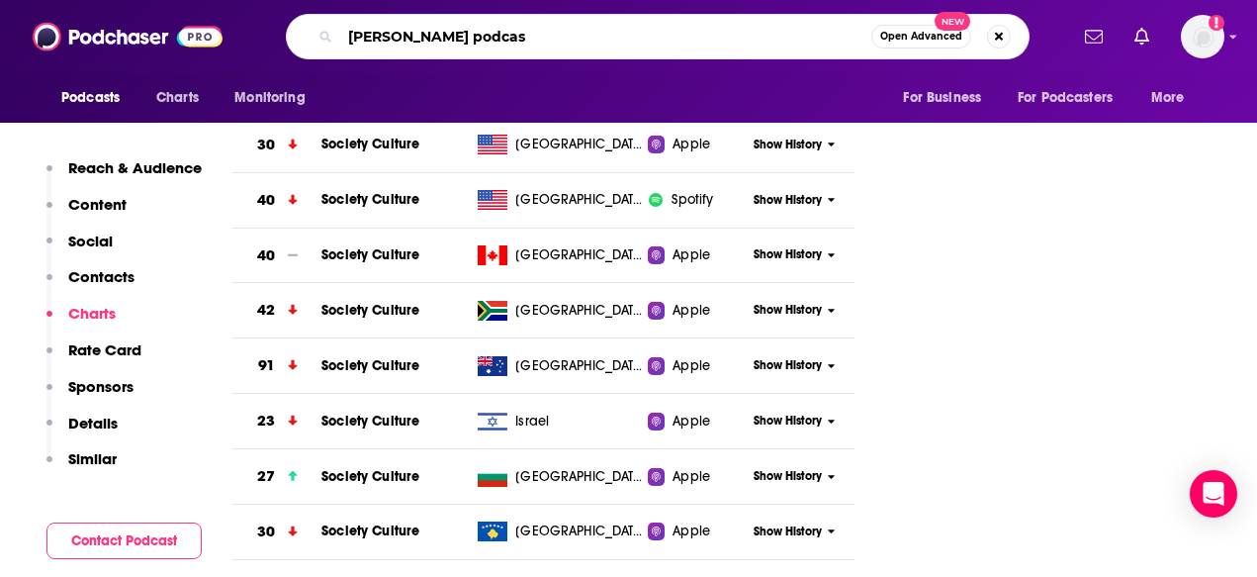
type input "newt gringrich podcast"
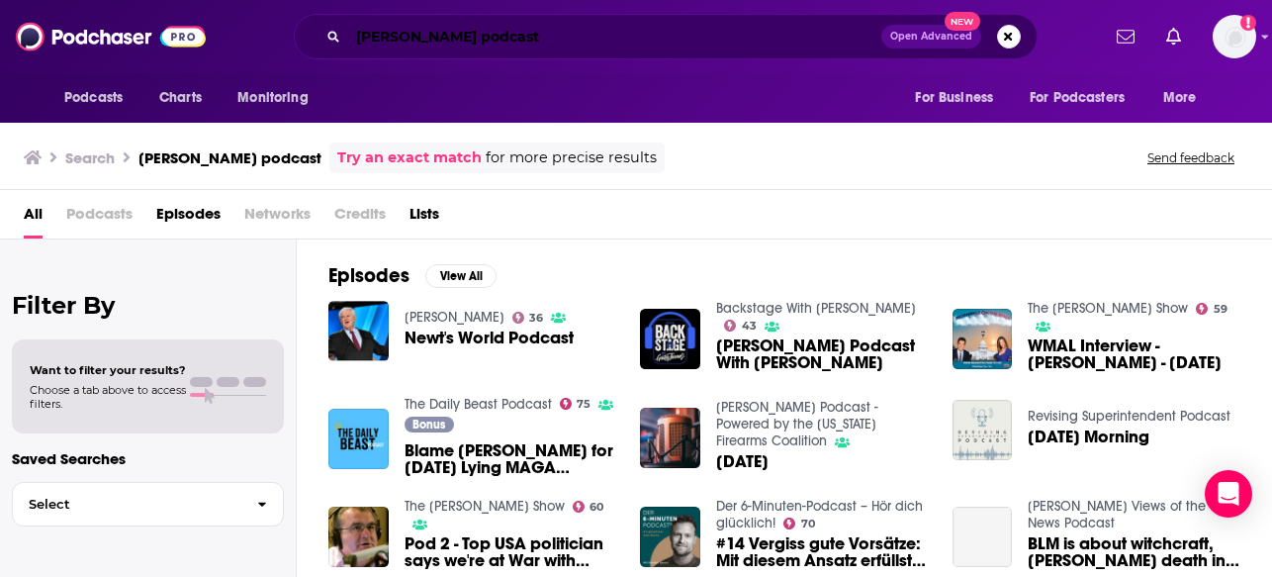
click at [412, 37] on input "newt gringrich podcast" at bounding box center [614, 37] width 533 height 32
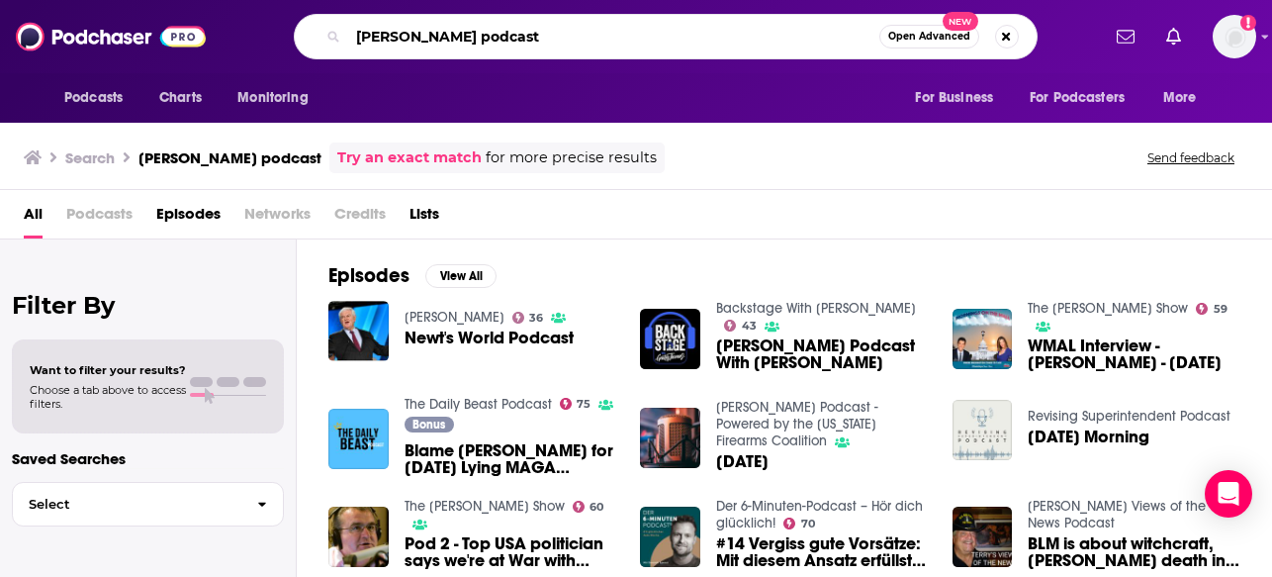
type input "newt gingrich podcast"
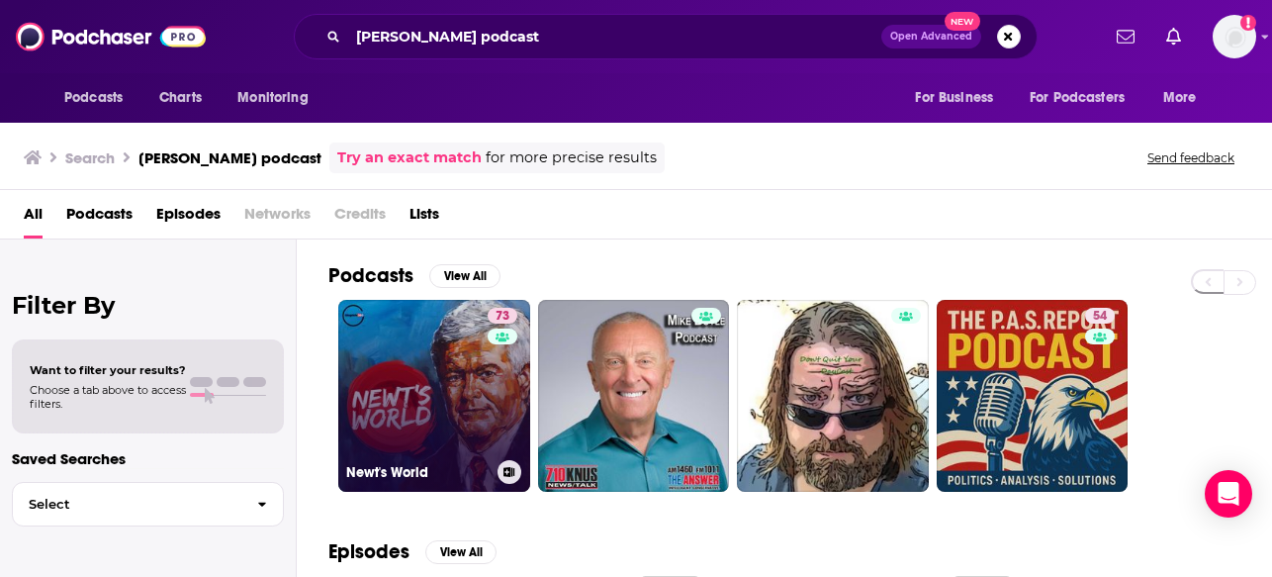
click at [398, 404] on link "73 Newt's World" at bounding box center [434, 396] width 192 height 192
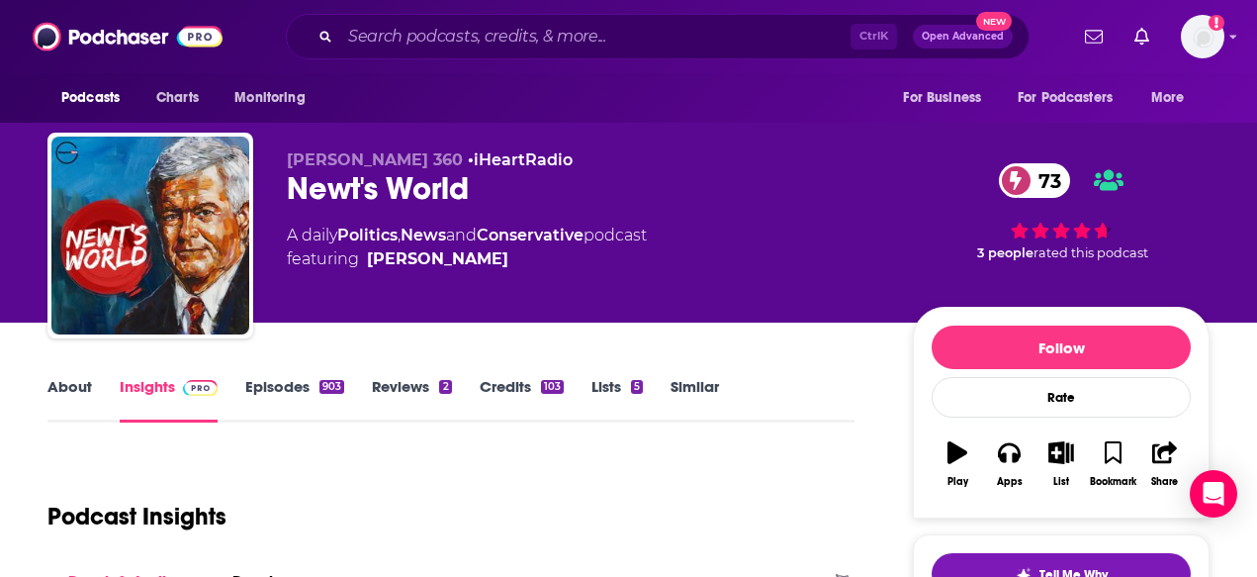
click at [335, 154] on span "Gingrich 360" at bounding box center [375, 159] width 176 height 19
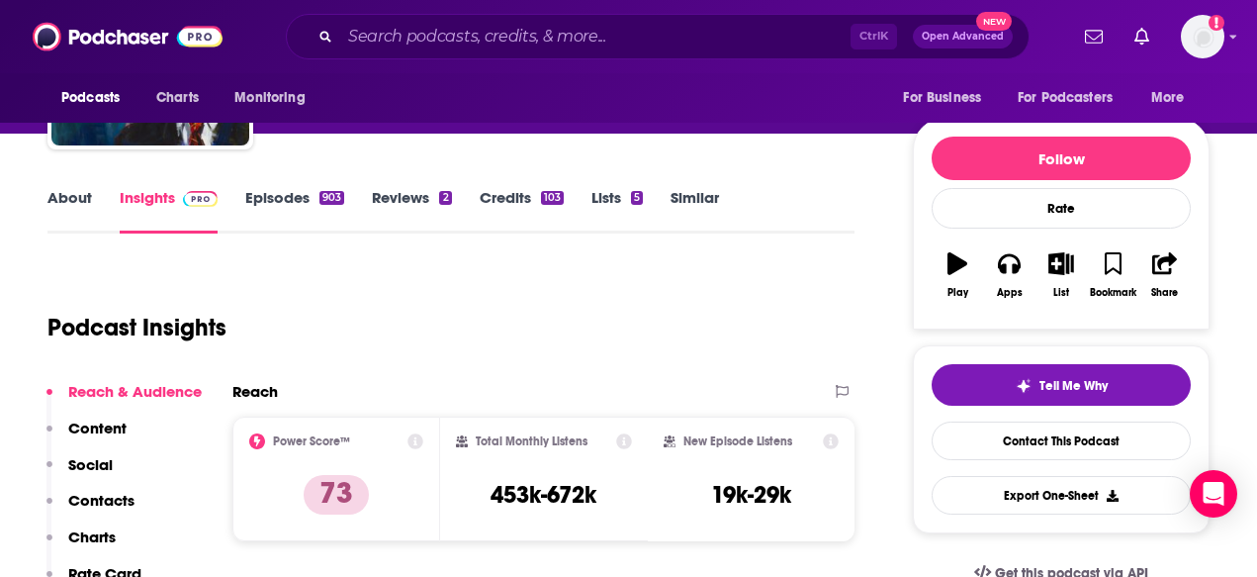
scroll to position [198, 0]
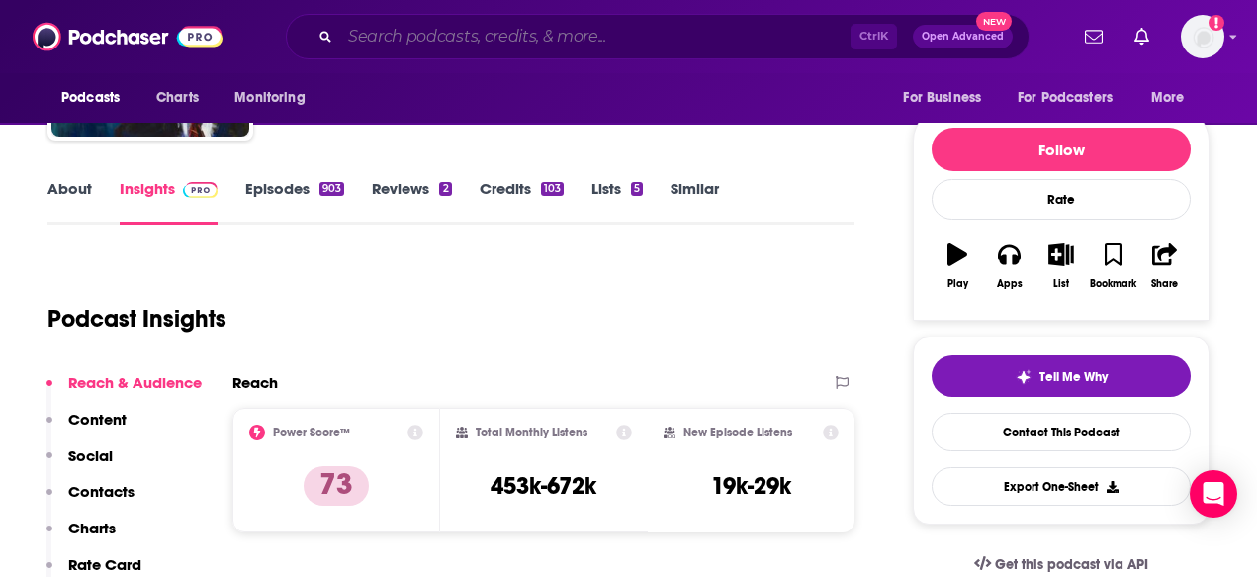
click at [489, 40] on input "Search podcasts, credits, & more..." at bounding box center [595, 37] width 510 height 32
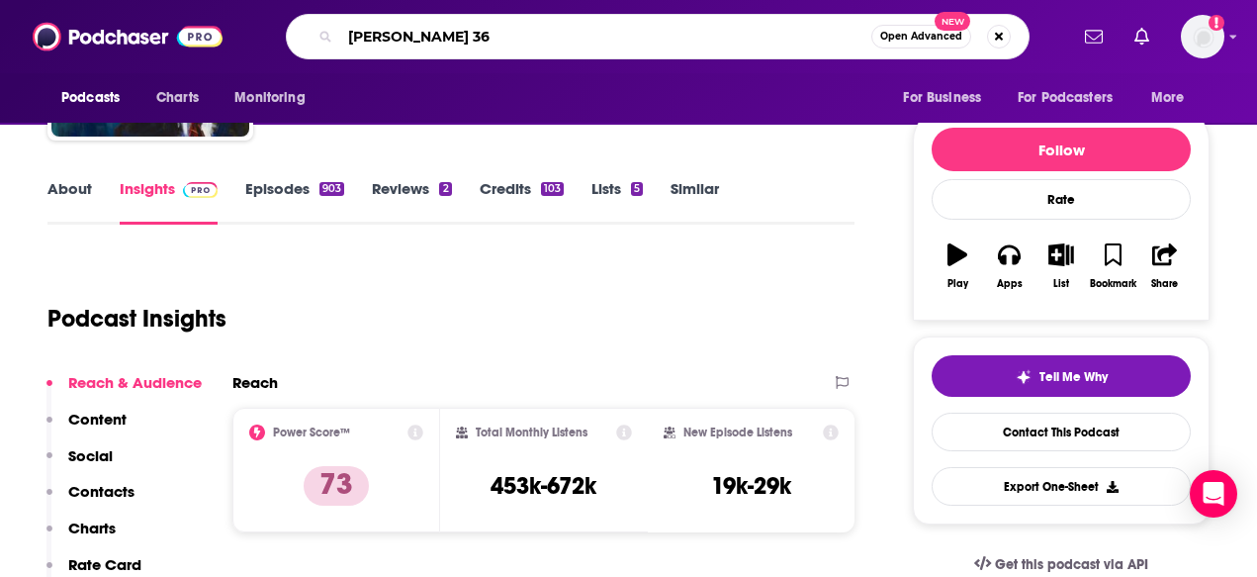
type input "gingrich 360"
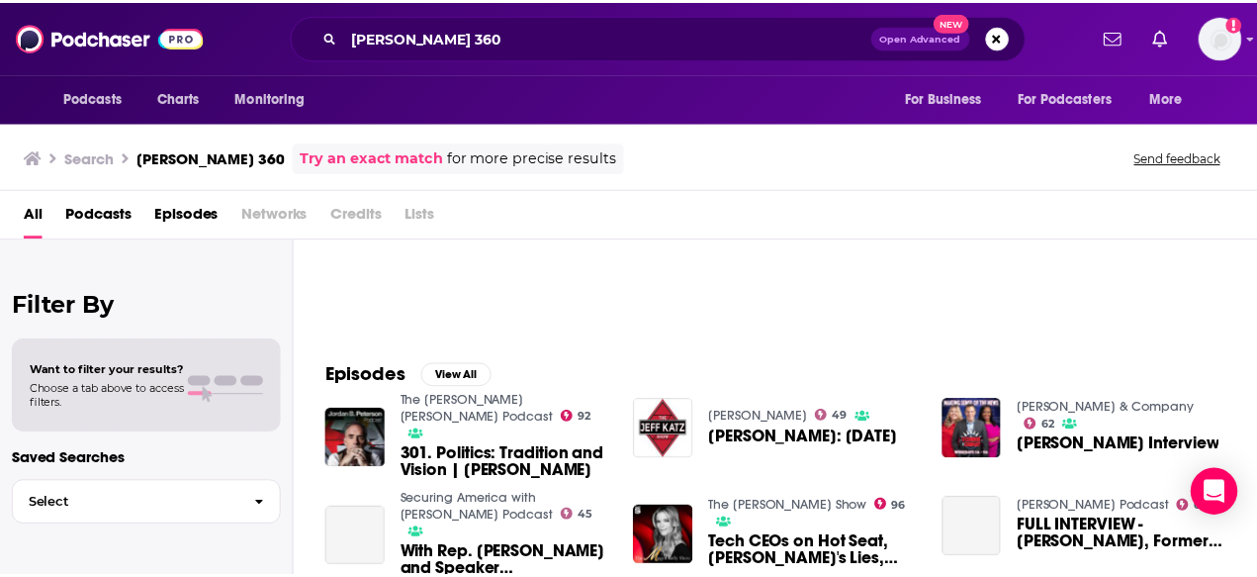
scroll to position [198, 0]
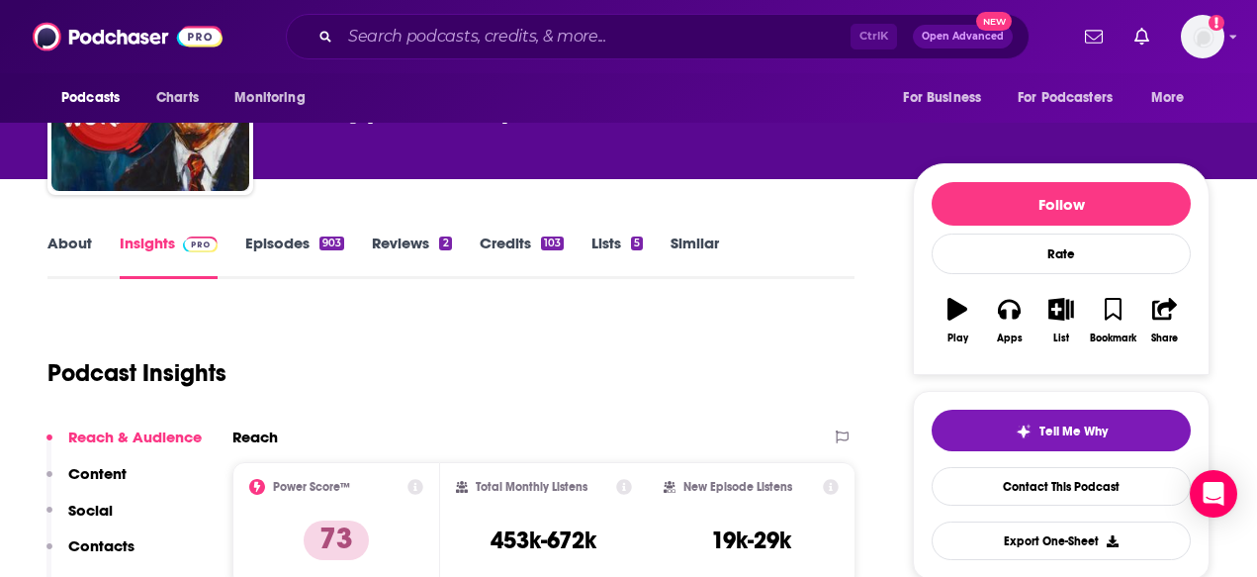
scroll to position [198, 0]
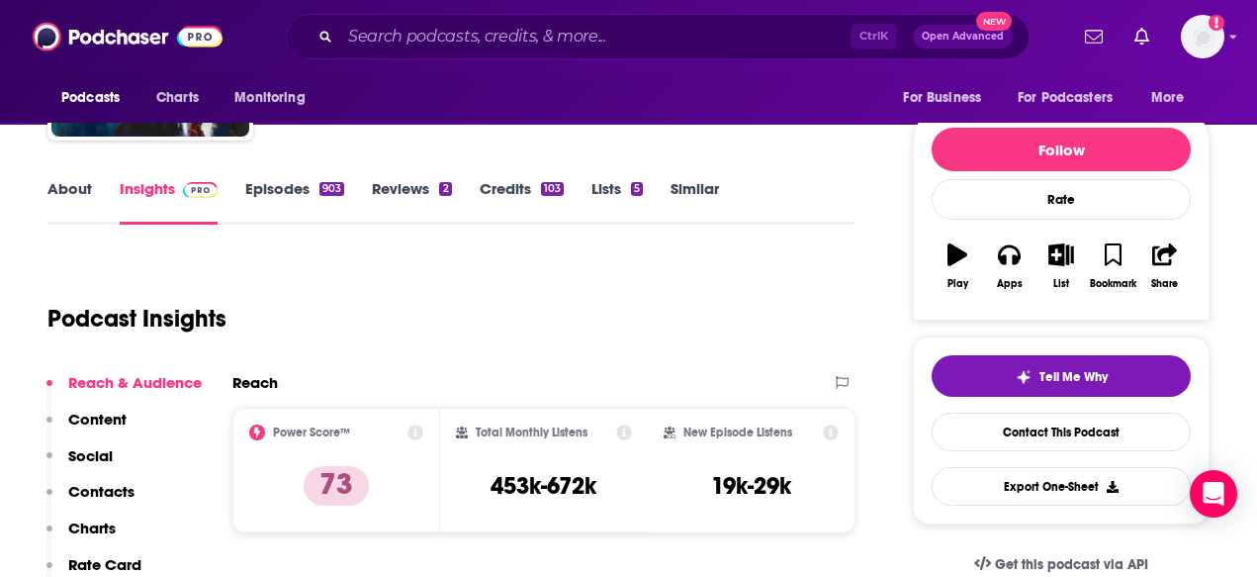
click at [66, 178] on div "About Insights Episodes 903 Reviews 2 Credits 103 Lists 5 Similar" at bounding box center [450, 200] width 807 height 48
click at [56, 186] on link "About" at bounding box center [69, 201] width 44 height 45
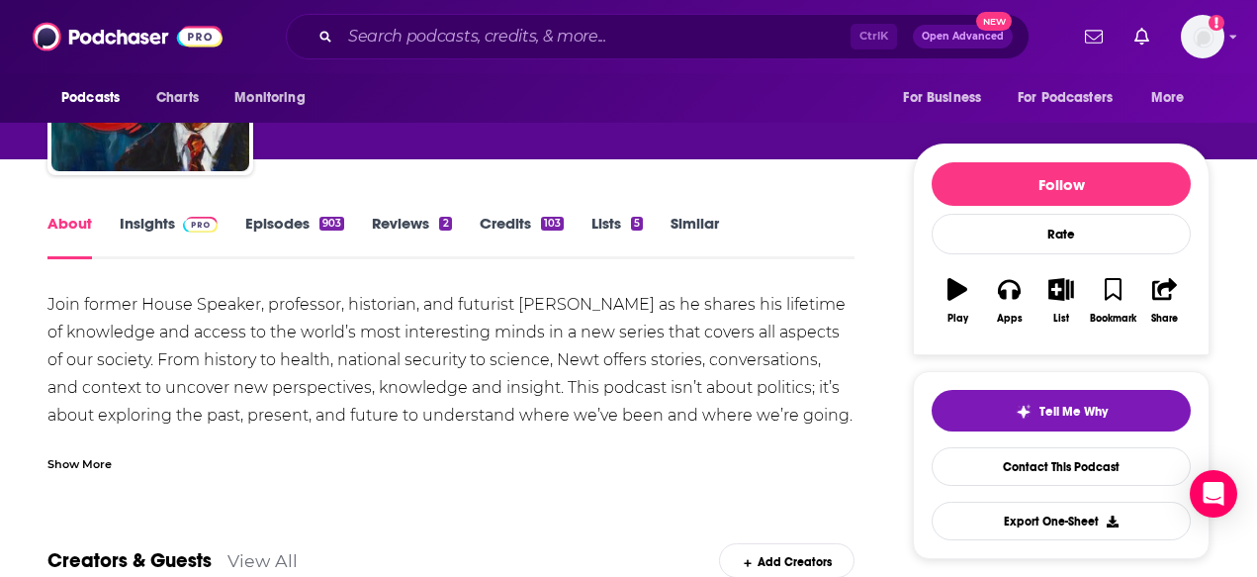
scroll to position [198, 0]
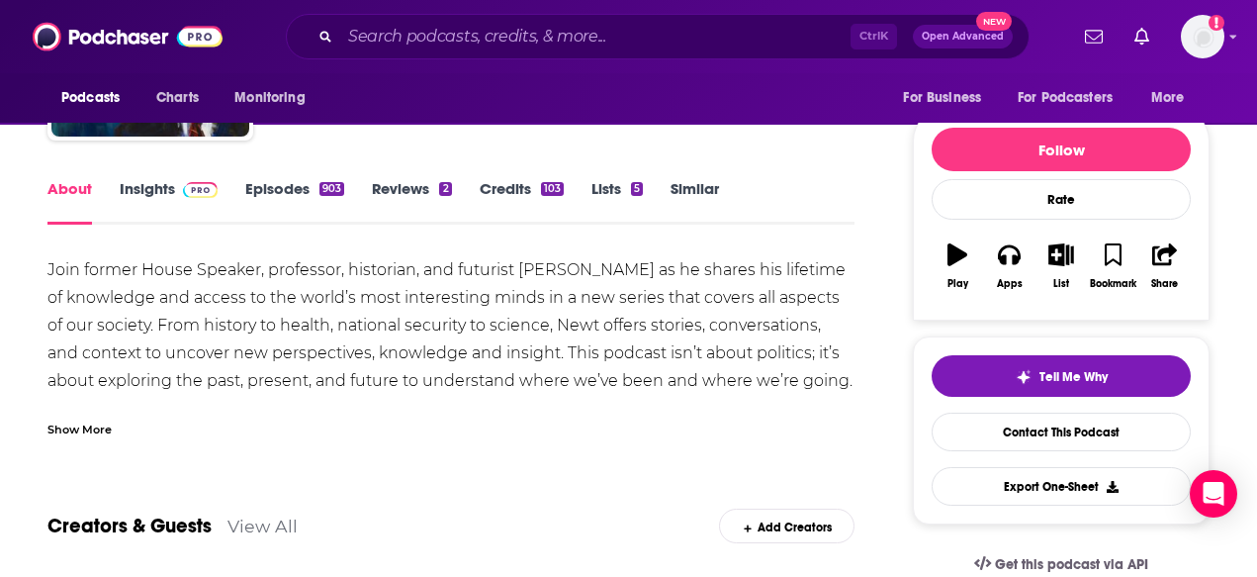
click at [72, 410] on div "Show More" at bounding box center [450, 421] width 807 height 34
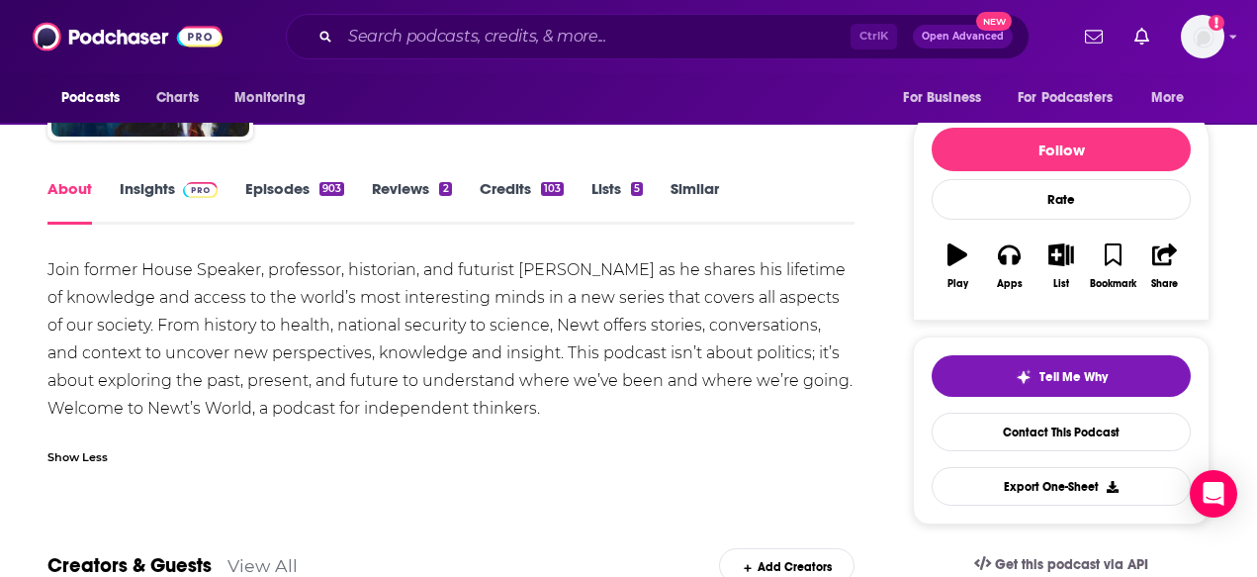
click at [161, 384] on div "Join former House Speaker, professor, historian, and futurist Newt Gingrich as …" at bounding box center [450, 339] width 807 height 166
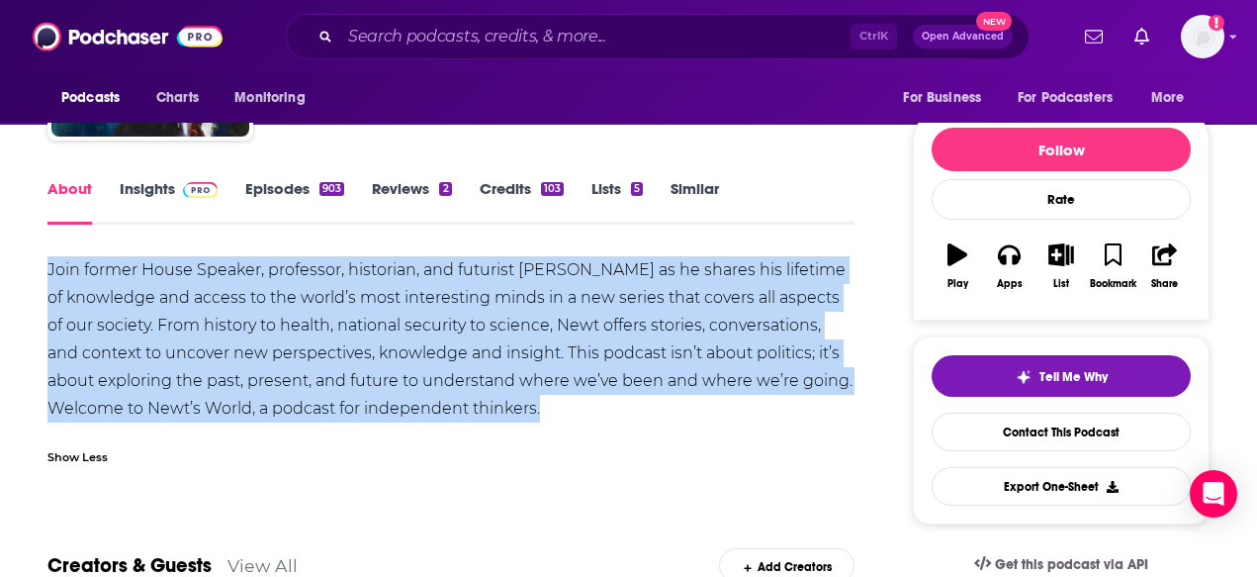
click at [161, 384] on div "Join former House Speaker, professor, historian, and futurist Newt Gingrich as …" at bounding box center [450, 339] width 807 height 166
copy div "Join former House Speaker, professor, historian, and futurist Newt Gingrich as …"
click at [157, 209] on link "Insights" at bounding box center [169, 201] width 98 height 45
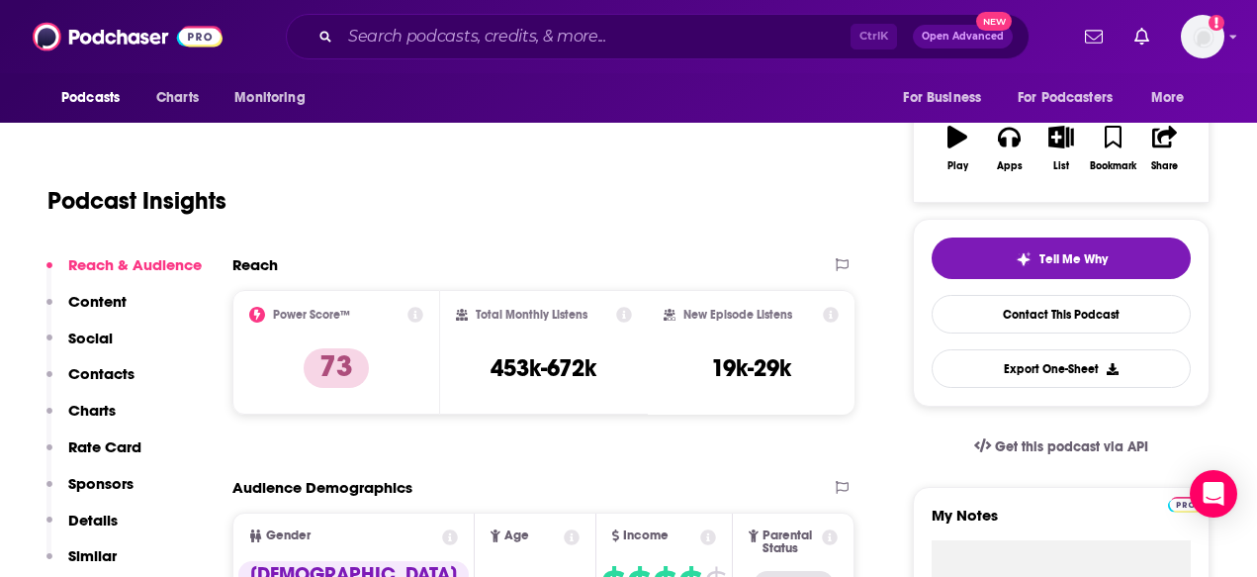
scroll to position [396, 0]
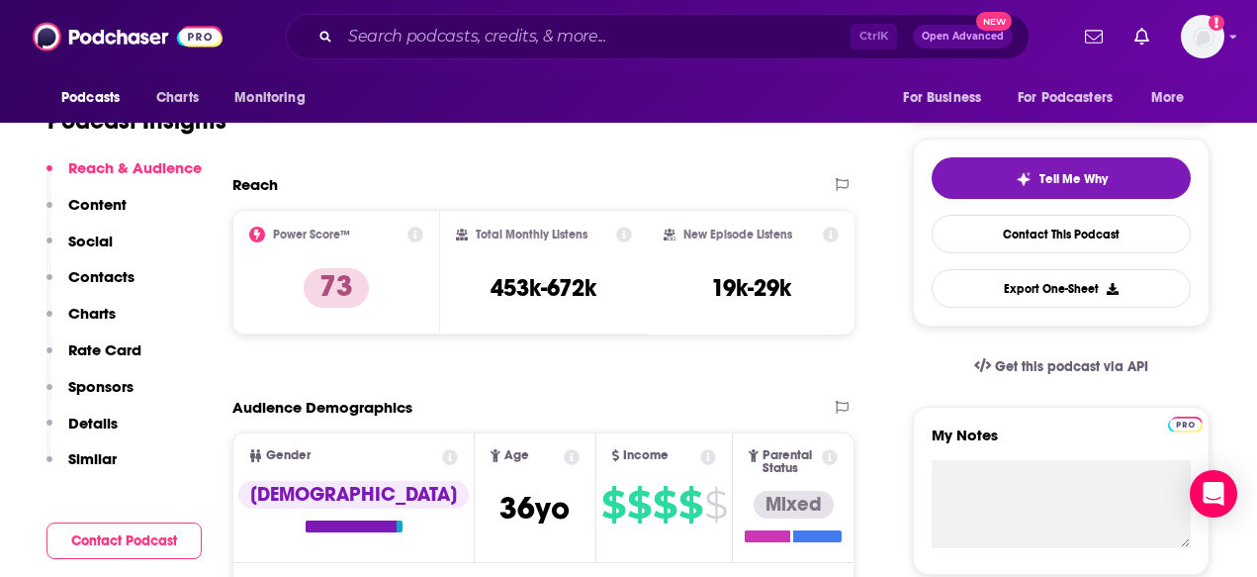
click at [84, 311] on p "Charts" at bounding box center [91, 313] width 47 height 19
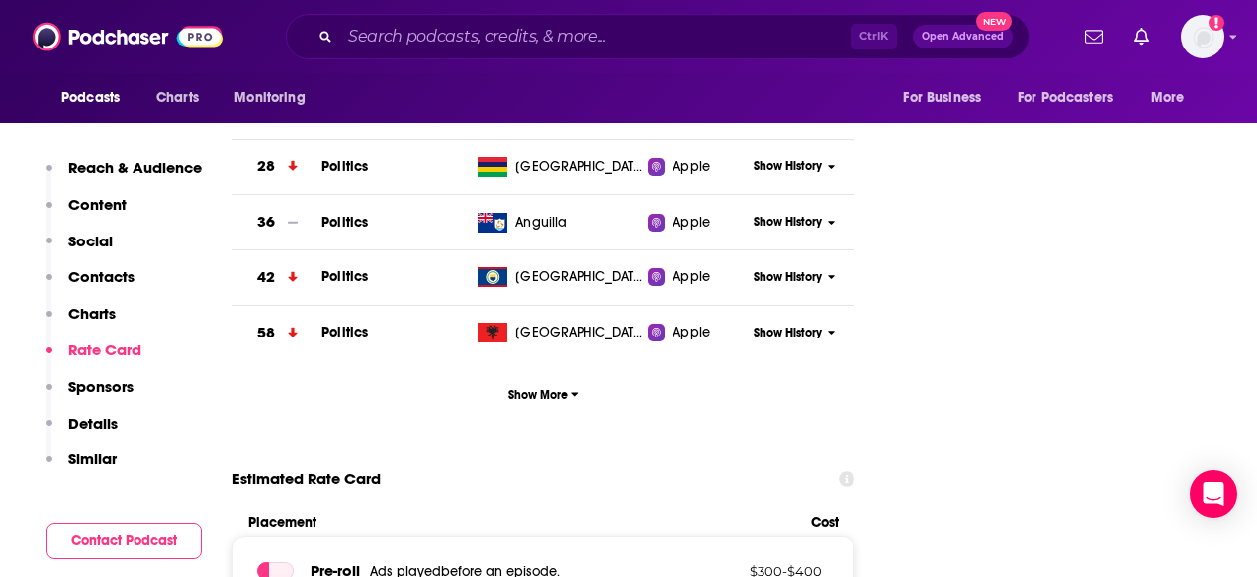
scroll to position [2451, 0]
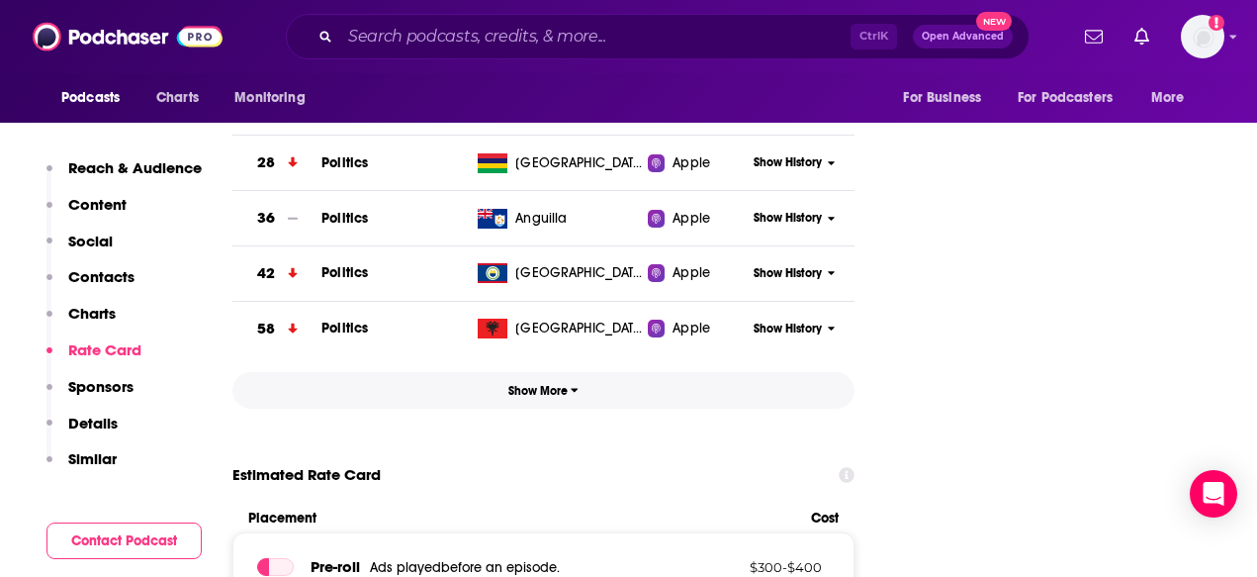
click at [548, 384] on span "Show More" at bounding box center [543, 391] width 70 height 14
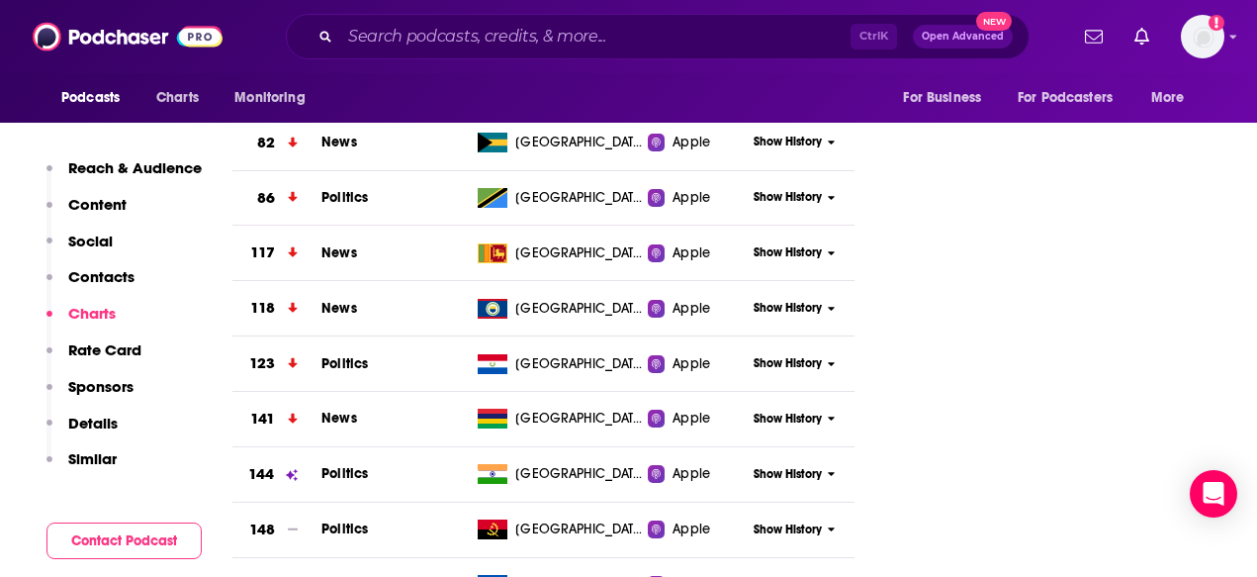
scroll to position [2847, 0]
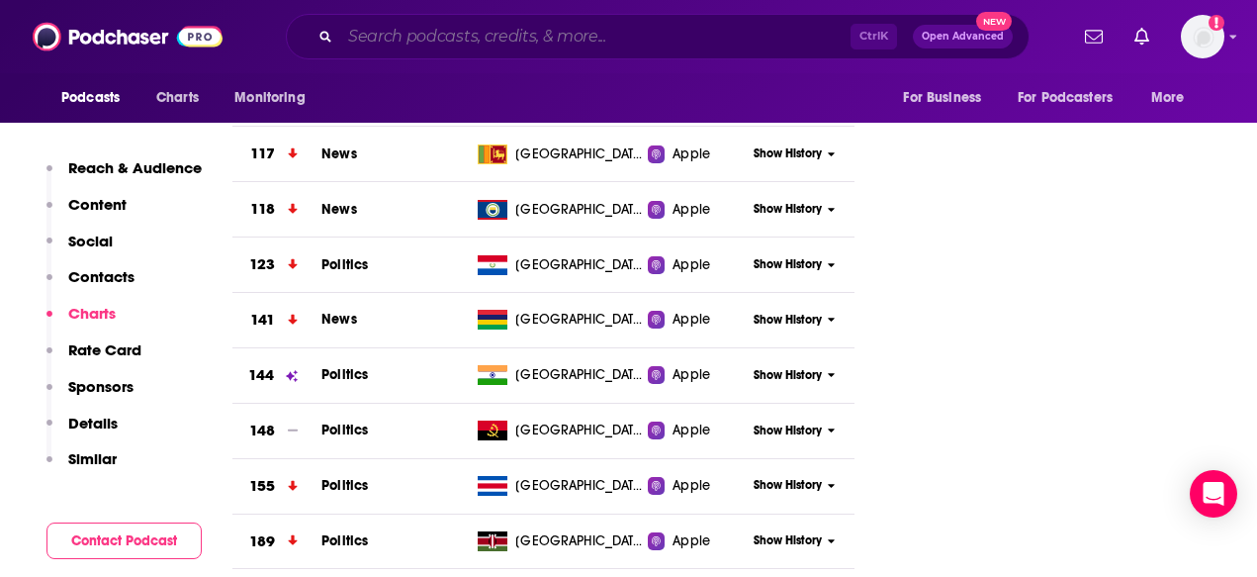
click at [367, 36] on input "Search podcasts, credits, & more..." at bounding box center [595, 37] width 510 height 32
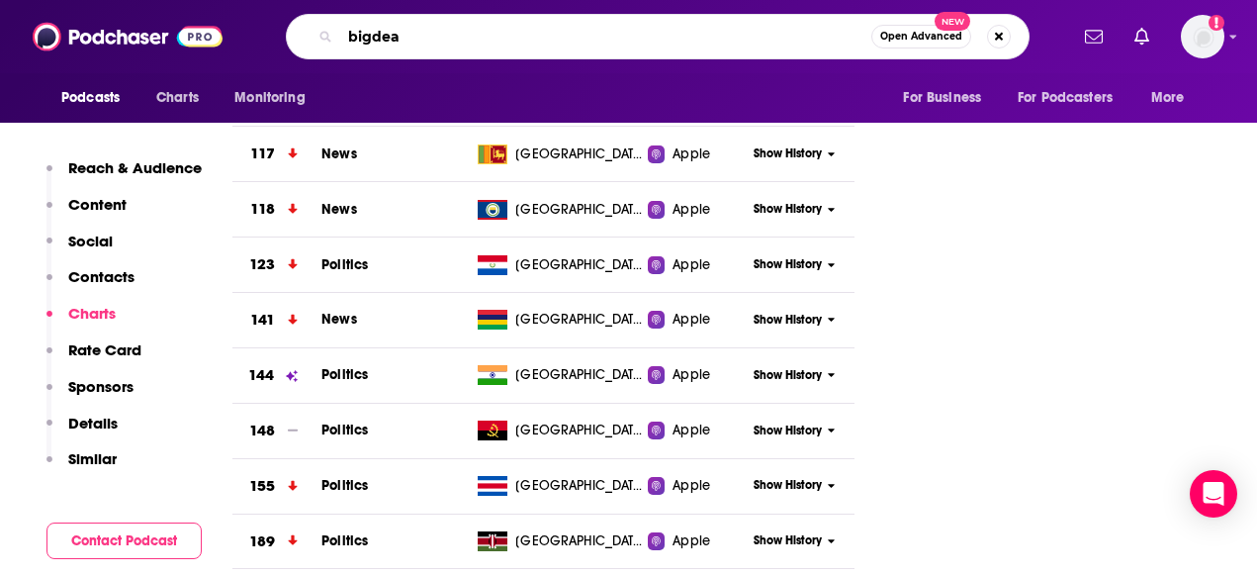
type input "bigdeal"
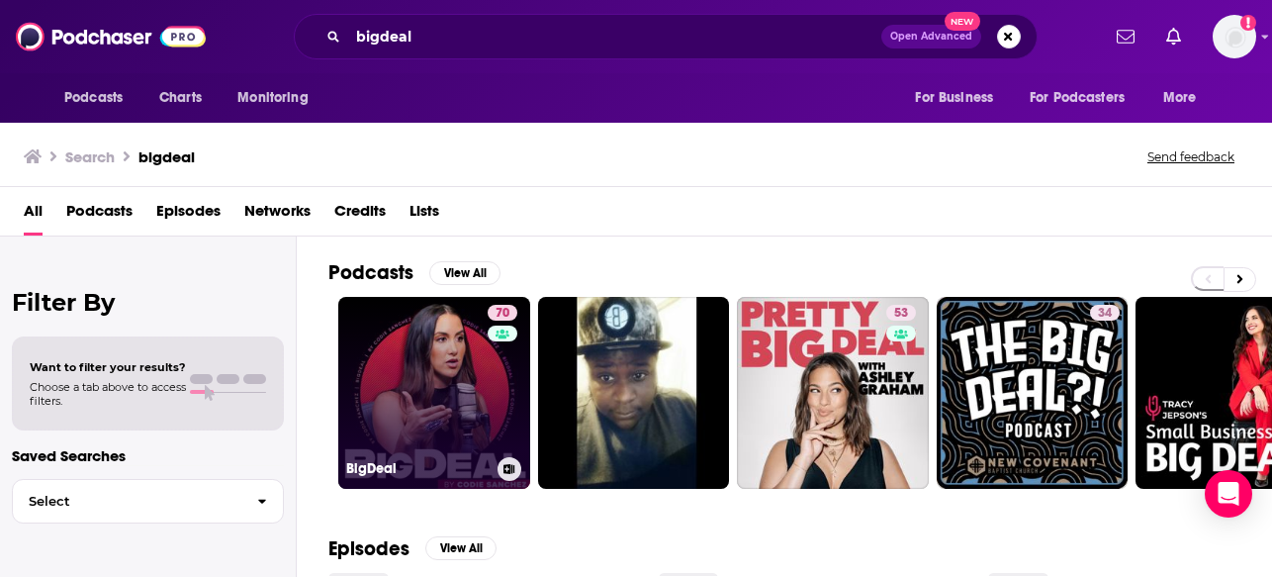
click at [431, 369] on link "70 BigDeal" at bounding box center [434, 393] width 192 height 192
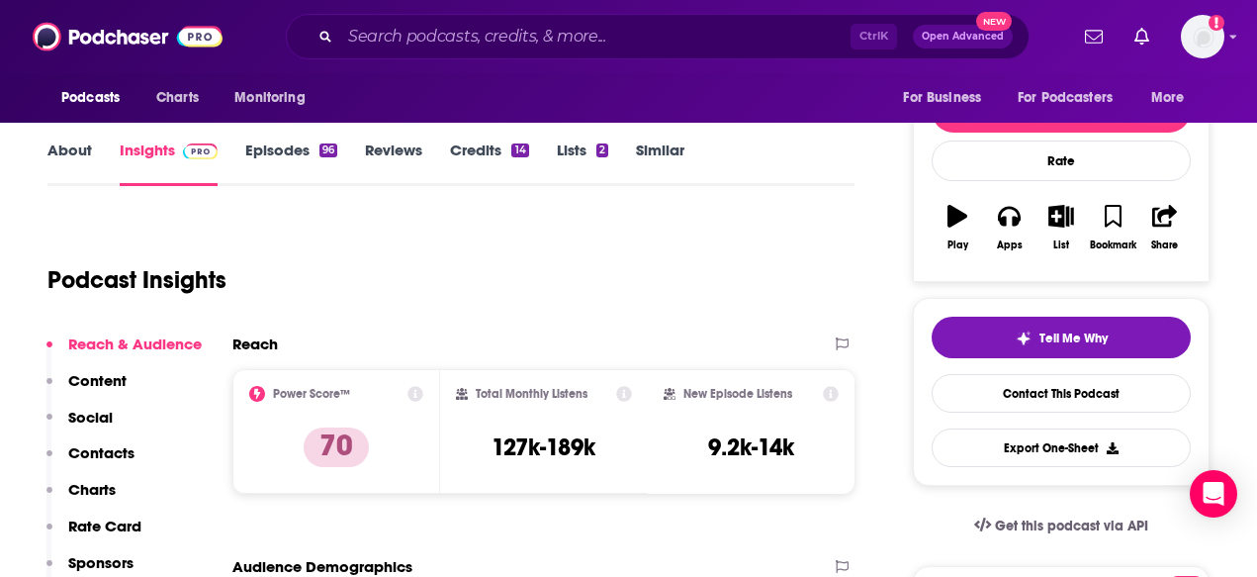
scroll to position [99, 0]
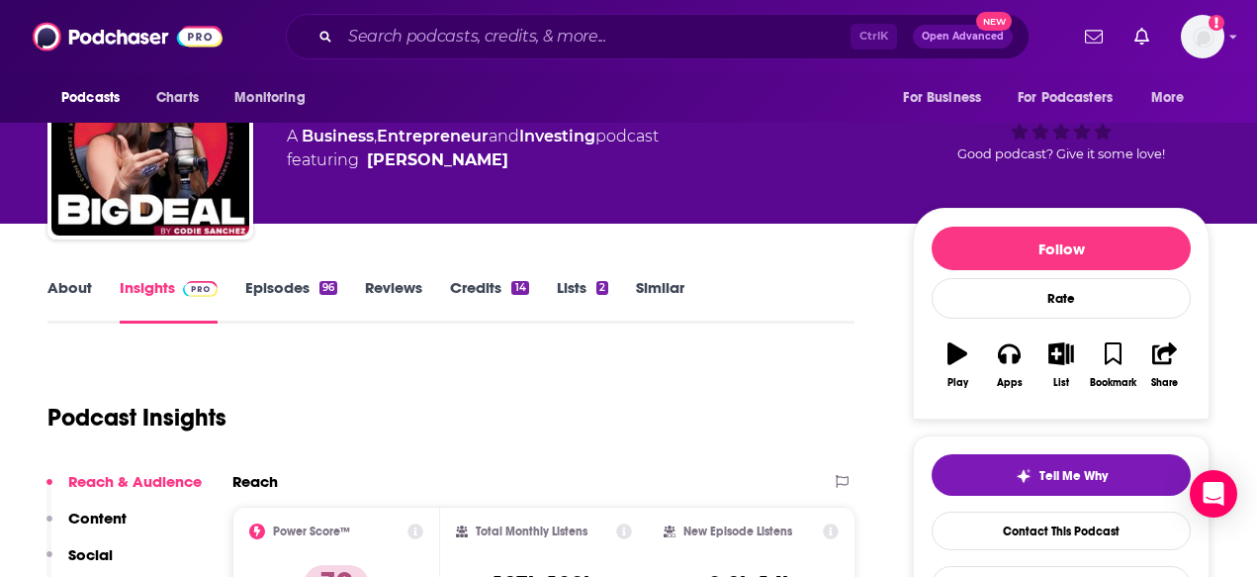
click at [70, 297] on link "About" at bounding box center [69, 300] width 44 height 45
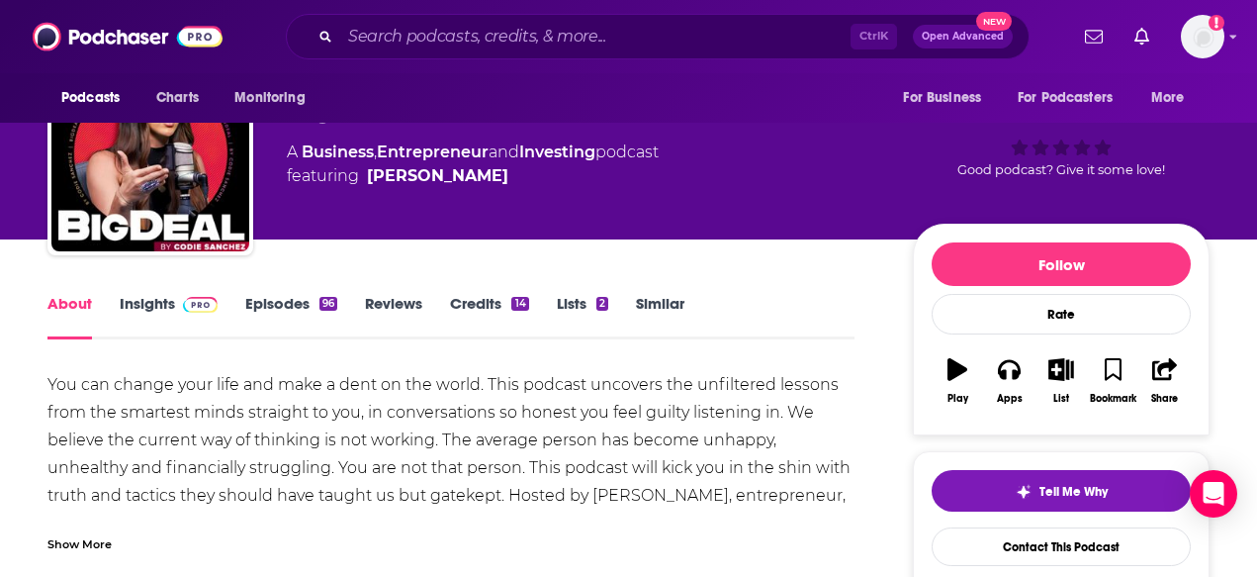
scroll to position [198, 0]
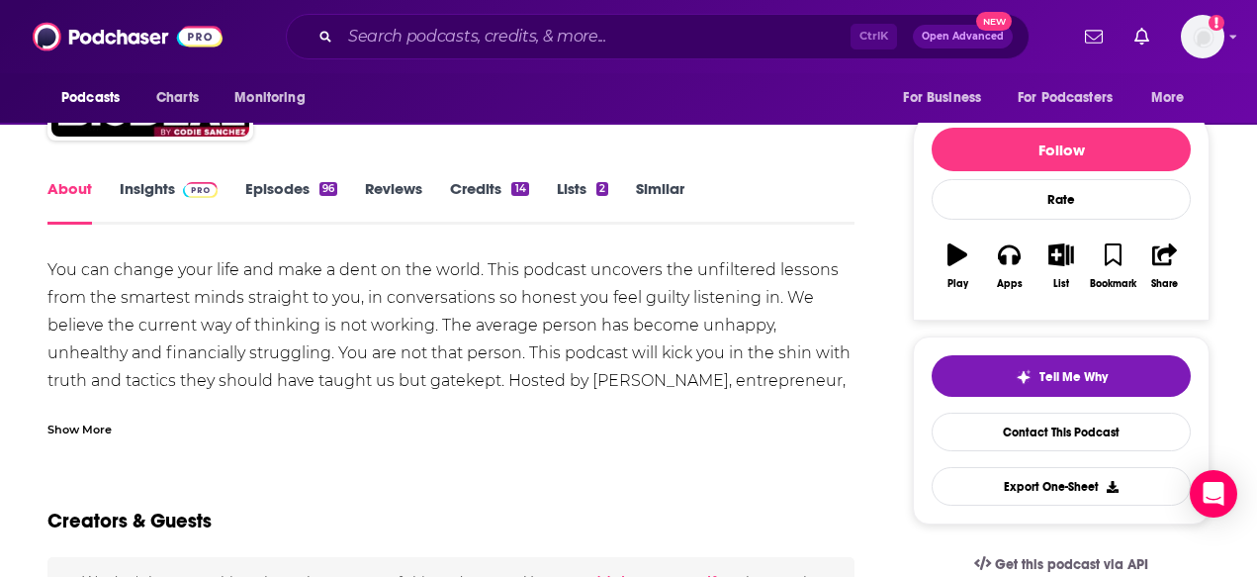
click at [99, 410] on div "Show More" at bounding box center [450, 421] width 807 height 34
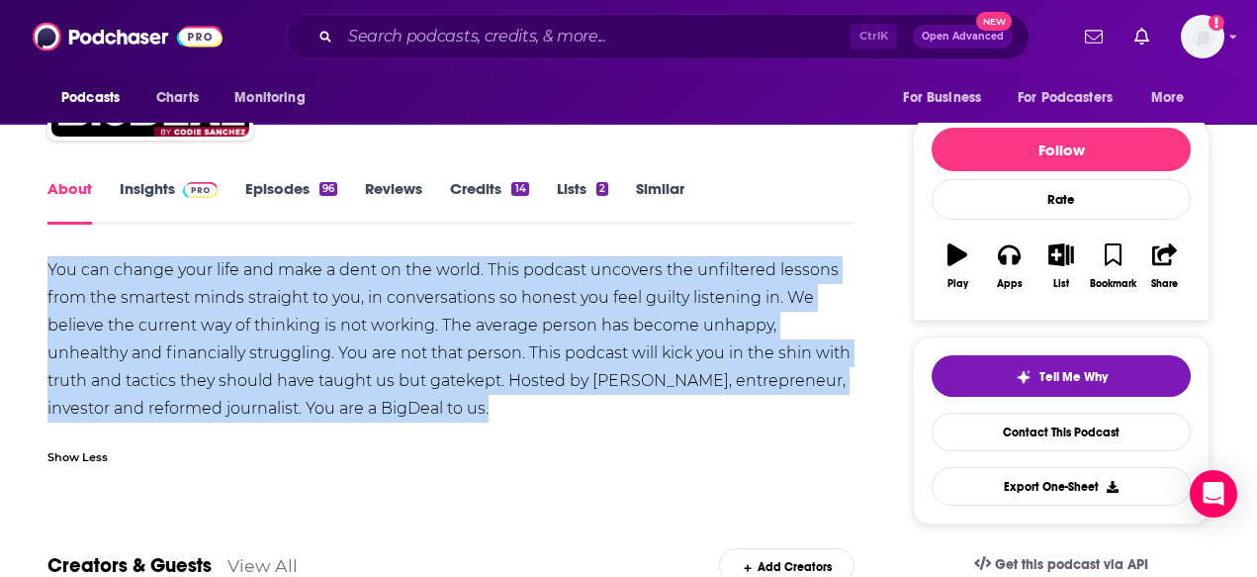
drag, startPoint x: 513, startPoint y: 410, endPoint x: 48, endPoint y: 272, distance: 485.0
click at [48, 272] on div "You can change your life and make a dent on the world. This podcast uncovers th…" at bounding box center [450, 339] width 807 height 166
copy div "You can change your life and make a dent on the world. This podcast uncovers th…"
click at [150, 192] on link "Insights" at bounding box center [169, 201] width 98 height 45
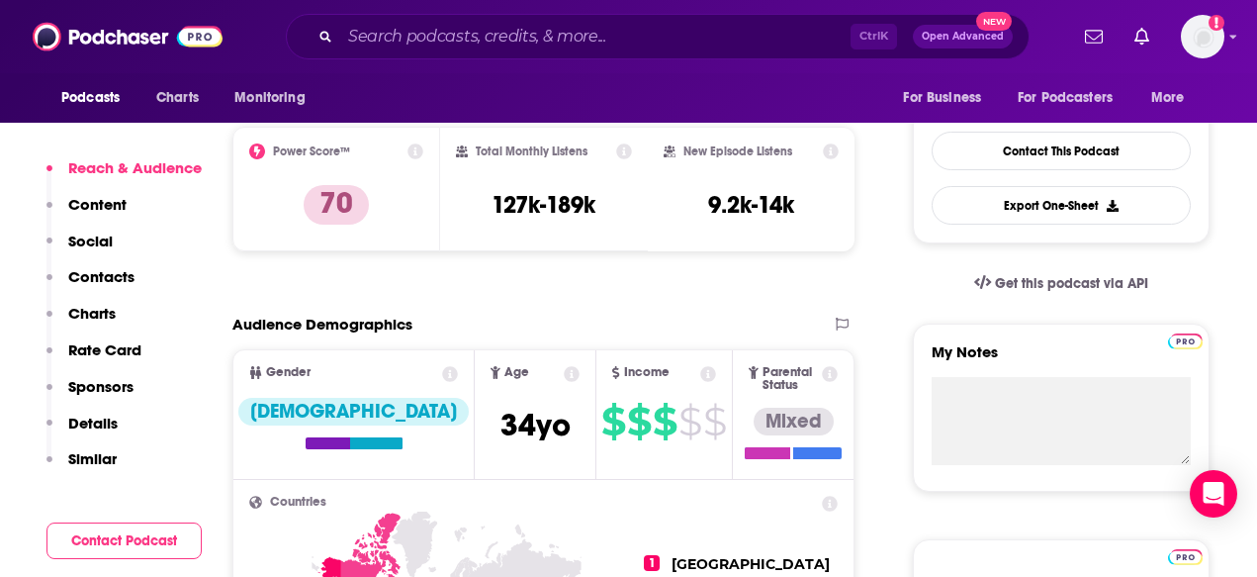
scroll to position [494, 0]
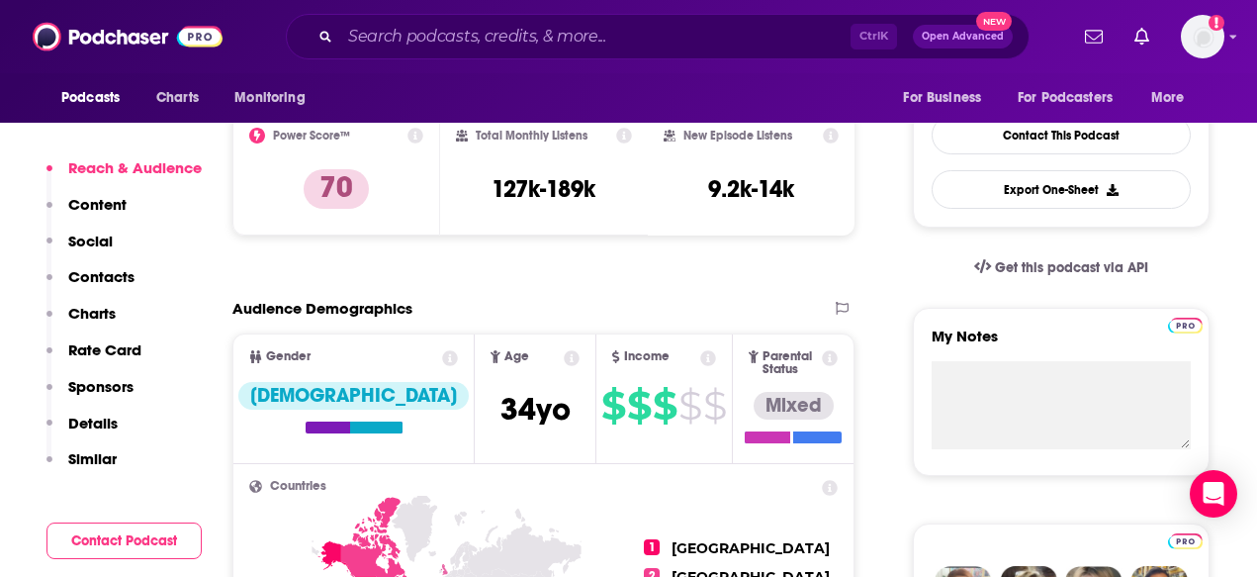
click at [108, 300] on button "Contacts" at bounding box center [90, 285] width 88 height 37
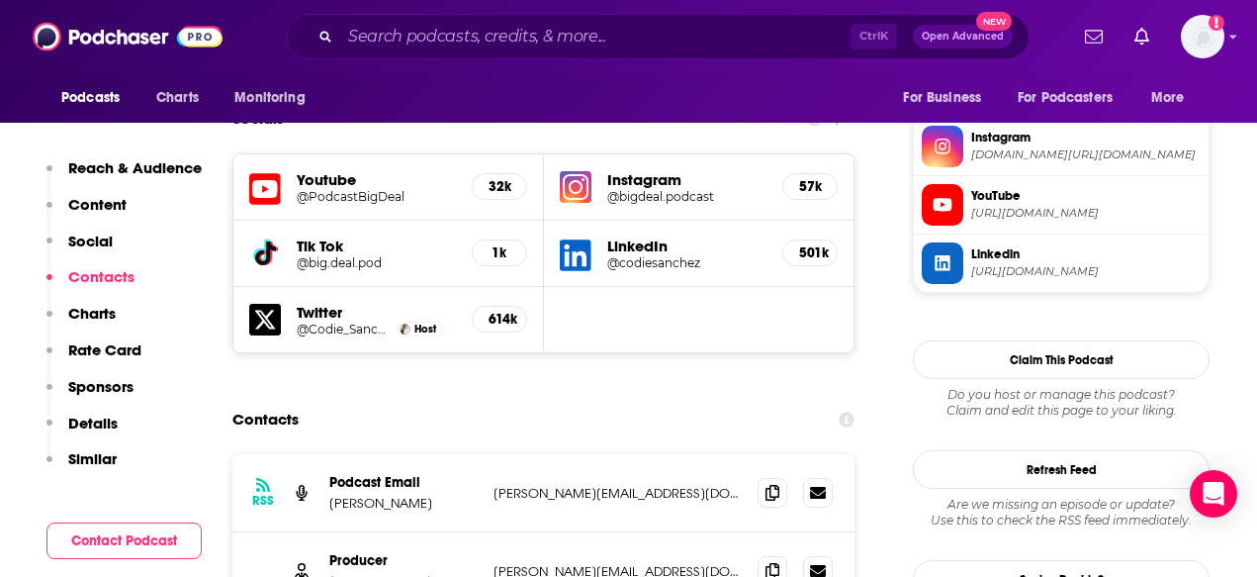
scroll to position [1738, 0]
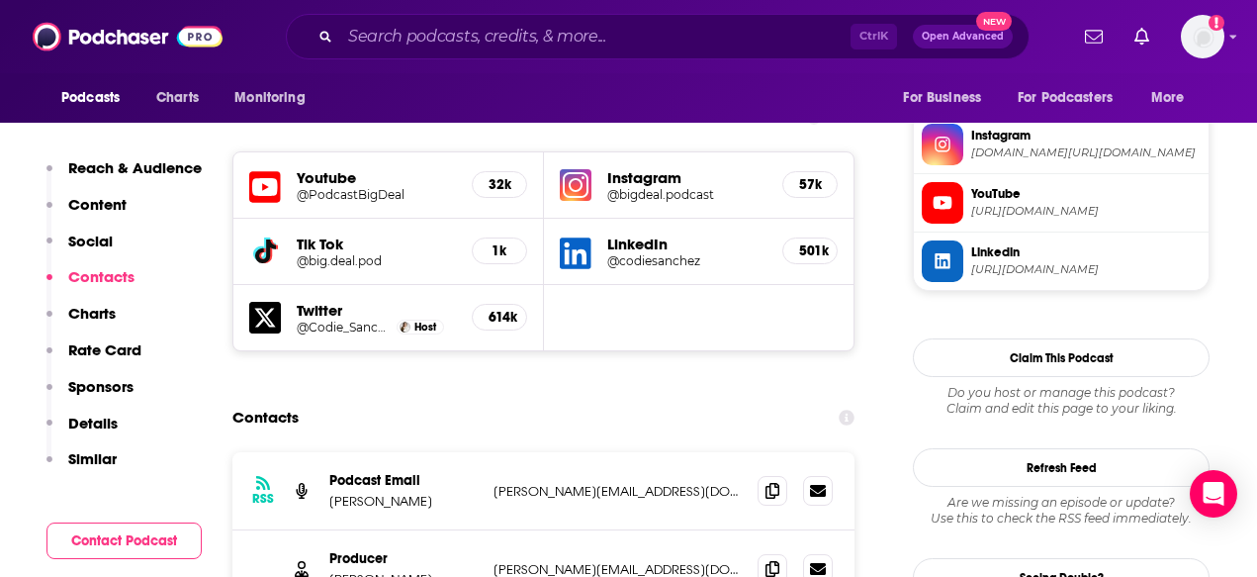
click at [111, 318] on p "Charts" at bounding box center [91, 313] width 47 height 19
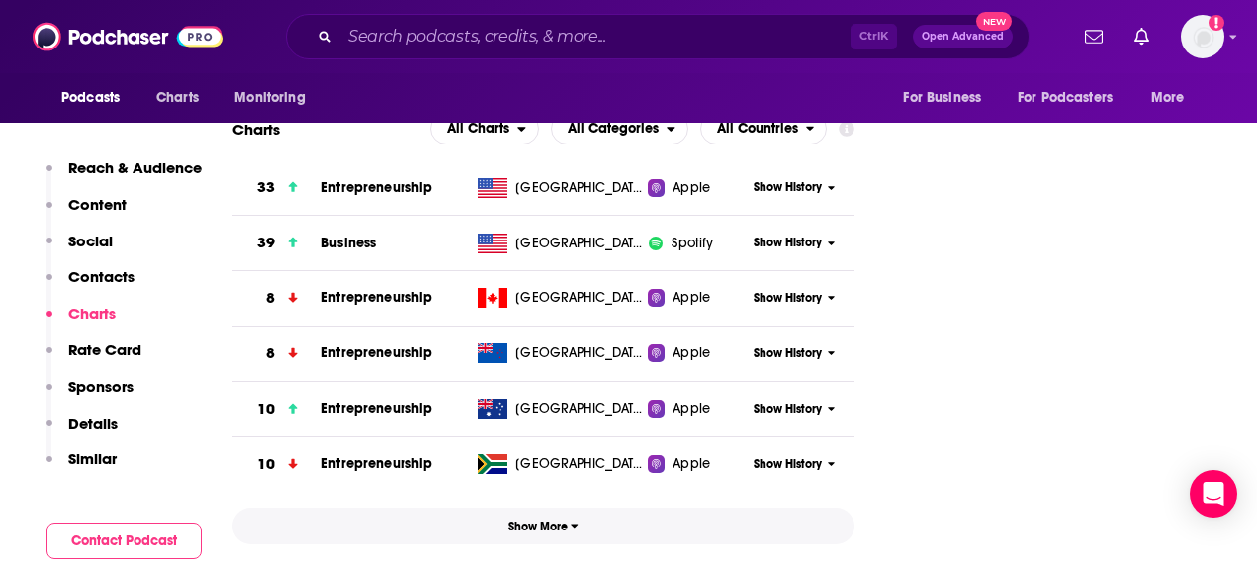
scroll to position [2488, 0]
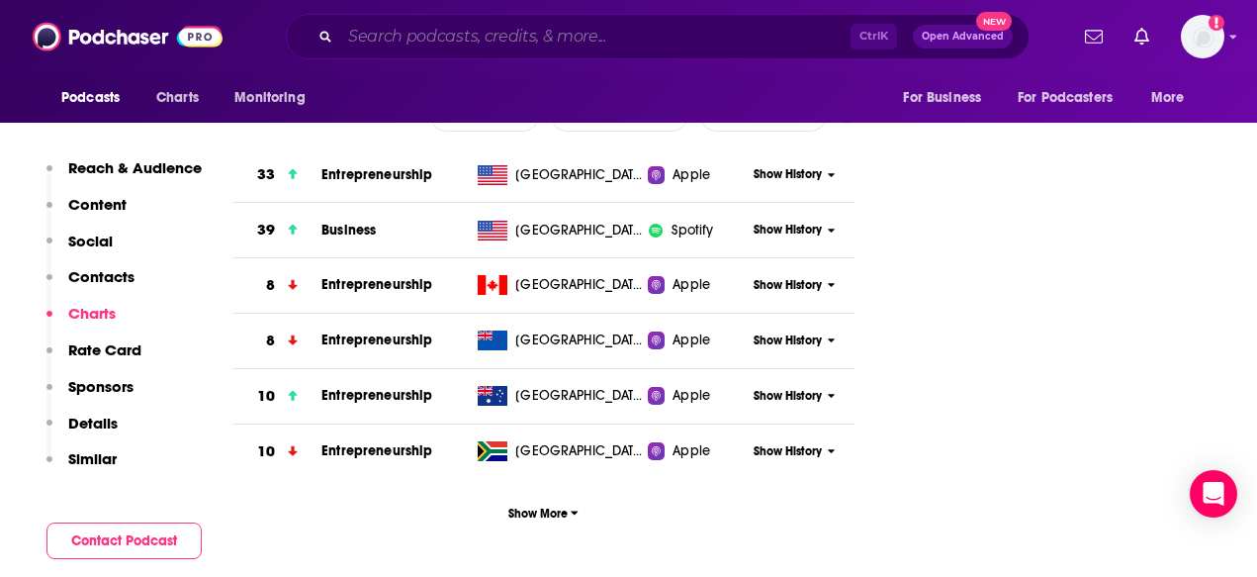
click at [348, 30] on input "Search podcasts, credits, & more..." at bounding box center [595, 37] width 510 height 32
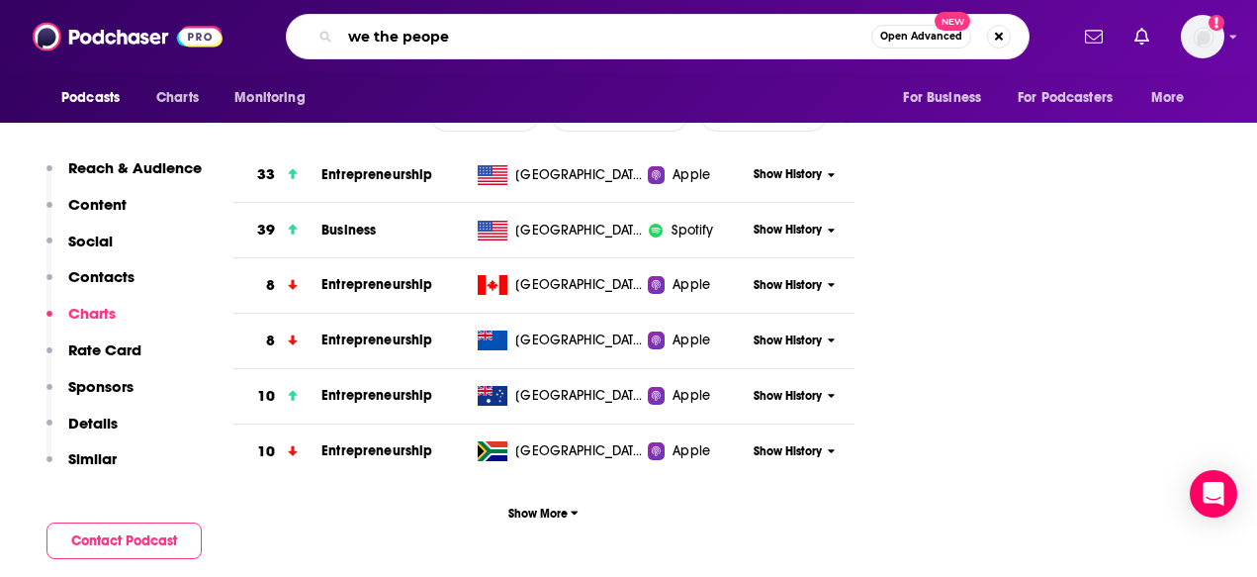
type input "we the peopel"
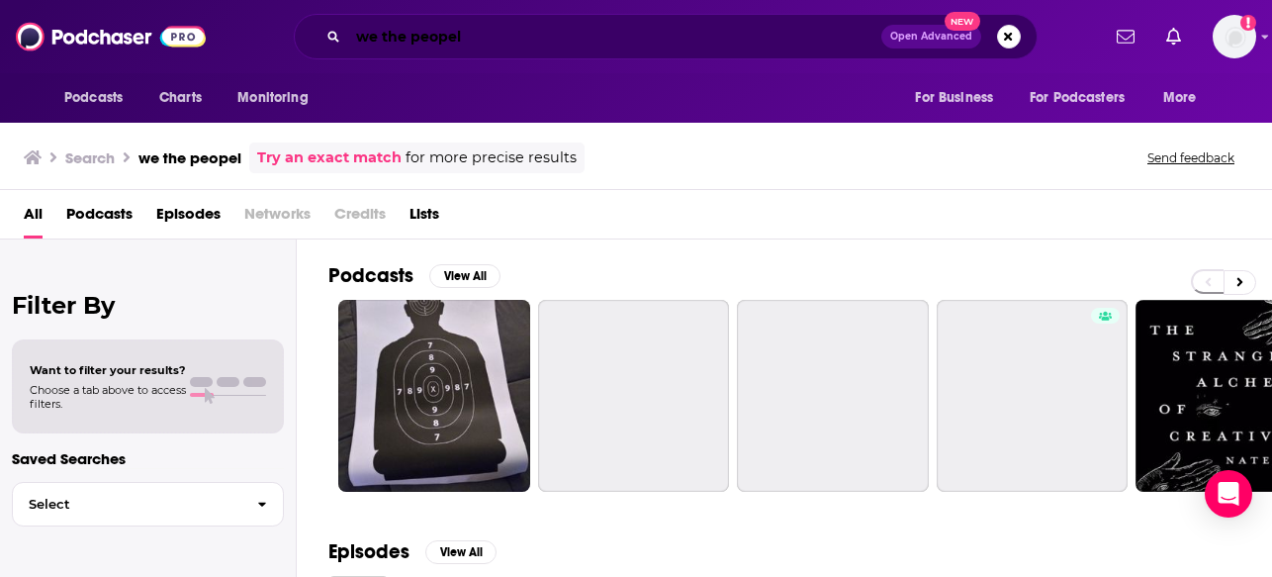
click at [518, 40] on input "we the peopel" at bounding box center [614, 37] width 533 height 32
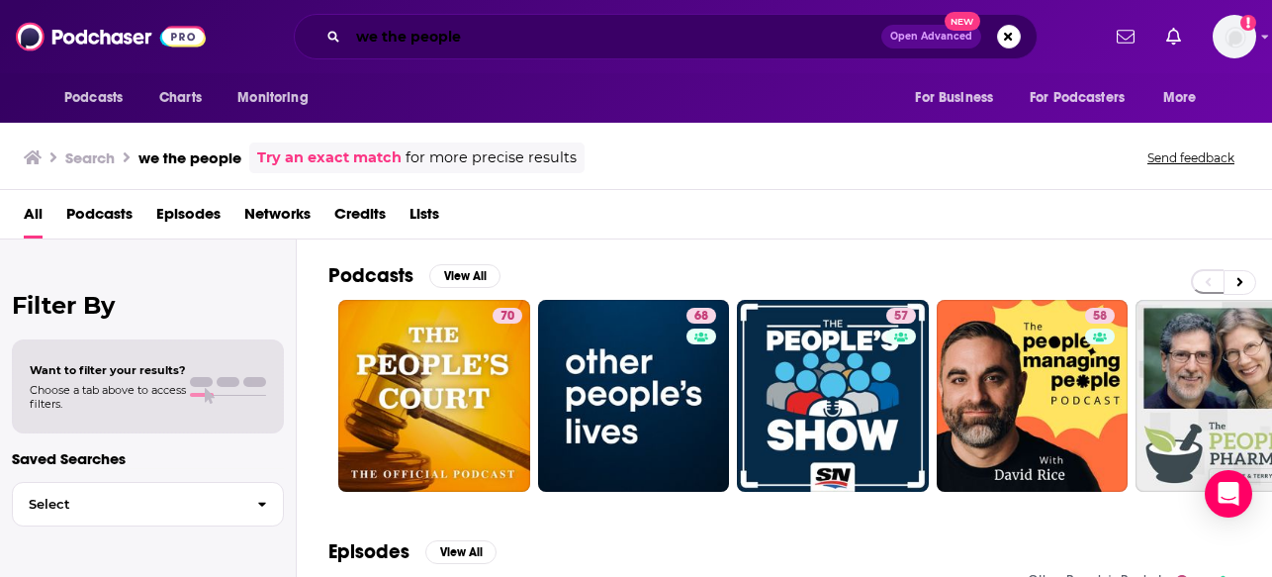
click at [488, 27] on input "we the people" at bounding box center [614, 37] width 533 height 32
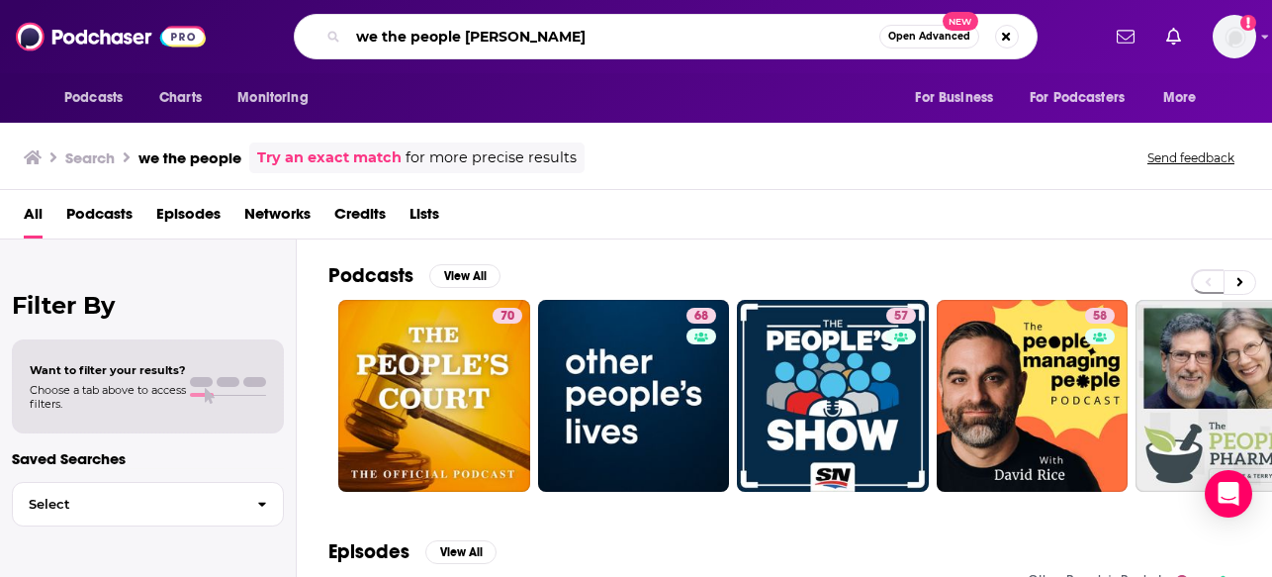
type input "we the people jeffrey rosen"
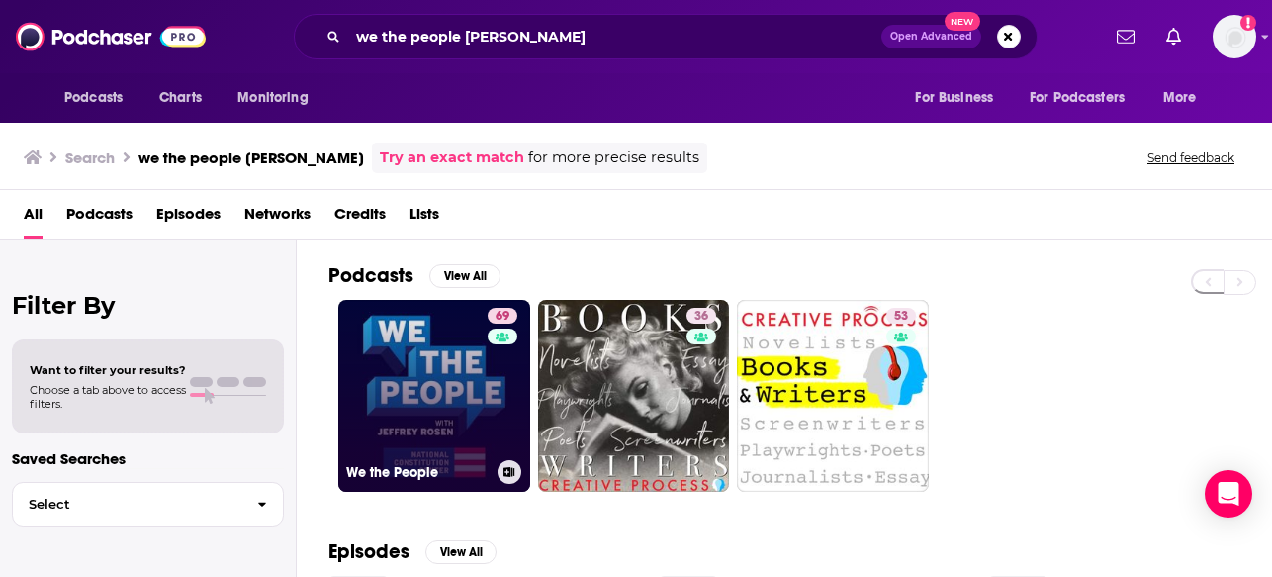
click at [443, 401] on link "69 We the People" at bounding box center [434, 396] width 192 height 192
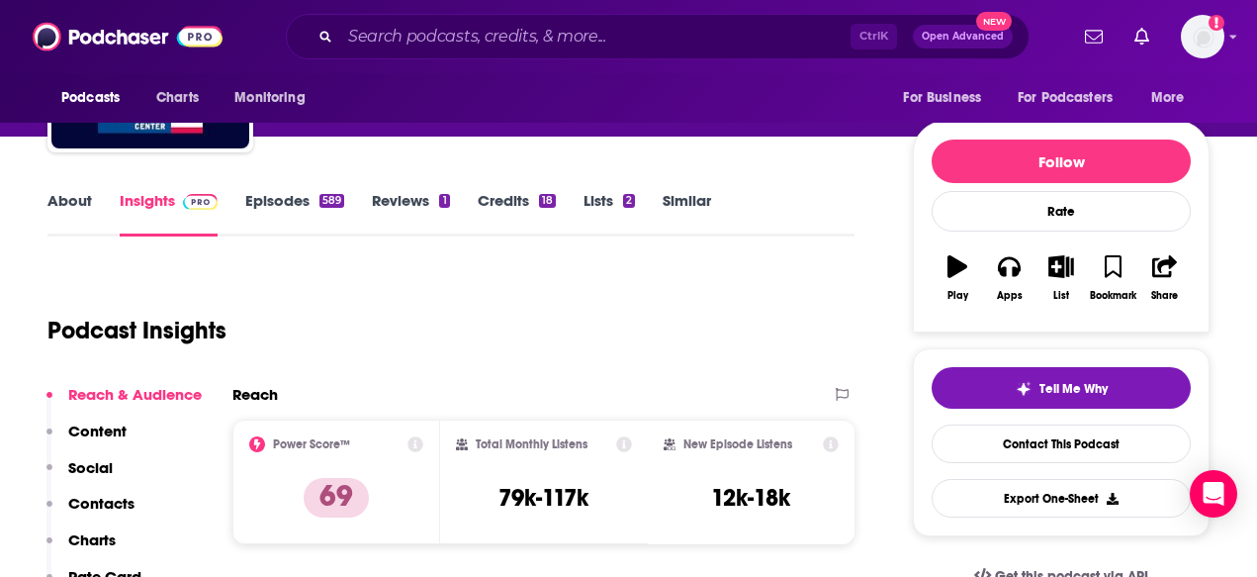
scroll to position [198, 0]
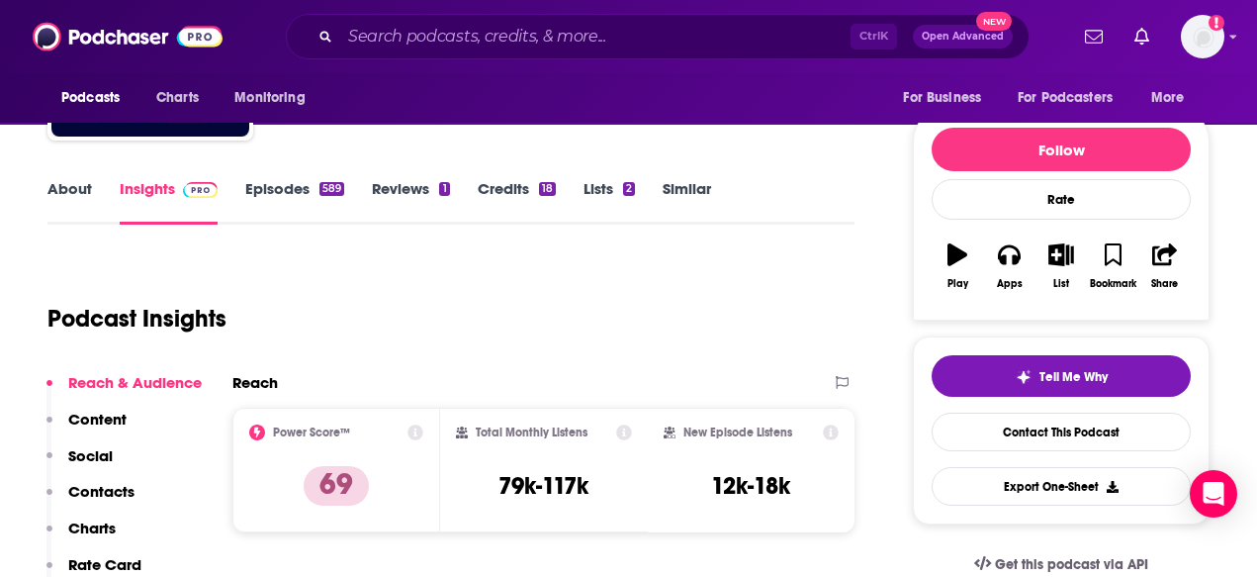
click at [80, 194] on link "About" at bounding box center [69, 201] width 44 height 45
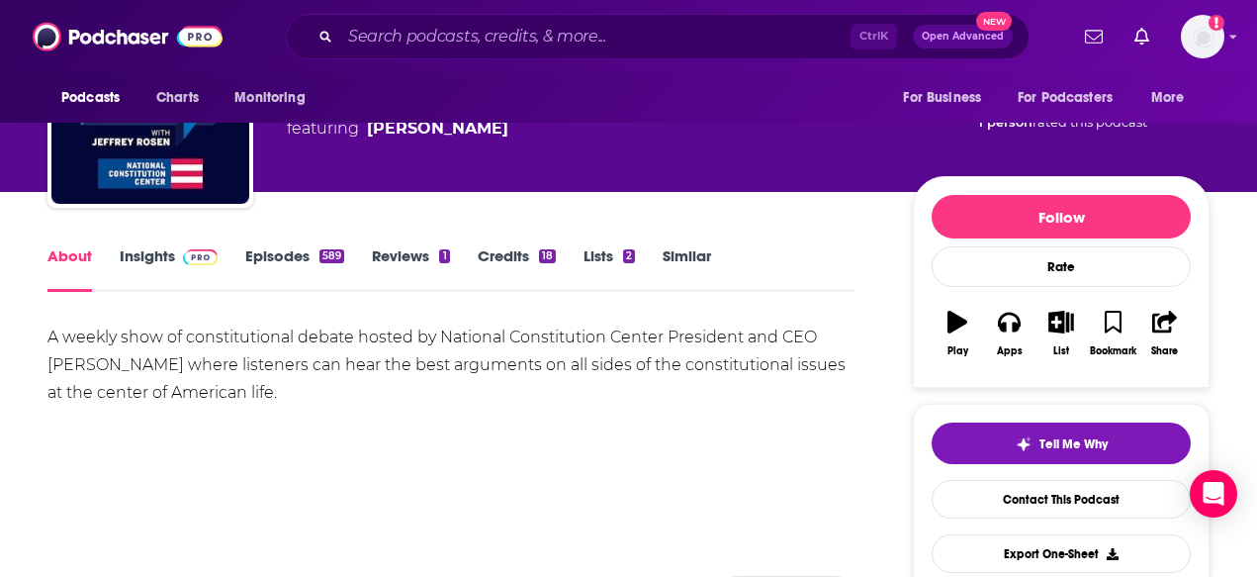
scroll to position [198, 0]
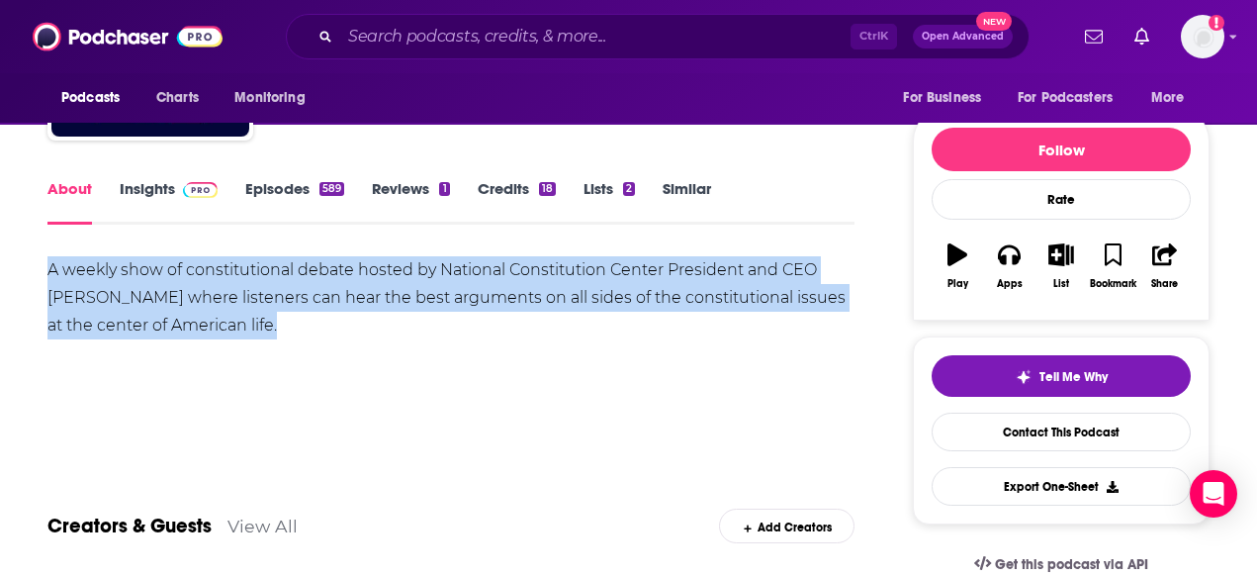
drag, startPoint x: 203, startPoint y: 297, endPoint x: 33, endPoint y: 250, distance: 176.3
copy div "A weekly show of constitutional debate hosted by National Constitution Center P…"
click at [151, 184] on link "Insights" at bounding box center [169, 201] width 98 height 45
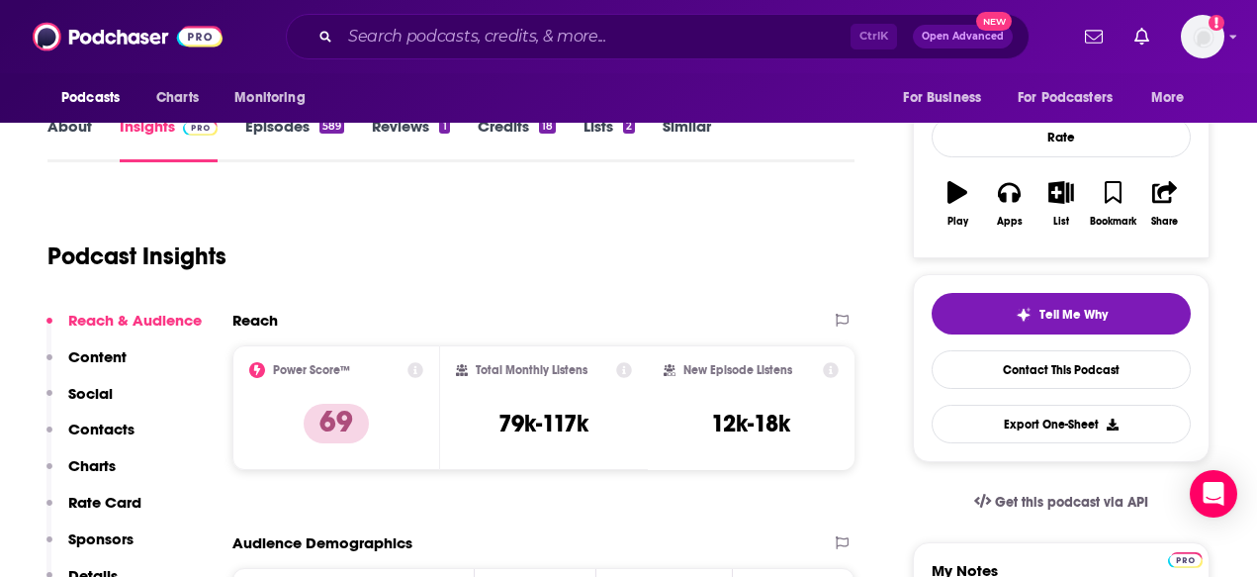
scroll to position [297, 0]
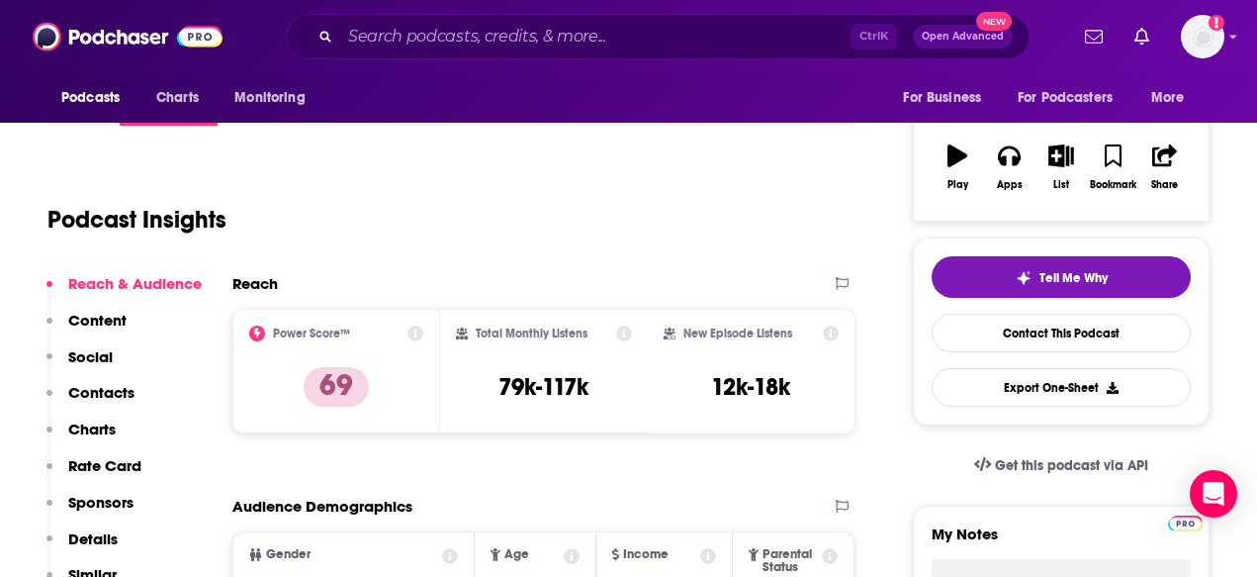
click at [109, 383] on p "Contacts" at bounding box center [101, 392] width 66 height 19
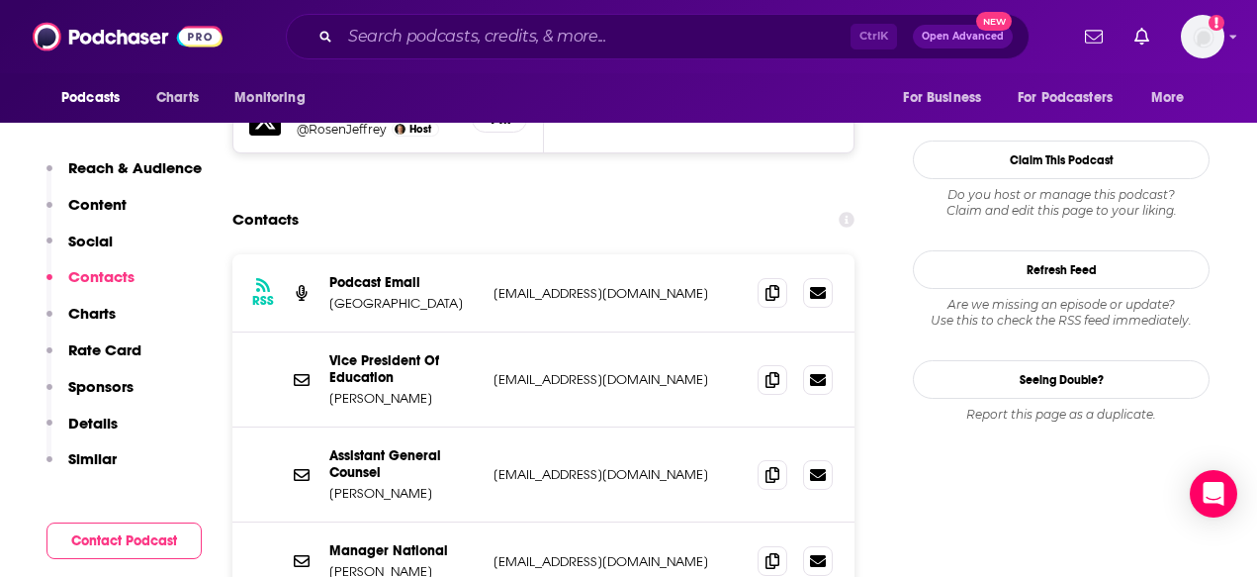
scroll to position [1837, 0]
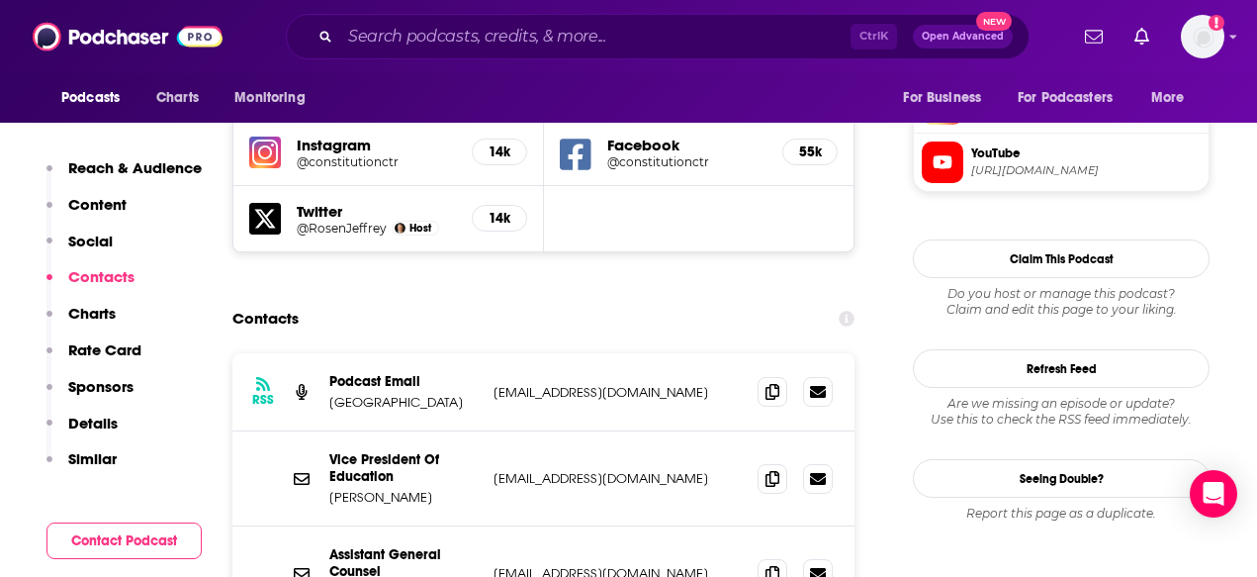
drag, startPoint x: 683, startPoint y: 269, endPoint x: 489, endPoint y: 261, distance: 194.0
click at [489, 353] on div "RSS Podcast Email National Constitution Center podcast@constitutioncenter.org p…" at bounding box center [543, 392] width 622 height 78
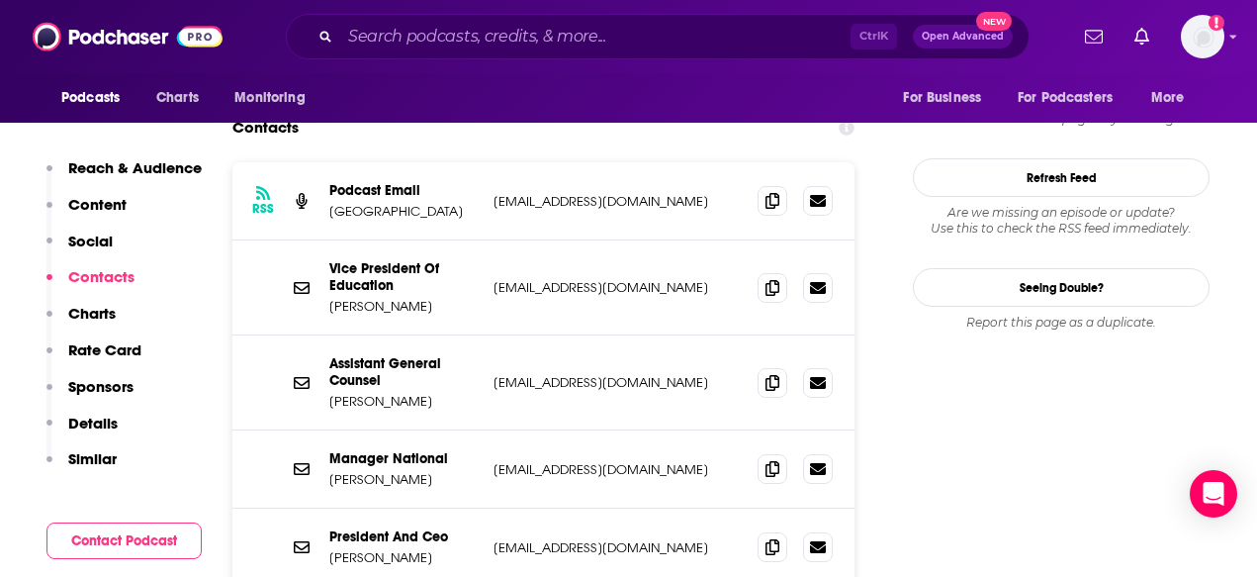
scroll to position [2035, 0]
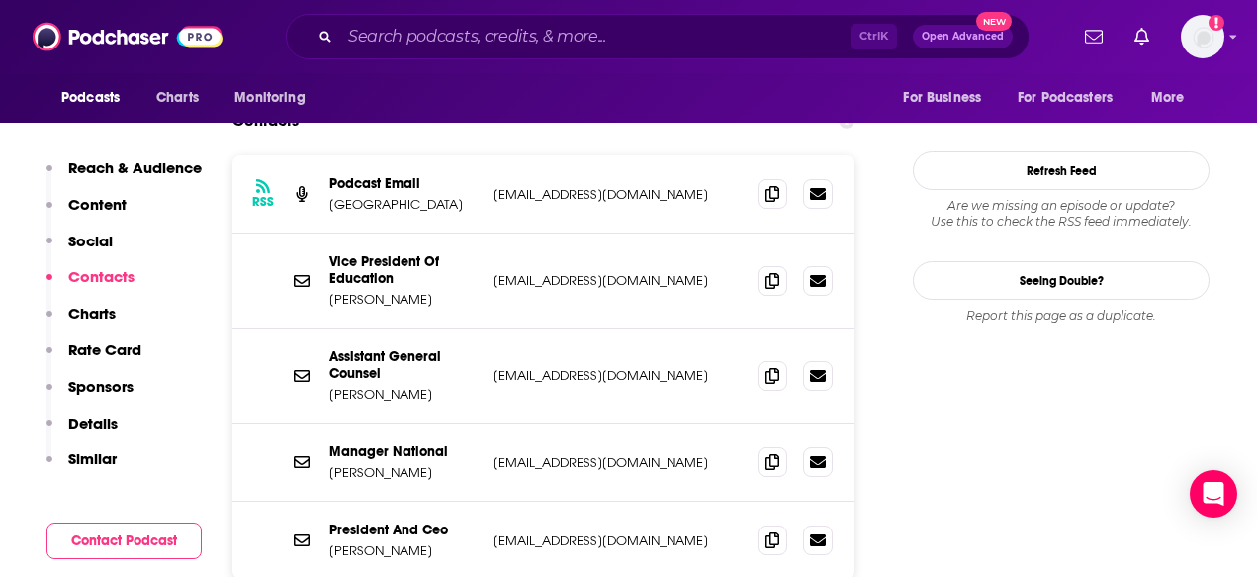
drag, startPoint x: 695, startPoint y: 415, endPoint x: 490, endPoint y: 403, distance: 205.0
click at [490, 501] on div "President And Ceo Bianca Cavacini bcavacini@constitutioncenter.org bcavacini@co…" at bounding box center [543, 539] width 622 height 77
copy p "bcavacini@constitutioncenter.org"
drag, startPoint x: 103, startPoint y: 230, endPoint x: 97, endPoint y: 269, distance: 39.0
click at [103, 231] on p "Social" at bounding box center [90, 240] width 44 height 19
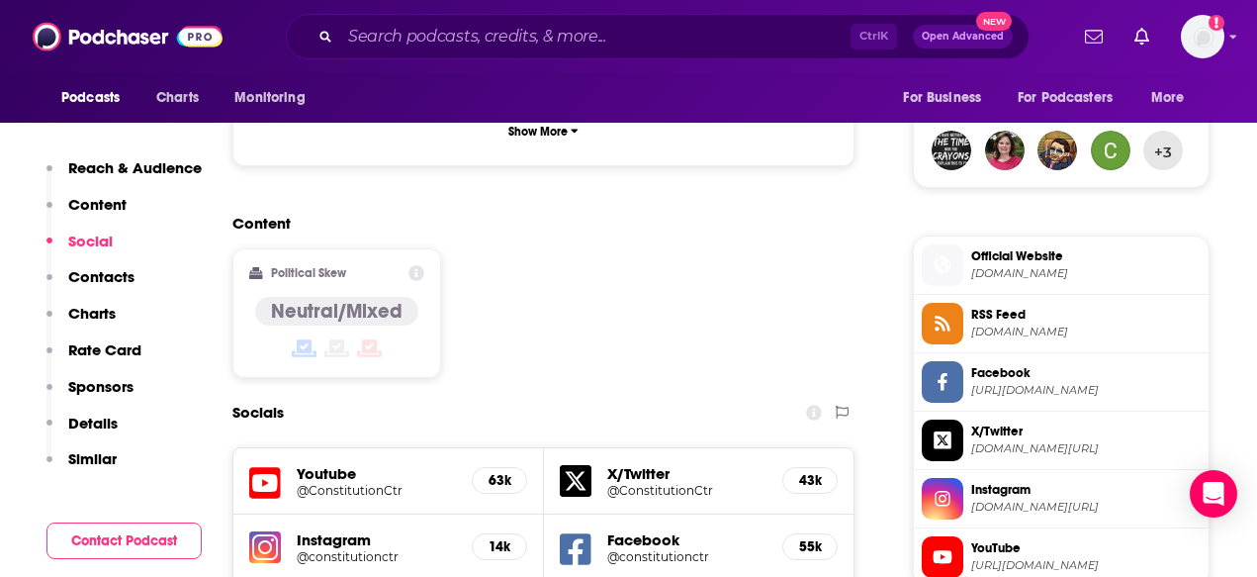
click at [86, 316] on p "Charts" at bounding box center [91, 313] width 47 height 19
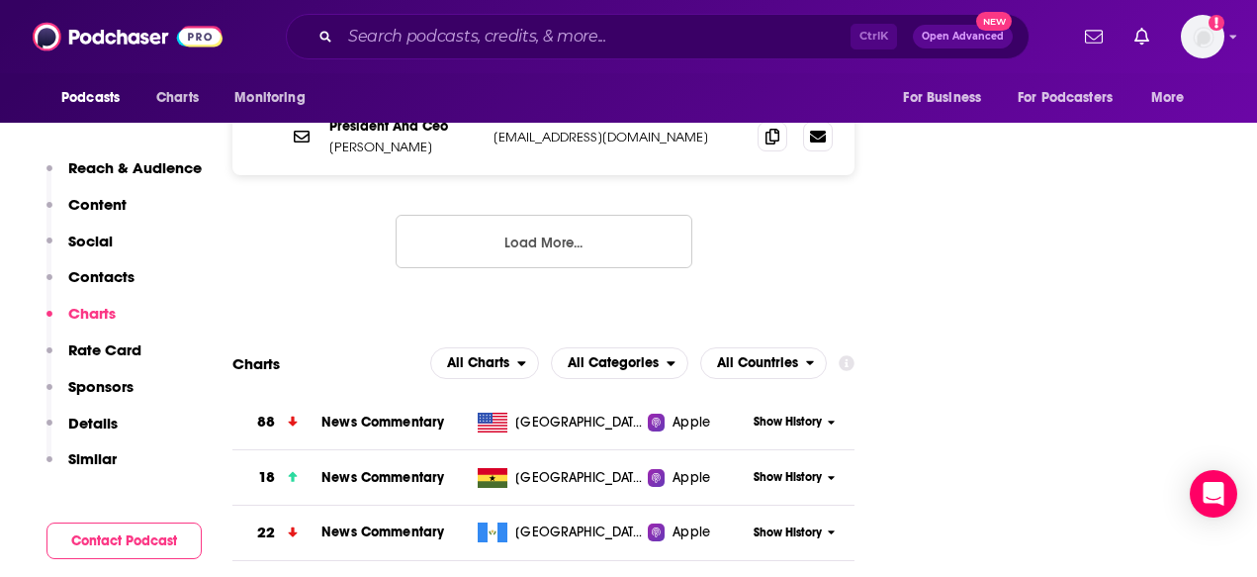
scroll to position [2488, 0]
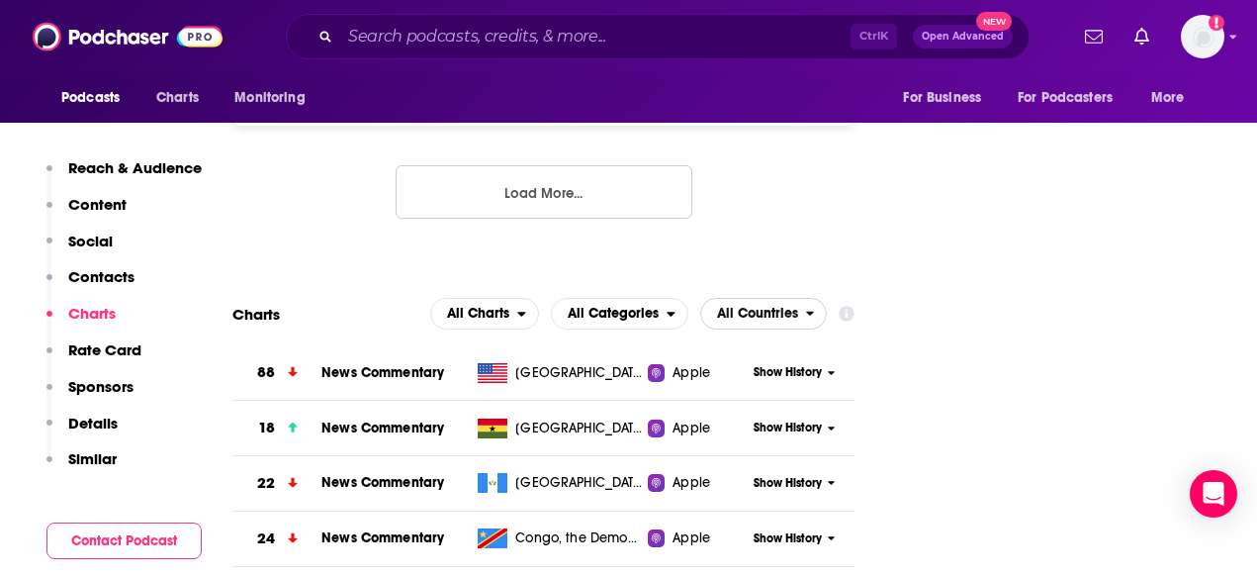
click at [723, 307] on span "All Countries" at bounding box center [757, 314] width 81 height 14
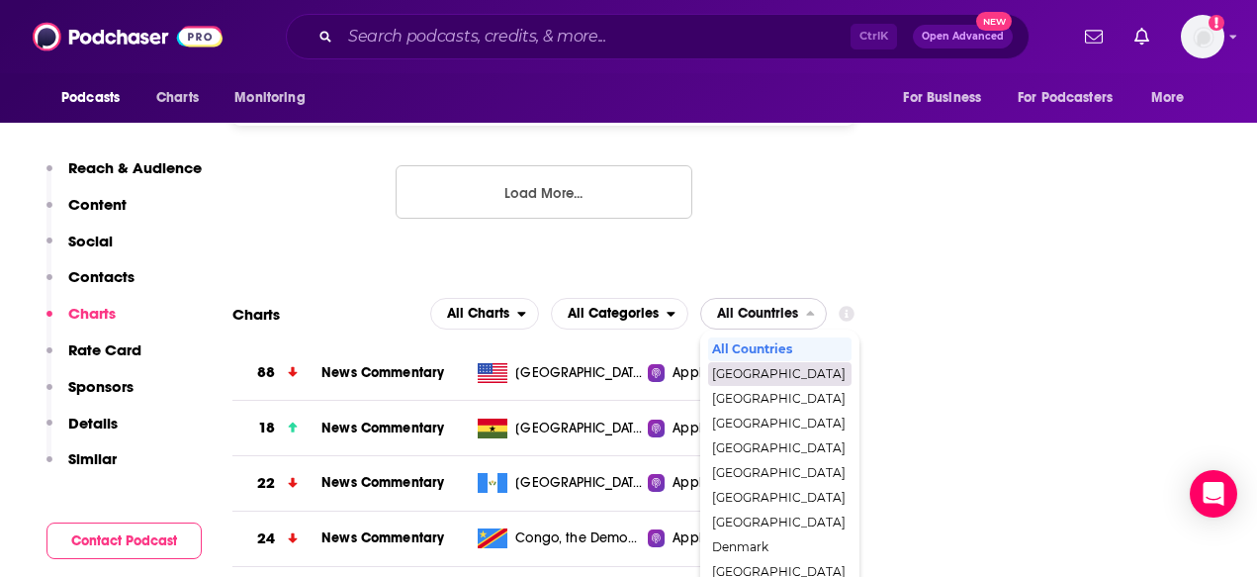
click at [737, 368] on span "[GEOGRAPHIC_DATA]" at bounding box center [778, 374] width 133 height 12
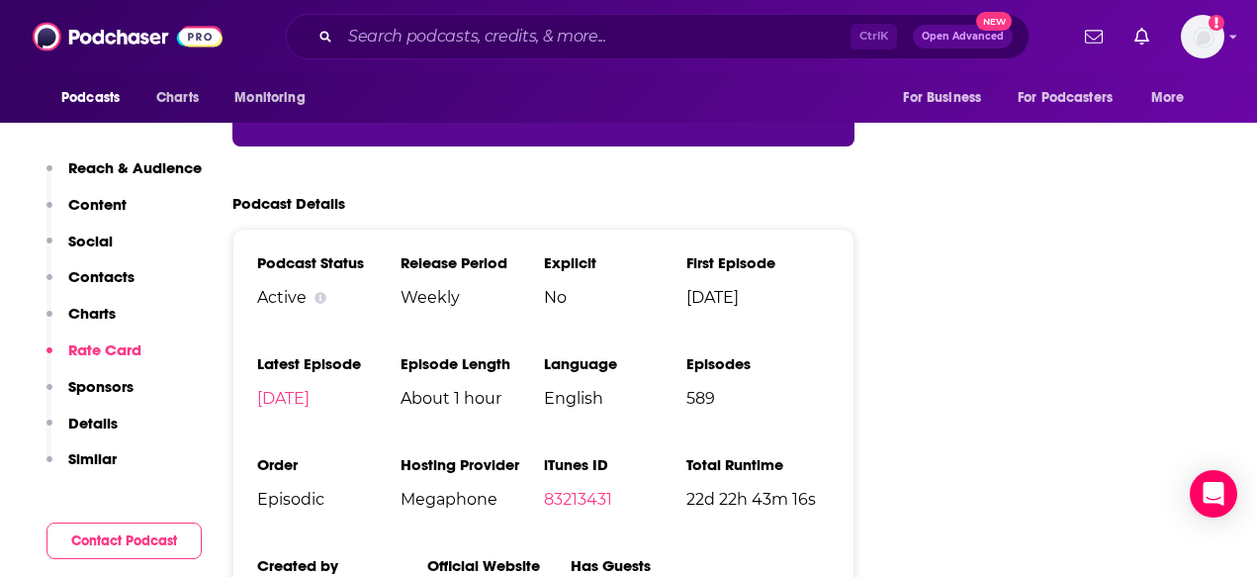
scroll to position [3576, 0]
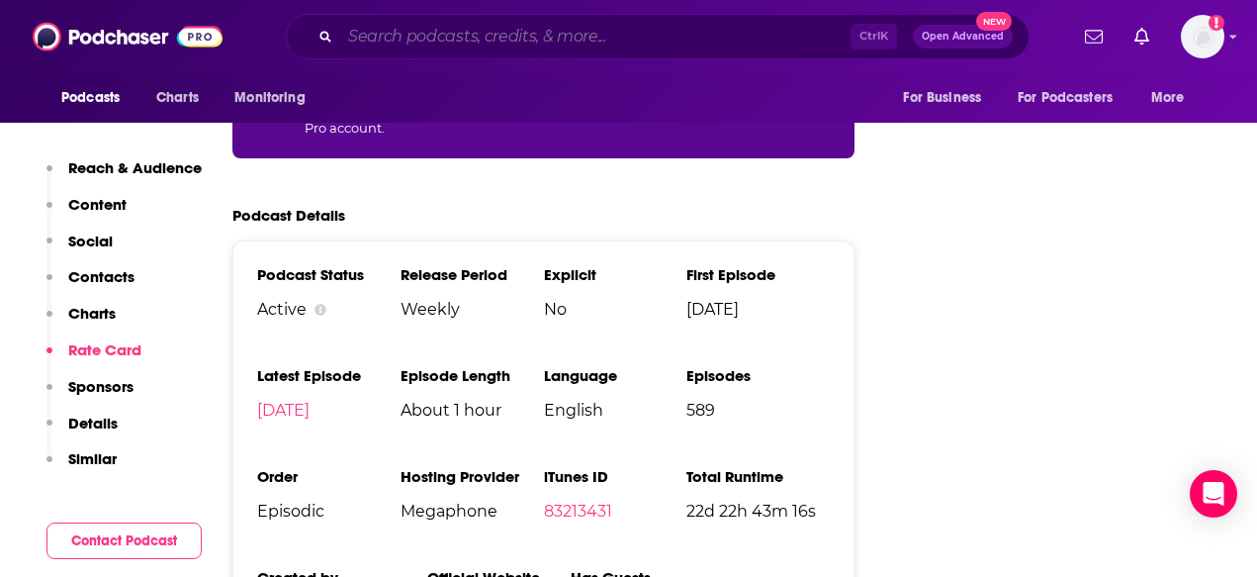
click at [390, 35] on input "Search podcasts, credits, & more..." at bounding box center [595, 37] width 510 height 32
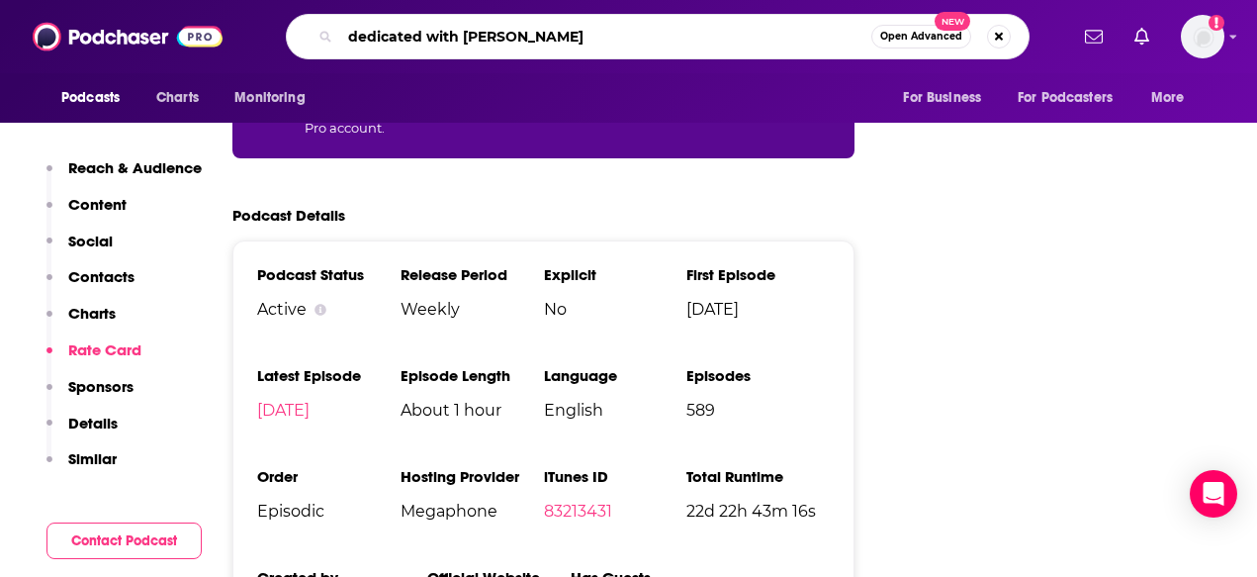
type input "dedicated with doug brunt"
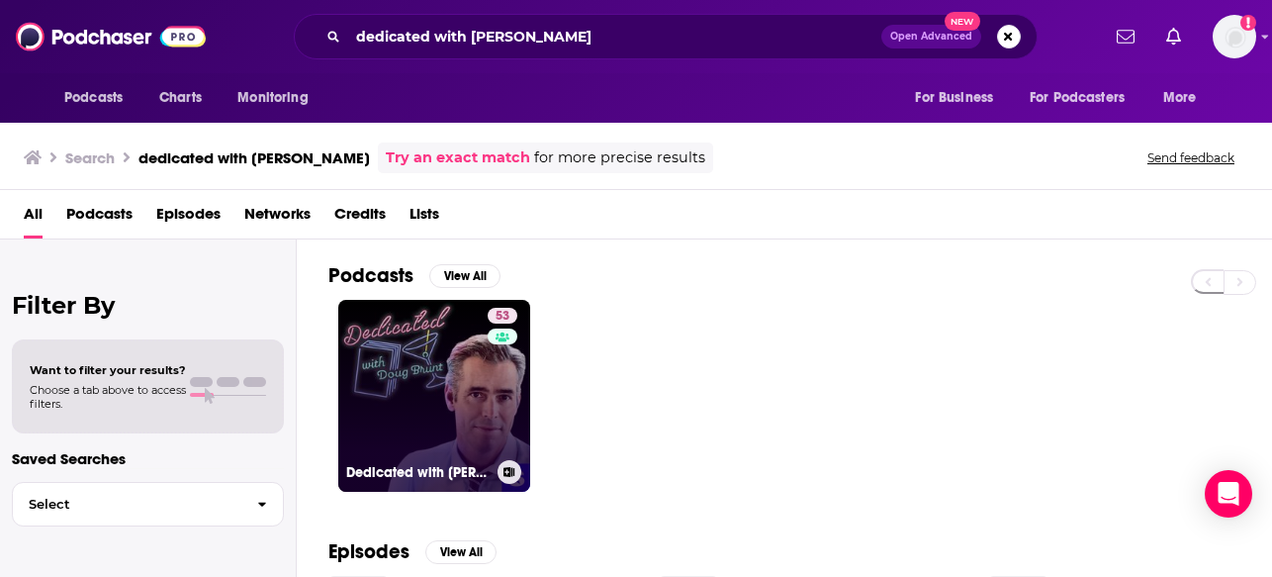
click at [443, 385] on link "53 Dedicated with Doug Brunt" at bounding box center [434, 396] width 192 height 192
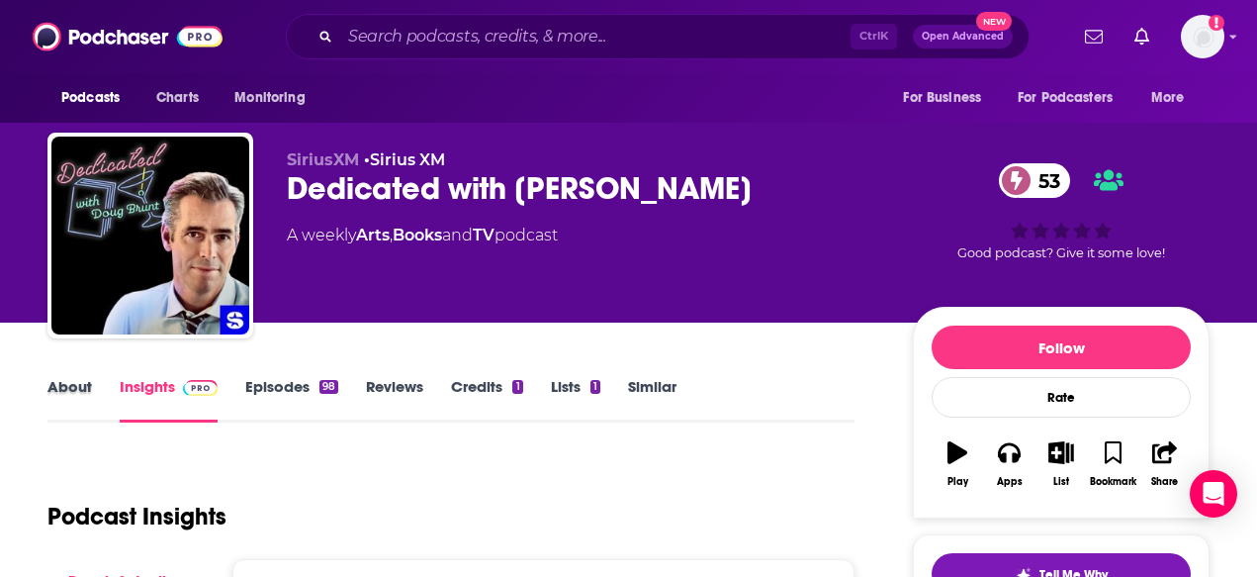
click at [95, 383] on div "About" at bounding box center [83, 399] width 72 height 45
click at [48, 382] on link "About" at bounding box center [69, 399] width 44 height 45
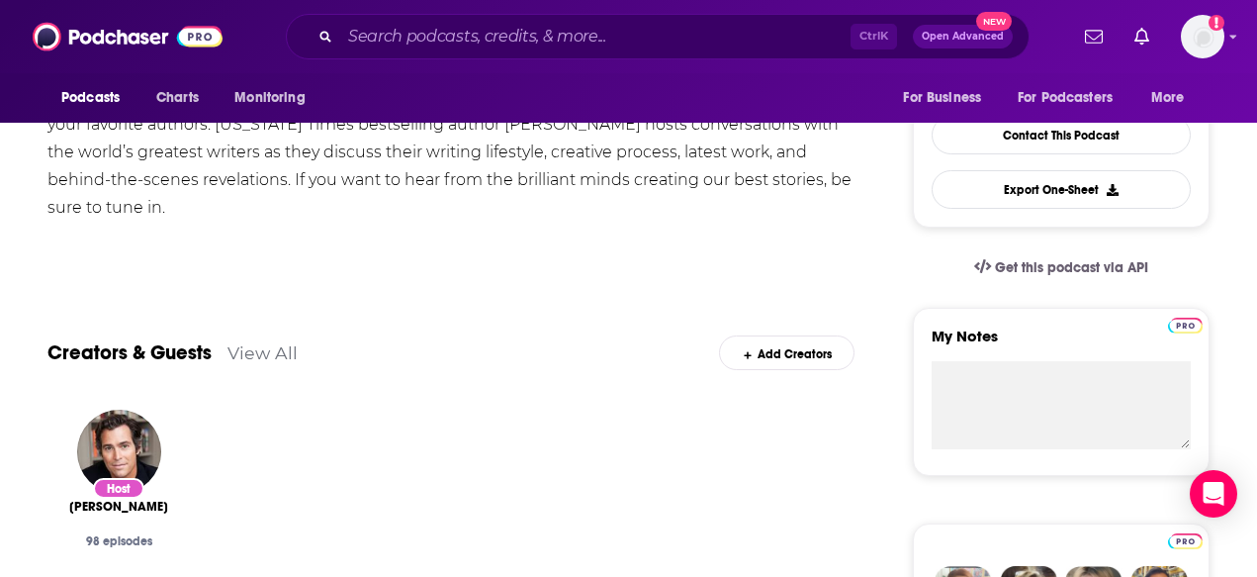
scroll to position [396, 0]
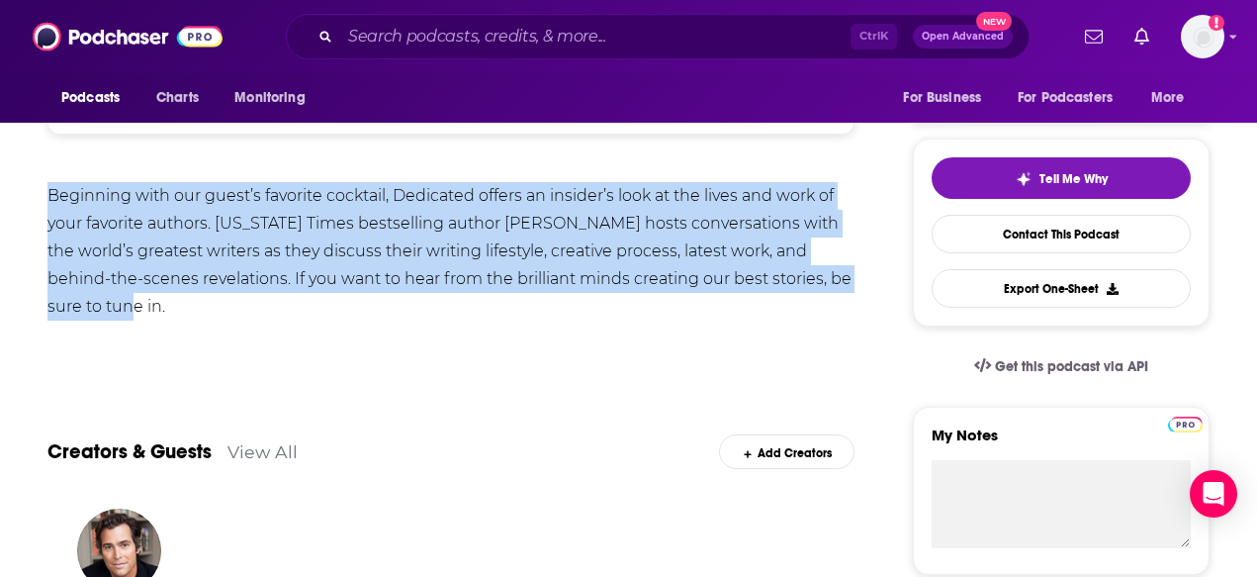
drag, startPoint x: 130, startPoint y: 293, endPoint x: 34, endPoint y: 208, distance: 128.2
copy div "Beginning with our guest’s favorite cocktail, Dedicated offers an insider’s loo…"
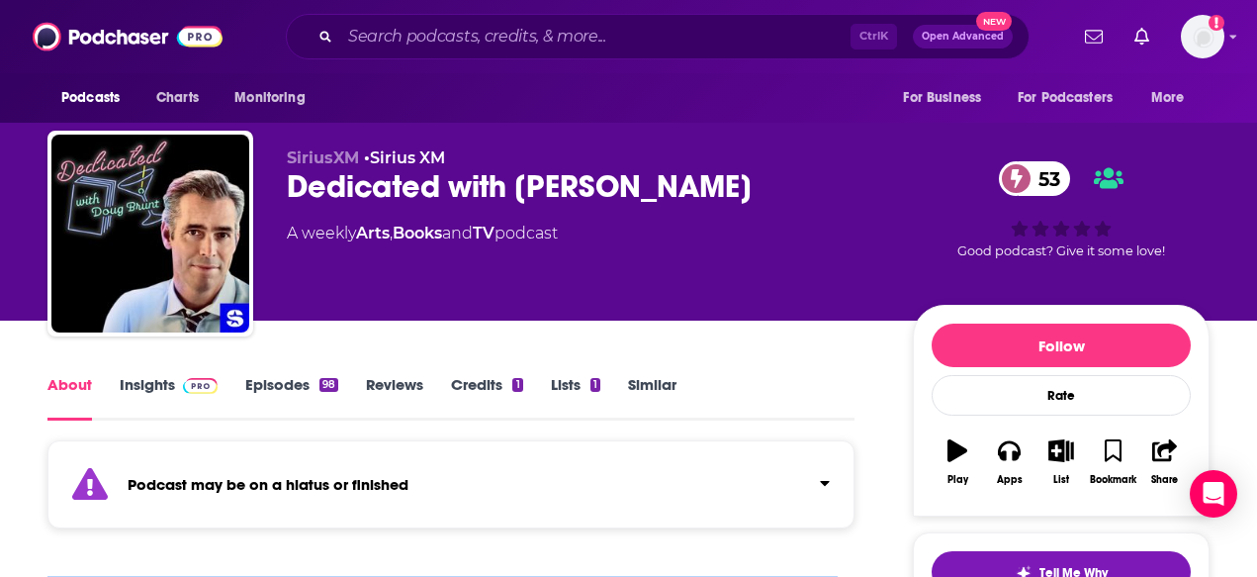
scroll to position [0, 0]
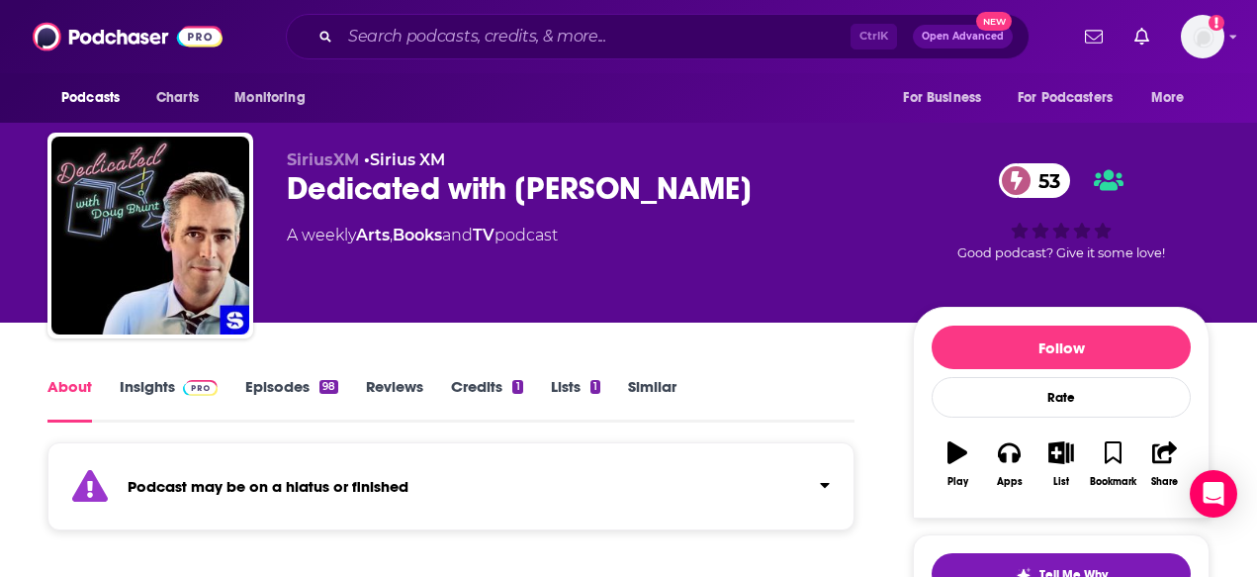
click at [211, 378] on span at bounding box center [200, 386] width 35 height 19
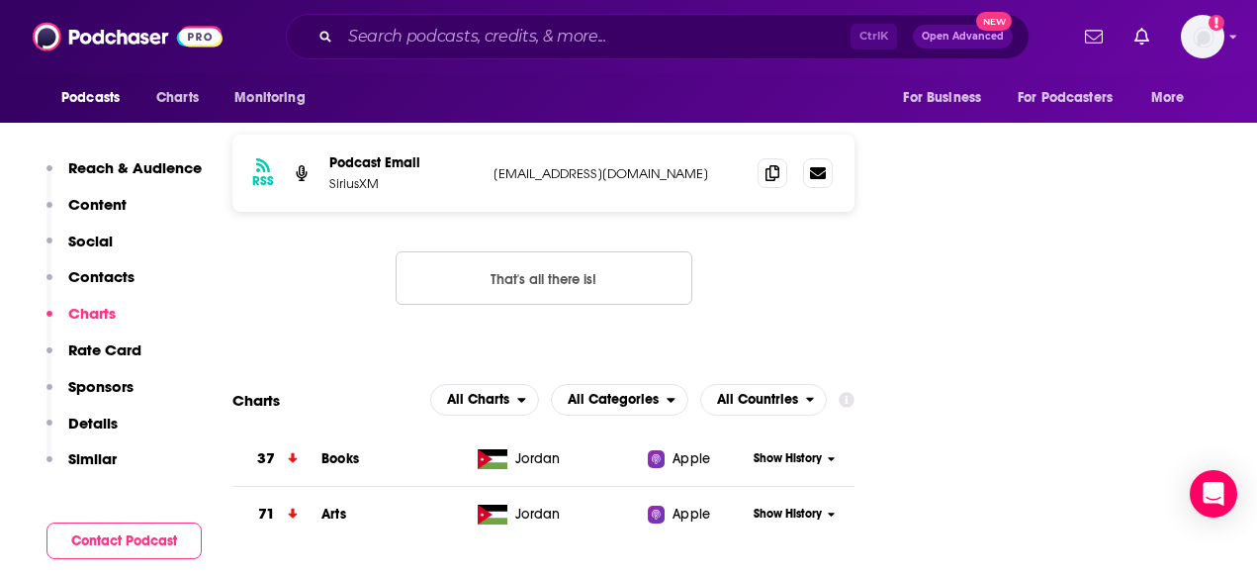
scroll to position [2176, 0]
click at [764, 392] on span "All Countries" at bounding box center [757, 399] width 81 height 14
click at [761, 422] on div "All Countries" at bounding box center [764, 434] width 112 height 24
